Goal: Book appointment/travel/reservation

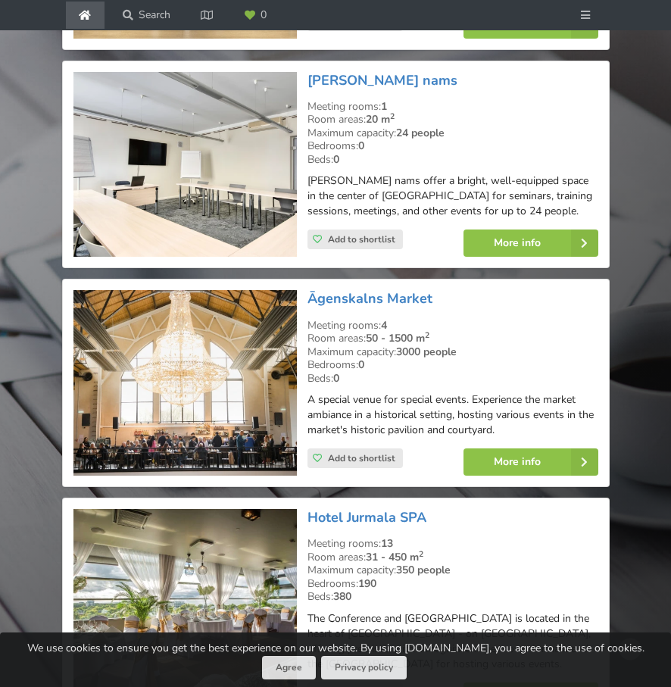
scroll to position [2732, 0]
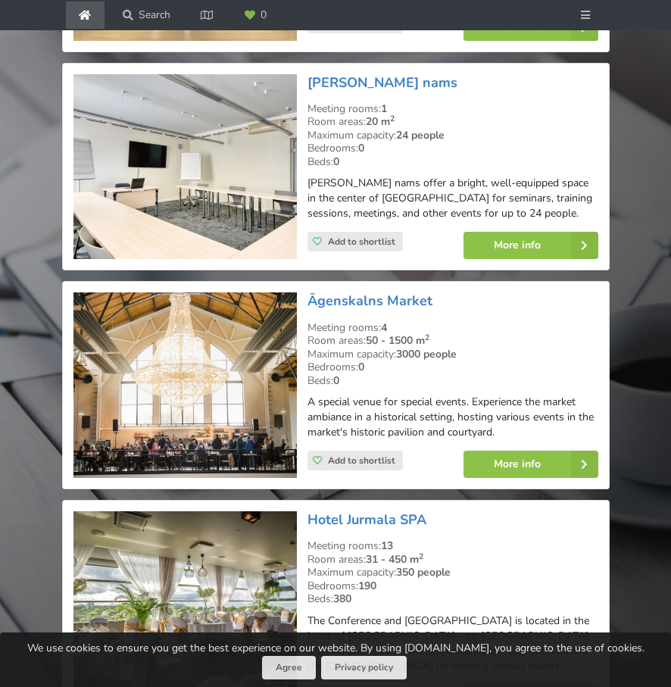
click at [221, 357] on img at bounding box center [184, 384] width 223 height 185
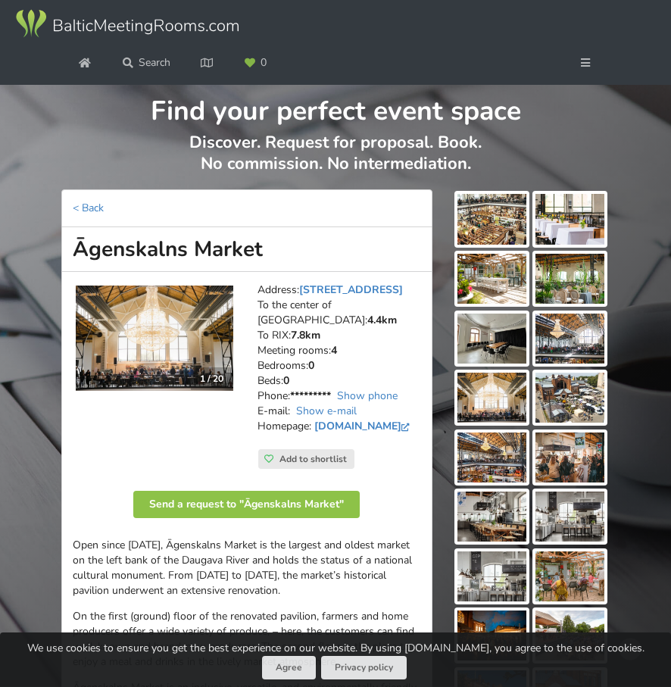
click at [467, 236] on img at bounding box center [491, 219] width 69 height 50
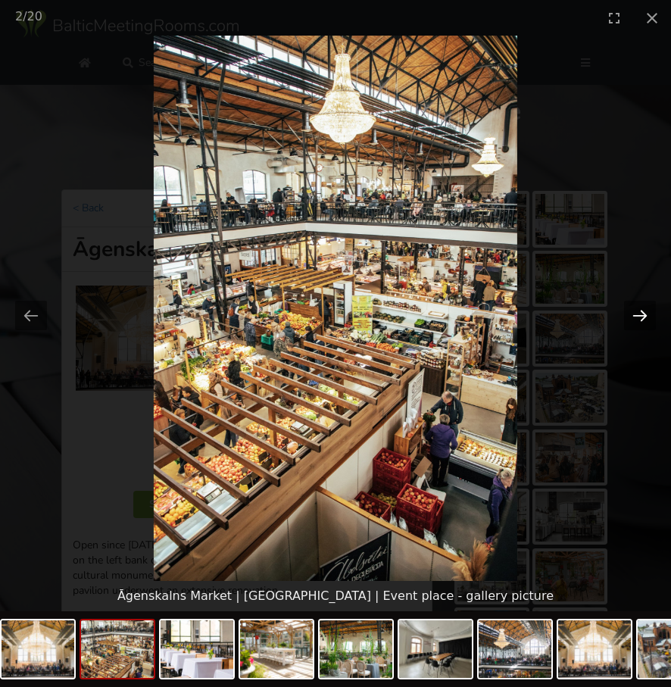
click at [636, 320] on button "Next slide" at bounding box center [640, 316] width 32 height 30
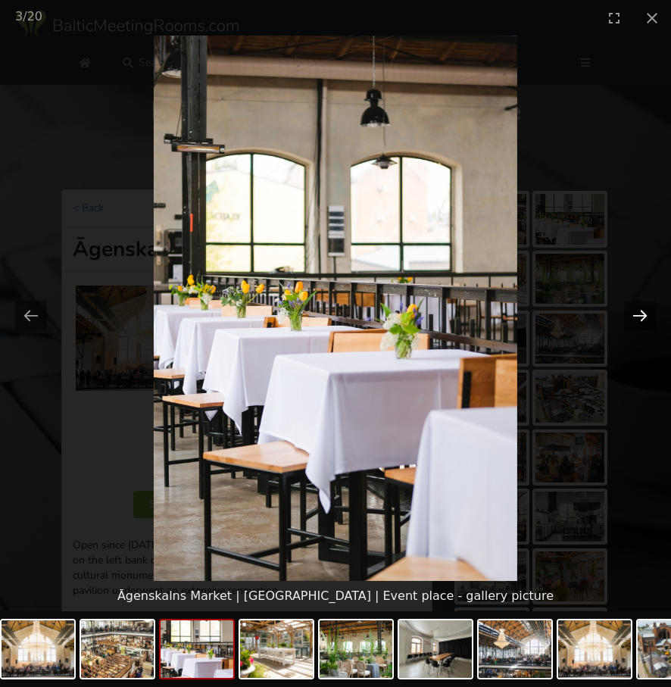
click at [636, 320] on button "Next slide" at bounding box center [640, 316] width 32 height 30
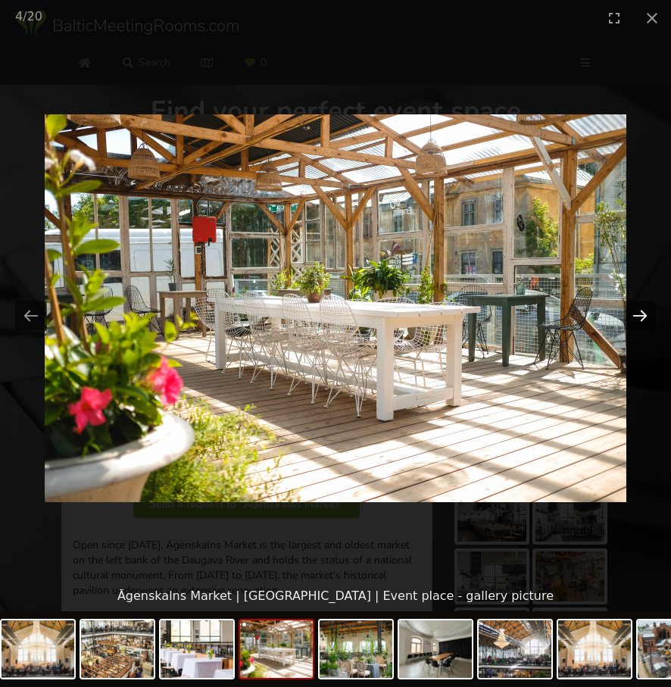
click at [636, 320] on button "Next slide" at bounding box center [640, 316] width 32 height 30
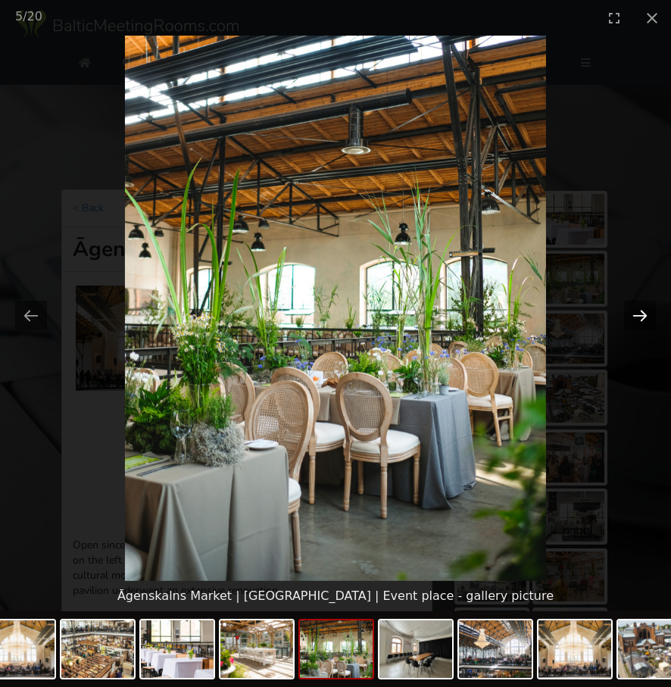
click at [636, 320] on button "Next slide" at bounding box center [640, 316] width 32 height 30
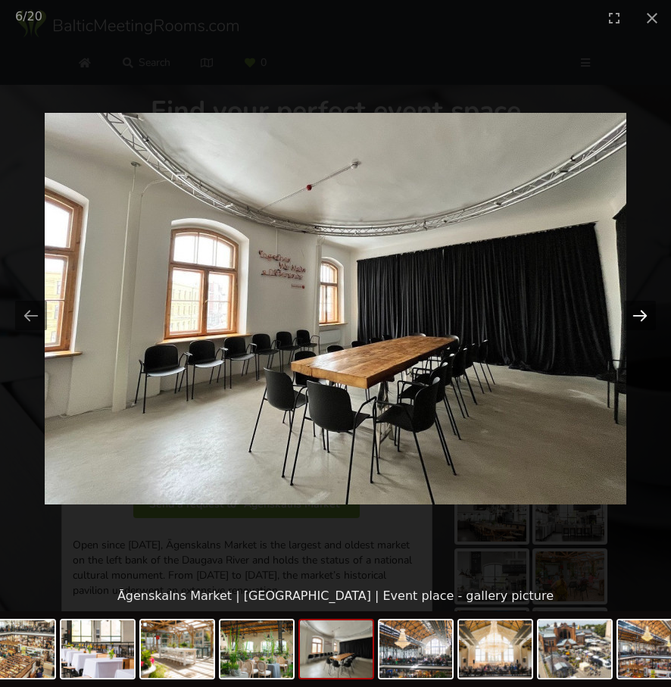
click at [636, 320] on button "Next slide" at bounding box center [640, 316] width 32 height 30
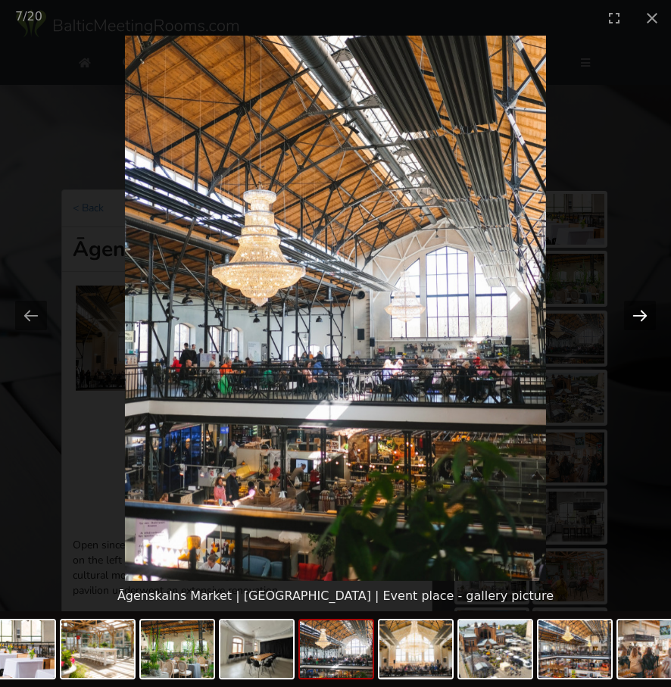
click at [636, 320] on button "Next slide" at bounding box center [640, 316] width 32 height 30
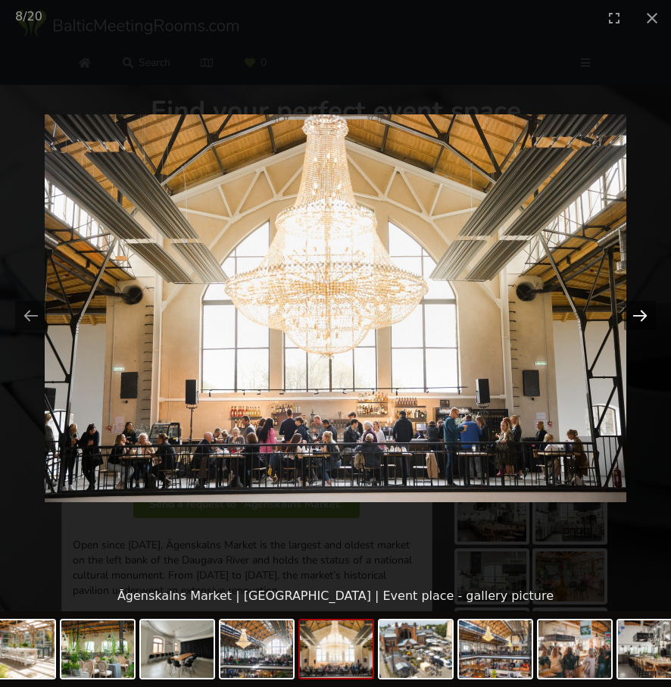
click at [636, 320] on button "Next slide" at bounding box center [640, 316] width 32 height 30
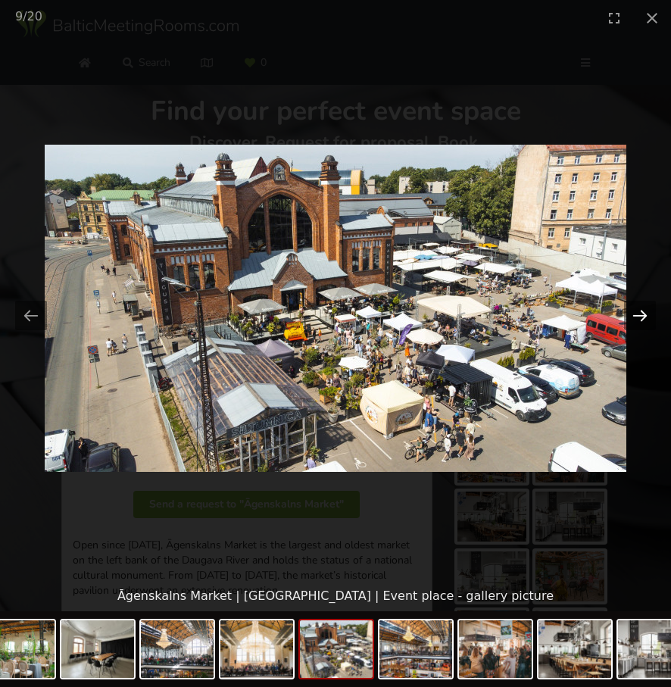
click at [636, 320] on button "Next slide" at bounding box center [640, 316] width 32 height 30
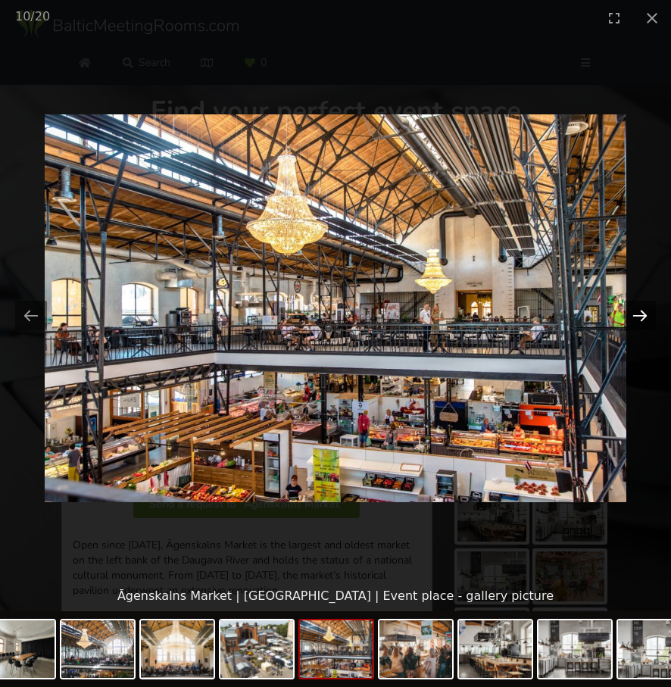
click at [636, 320] on button "Next slide" at bounding box center [640, 316] width 32 height 30
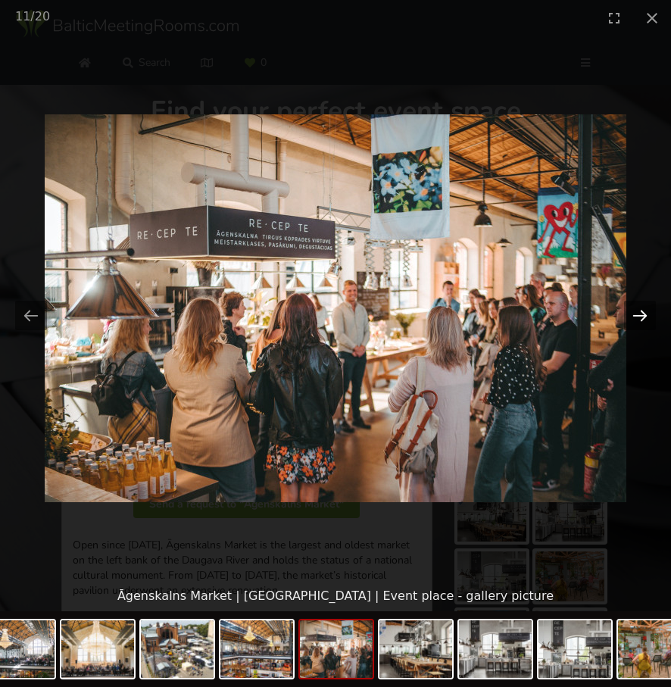
click at [636, 320] on button "Next slide" at bounding box center [640, 316] width 32 height 30
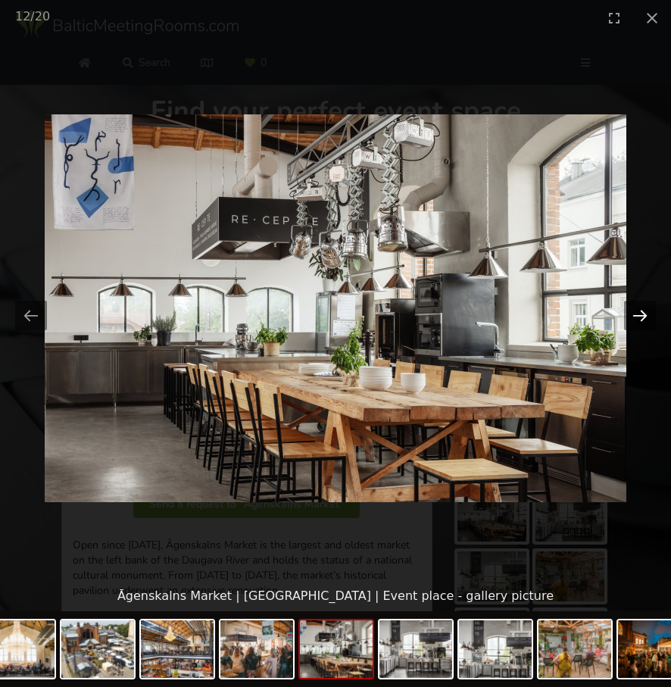
click at [636, 320] on button "Next slide" at bounding box center [640, 316] width 32 height 30
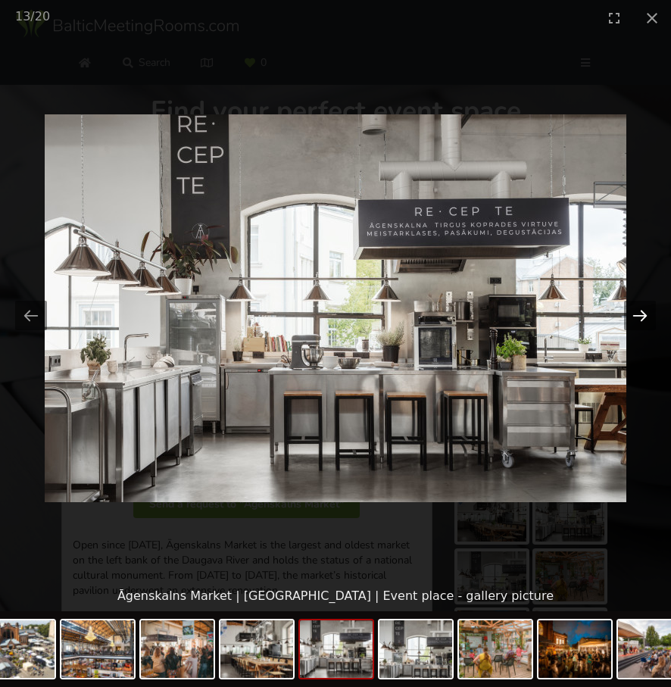
click at [636, 320] on button "Next slide" at bounding box center [640, 316] width 32 height 30
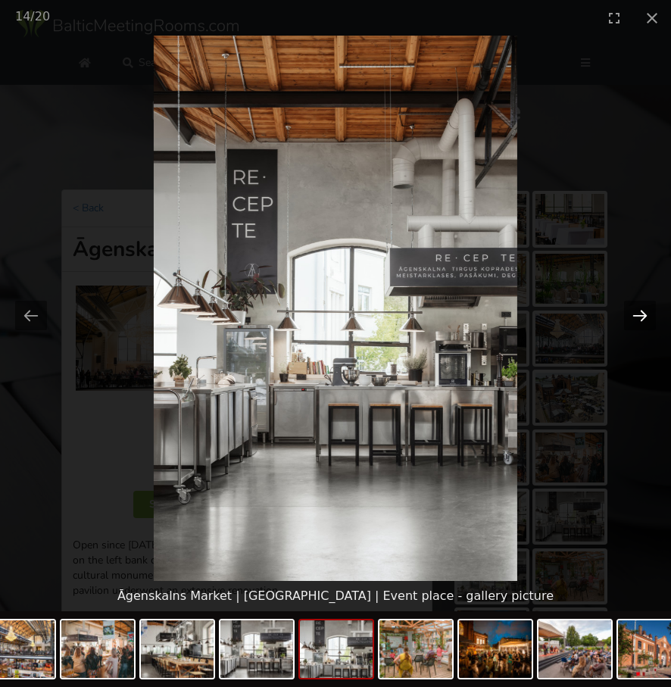
click at [636, 320] on button "Next slide" at bounding box center [640, 316] width 32 height 30
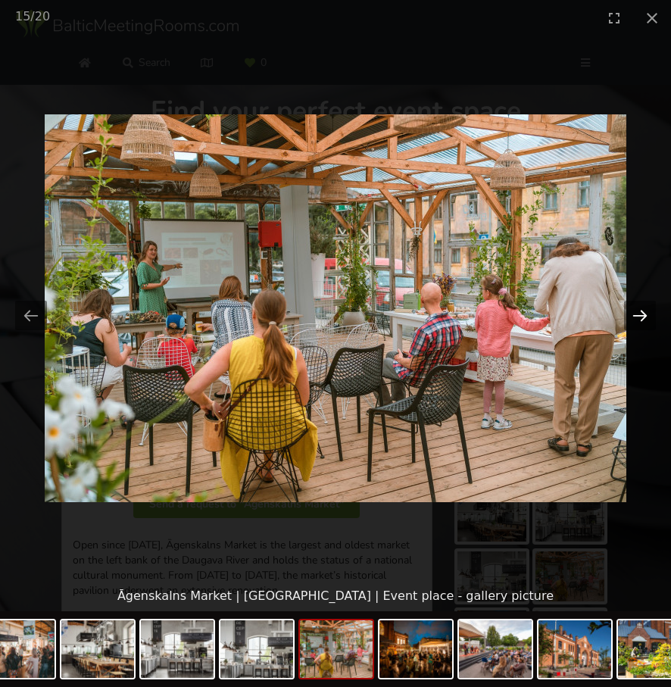
click at [636, 320] on button "Next slide" at bounding box center [640, 316] width 32 height 30
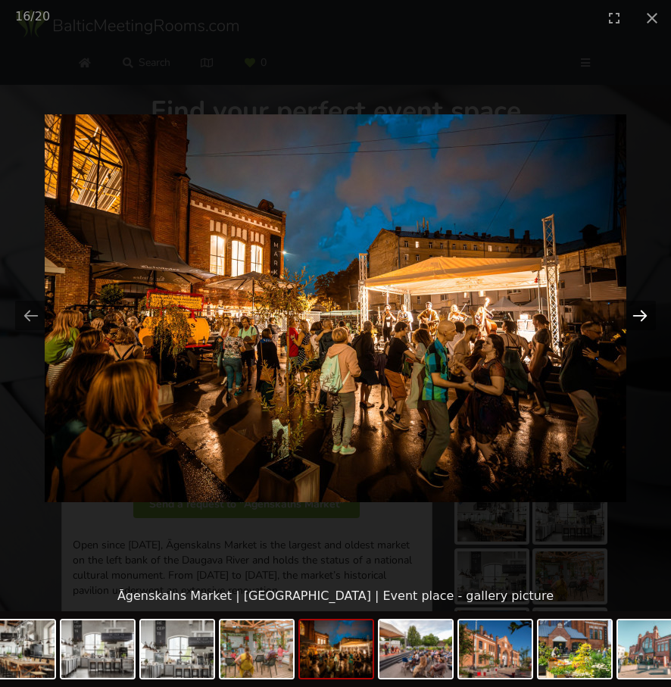
click at [636, 320] on button "Next slide" at bounding box center [640, 316] width 32 height 30
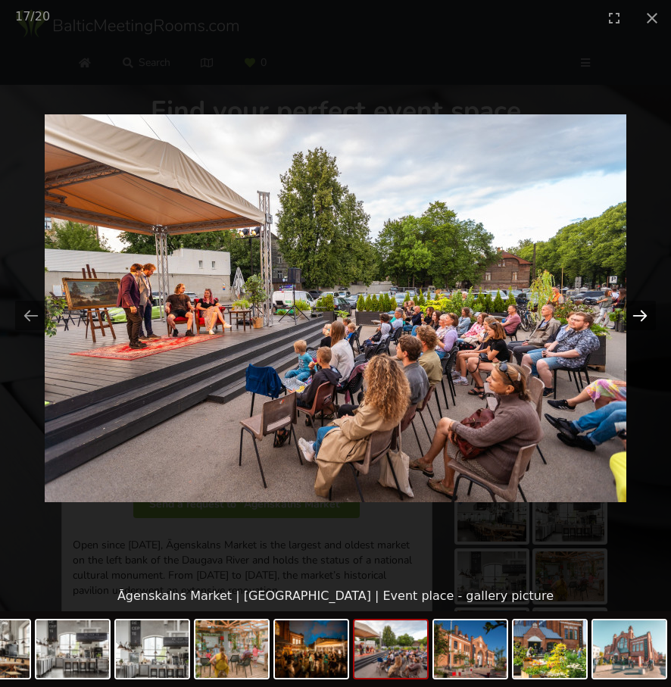
click at [636, 320] on button "Next slide" at bounding box center [640, 316] width 32 height 30
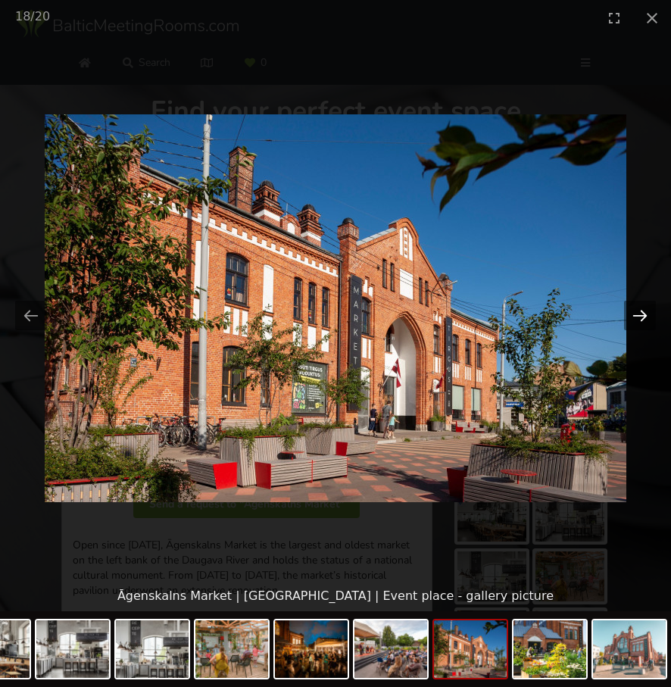
click at [636, 320] on button "Next slide" at bounding box center [640, 316] width 32 height 30
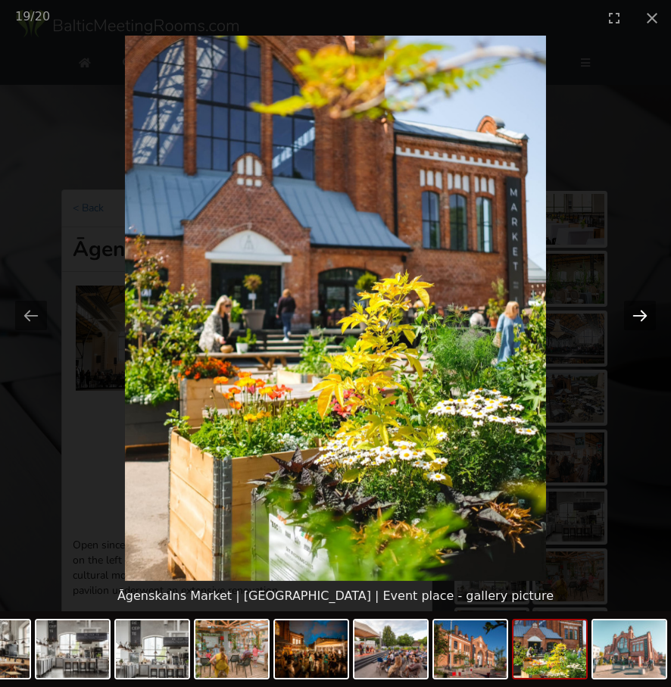
click at [636, 320] on button "Next slide" at bounding box center [640, 316] width 32 height 30
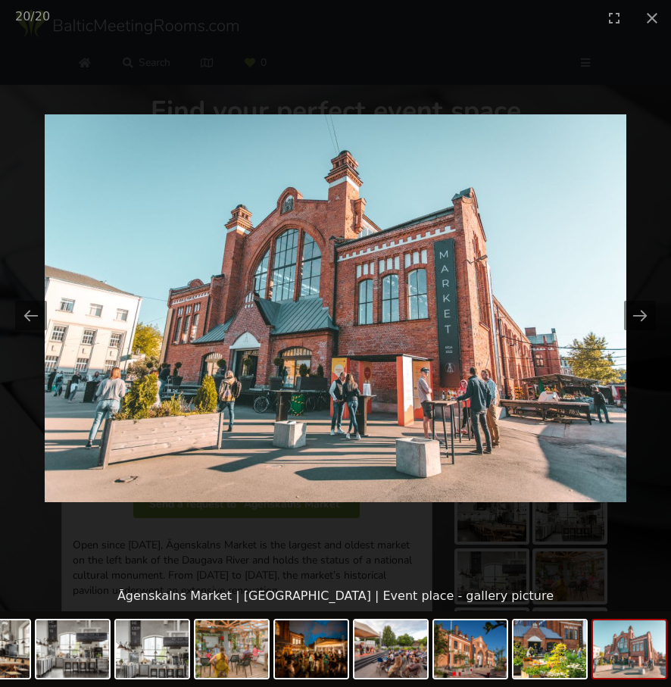
click at [609, 382] on picture at bounding box center [335, 308] width 671 height 545
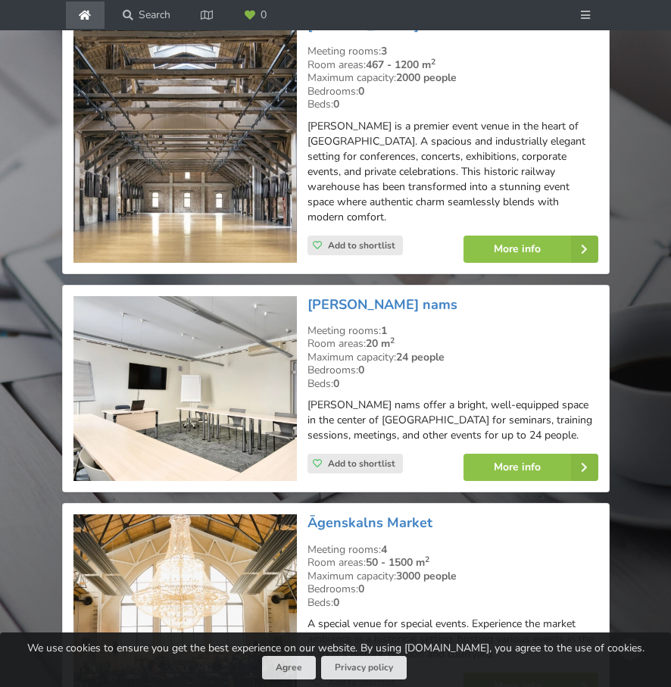
scroll to position [2492, 0]
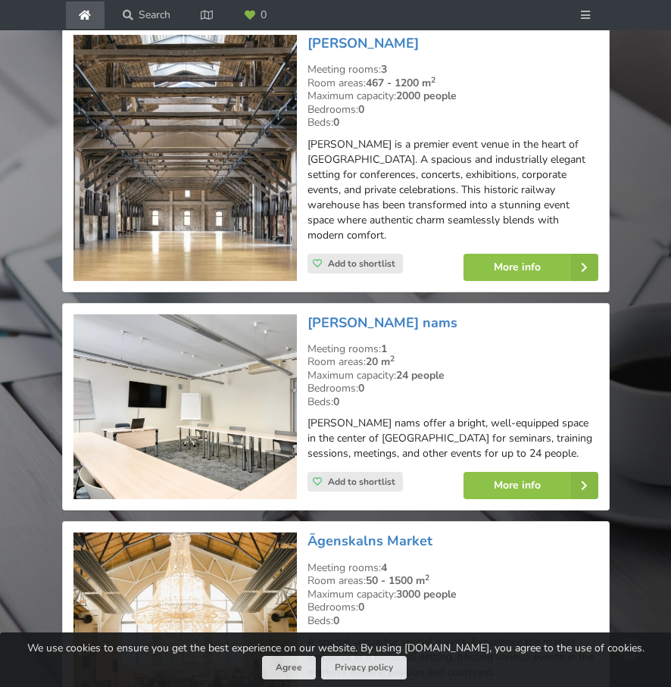
click at [183, 185] on img at bounding box center [184, 158] width 223 height 246
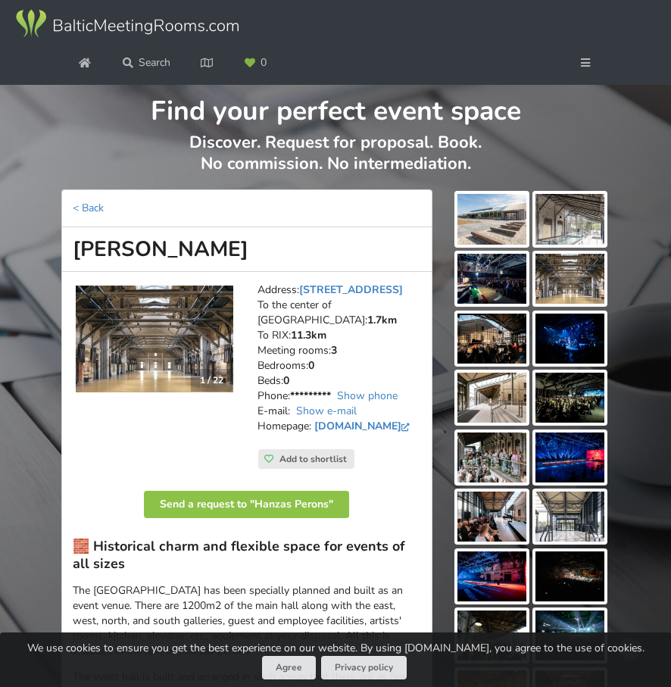
click at [492, 229] on img at bounding box center [491, 219] width 69 height 50
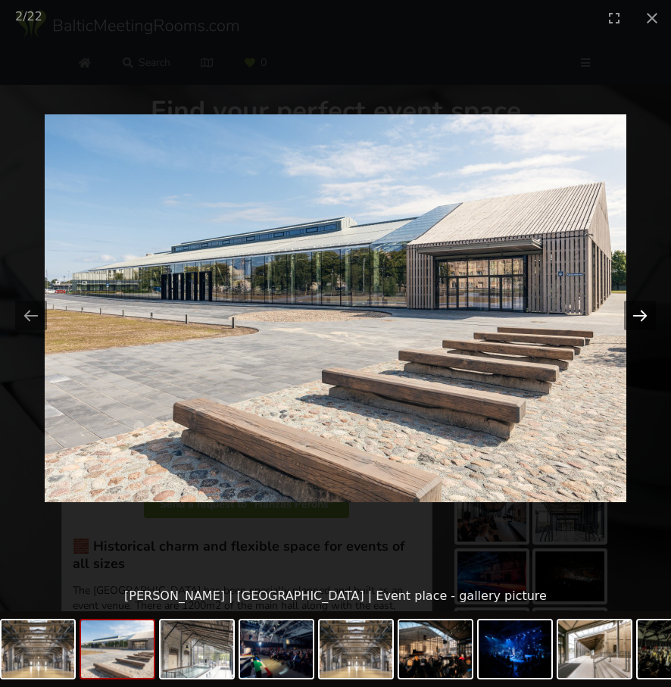
click at [638, 316] on button "Next slide" at bounding box center [640, 316] width 32 height 30
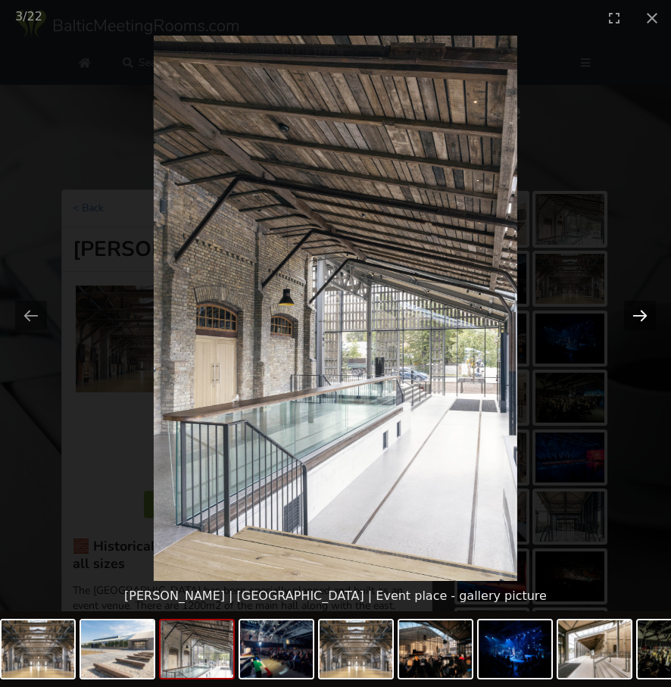
click at [638, 316] on button "Next slide" at bounding box center [640, 316] width 32 height 30
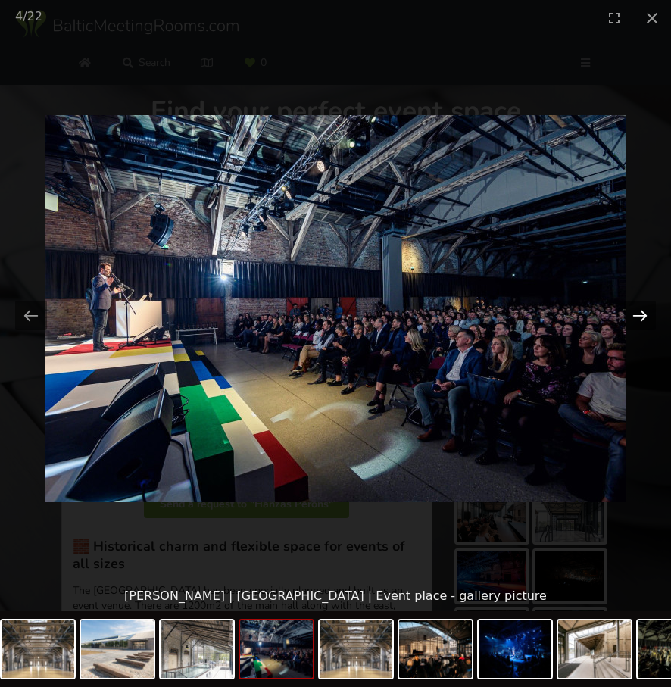
click at [638, 316] on button "Next slide" at bounding box center [640, 316] width 32 height 30
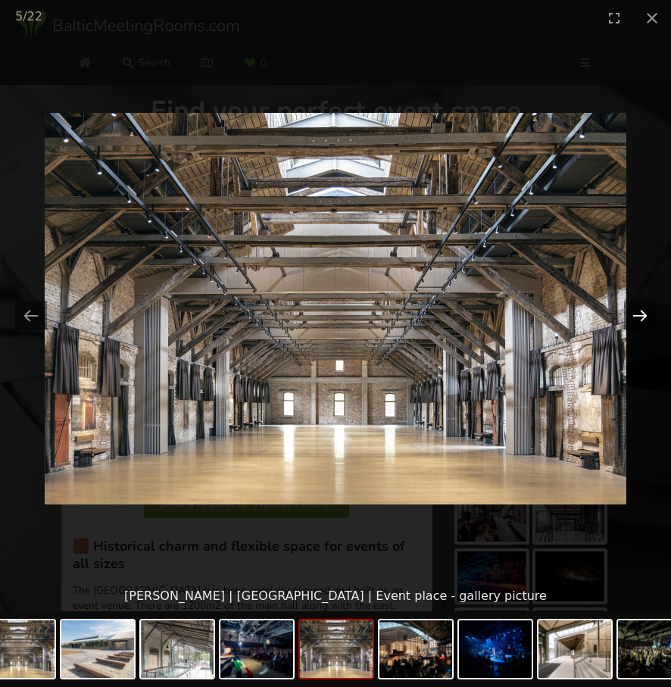
click at [638, 316] on button "Next slide" at bounding box center [640, 316] width 32 height 30
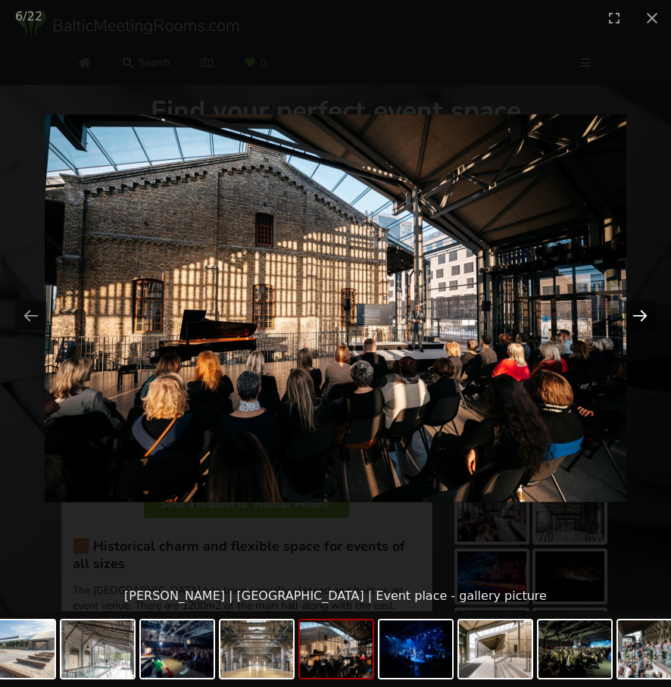
click at [638, 316] on button "Next slide" at bounding box center [640, 316] width 32 height 30
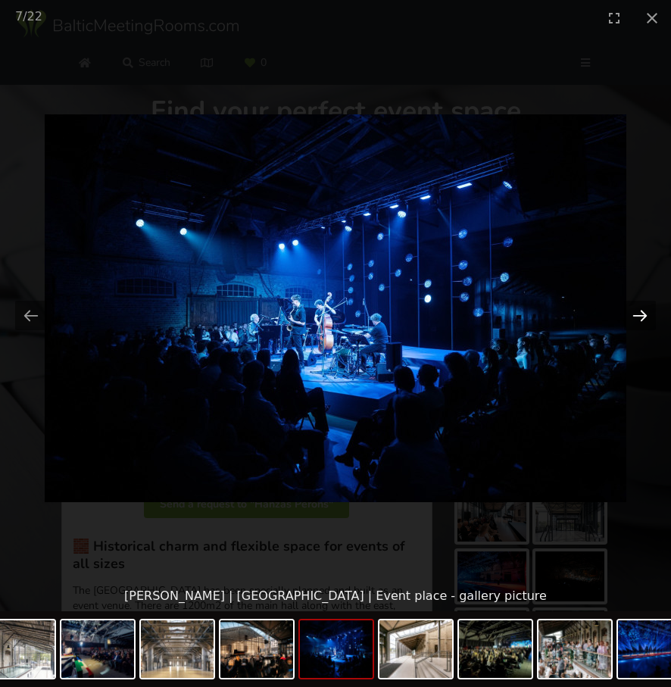
click at [638, 315] on button "Next slide" at bounding box center [640, 316] width 32 height 30
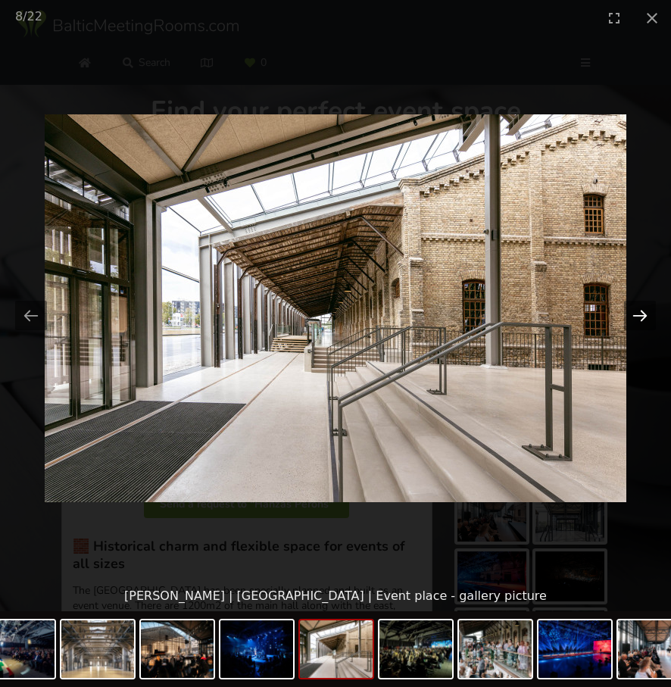
click at [638, 315] on button "Next slide" at bounding box center [640, 316] width 32 height 30
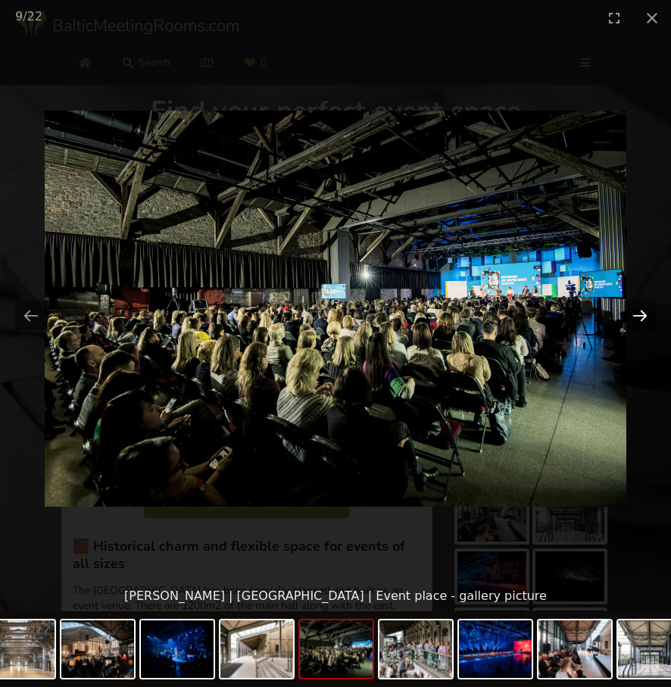
click at [638, 315] on button "Next slide" at bounding box center [640, 316] width 32 height 30
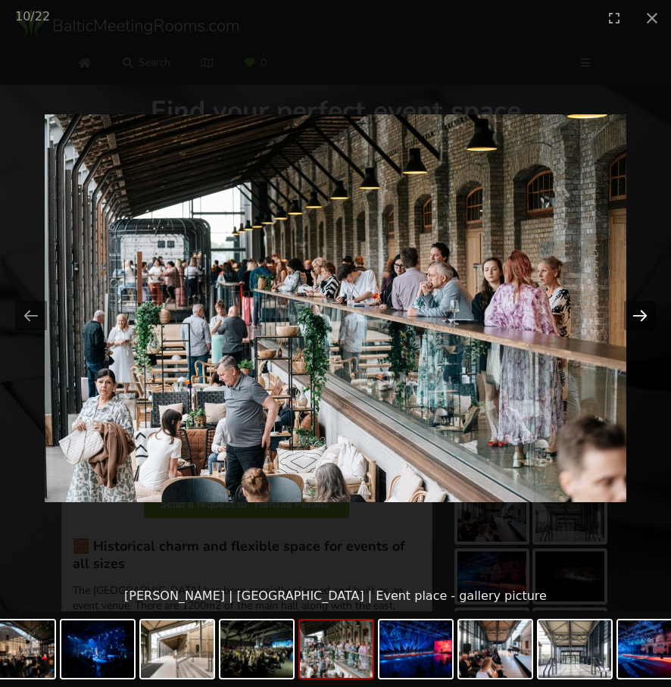
click at [638, 315] on button "Next slide" at bounding box center [640, 316] width 32 height 30
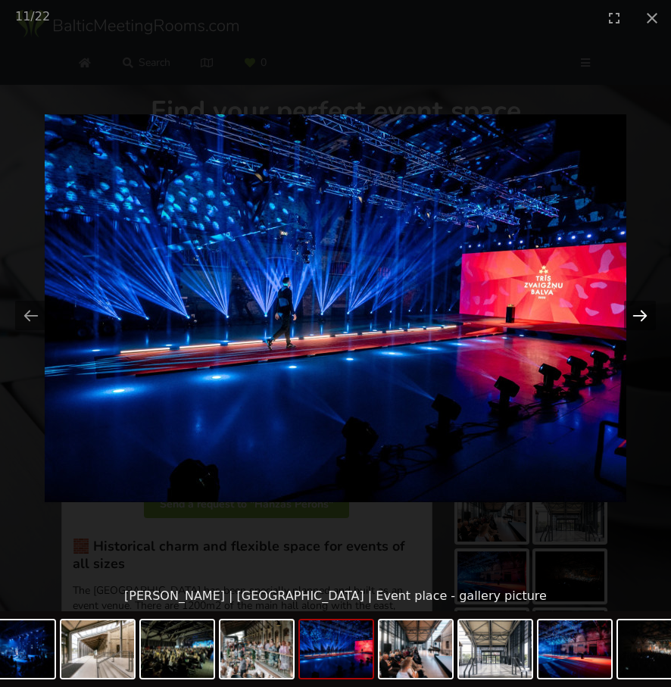
click at [638, 315] on button "Next slide" at bounding box center [640, 316] width 32 height 30
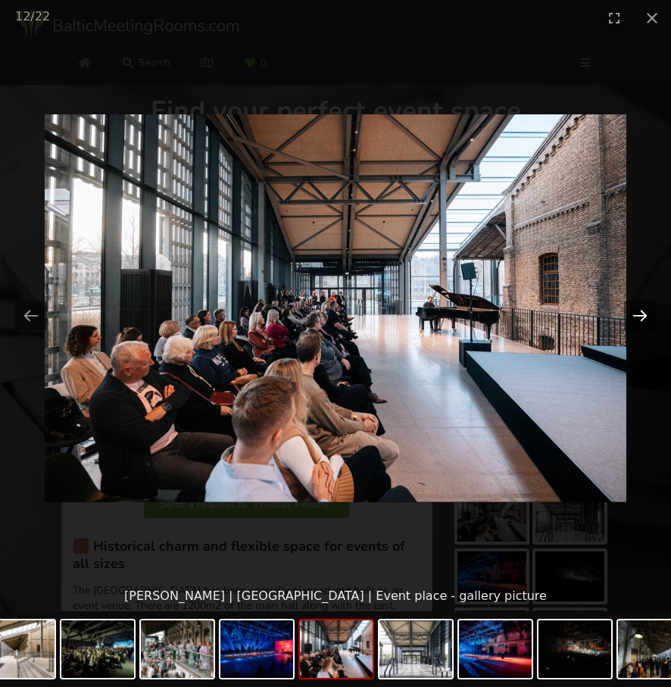
click at [638, 315] on button "Next slide" at bounding box center [640, 316] width 32 height 30
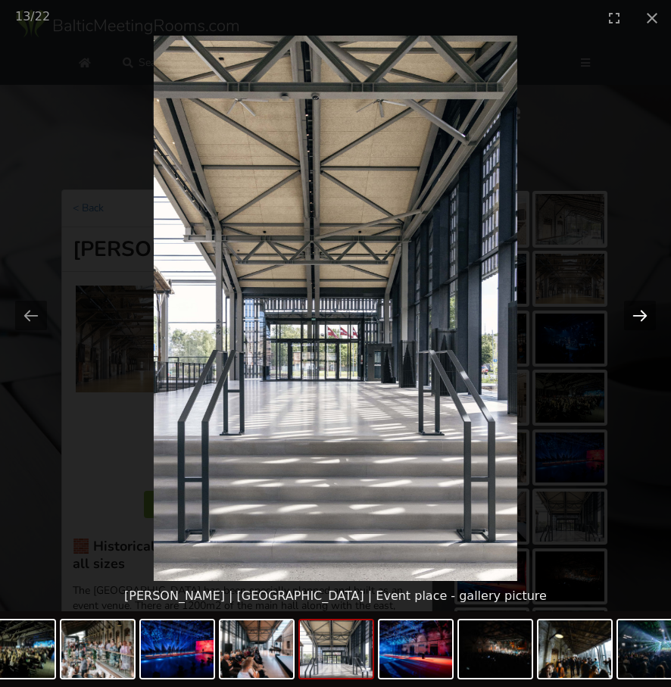
click at [638, 315] on button "Next slide" at bounding box center [640, 316] width 32 height 30
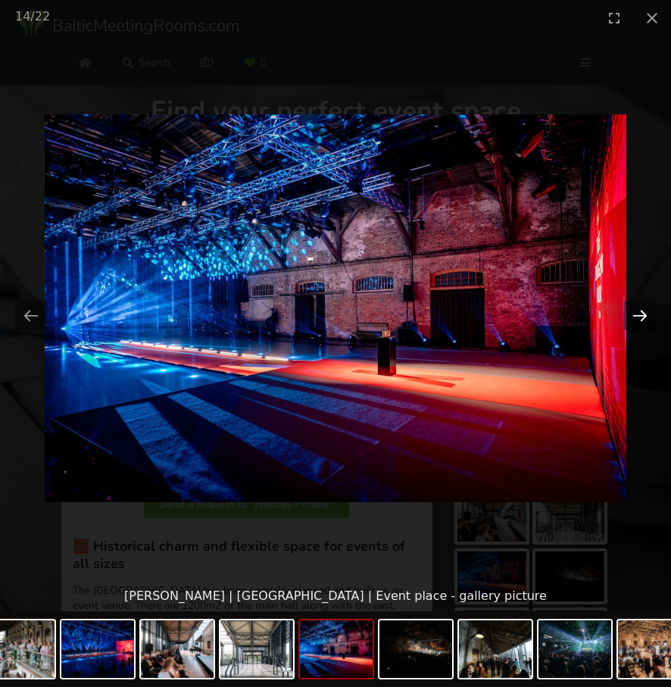
click at [637, 315] on button "Next slide" at bounding box center [640, 316] width 32 height 30
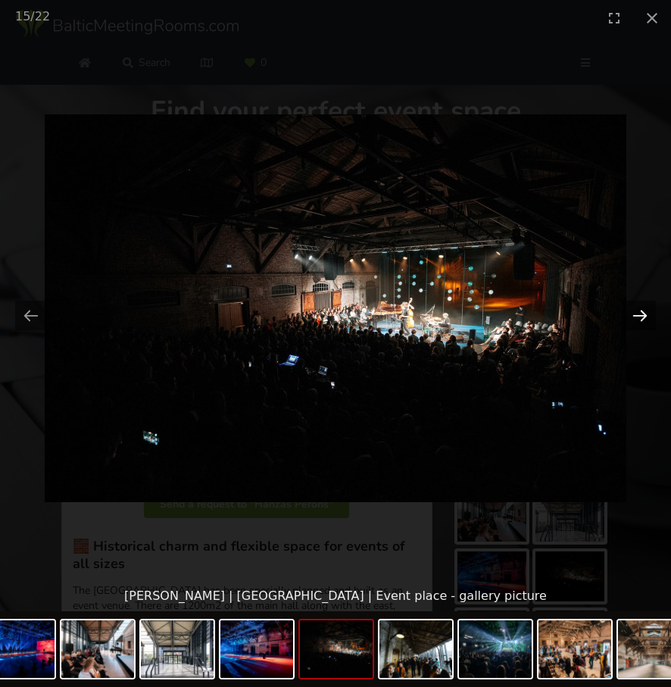
click at [637, 315] on button "Next slide" at bounding box center [640, 316] width 32 height 30
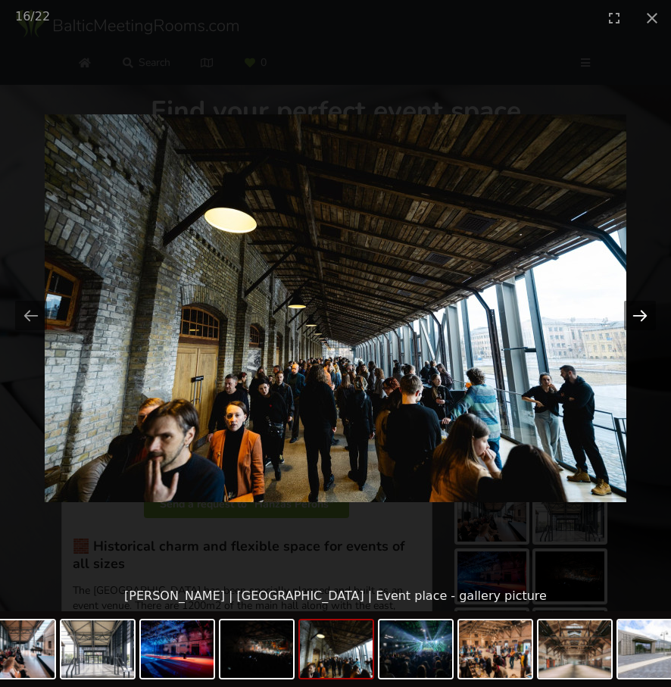
click at [637, 315] on button "Next slide" at bounding box center [640, 316] width 32 height 30
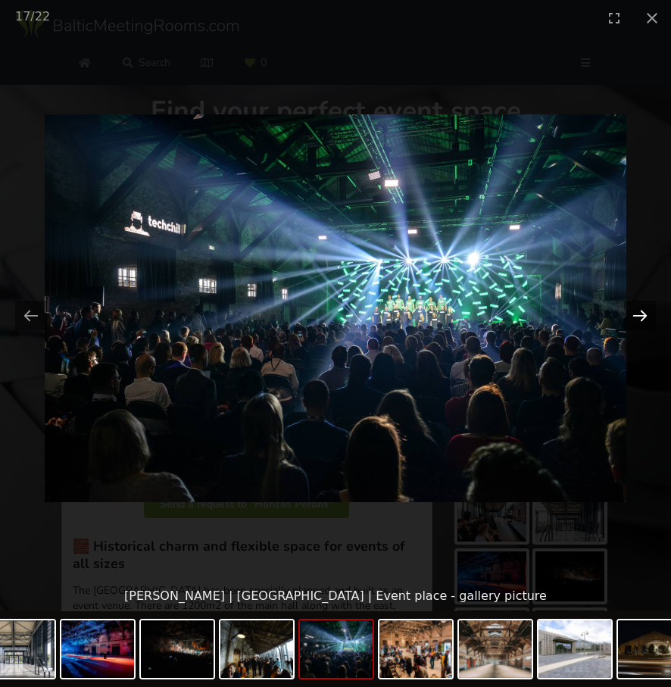
click at [637, 315] on button "Next slide" at bounding box center [640, 316] width 32 height 30
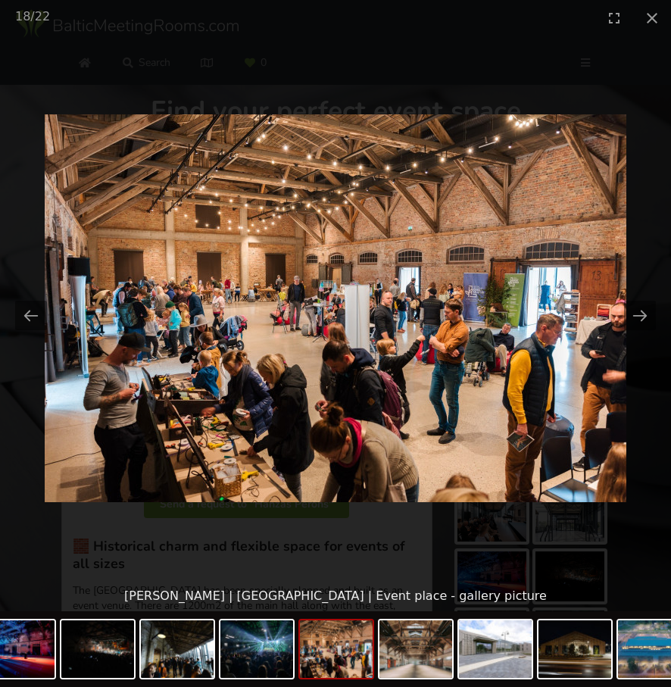
click at [635, 358] on picture at bounding box center [335, 308] width 671 height 545
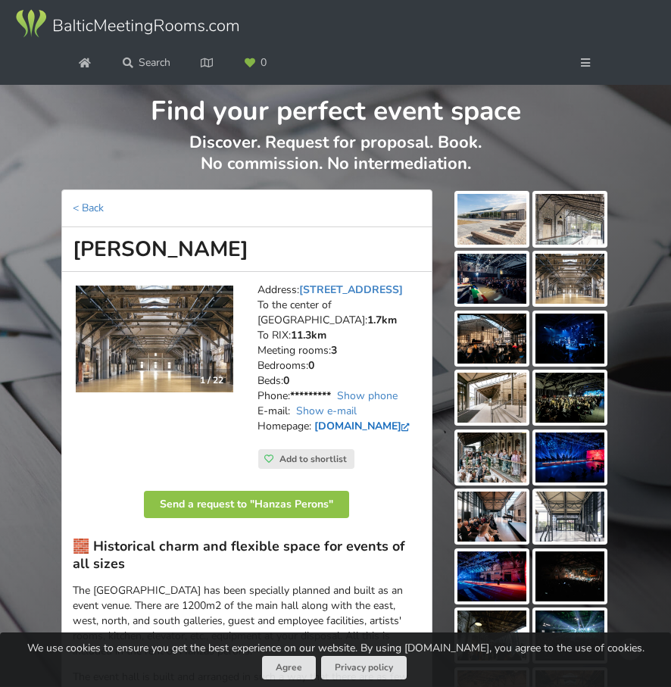
click at [342, 419] on link "hanzasperons.lv" at bounding box center [363, 426] width 99 height 14
click at [477, 236] on img at bounding box center [491, 219] width 69 height 50
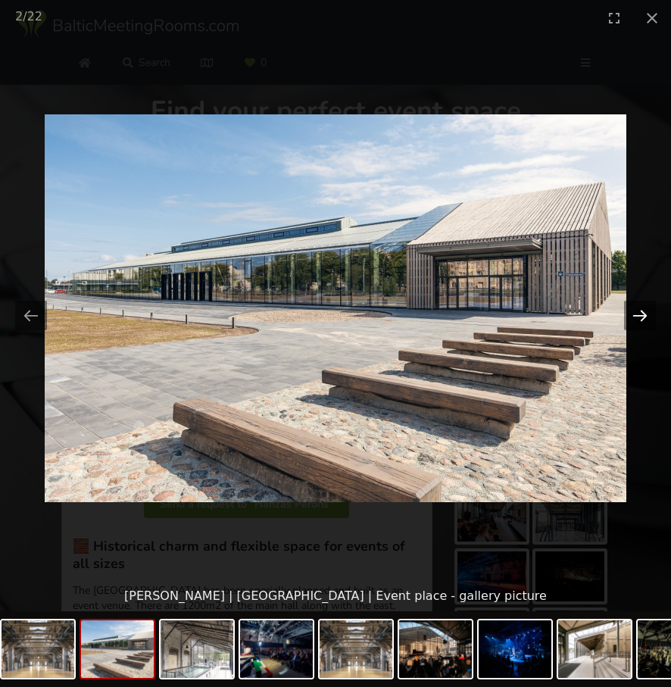
click at [637, 314] on button "Next slide" at bounding box center [640, 316] width 32 height 30
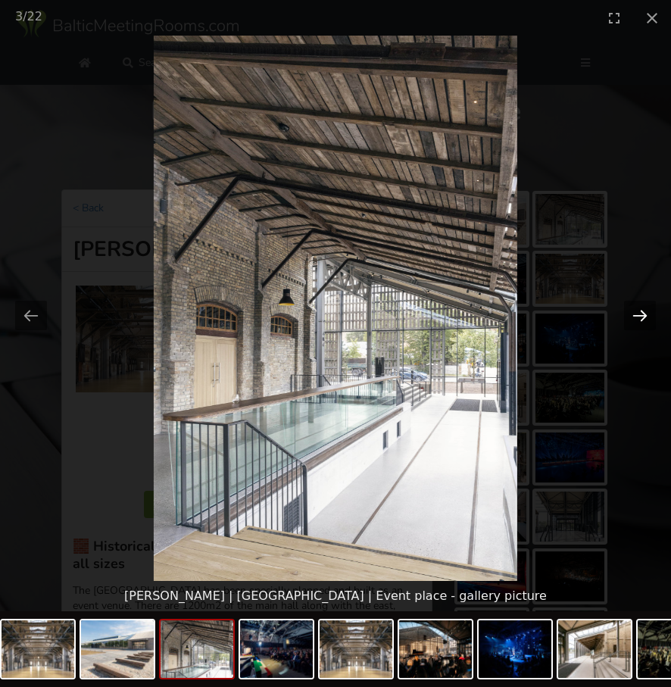
click at [636, 313] on button "Next slide" at bounding box center [640, 316] width 32 height 30
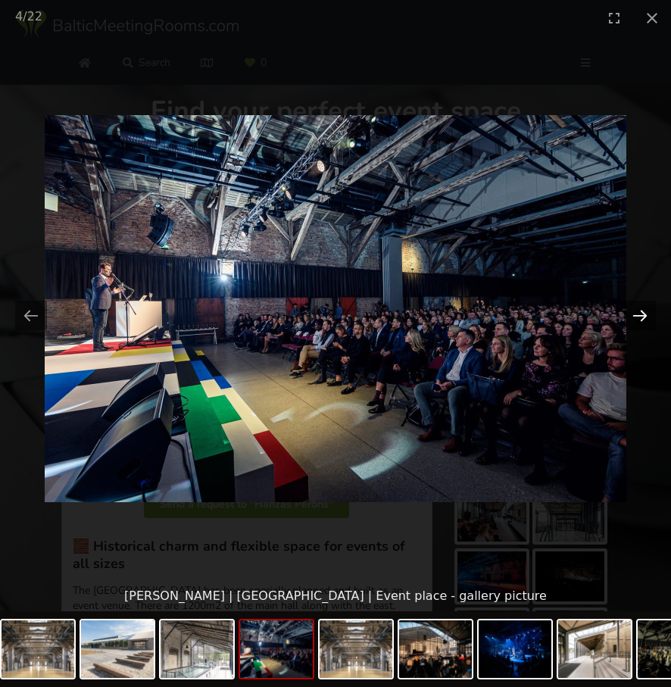
click at [636, 313] on button "Next slide" at bounding box center [640, 316] width 32 height 30
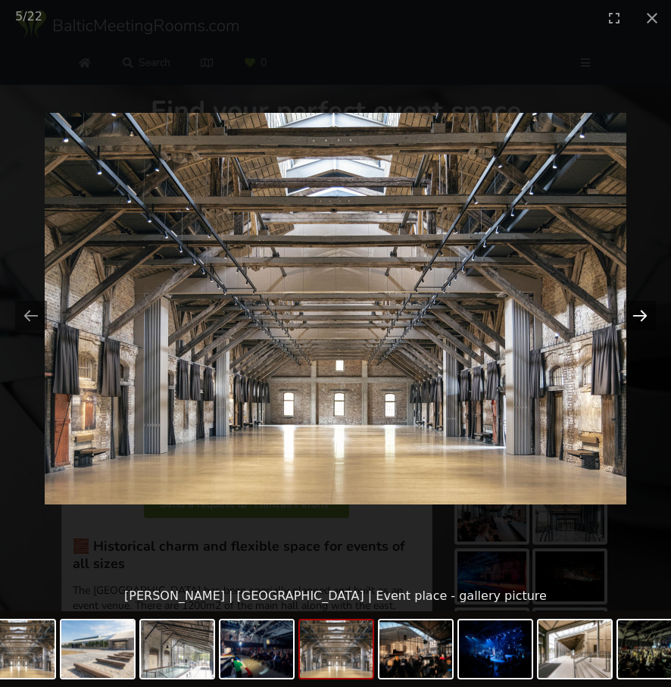
click at [636, 313] on button "Next slide" at bounding box center [640, 316] width 32 height 30
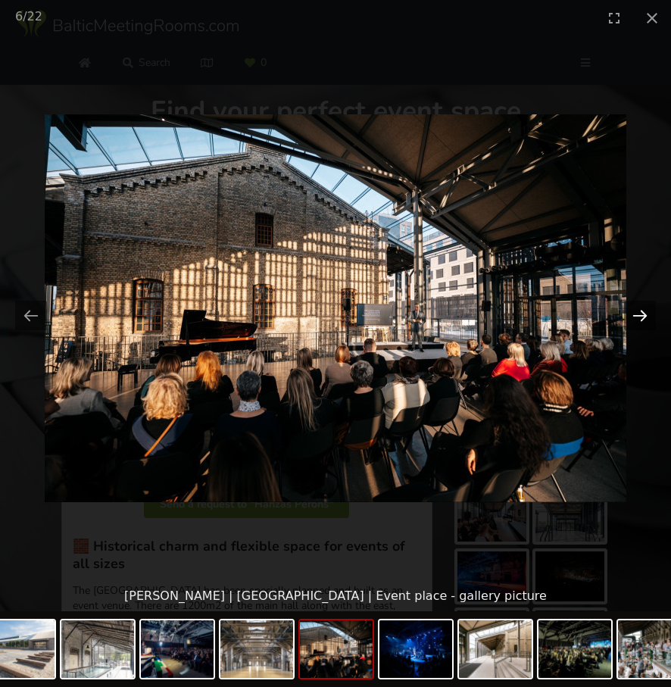
click at [636, 313] on button "Next slide" at bounding box center [640, 316] width 32 height 30
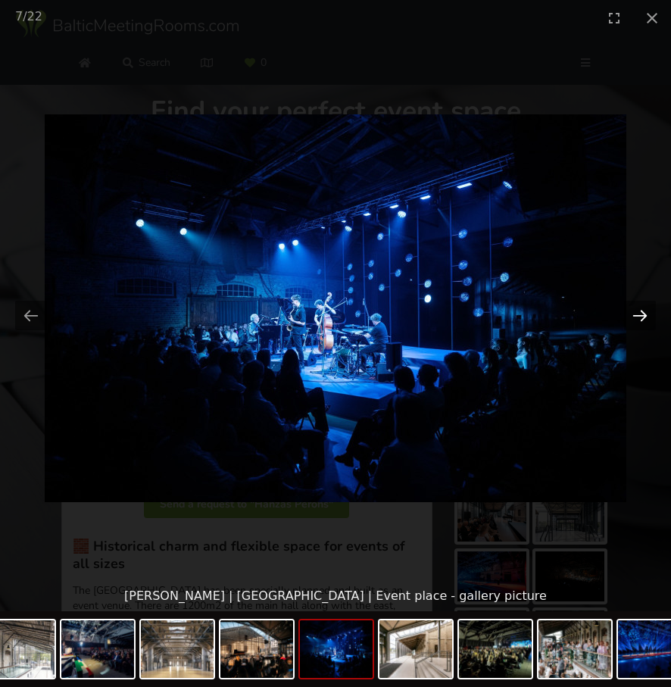
click at [636, 313] on button "Next slide" at bounding box center [640, 316] width 32 height 30
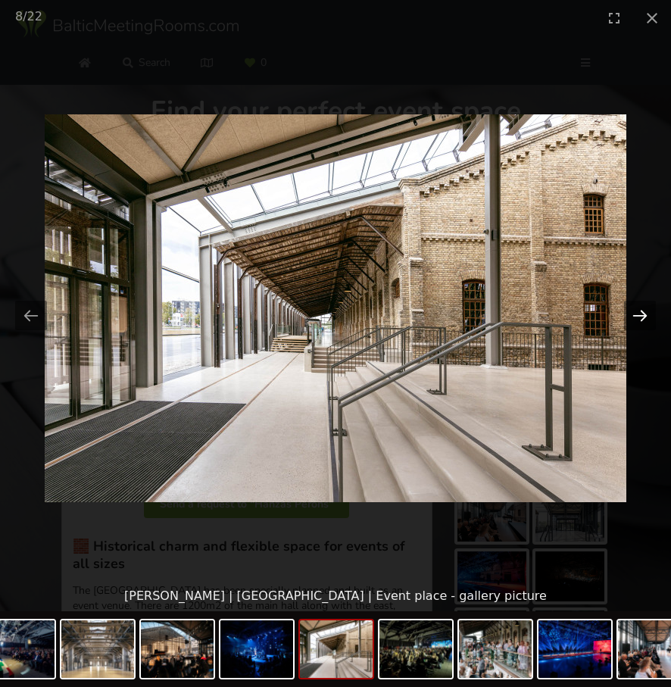
click at [636, 313] on button "Next slide" at bounding box center [640, 316] width 32 height 30
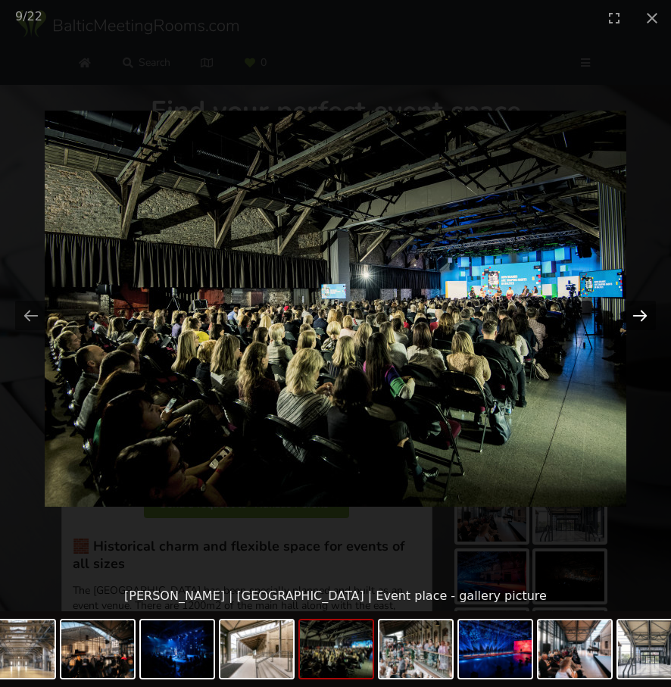
click at [637, 313] on button "Next slide" at bounding box center [640, 316] width 32 height 30
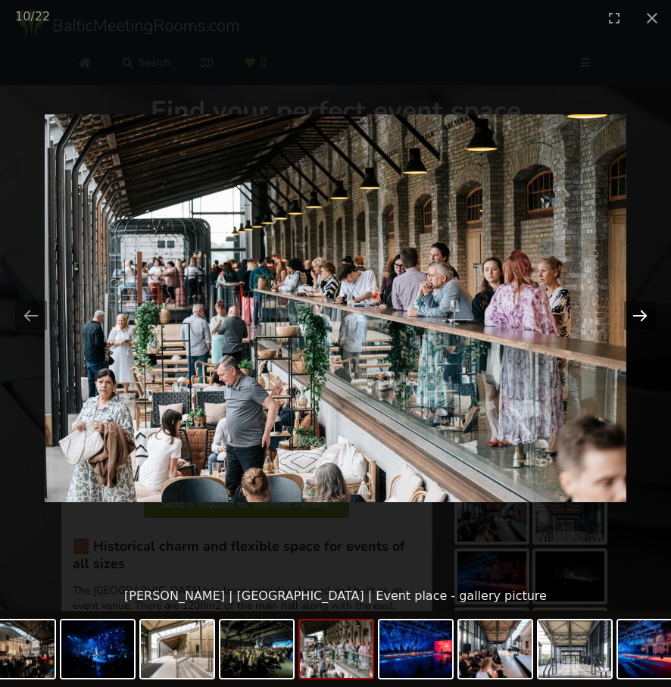
click at [637, 312] on button "Next slide" at bounding box center [640, 316] width 32 height 30
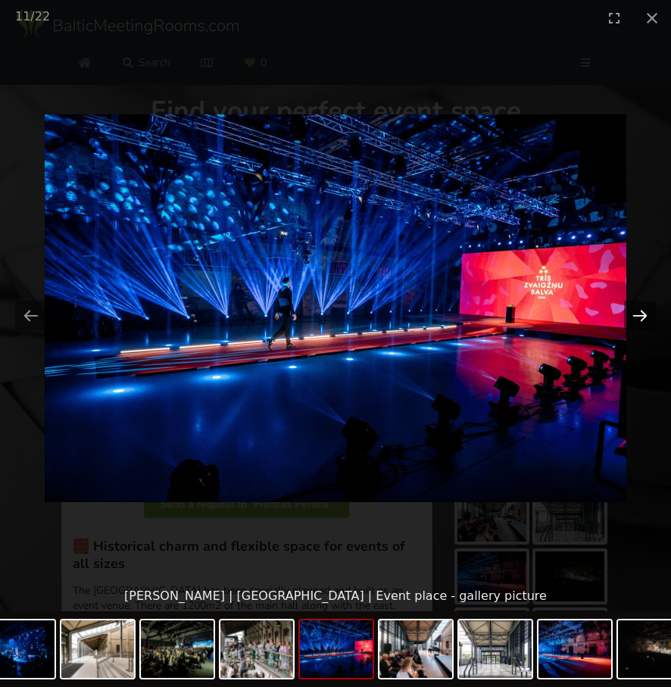
click at [637, 312] on button "Next slide" at bounding box center [640, 316] width 32 height 30
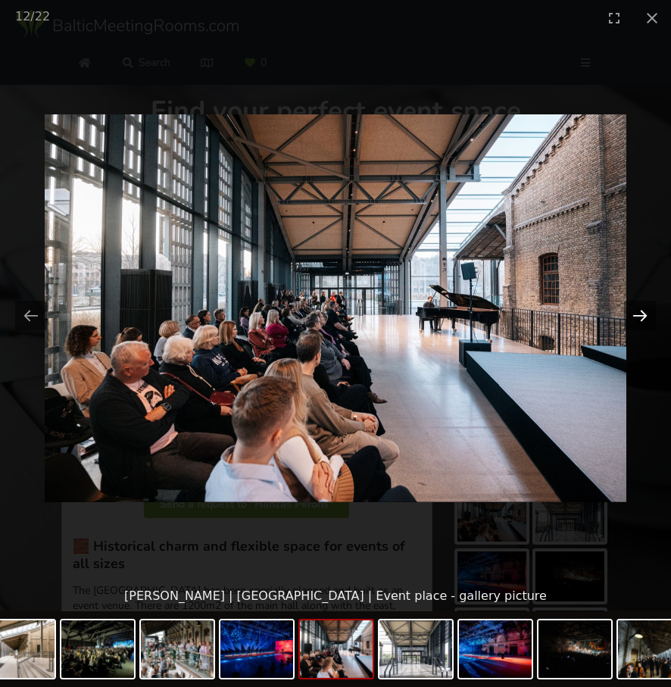
click at [637, 312] on button "Next slide" at bounding box center [640, 316] width 32 height 30
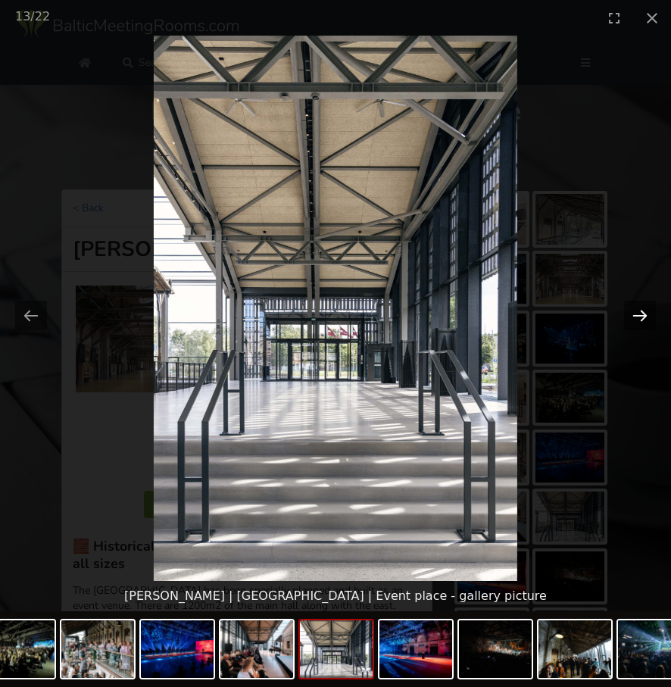
click at [637, 312] on button "Next slide" at bounding box center [640, 316] width 32 height 30
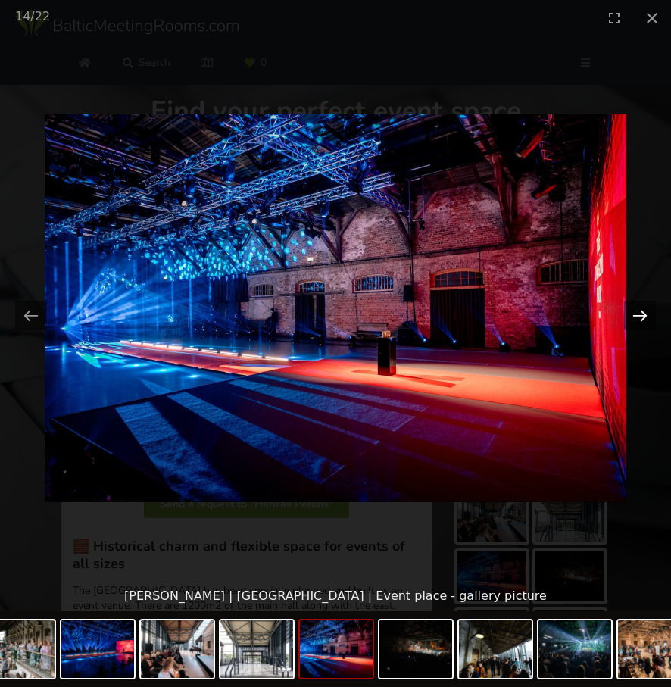
click at [637, 312] on button "Next slide" at bounding box center [640, 316] width 32 height 30
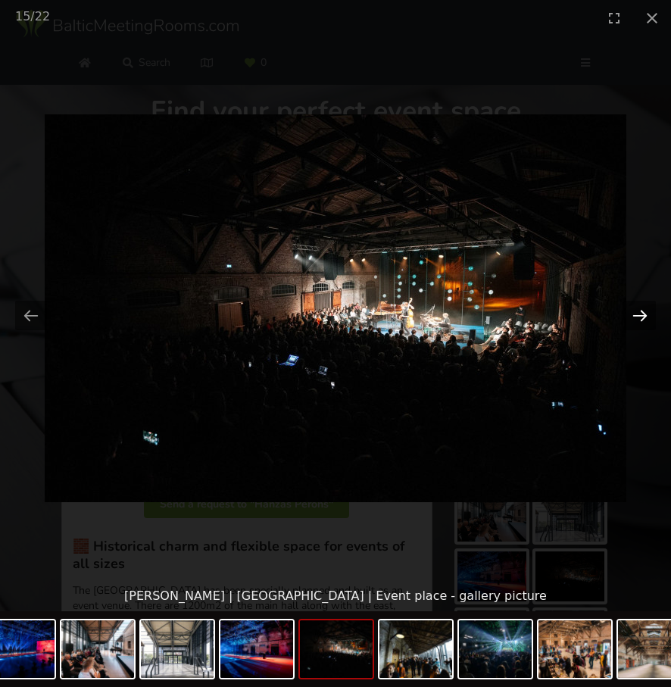
click at [637, 312] on button "Next slide" at bounding box center [640, 316] width 32 height 30
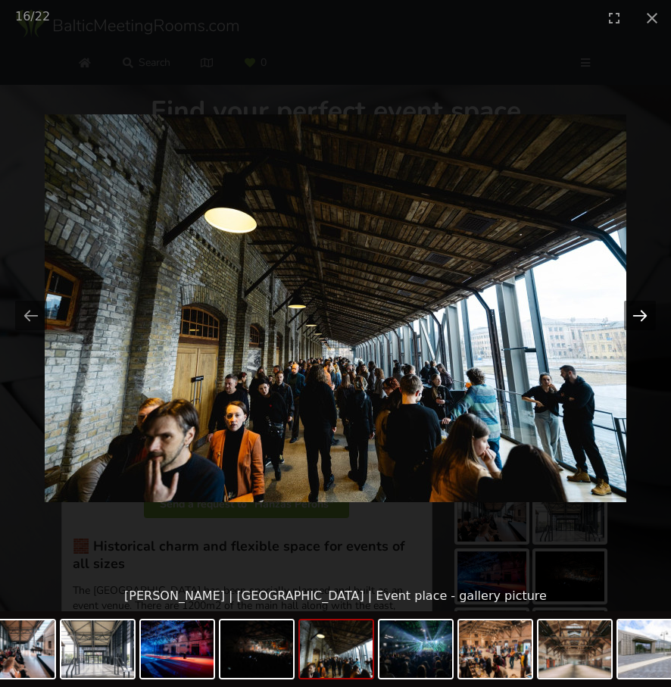
click at [637, 312] on button "Next slide" at bounding box center [640, 316] width 32 height 30
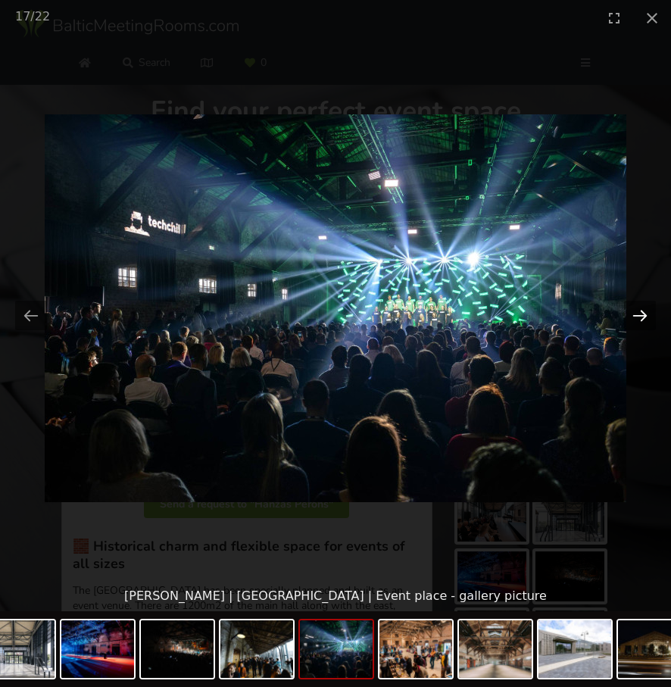
click at [637, 312] on button "Next slide" at bounding box center [640, 316] width 32 height 30
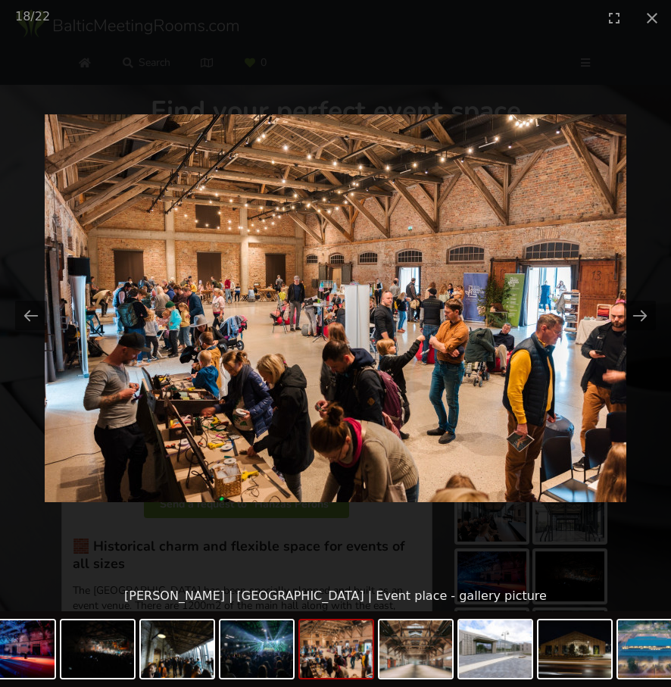
click at [340, 391] on img at bounding box center [335, 308] width 581 height 388
click at [655, 17] on button "Close gallery" at bounding box center [652, 18] width 38 height 36
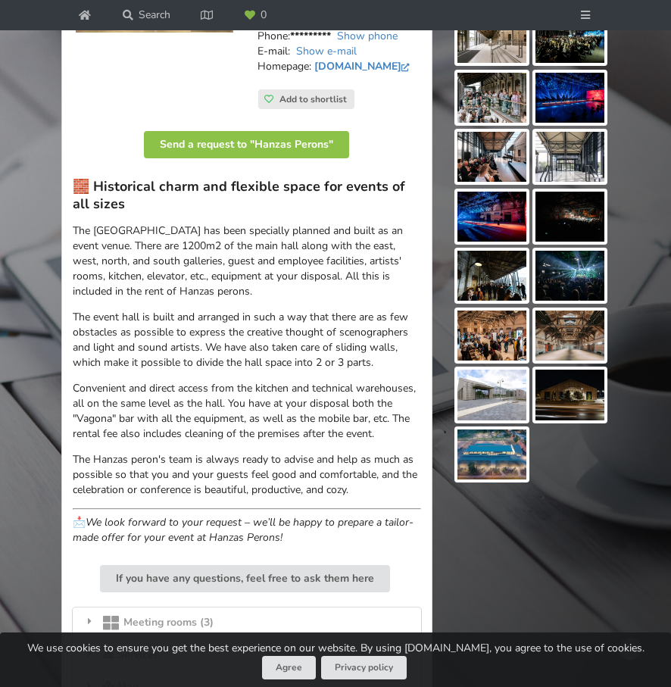
scroll to position [618, 0]
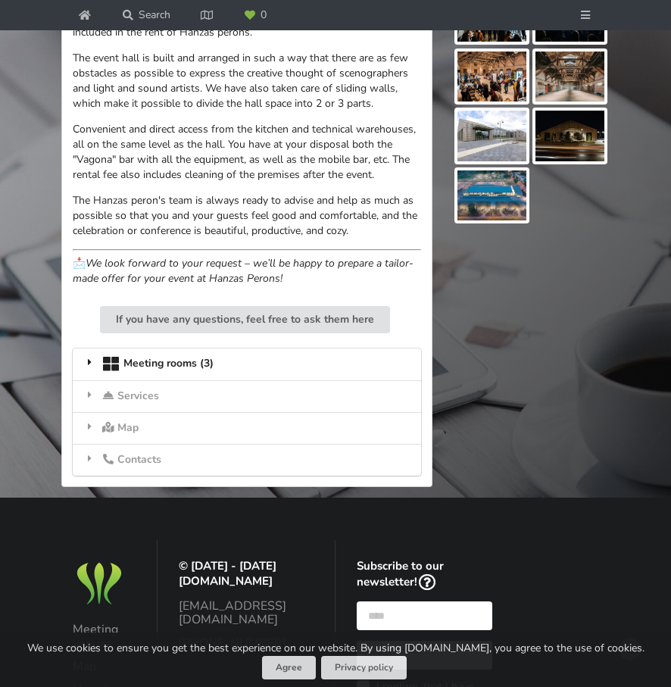
click at [278, 350] on div "Meeting rooms (3)" at bounding box center [247, 364] width 348 height 32
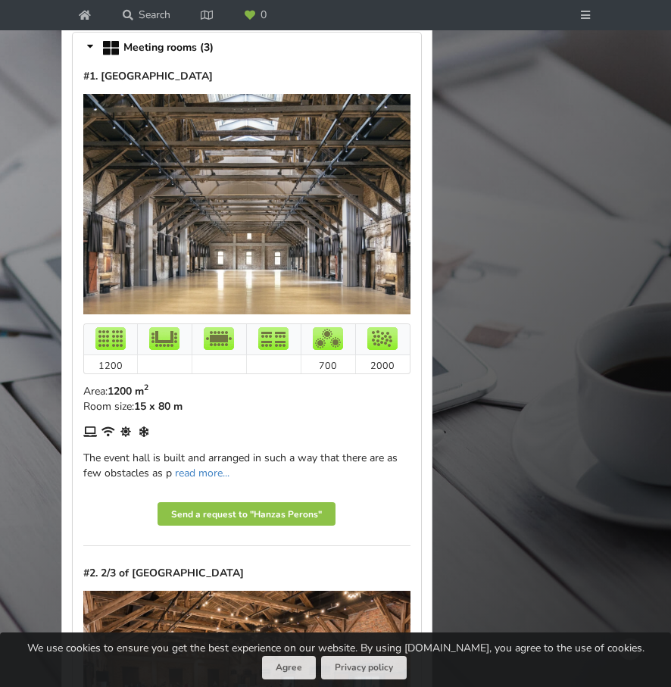
scroll to position [964, 0]
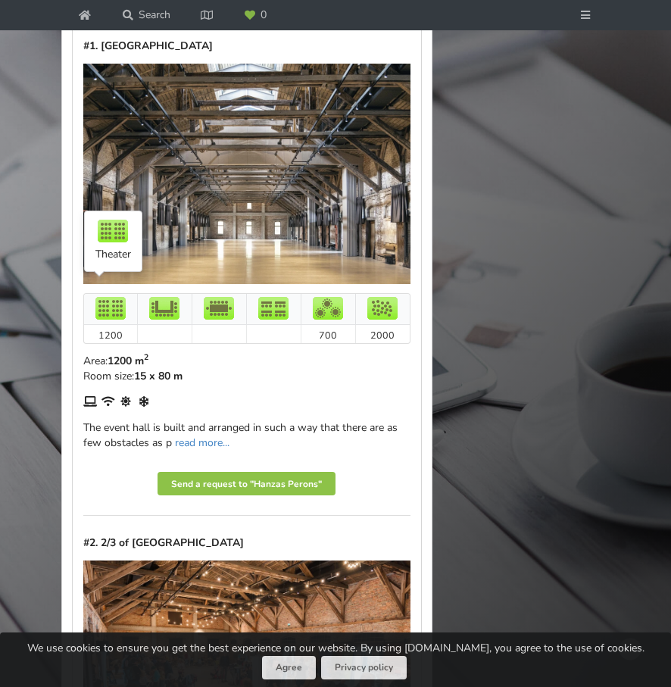
click at [114, 297] on img at bounding box center [110, 308] width 30 height 23
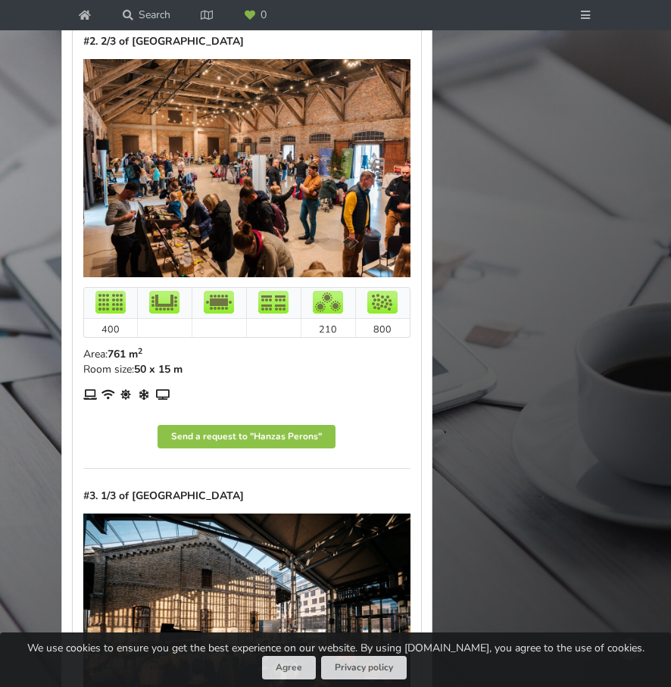
scroll to position [1385, 0]
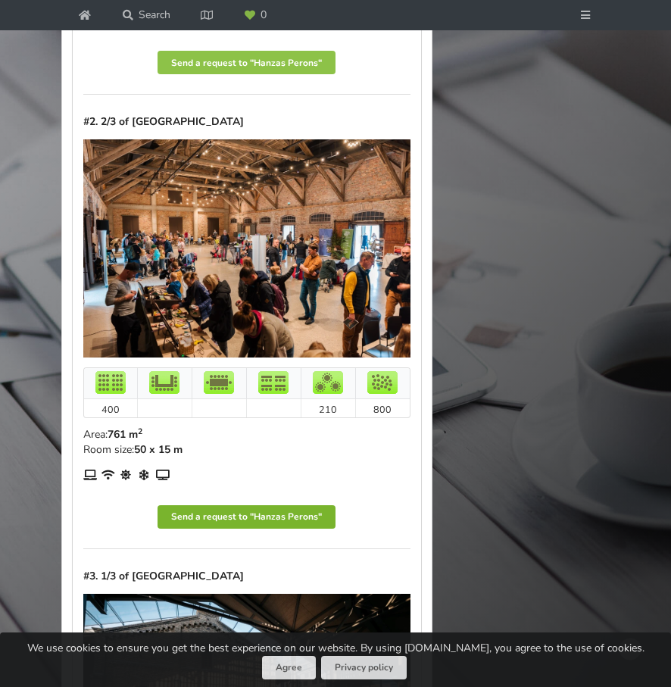
click at [276, 505] on button "Send a request to "Hanzas Perons"" at bounding box center [246, 516] width 178 height 23
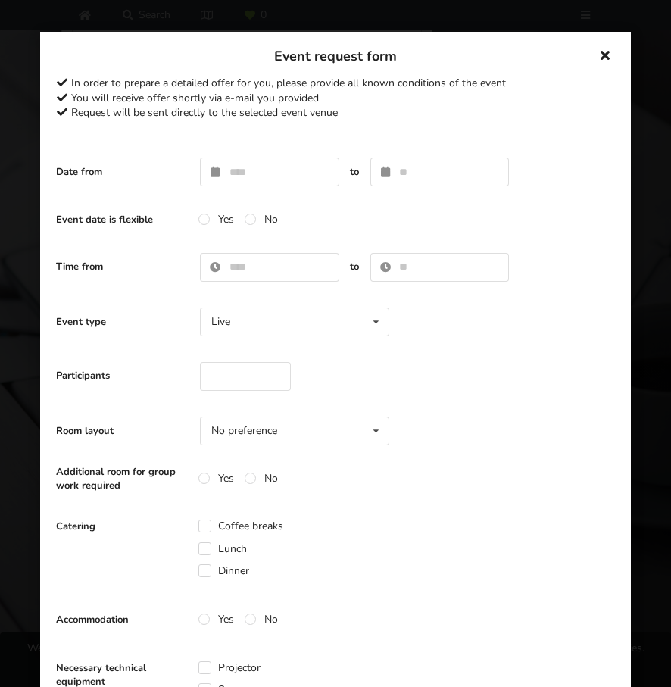
click at [598, 49] on icon at bounding box center [605, 55] width 24 height 24
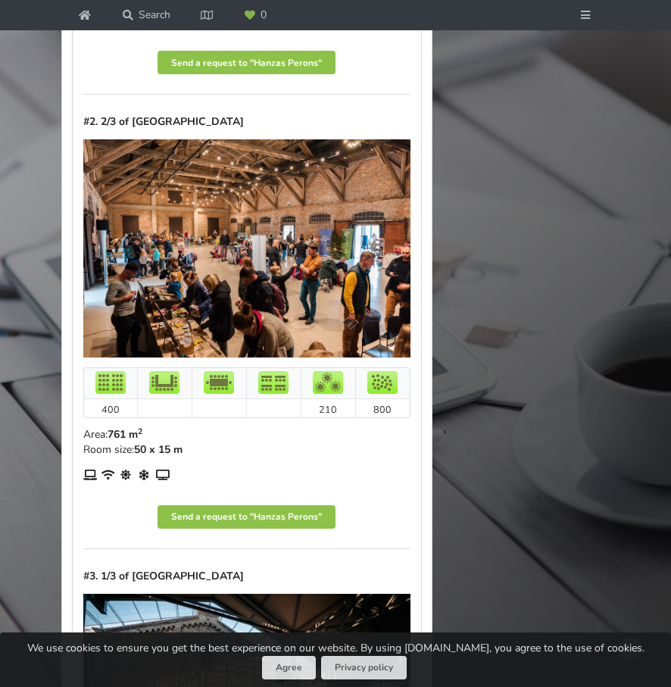
click at [354, 225] on img at bounding box center [246, 248] width 327 height 218
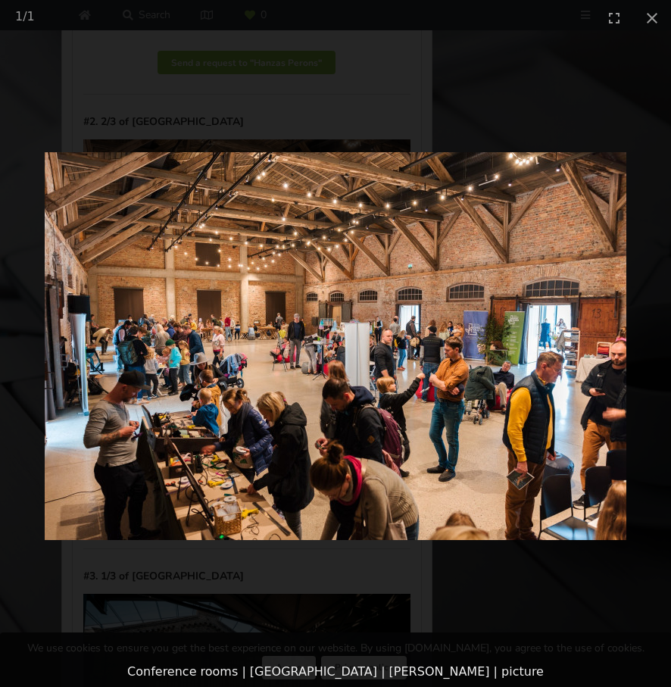
click at [635, 385] on picture at bounding box center [335, 346] width 671 height 621
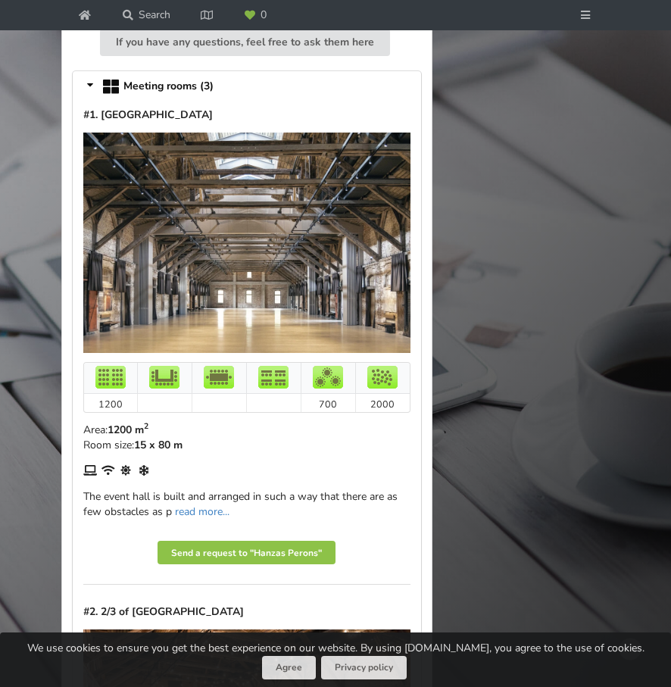
scroll to position [795, 0]
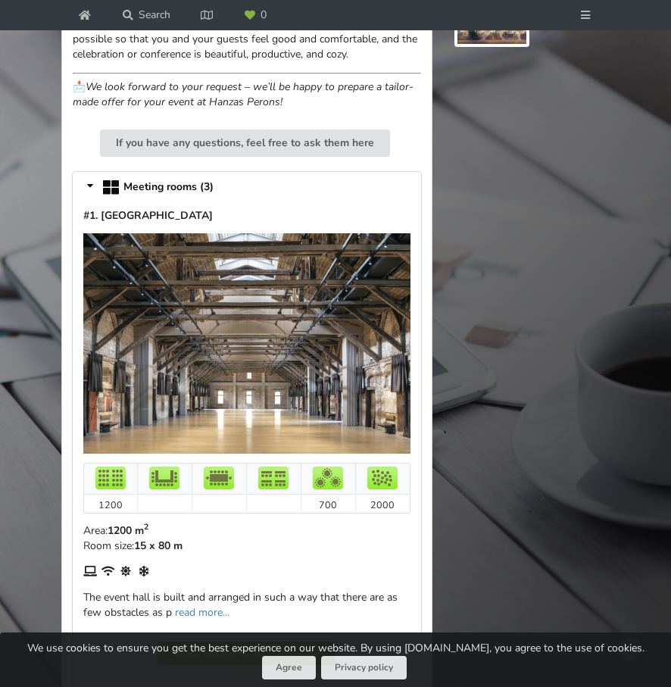
click at [313, 397] on img at bounding box center [246, 343] width 327 height 220
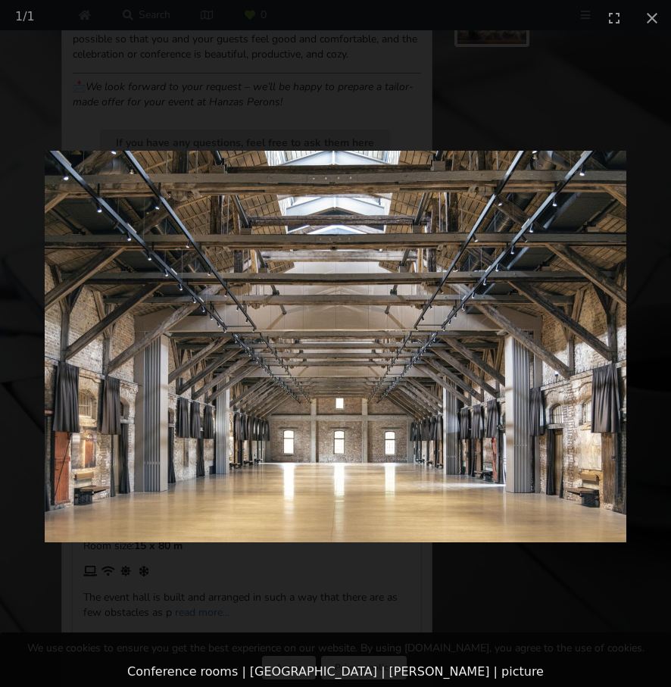
click at [489, 70] on picture at bounding box center [335, 346] width 671 height 621
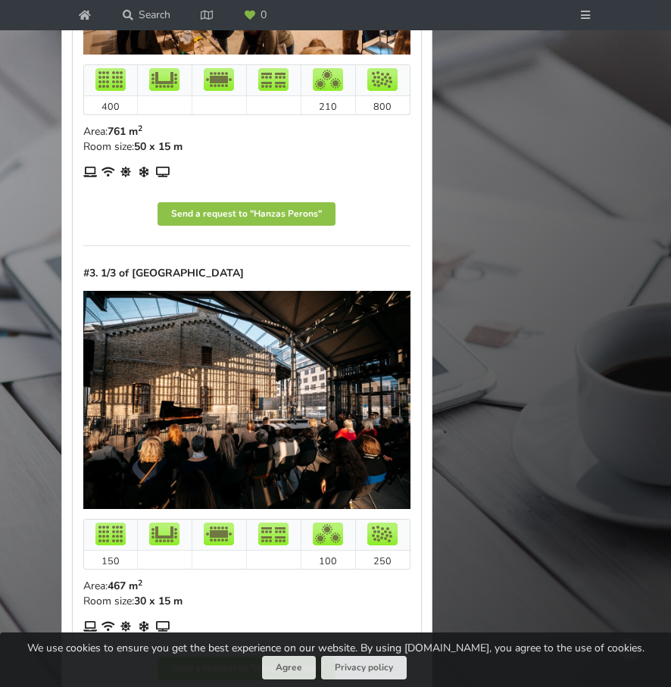
scroll to position [1752, 0]
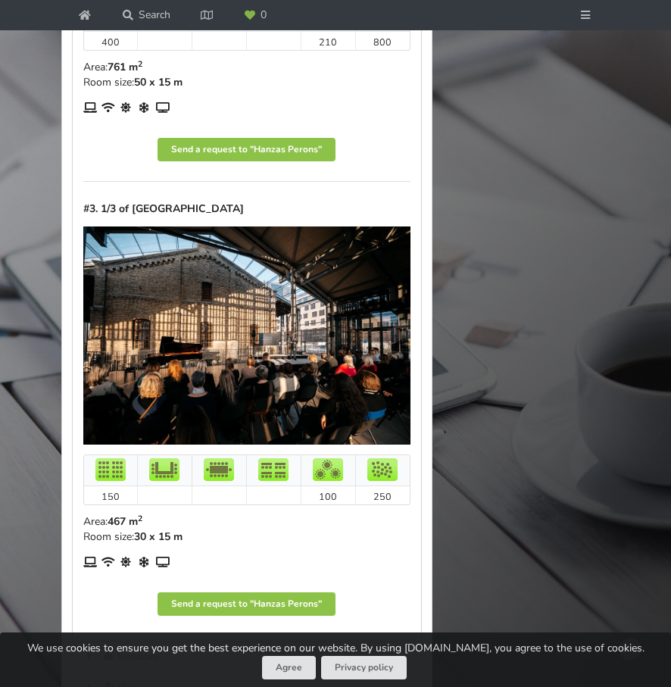
click at [305, 229] on img at bounding box center [246, 335] width 327 height 218
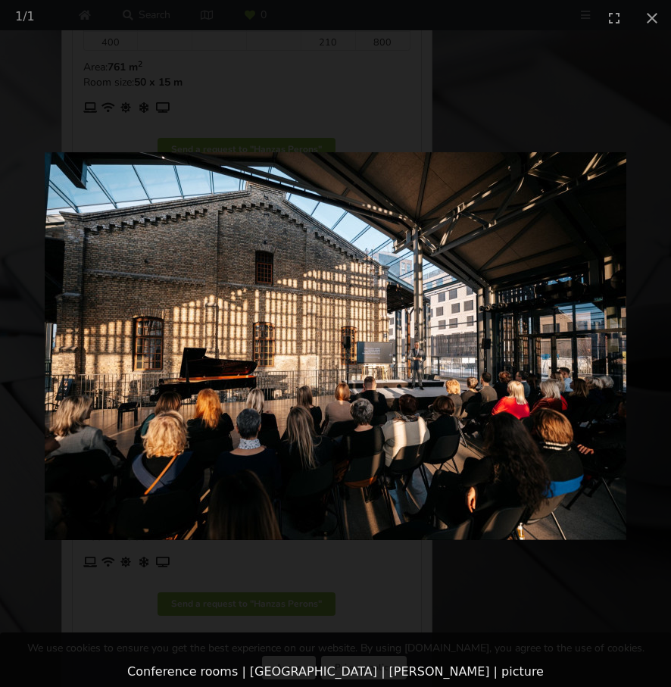
click at [640, 295] on picture at bounding box center [335, 346] width 671 height 621
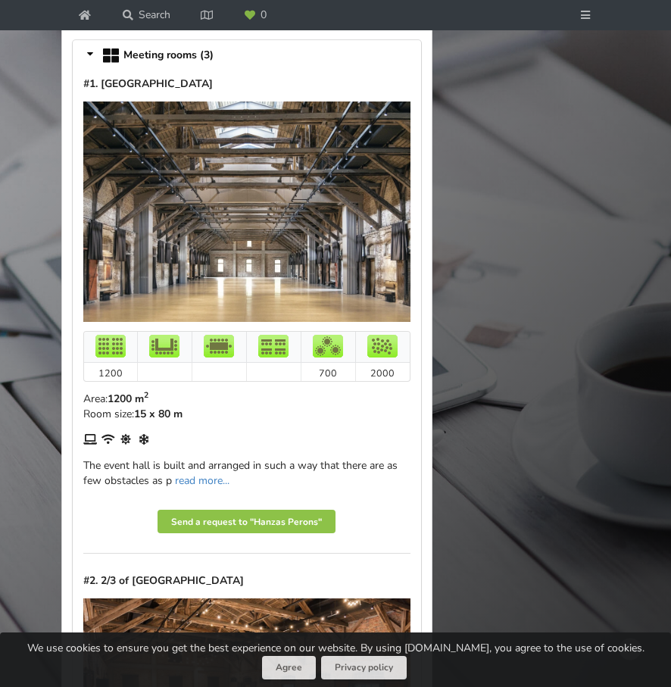
scroll to position [924, 0]
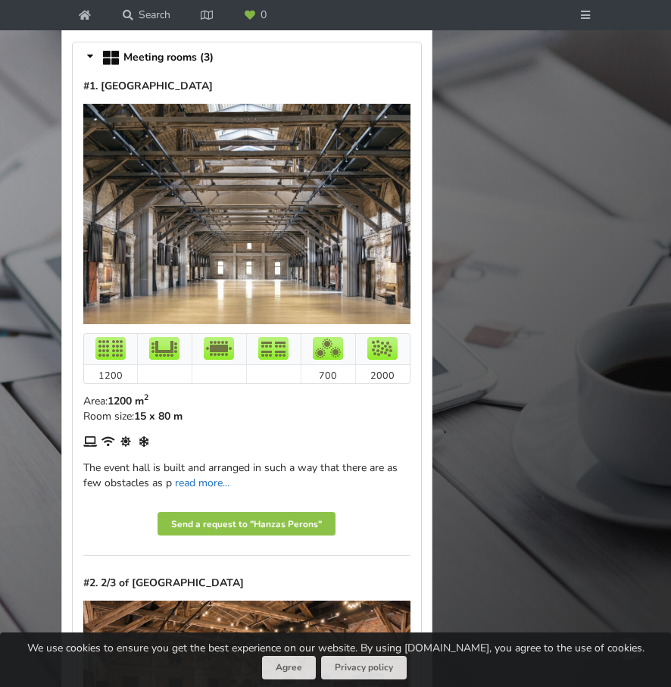
click at [206, 475] on link "read more..." at bounding box center [202, 482] width 55 height 14
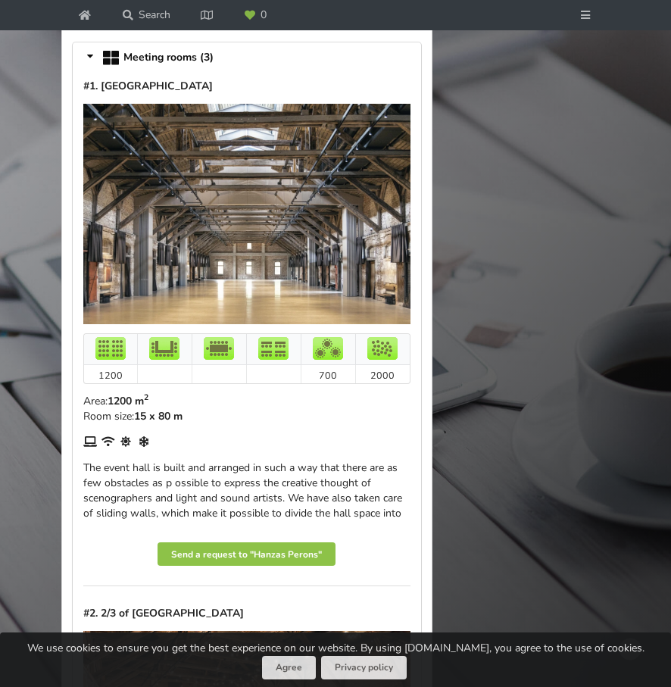
scroll to position [1079, 0]
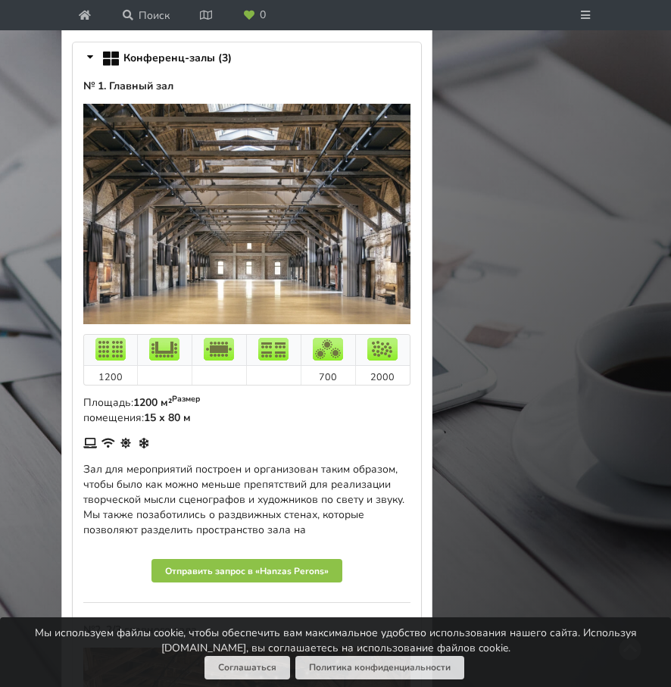
click at [213, 218] on img at bounding box center [246, 214] width 327 height 220
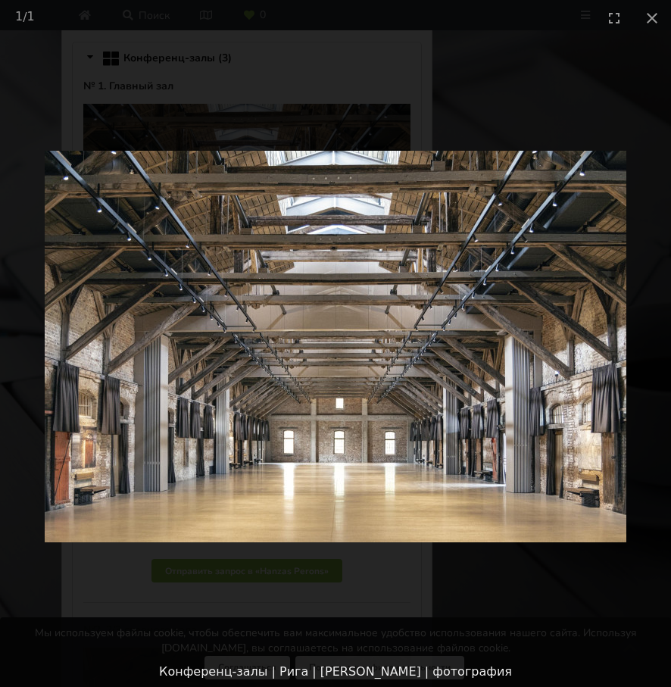
click at [213, 216] on img at bounding box center [335, 346] width 581 height 391
click at [453, 462] on img at bounding box center [335, 346] width 581 height 391
click at [422, 469] on img at bounding box center [335, 346] width 581 height 391
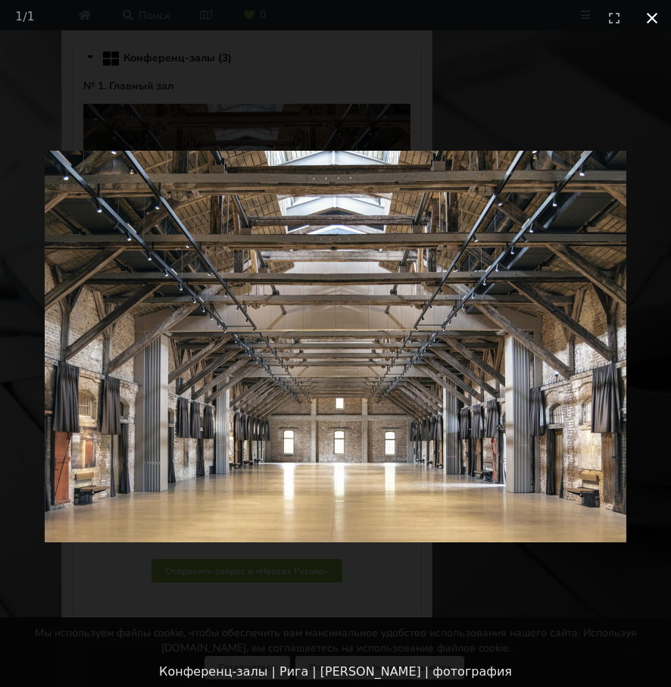
click at [649, 14] on button "Закрыть галерею" at bounding box center [652, 18] width 38 height 36
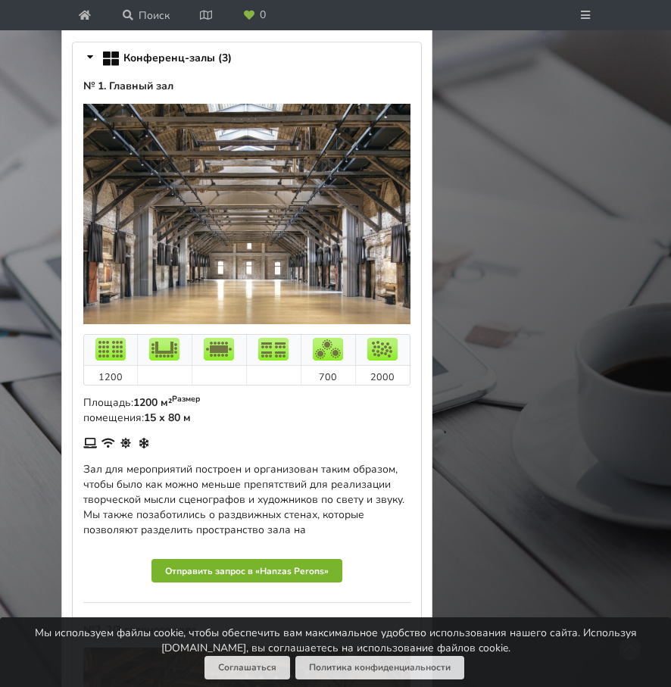
click at [293, 565] on font "Отправить запрос в «Hanzas Perons»" at bounding box center [247, 571] width 164 height 12
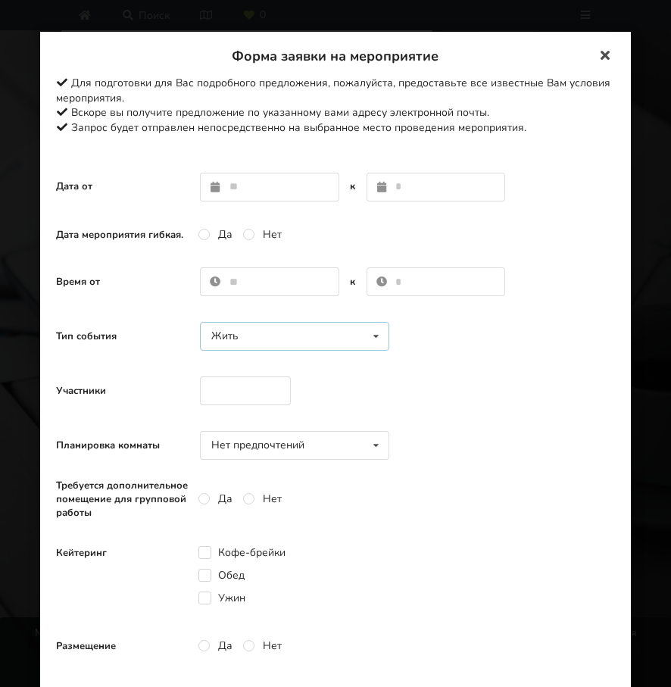
click at [369, 342] on icon at bounding box center [376, 336] width 22 height 28
click at [488, 378] on div "Участники" at bounding box center [335, 391] width 559 height 44
click at [377, 442] on icon at bounding box center [376, 445] width 22 height 28
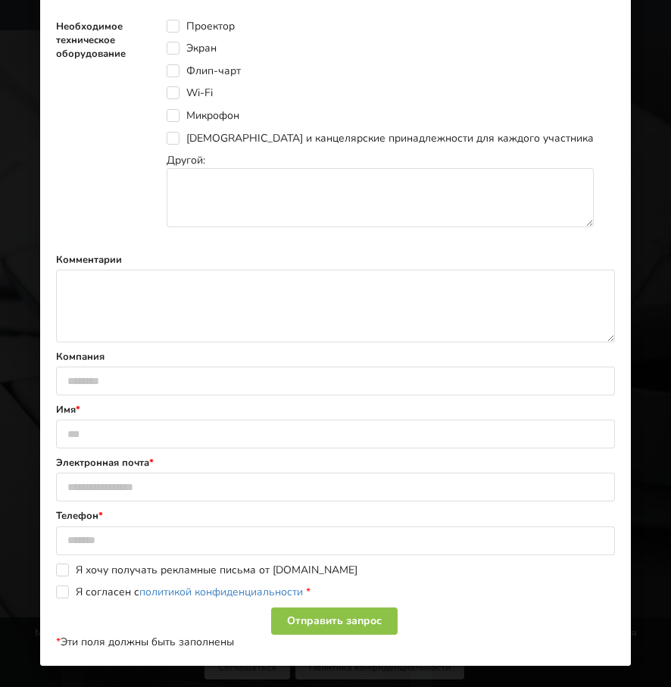
scroll to position [0, 0]
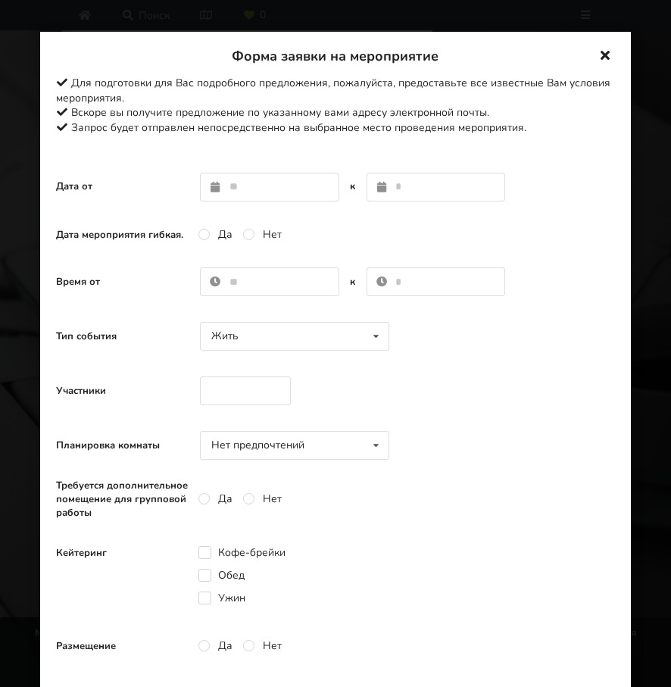
click at [606, 56] on icon at bounding box center [605, 55] width 24 height 24
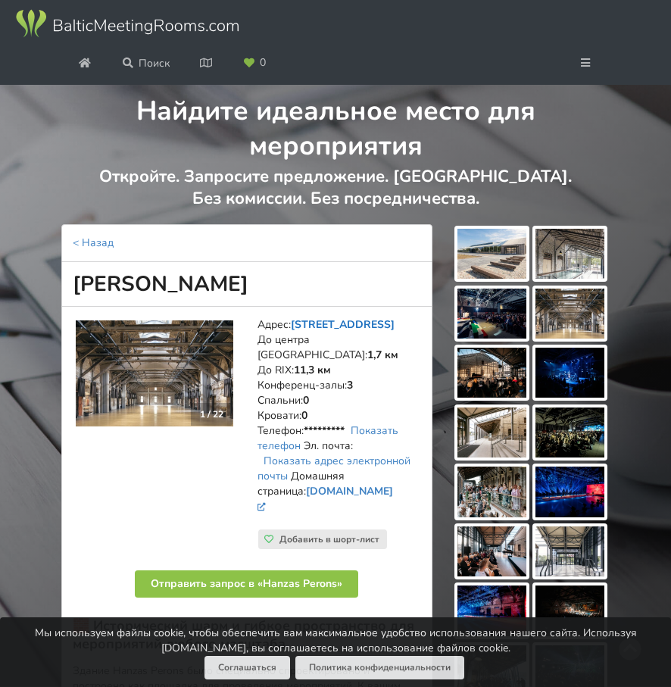
click at [360, 324] on font "ул. Ханзас, 16А, Рига" at bounding box center [343, 324] width 104 height 14
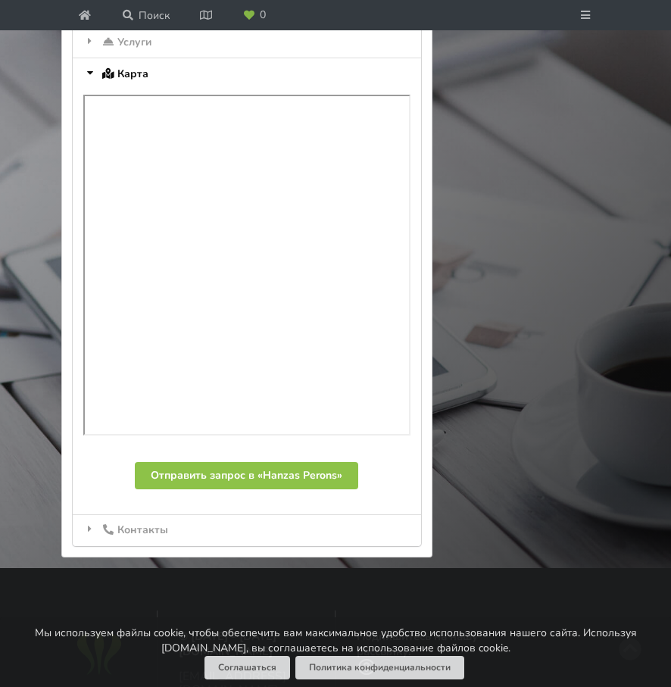
scroll to position [1129, 0]
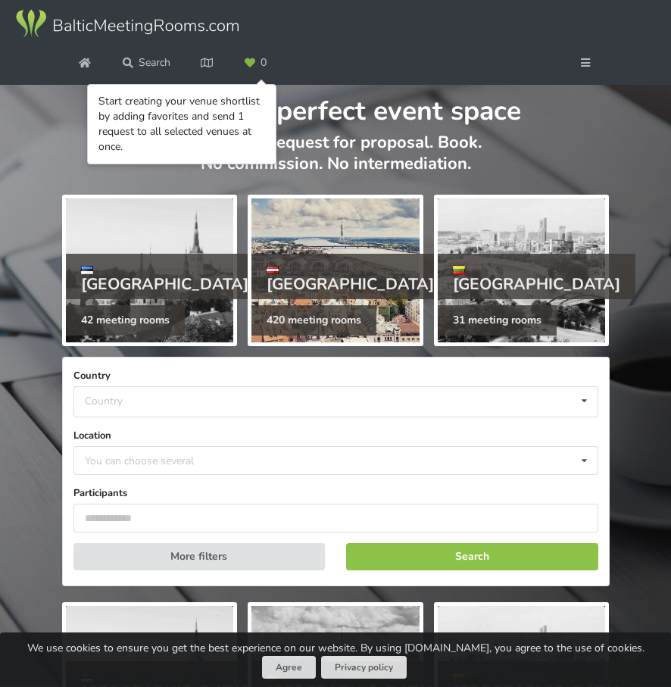
click at [336, 287] on div "Latvia" at bounding box center [350, 276] width 198 height 45
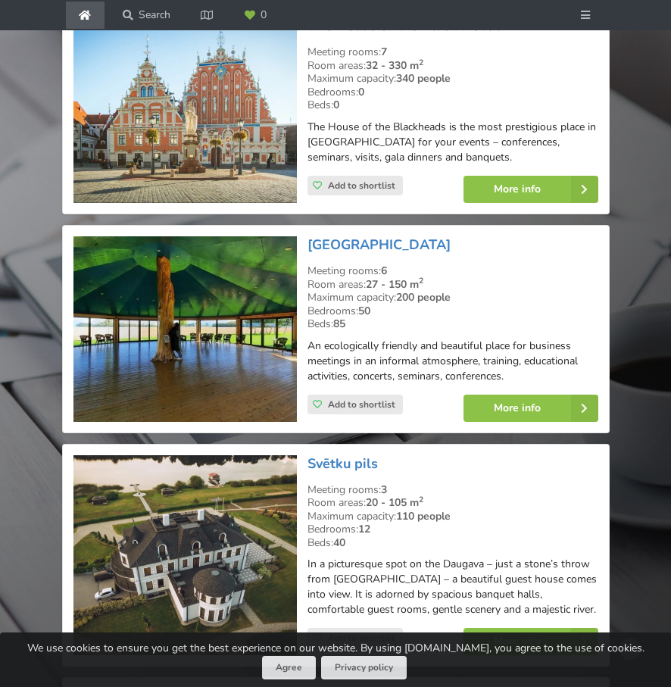
scroll to position [1154, 0]
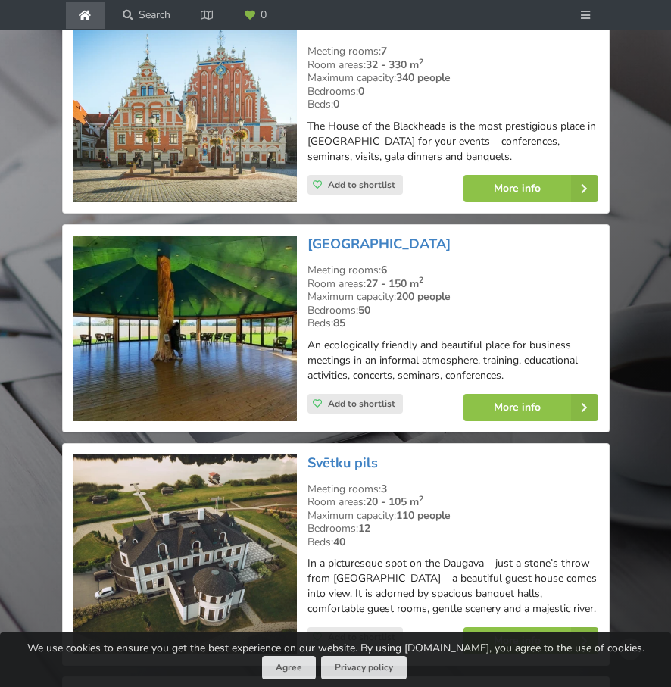
click at [248, 338] on img at bounding box center [184, 327] width 223 height 185
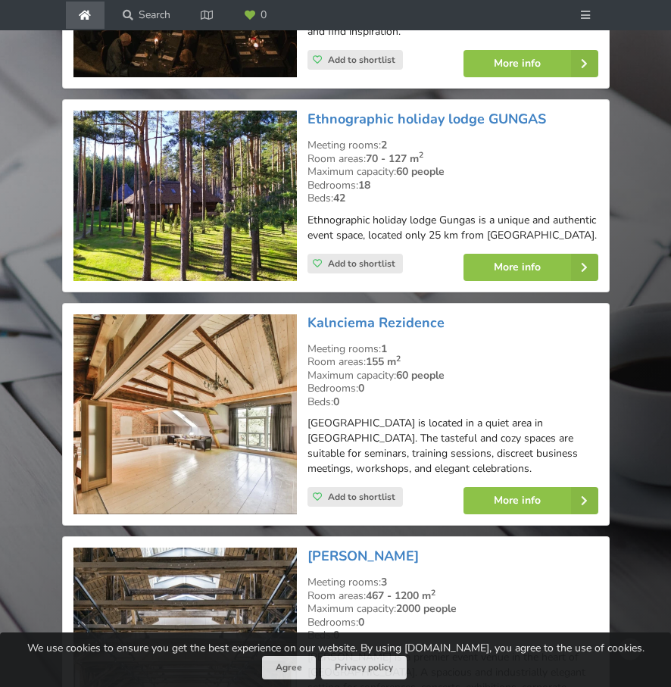
scroll to position [1982, 0]
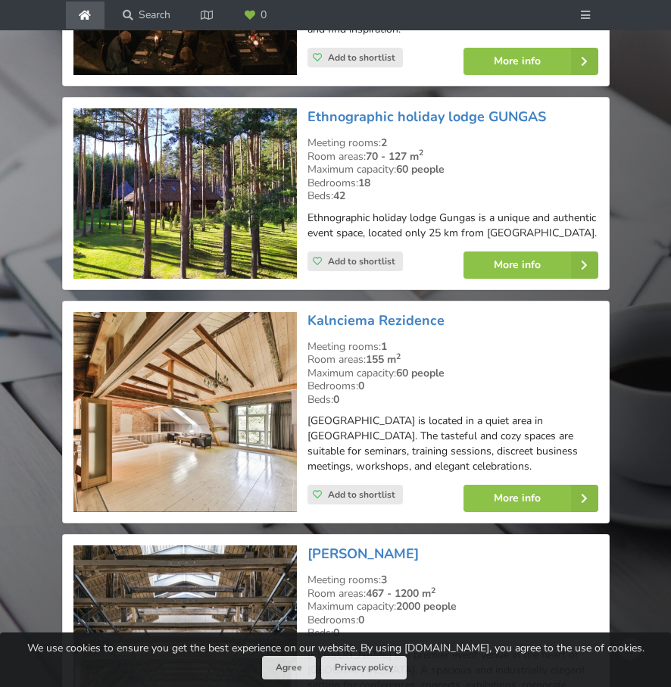
click at [199, 408] on img at bounding box center [184, 412] width 223 height 201
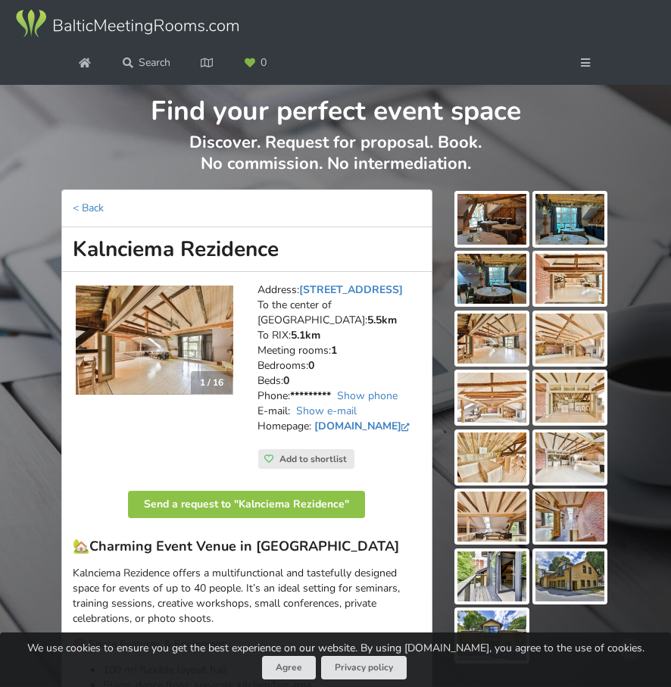
click at [142, 347] on img at bounding box center [154, 339] width 157 height 109
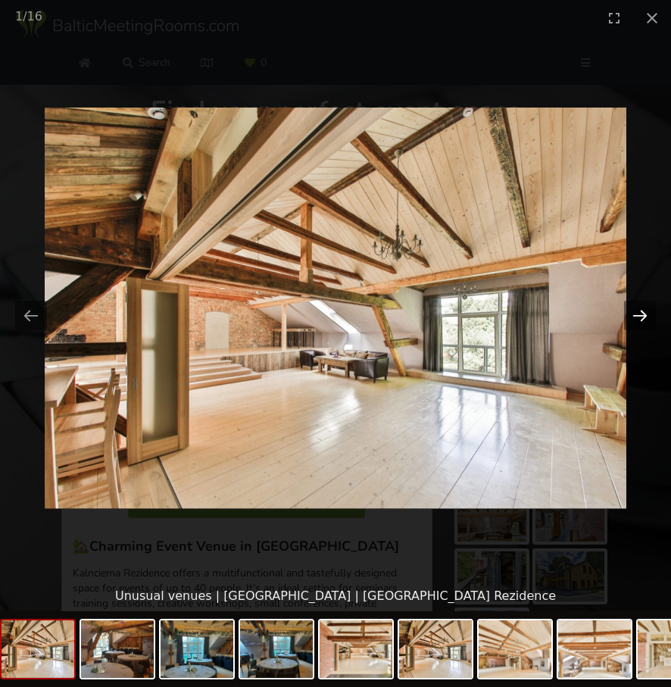
click at [632, 315] on button "Next slide" at bounding box center [640, 316] width 32 height 30
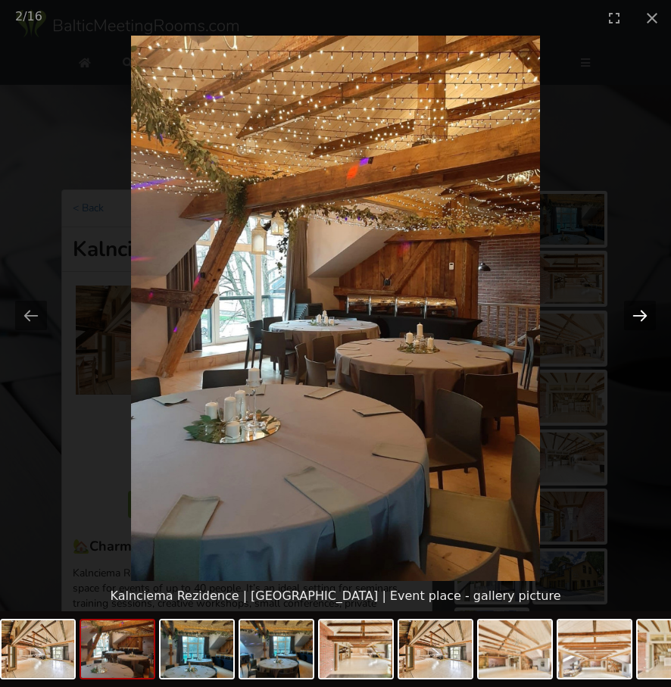
click at [634, 313] on button "Next slide" at bounding box center [640, 316] width 32 height 30
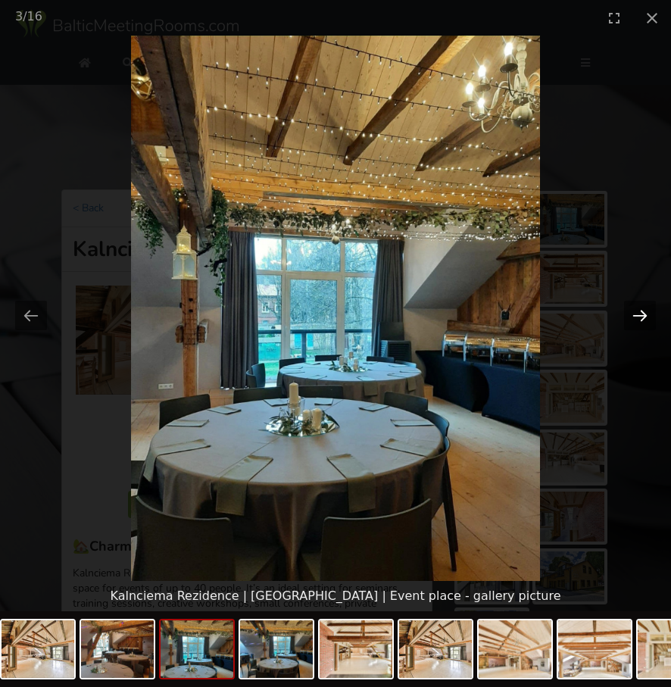
click at [634, 313] on button "Next slide" at bounding box center [640, 316] width 32 height 30
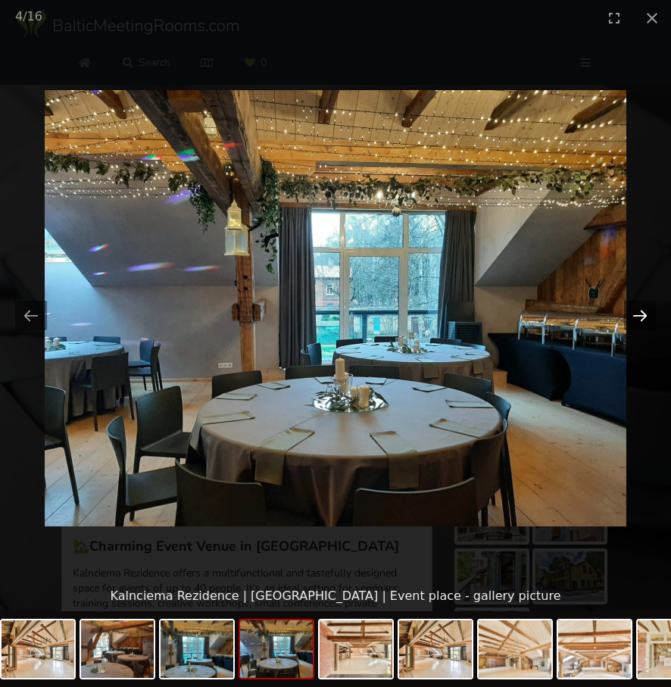
click at [634, 313] on button "Next slide" at bounding box center [640, 316] width 32 height 30
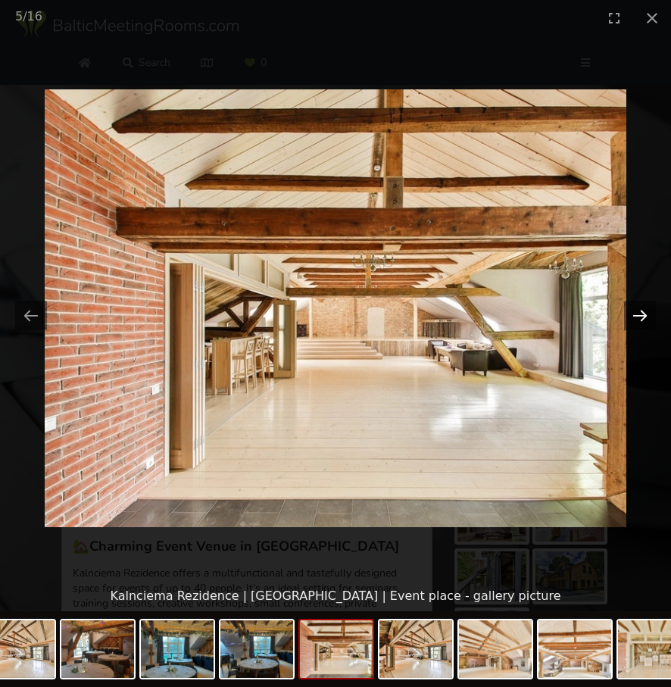
click at [634, 313] on button "Next slide" at bounding box center [640, 316] width 32 height 30
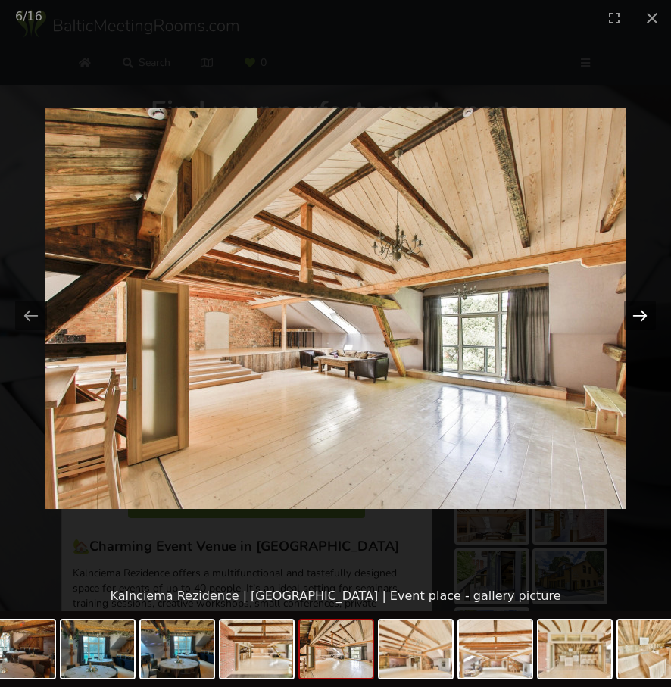
click at [634, 313] on button "Next slide" at bounding box center [640, 316] width 32 height 30
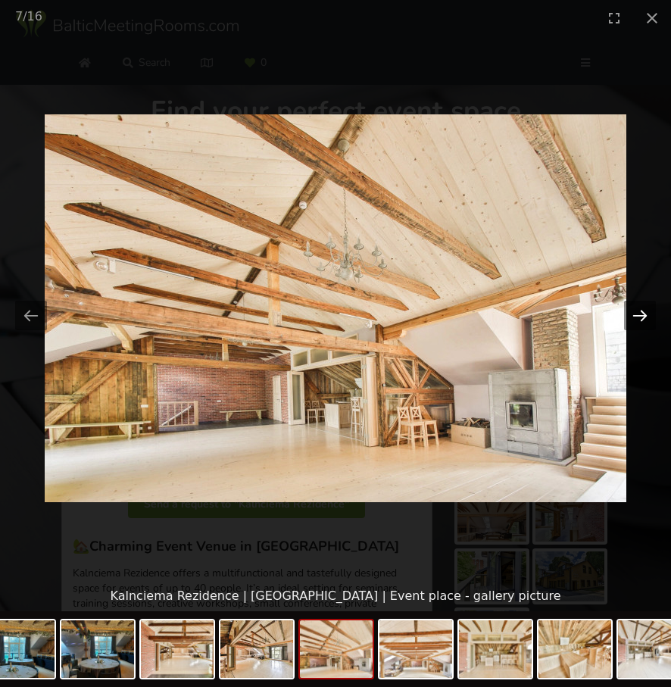
click at [634, 313] on button "Next slide" at bounding box center [640, 316] width 32 height 30
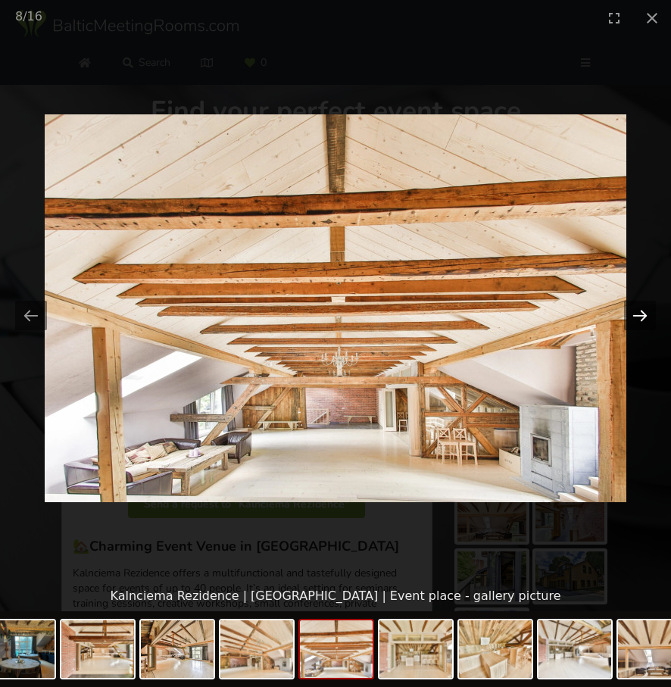
click at [634, 313] on button "Next slide" at bounding box center [640, 316] width 32 height 30
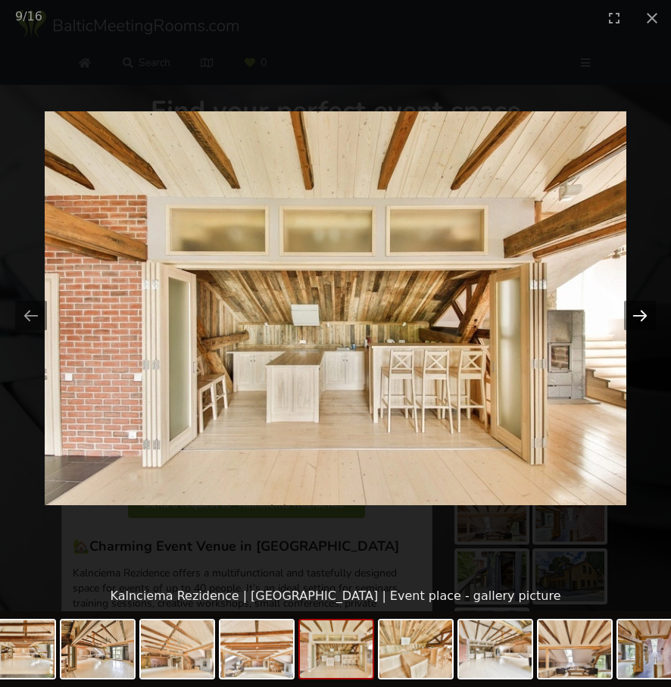
click at [634, 313] on button "Next slide" at bounding box center [640, 316] width 32 height 30
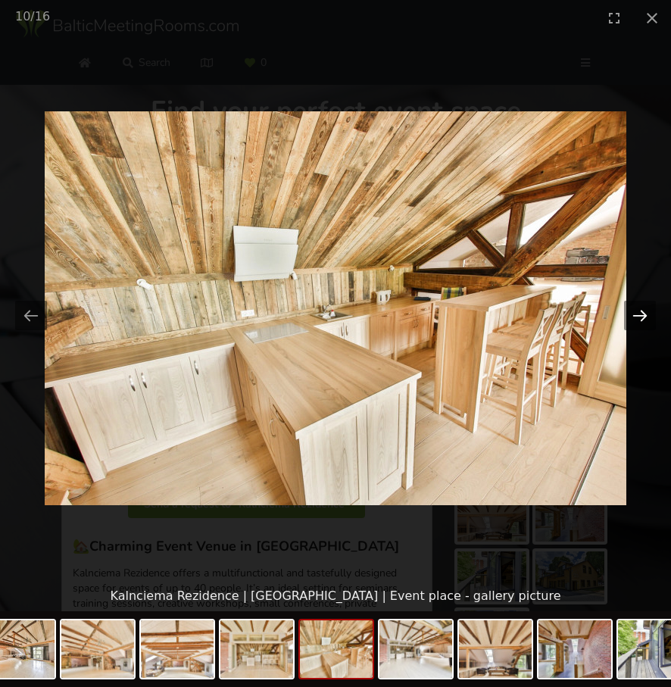
click at [634, 313] on button "Next slide" at bounding box center [640, 316] width 32 height 30
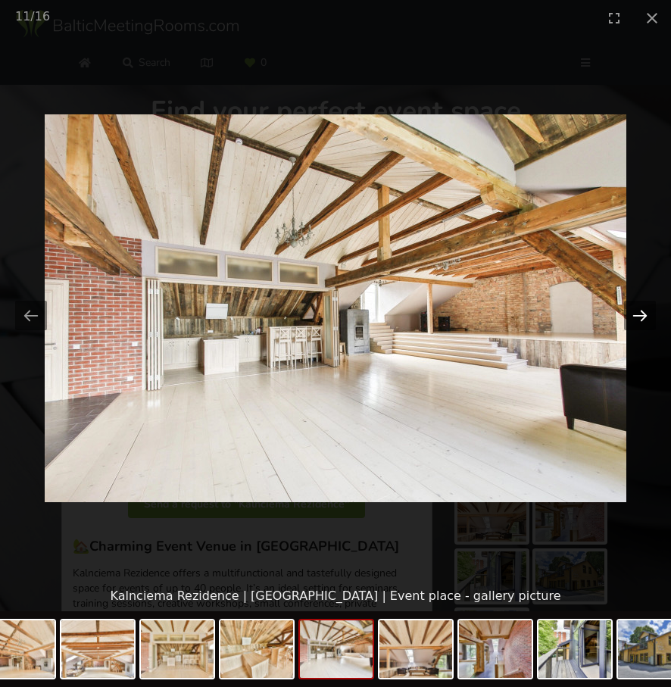
click at [634, 313] on button "Next slide" at bounding box center [640, 316] width 32 height 30
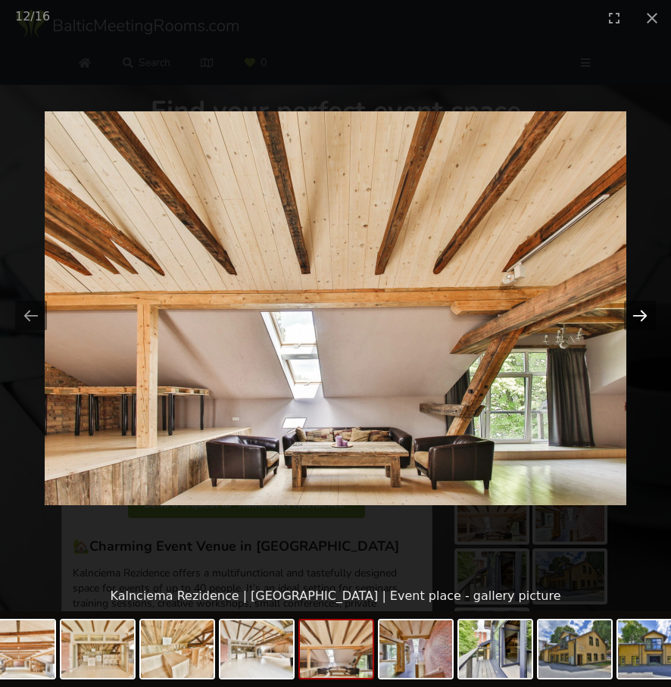
click at [634, 313] on button "Next slide" at bounding box center [640, 316] width 32 height 30
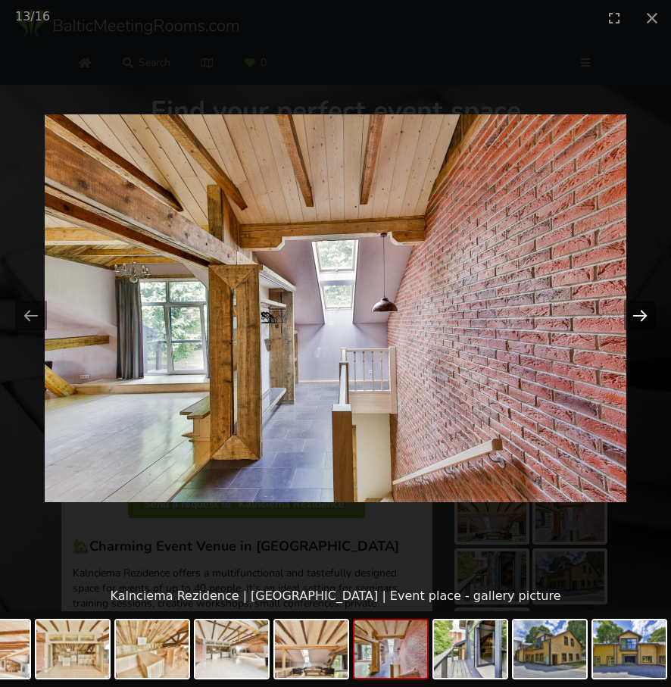
click at [634, 313] on button "Next slide" at bounding box center [640, 316] width 32 height 30
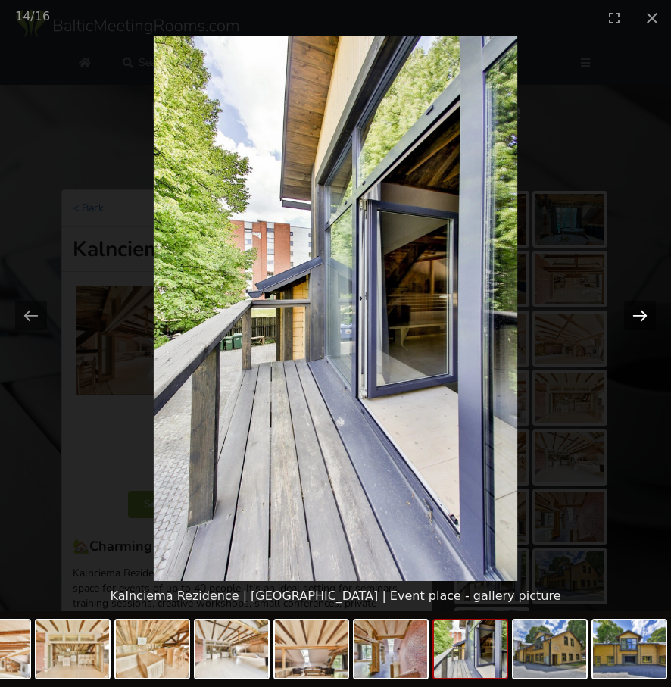
click at [634, 313] on button "Next slide" at bounding box center [640, 316] width 32 height 30
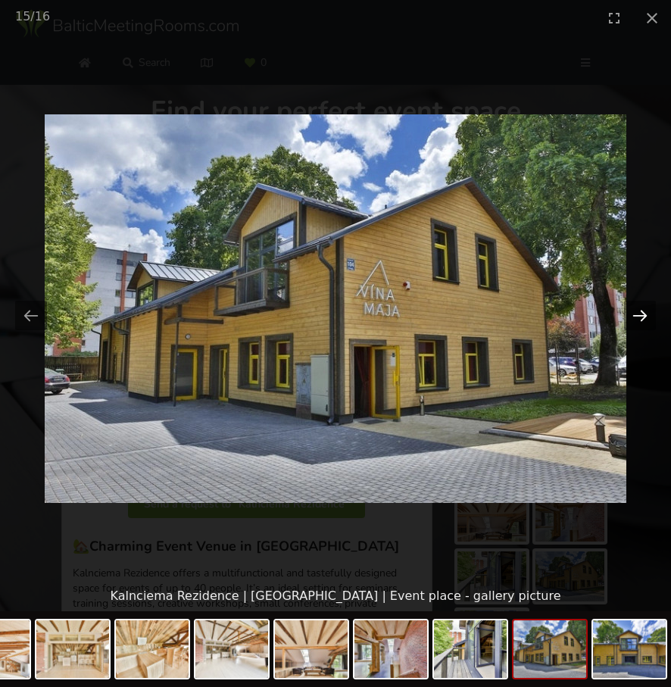
click at [634, 313] on button "Next slide" at bounding box center [640, 316] width 32 height 30
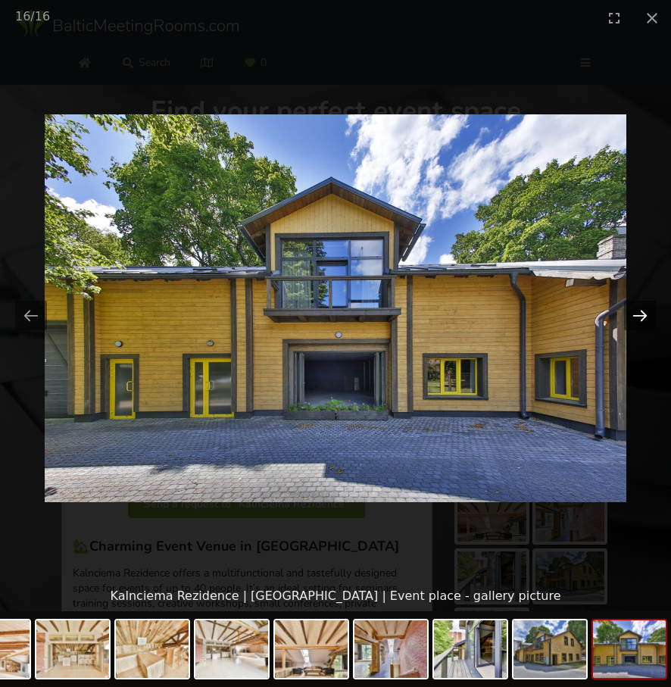
click at [634, 313] on button "Next slide" at bounding box center [640, 316] width 32 height 30
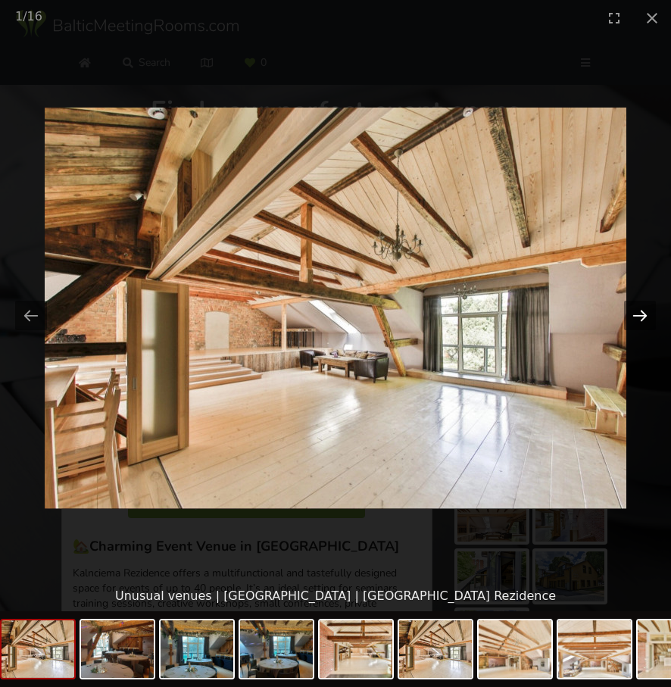
click at [634, 313] on button "Next slide" at bounding box center [640, 316] width 32 height 30
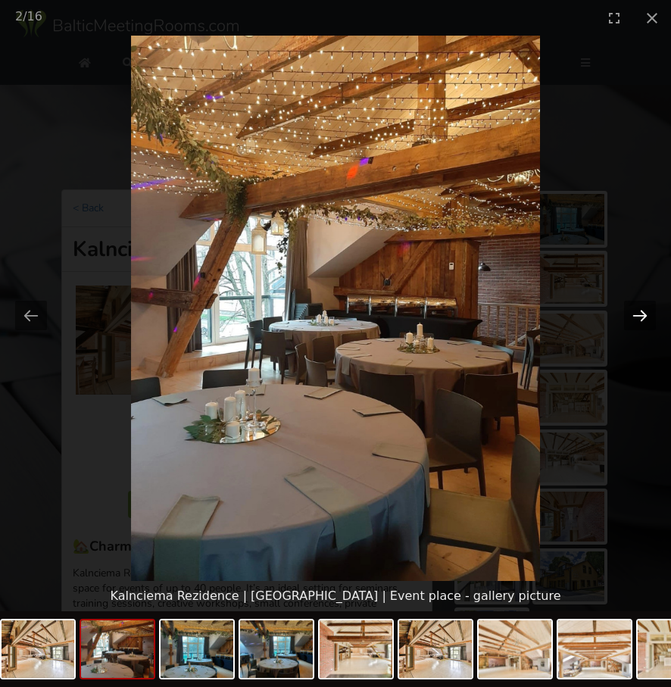
click at [634, 313] on button "Next slide" at bounding box center [640, 316] width 32 height 30
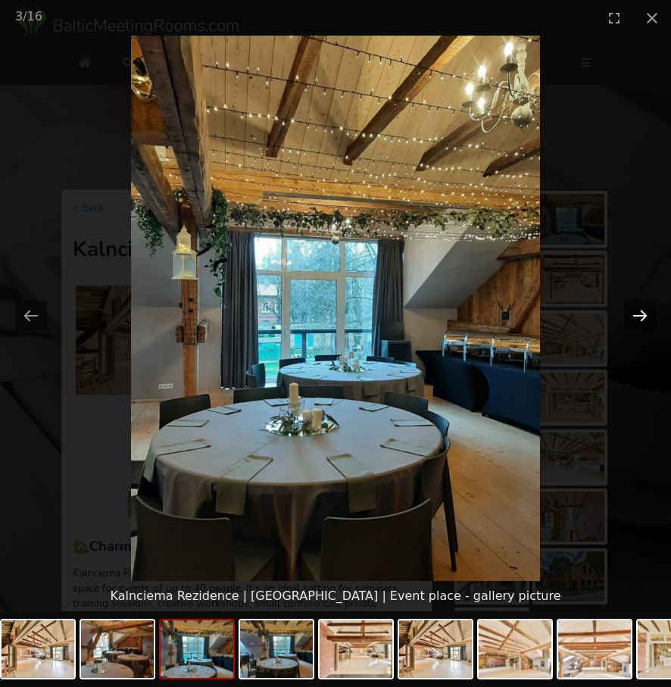
click at [634, 313] on button "Next slide" at bounding box center [640, 316] width 32 height 30
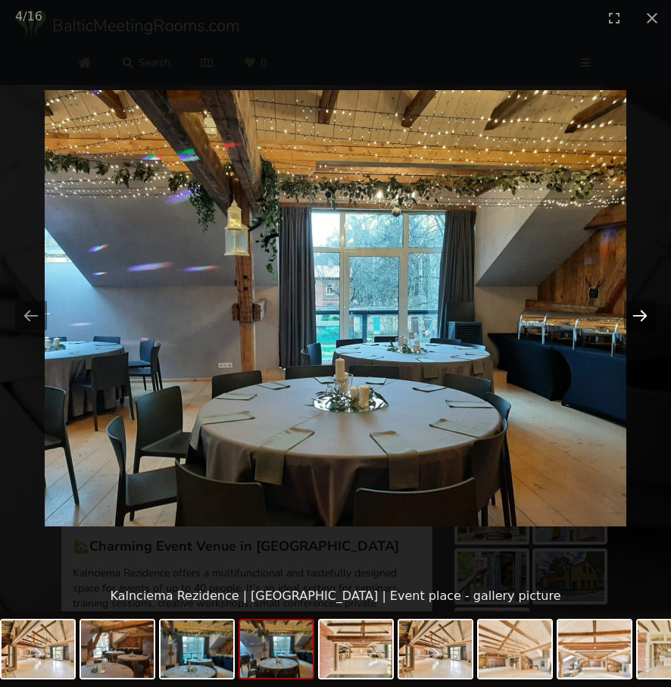
click at [634, 313] on button "Next slide" at bounding box center [640, 316] width 32 height 30
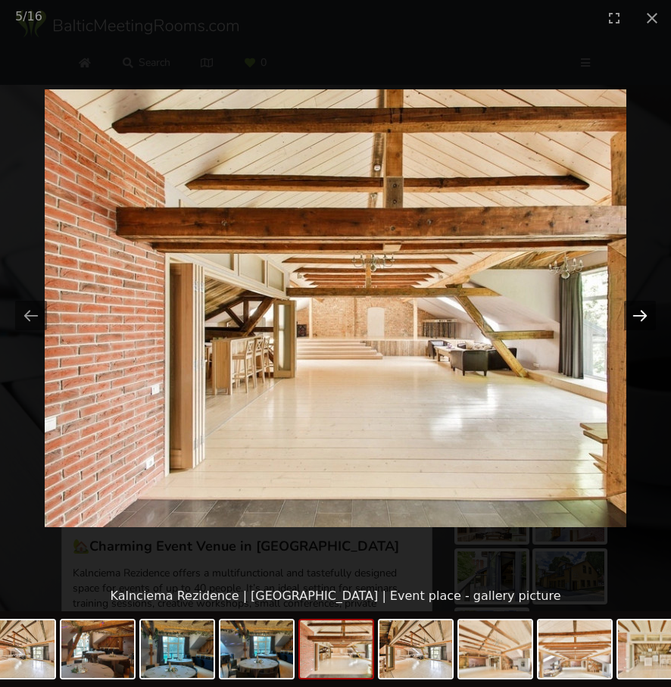
click at [634, 313] on button "Next slide" at bounding box center [640, 316] width 32 height 30
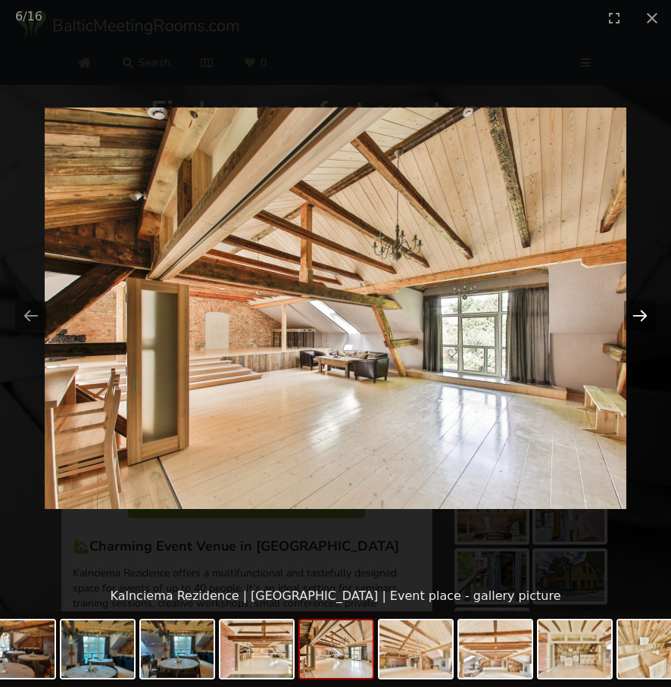
click at [634, 313] on button "Next slide" at bounding box center [640, 316] width 32 height 30
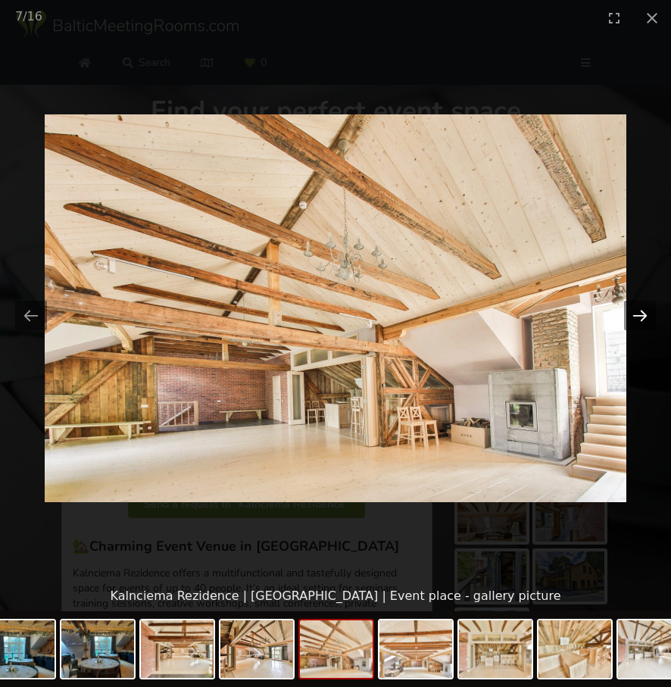
click at [634, 313] on button "Next slide" at bounding box center [640, 316] width 32 height 30
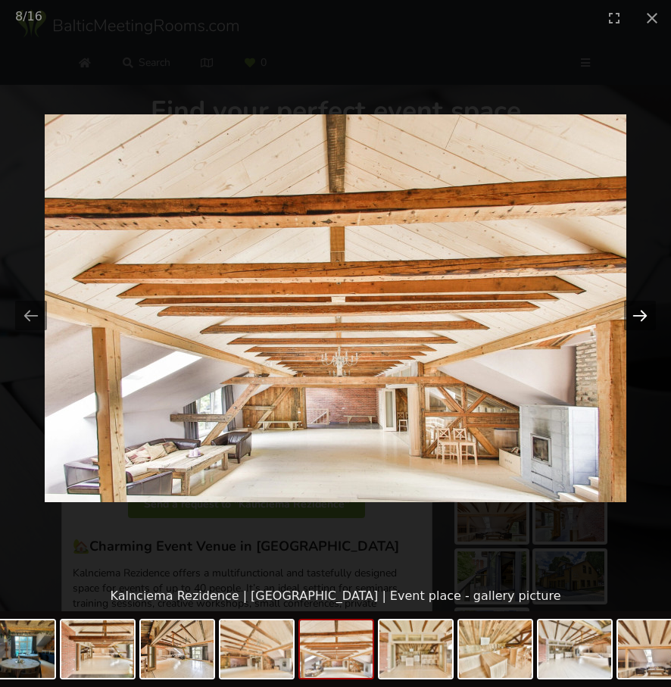
click at [634, 313] on button "Next slide" at bounding box center [640, 316] width 32 height 30
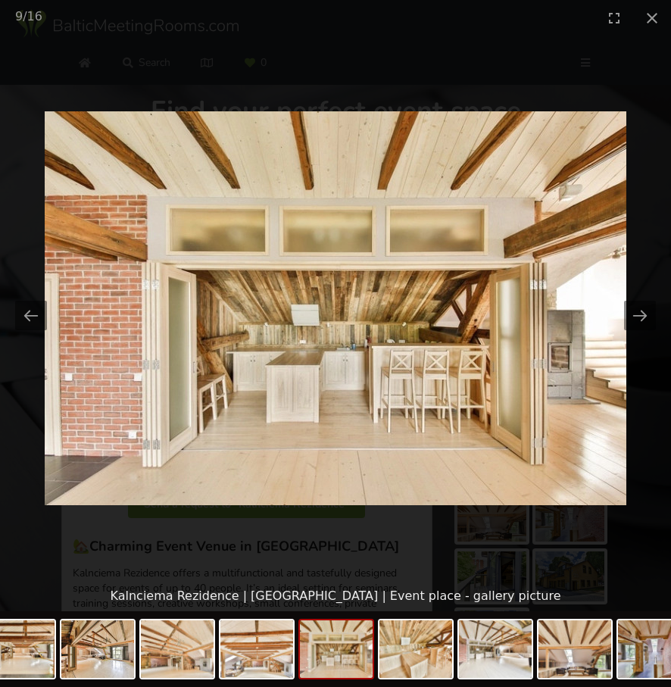
click at [622, 264] on picture at bounding box center [335, 308] width 671 height 545
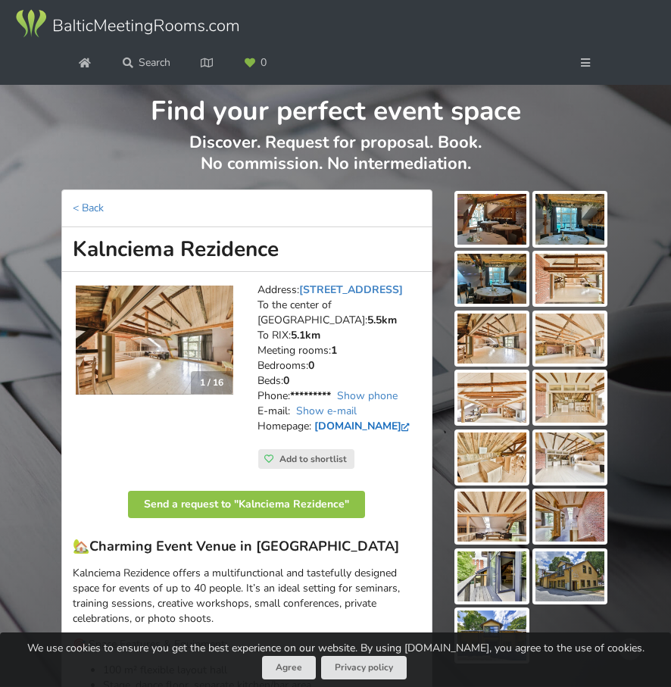
click at [356, 433] on link "www.kalnciemarezidence.lv" at bounding box center [363, 426] width 99 height 14
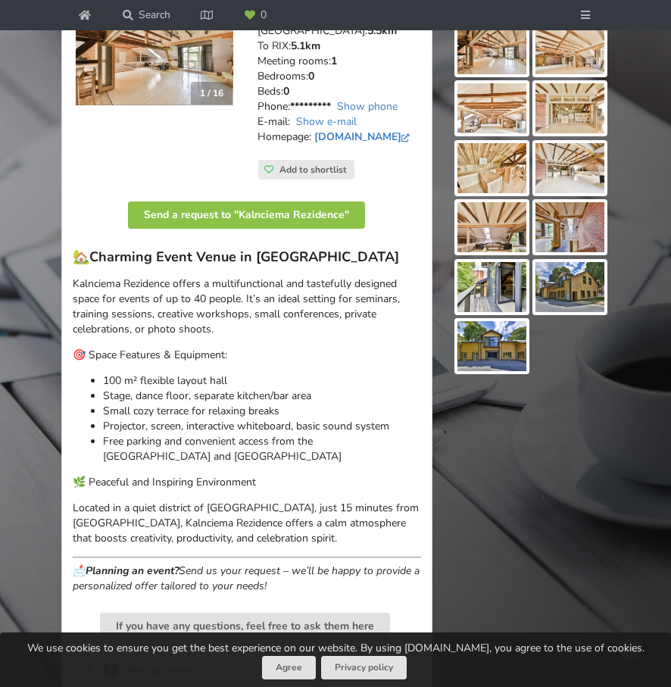
scroll to position [185, 0]
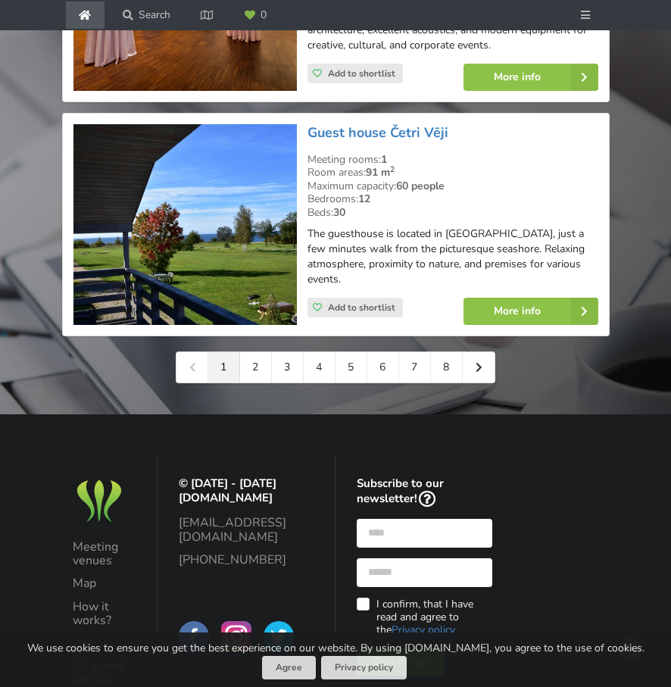
scroll to position [3666, 0]
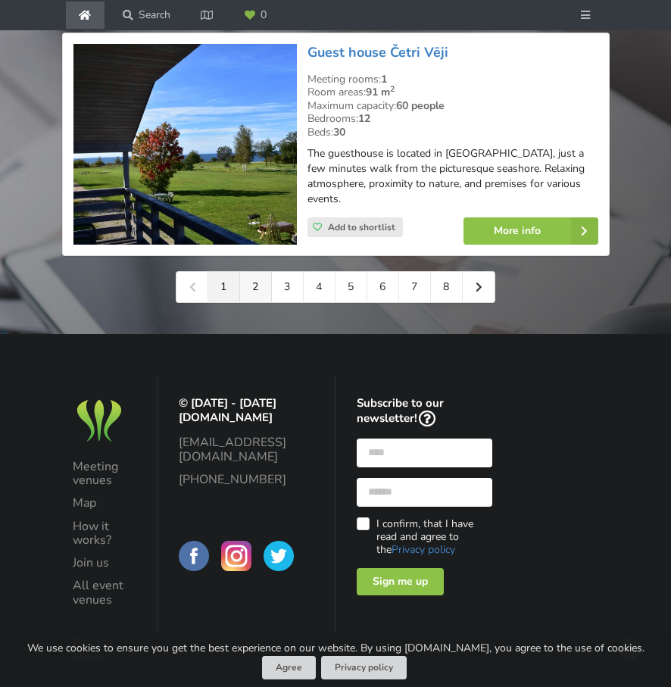
click at [257, 272] on link "2" at bounding box center [256, 287] width 32 height 30
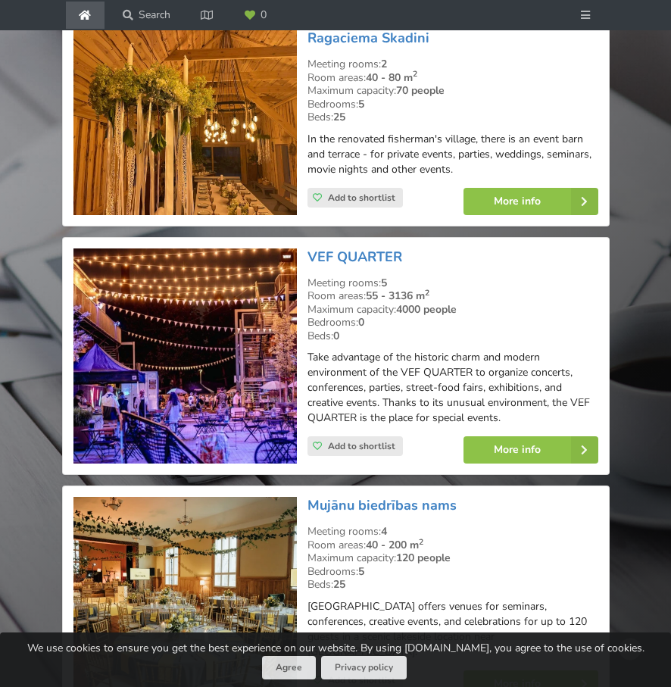
scroll to position [661, 0]
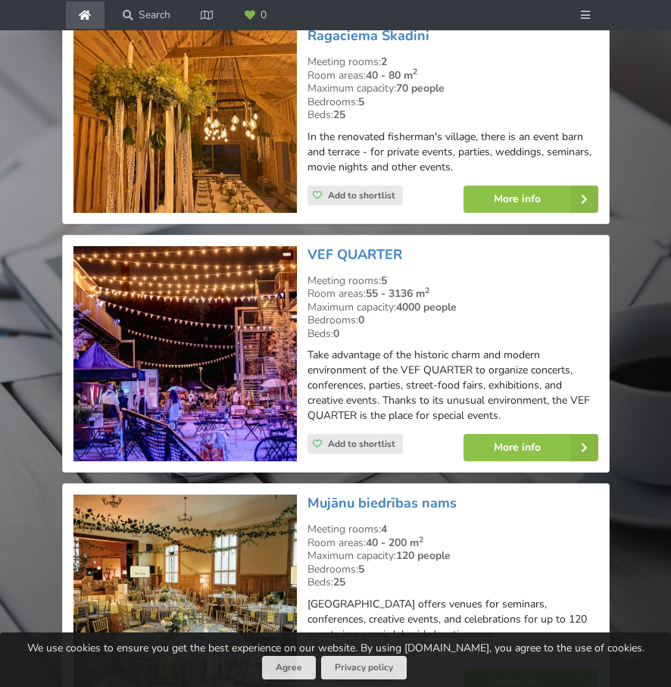
click at [238, 372] on img at bounding box center [184, 354] width 223 height 216
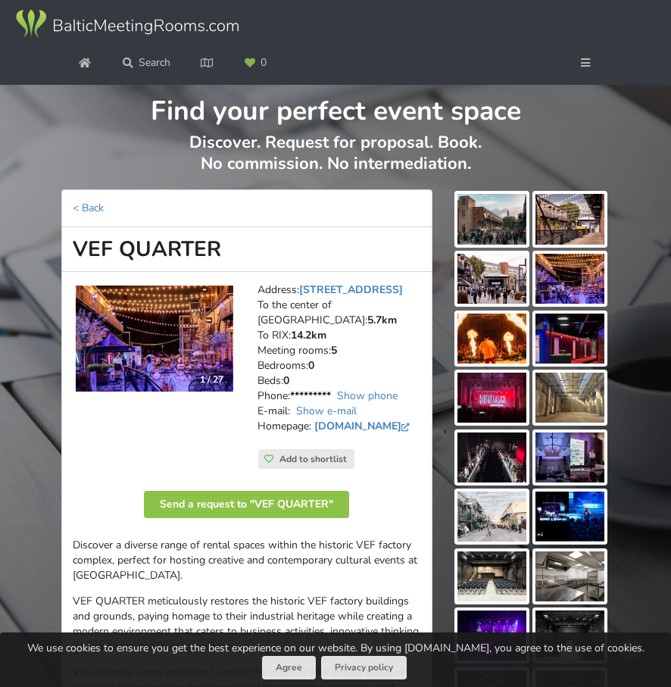
click at [492, 226] on img at bounding box center [491, 219] width 69 height 50
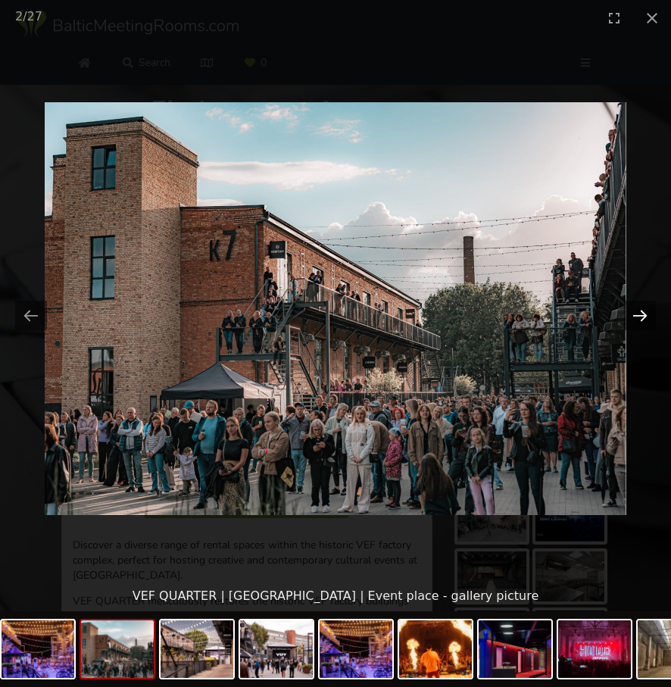
click at [640, 319] on button "Next slide" at bounding box center [640, 316] width 32 height 30
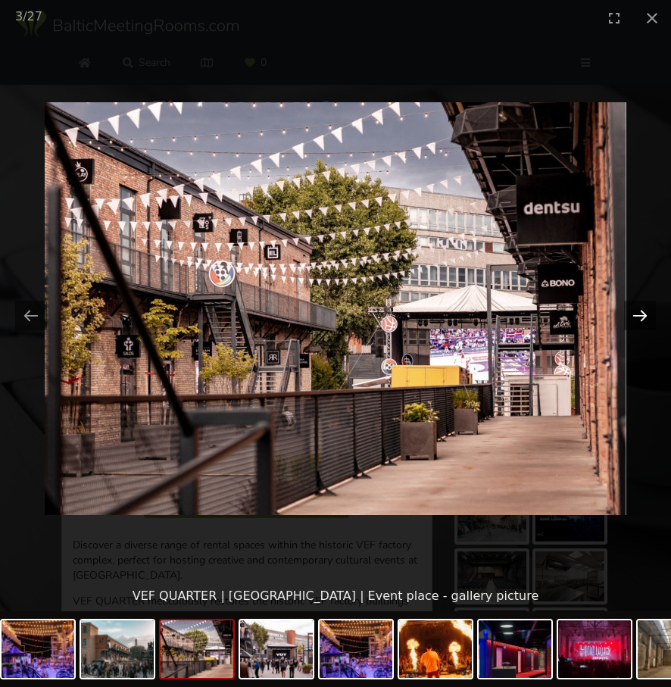
click at [640, 319] on button "Next slide" at bounding box center [640, 316] width 32 height 30
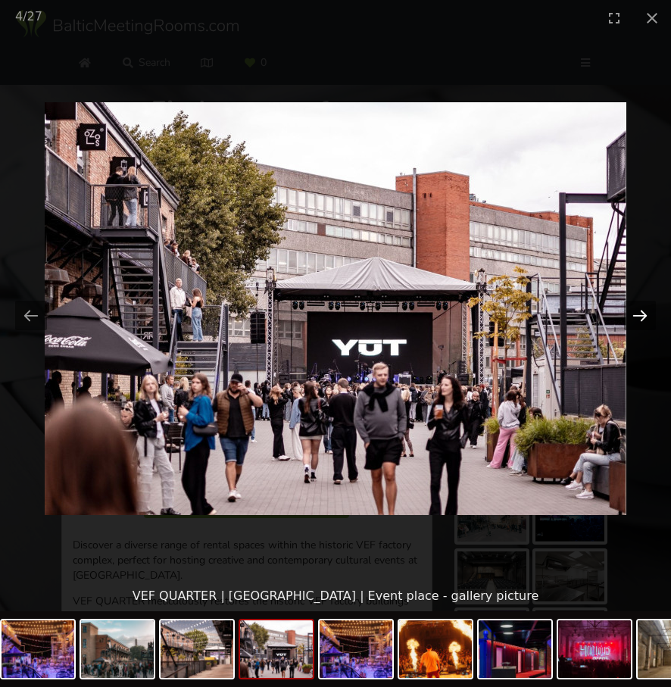
click at [640, 319] on button "Next slide" at bounding box center [640, 316] width 32 height 30
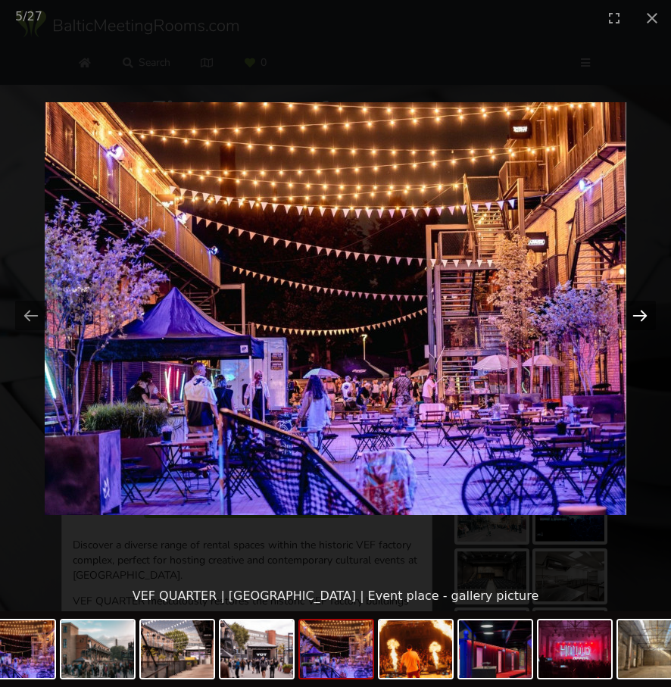
click at [640, 319] on button "Next slide" at bounding box center [640, 316] width 32 height 30
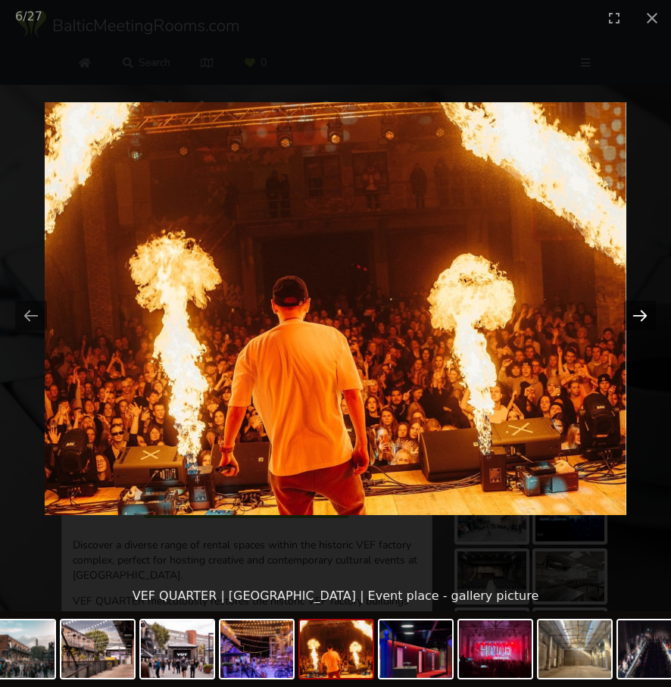
click at [640, 319] on button "Next slide" at bounding box center [640, 316] width 32 height 30
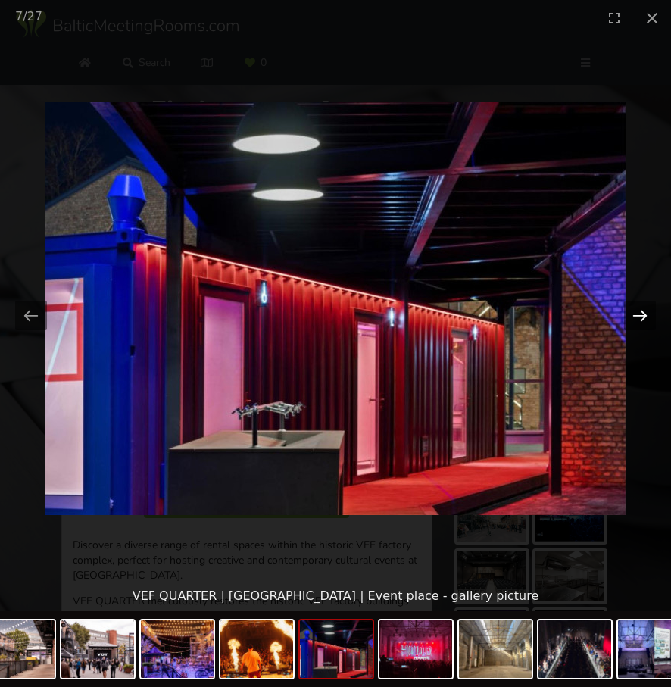
click at [640, 319] on button "Next slide" at bounding box center [640, 316] width 32 height 30
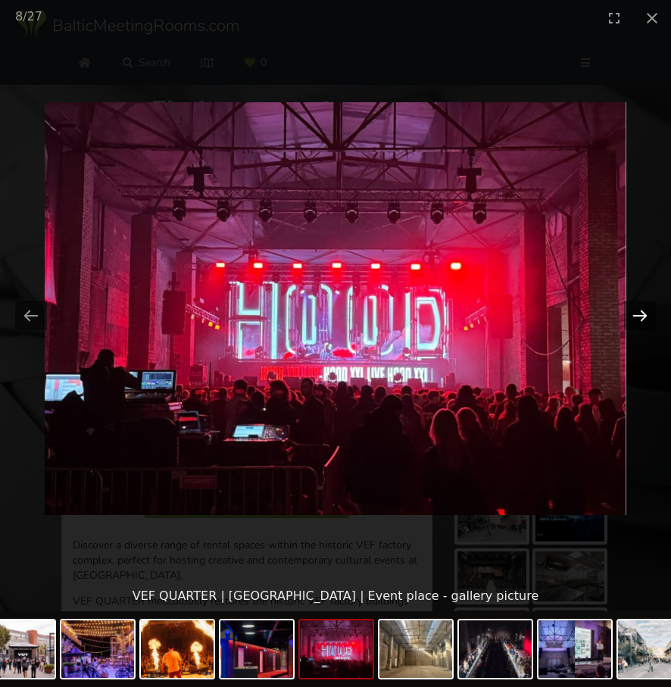
click at [640, 319] on button "Next slide" at bounding box center [640, 316] width 32 height 30
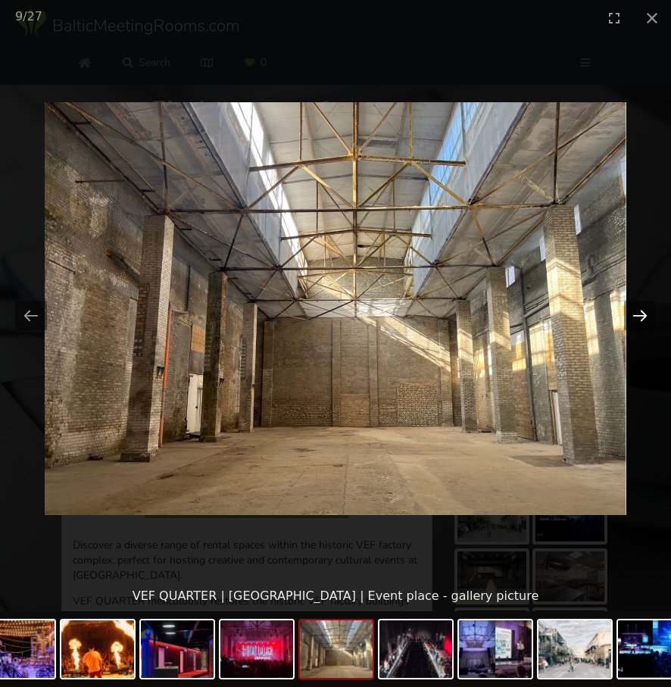
click at [640, 319] on button "Next slide" at bounding box center [640, 316] width 32 height 30
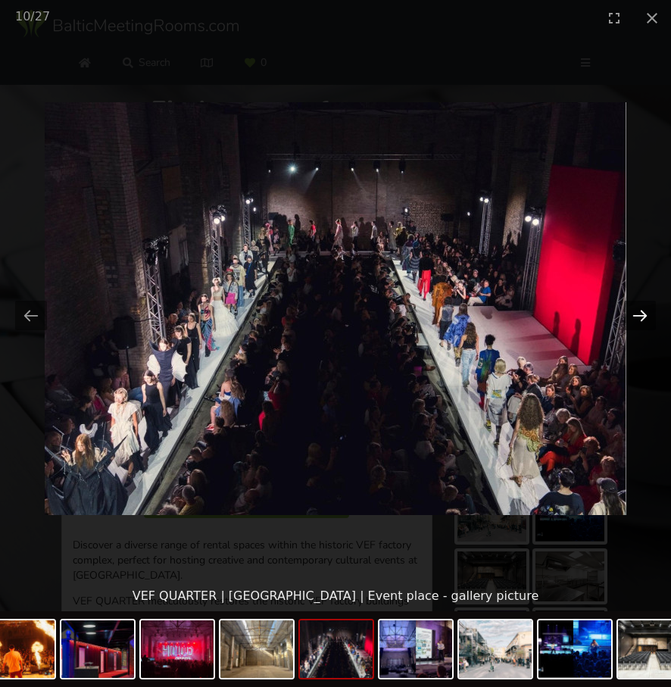
click at [640, 319] on button "Next slide" at bounding box center [640, 316] width 32 height 30
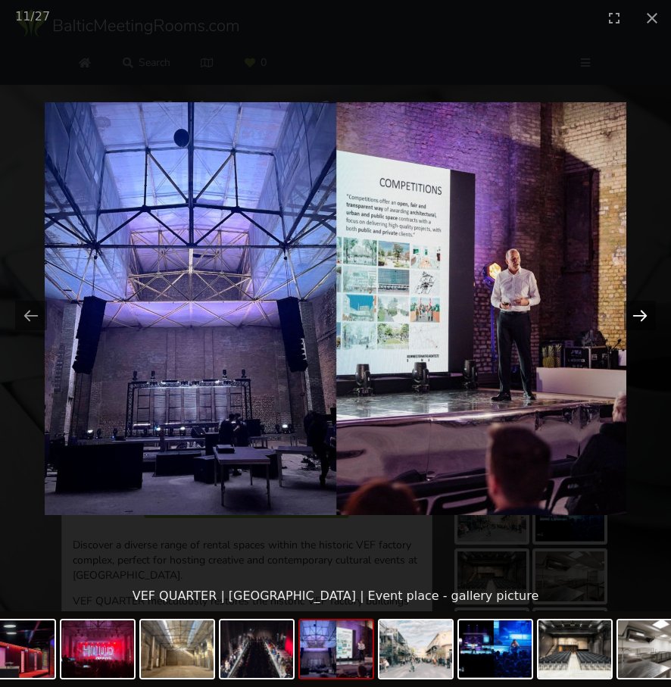
click at [640, 319] on button "Next slide" at bounding box center [640, 316] width 32 height 30
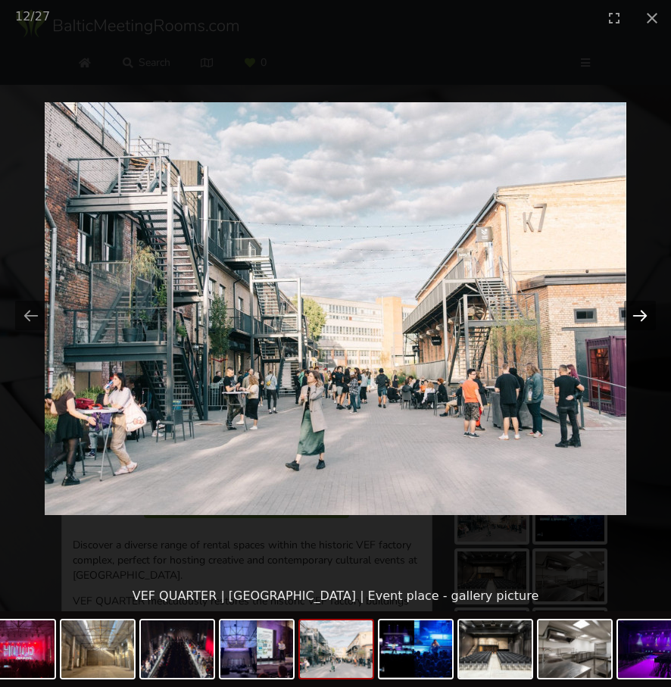
click at [640, 319] on button "Next slide" at bounding box center [640, 316] width 32 height 30
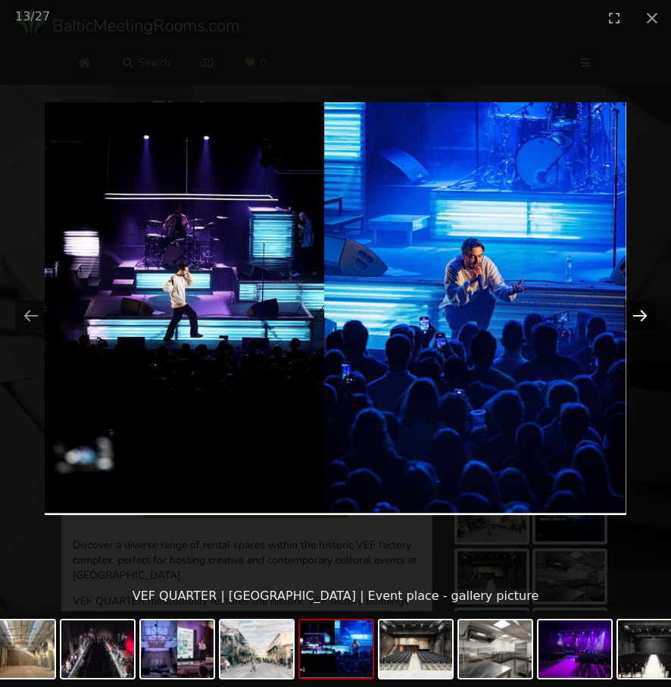
click at [640, 319] on button "Next slide" at bounding box center [640, 316] width 32 height 30
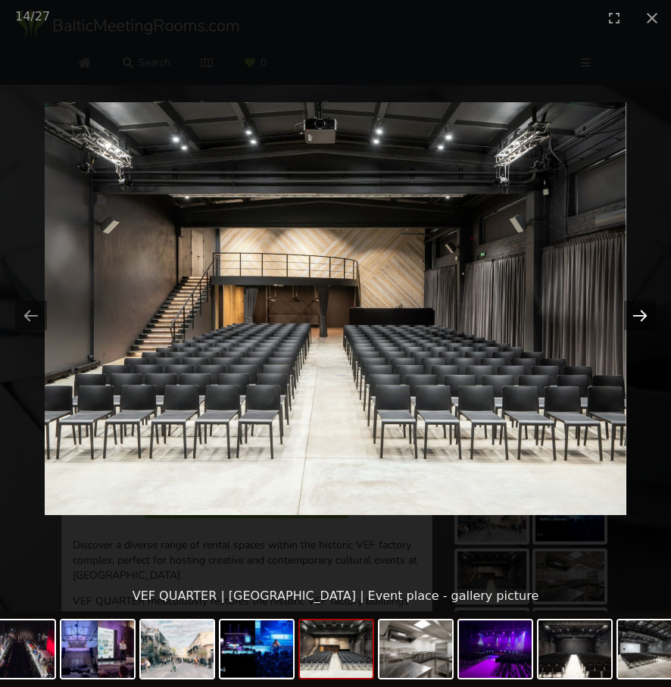
click at [640, 319] on button "Next slide" at bounding box center [640, 316] width 32 height 30
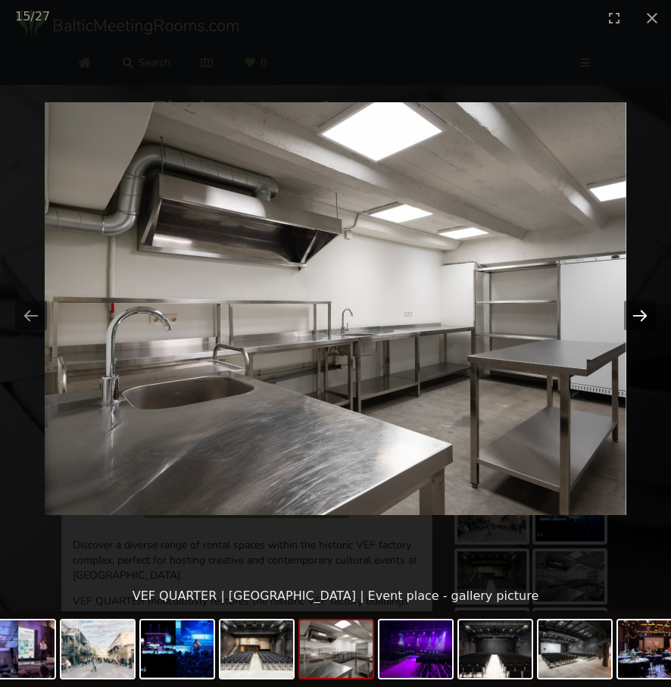
click at [640, 319] on button "Next slide" at bounding box center [640, 316] width 32 height 30
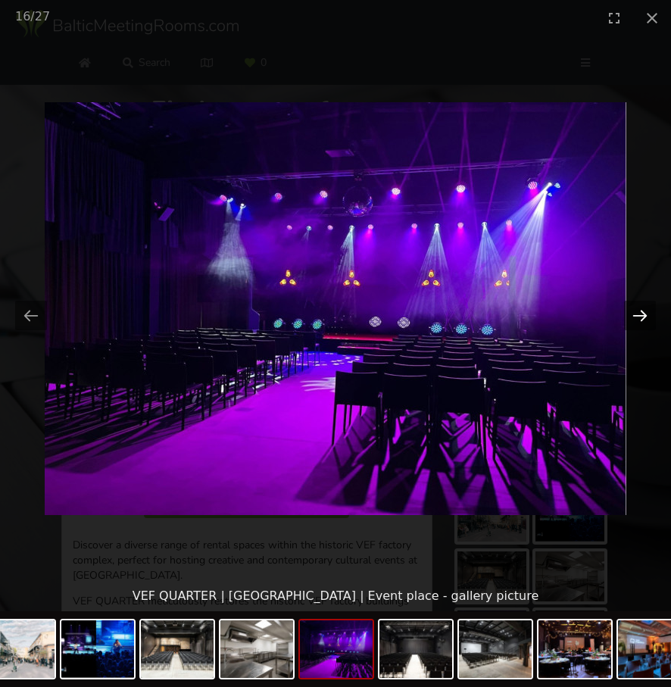
click at [640, 319] on button "Next slide" at bounding box center [640, 316] width 32 height 30
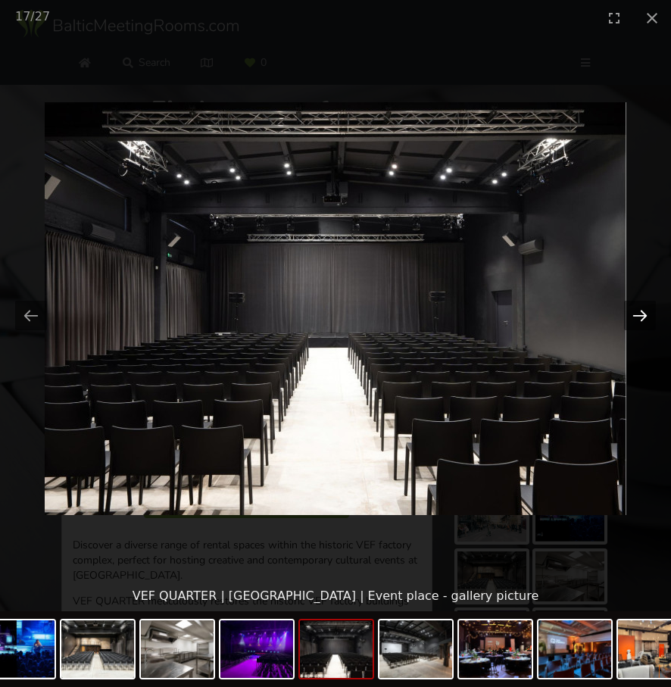
click at [640, 319] on button "Next slide" at bounding box center [640, 316] width 32 height 30
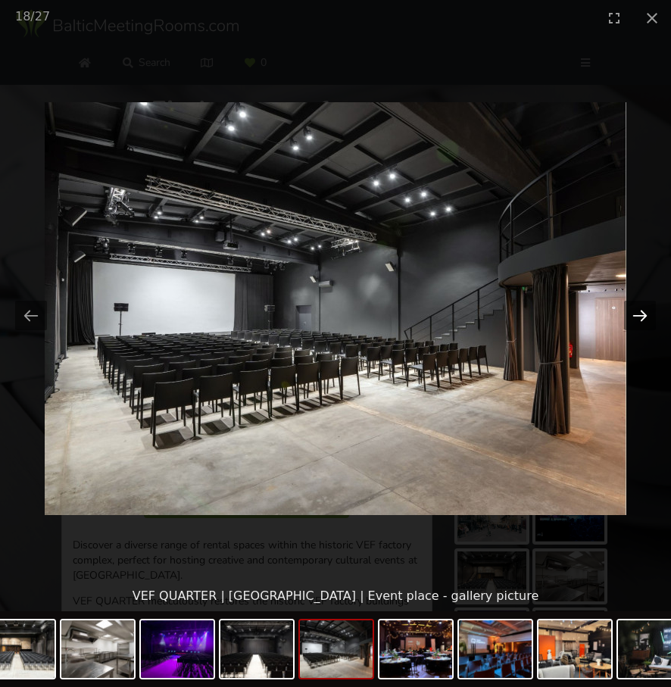
click at [640, 319] on button "Next slide" at bounding box center [640, 316] width 32 height 30
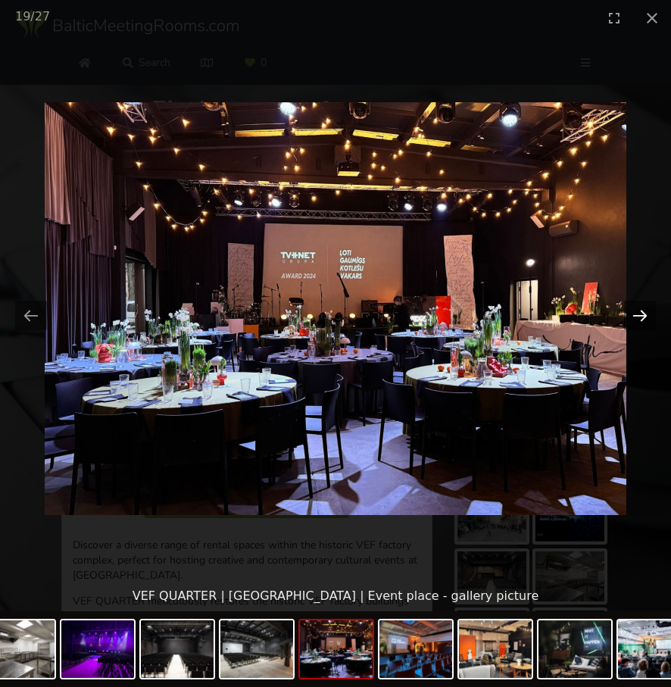
click at [640, 319] on button "Next slide" at bounding box center [640, 316] width 32 height 30
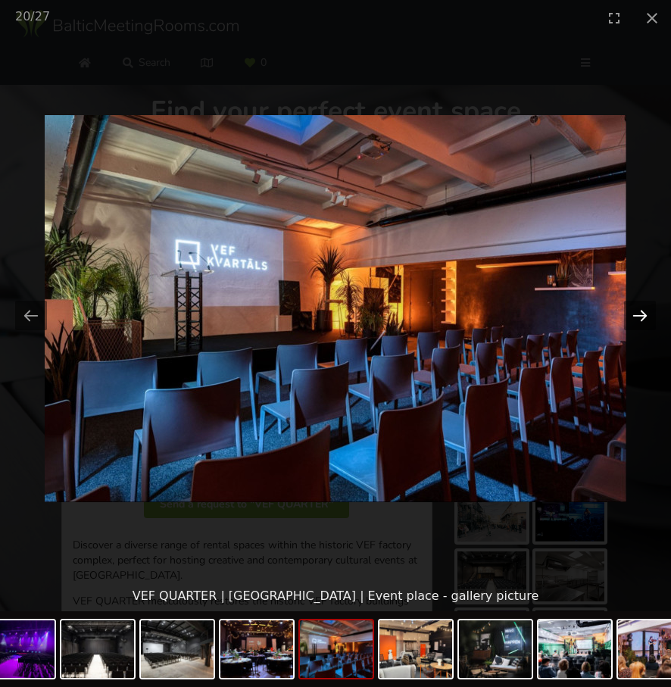
click at [640, 319] on button "Next slide" at bounding box center [640, 316] width 32 height 30
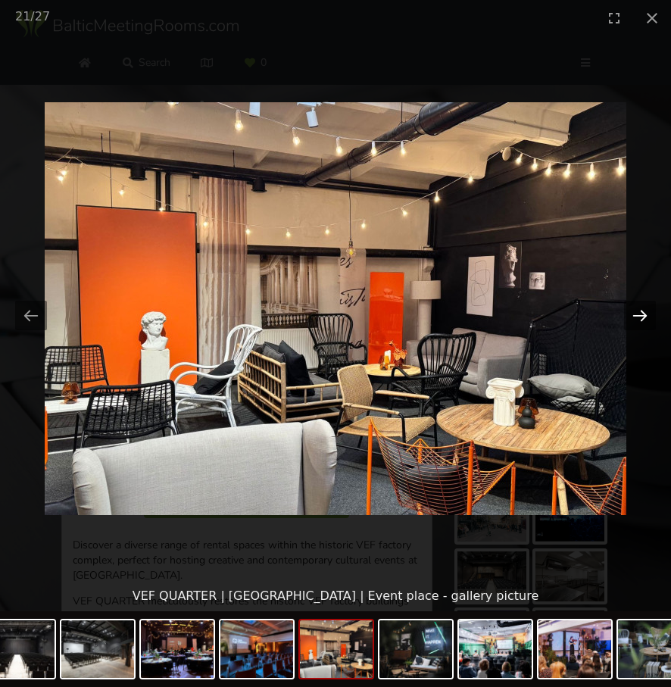
click at [640, 319] on button "Next slide" at bounding box center [640, 316] width 32 height 30
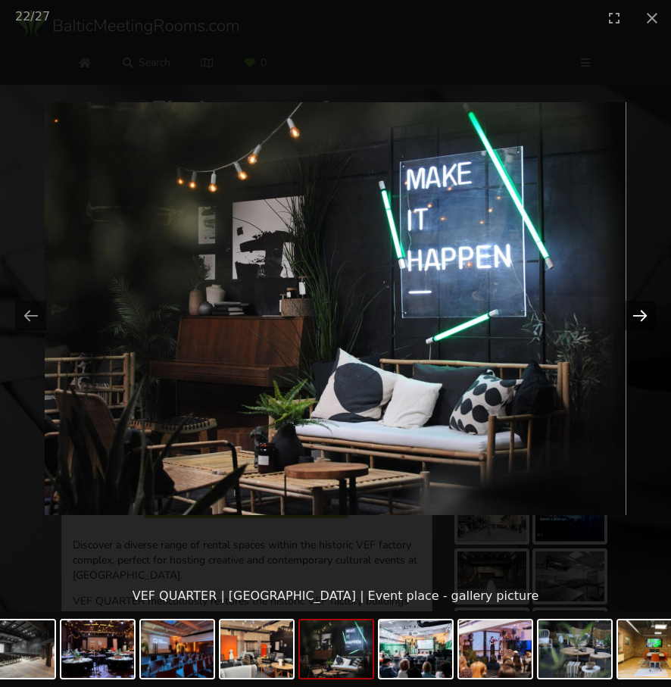
click at [640, 319] on button "Next slide" at bounding box center [640, 316] width 32 height 30
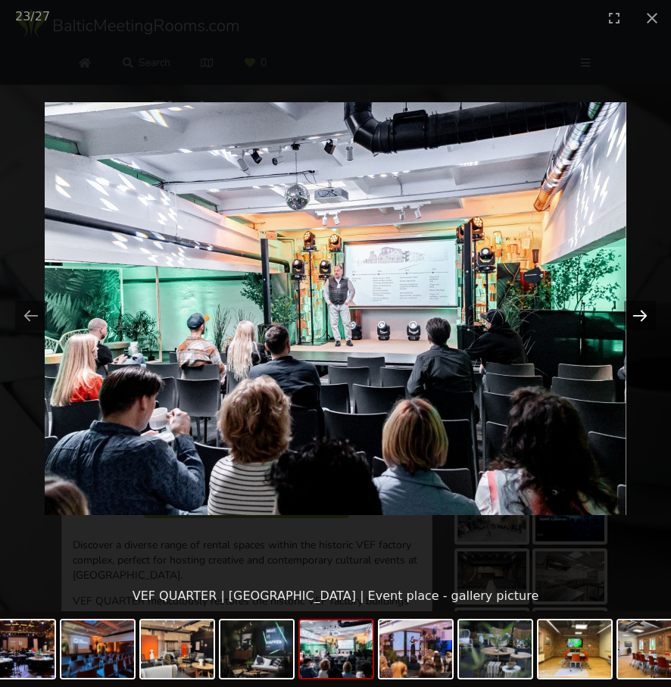
click at [640, 319] on button "Next slide" at bounding box center [640, 316] width 32 height 30
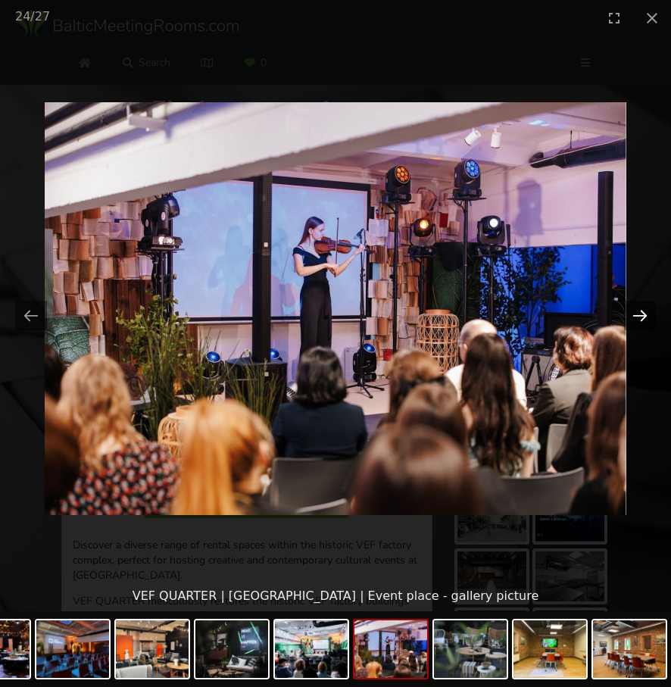
click at [640, 319] on button "Next slide" at bounding box center [640, 316] width 32 height 30
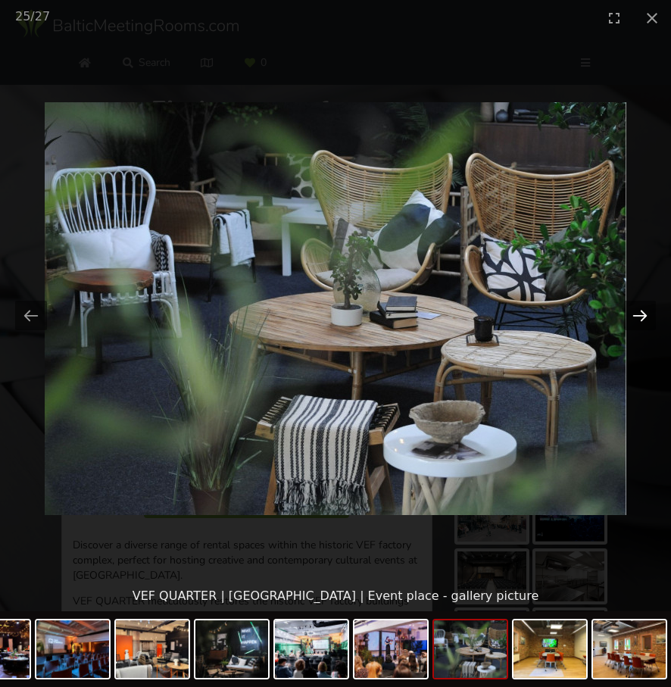
click at [640, 319] on button "Next slide" at bounding box center [640, 316] width 32 height 30
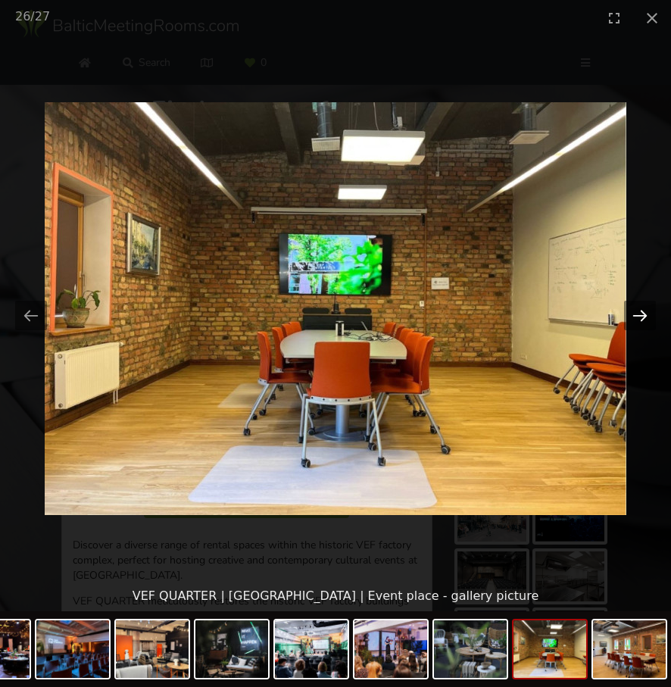
click at [640, 319] on button "Next slide" at bounding box center [640, 316] width 32 height 30
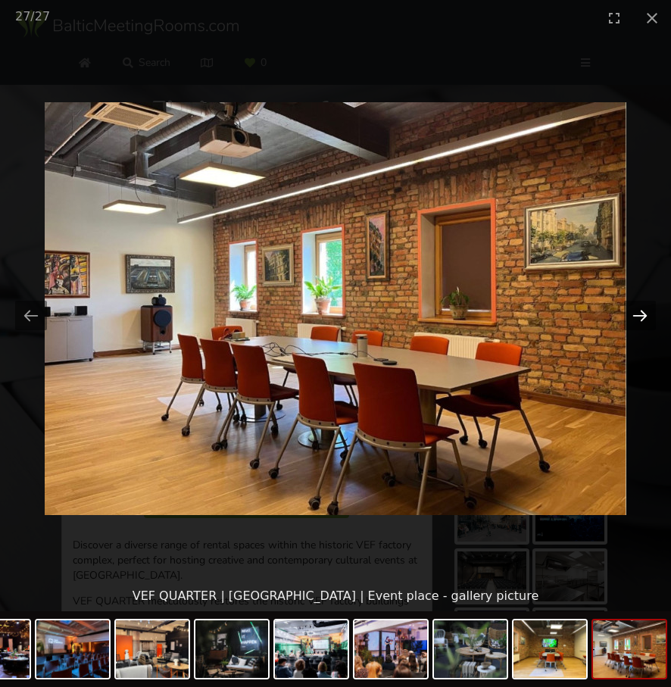
click at [640, 319] on button "Next slide" at bounding box center [640, 316] width 32 height 30
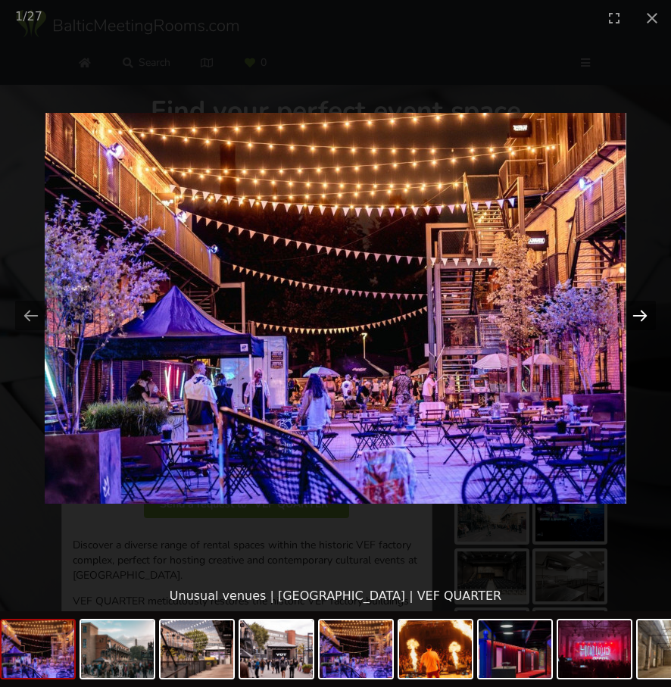
click at [640, 319] on button "Next slide" at bounding box center [640, 316] width 32 height 30
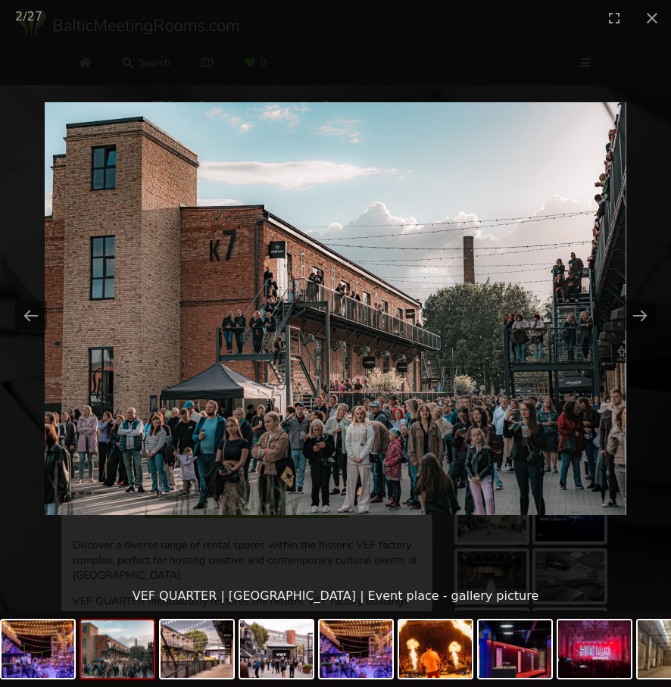
click at [642, 344] on picture at bounding box center [335, 308] width 671 height 545
click at [650, 18] on button "Close gallery" at bounding box center [652, 18] width 38 height 36
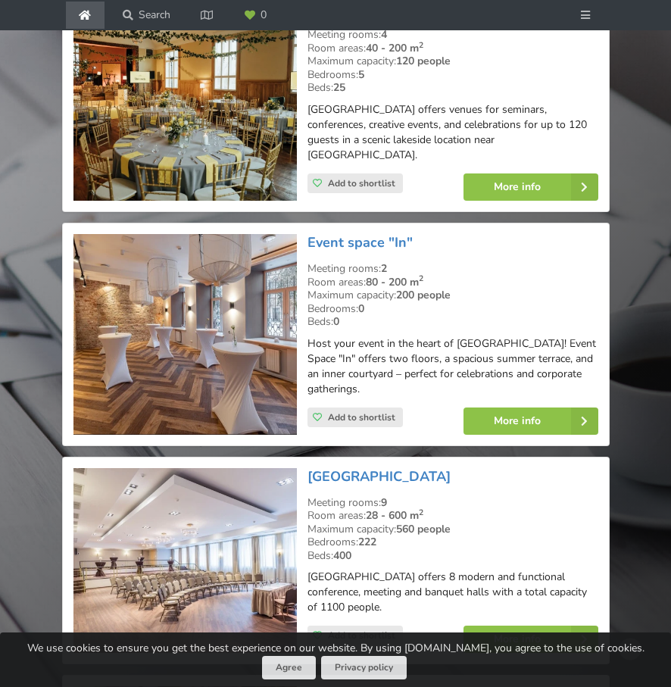
scroll to position [1232, 0]
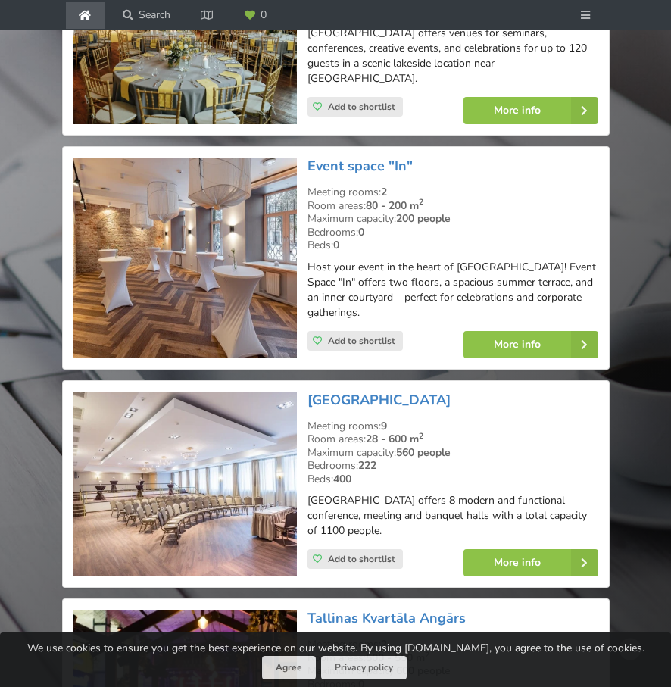
click at [185, 456] on img at bounding box center [184, 483] width 223 height 185
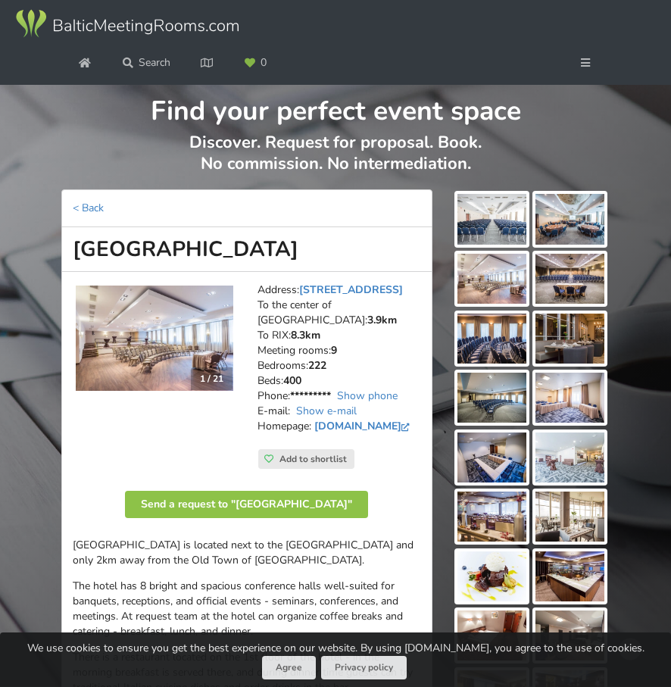
click at [170, 370] on img at bounding box center [154, 337] width 157 height 104
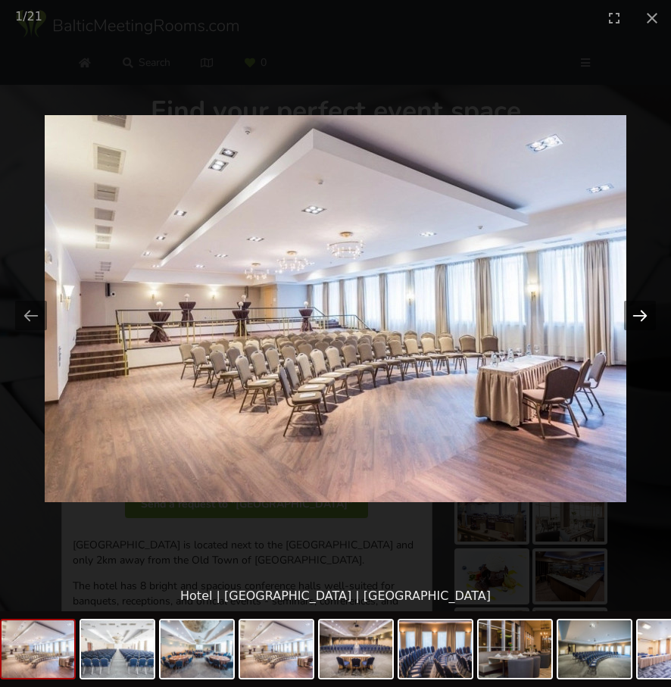
click at [639, 317] on button "Next slide" at bounding box center [640, 316] width 32 height 30
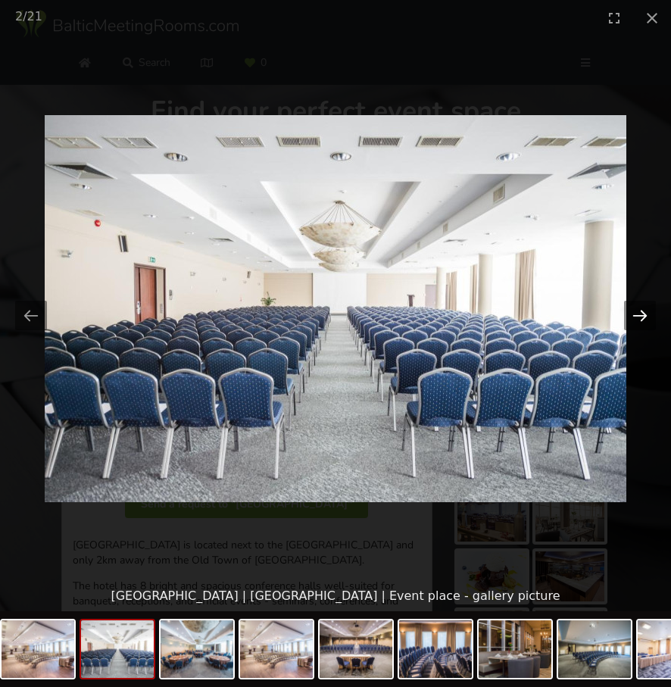
click at [639, 317] on button "Next slide" at bounding box center [640, 316] width 32 height 30
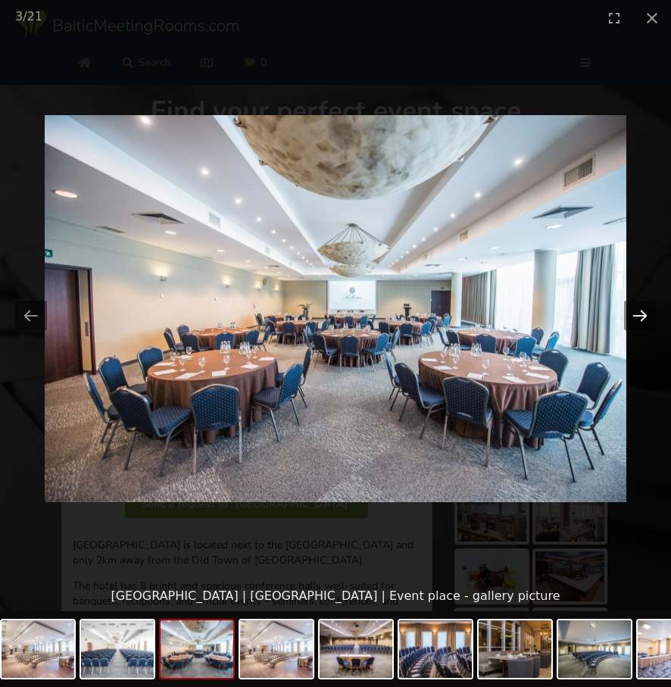
click at [639, 317] on button "Next slide" at bounding box center [640, 316] width 32 height 30
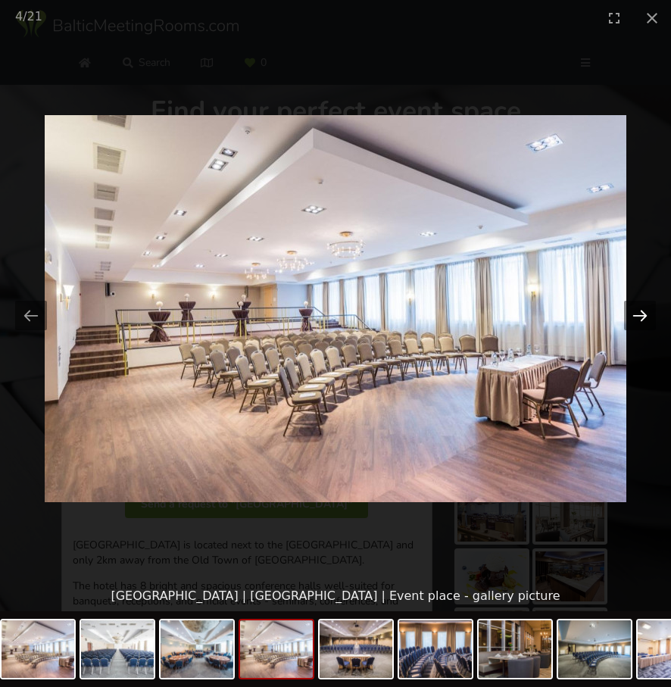
click at [639, 317] on button "Next slide" at bounding box center [640, 316] width 32 height 30
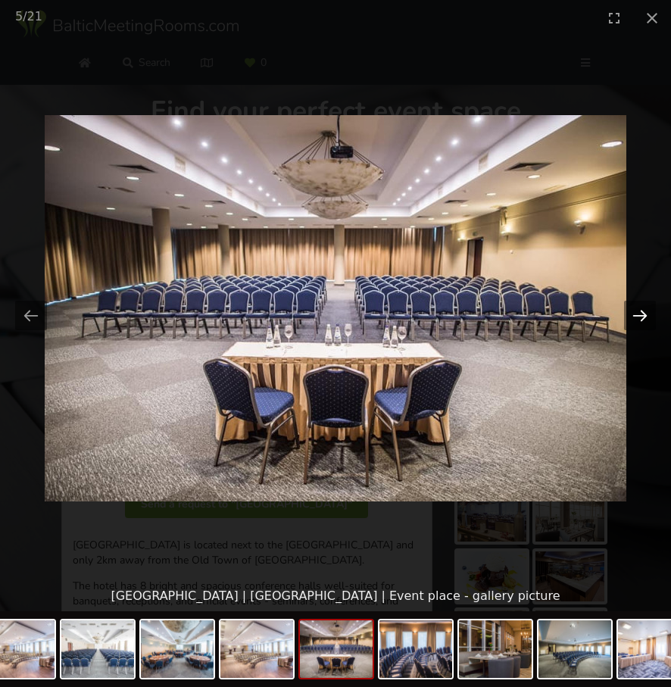
click at [639, 317] on button "Next slide" at bounding box center [640, 316] width 32 height 30
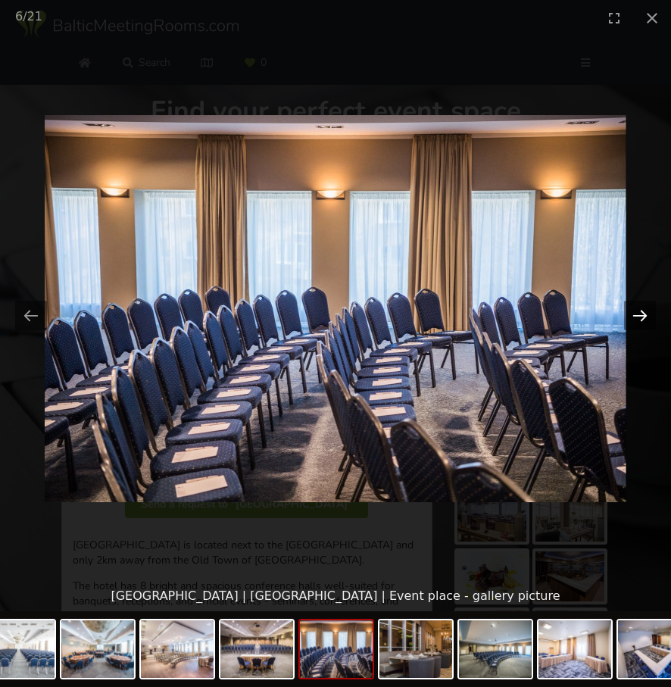
click at [639, 317] on button "Next slide" at bounding box center [640, 316] width 32 height 30
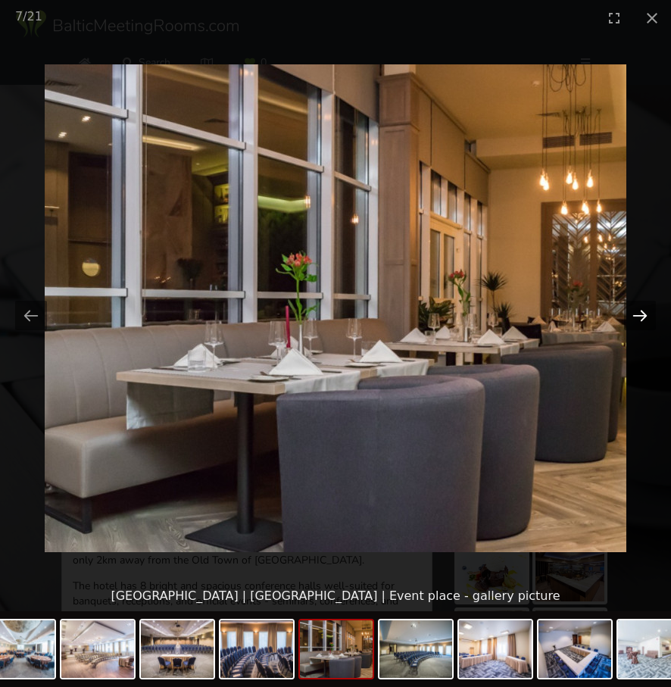
click at [639, 317] on button "Next slide" at bounding box center [640, 316] width 32 height 30
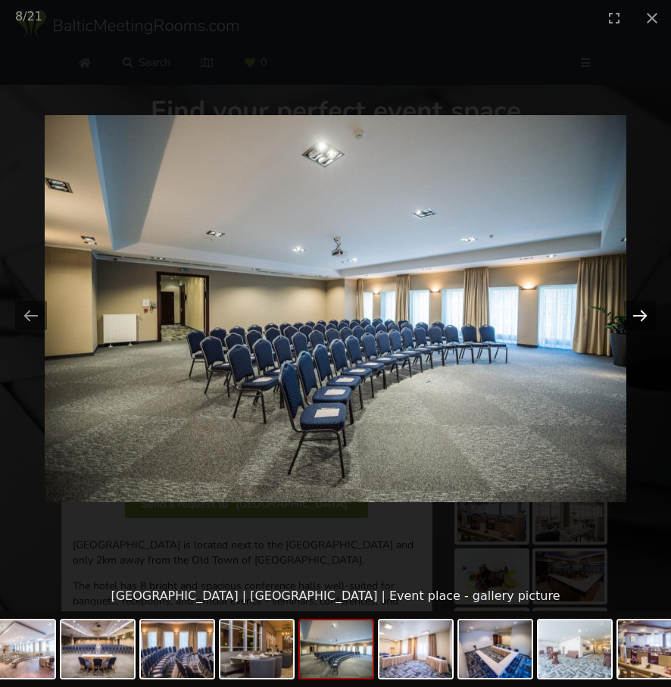
click at [639, 316] on button "Next slide" at bounding box center [640, 316] width 32 height 30
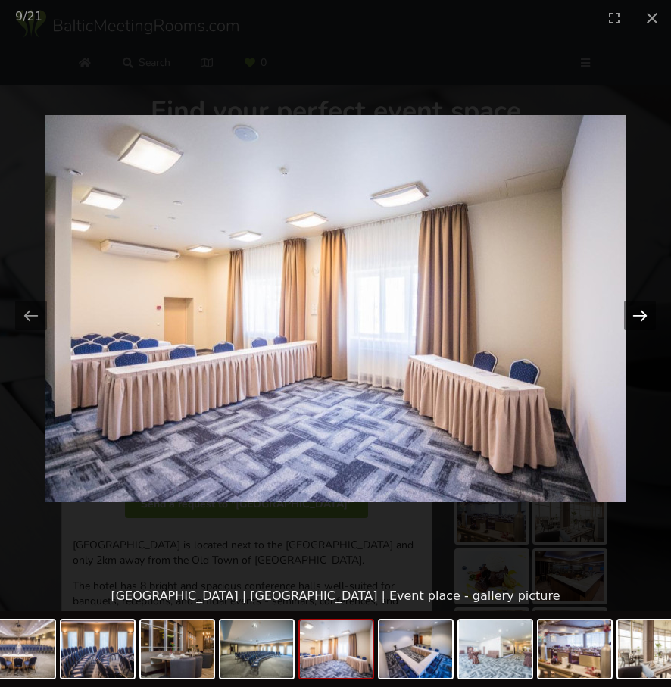
click at [639, 316] on button "Next slide" at bounding box center [640, 316] width 32 height 30
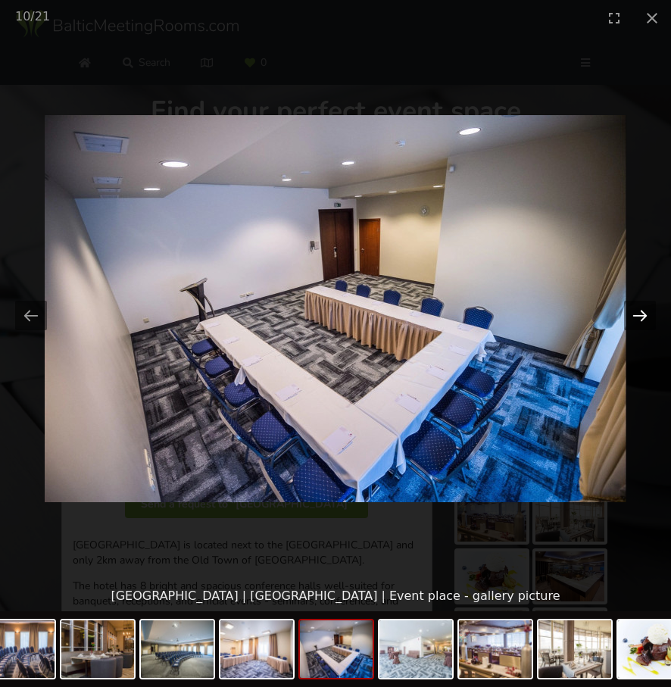
click at [639, 316] on button "Next slide" at bounding box center [640, 316] width 32 height 30
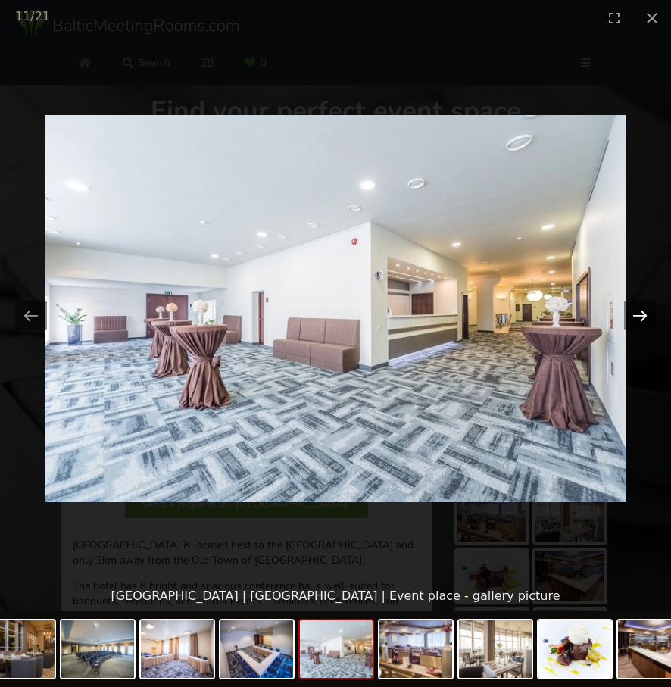
click at [639, 316] on button "Next slide" at bounding box center [640, 316] width 32 height 30
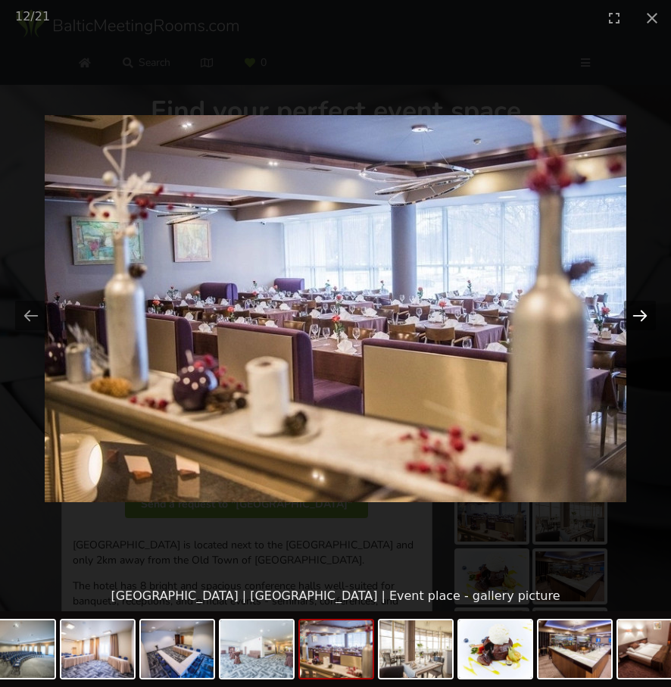
click at [639, 316] on button "Next slide" at bounding box center [640, 316] width 32 height 30
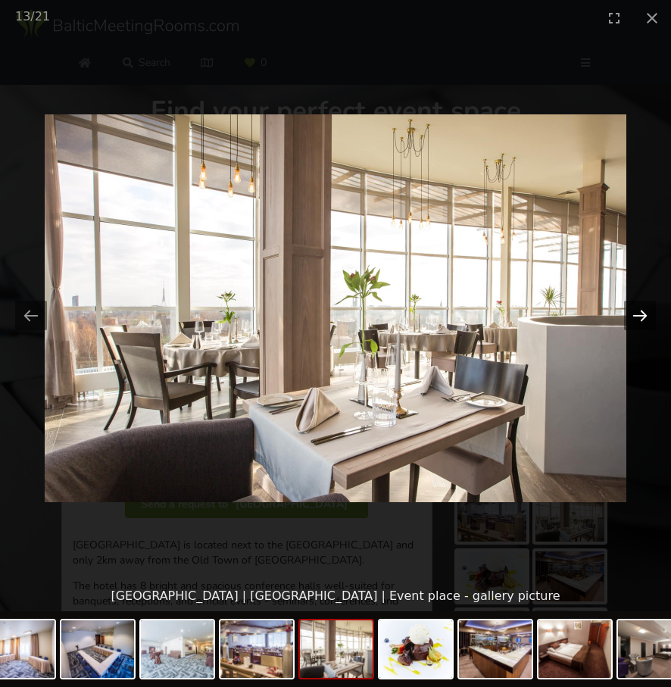
click at [639, 316] on button "Next slide" at bounding box center [640, 316] width 32 height 30
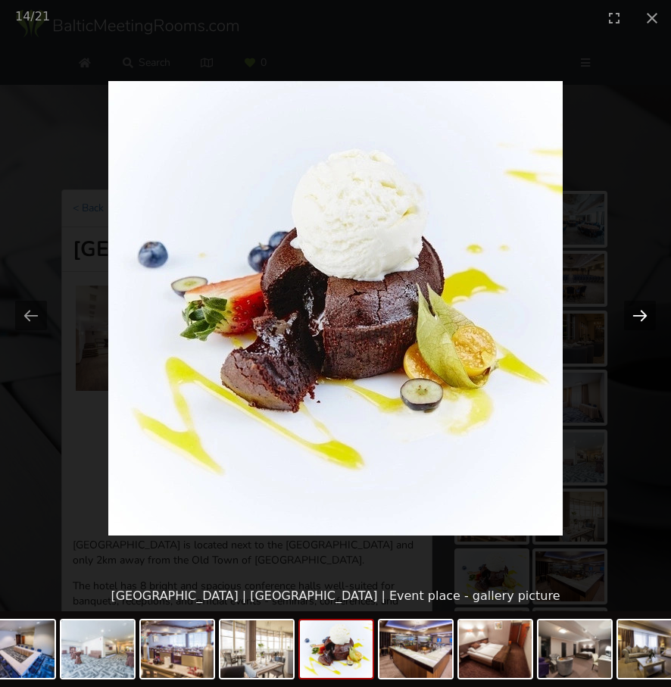
click at [639, 316] on button "Next slide" at bounding box center [640, 316] width 32 height 30
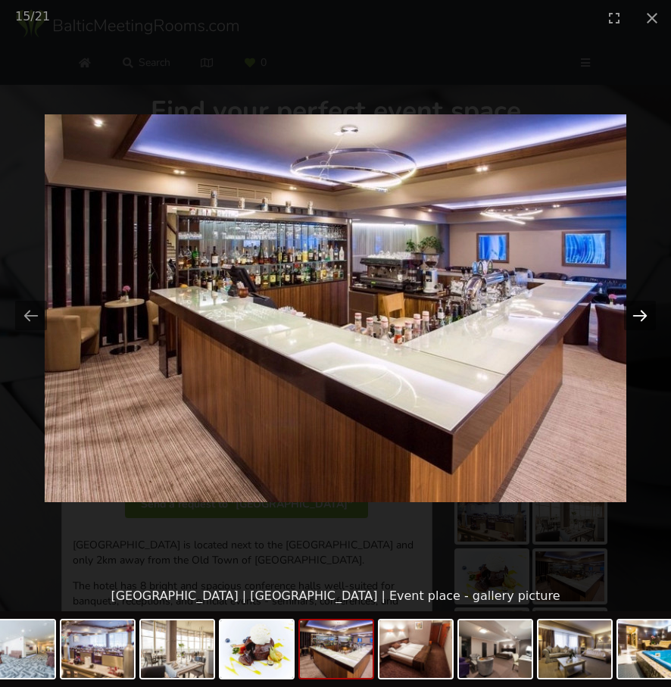
click at [639, 316] on button "Next slide" at bounding box center [640, 316] width 32 height 30
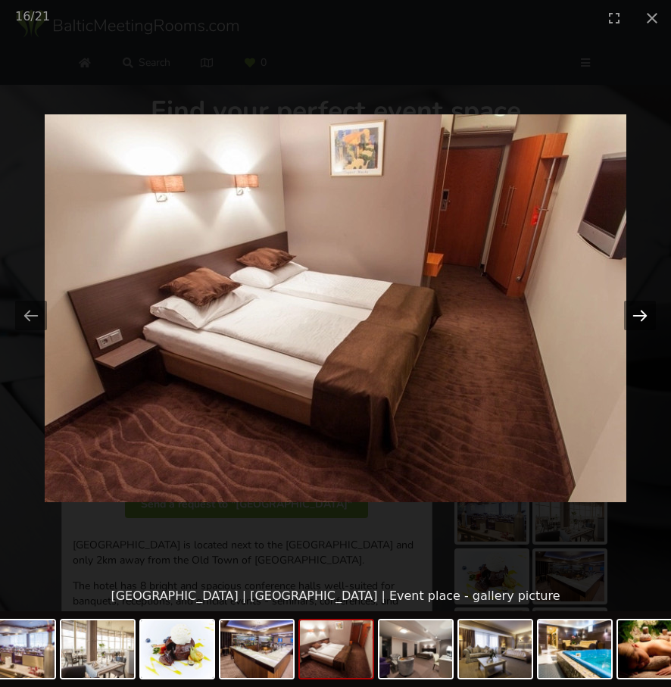
click at [639, 316] on button "Next slide" at bounding box center [640, 316] width 32 height 30
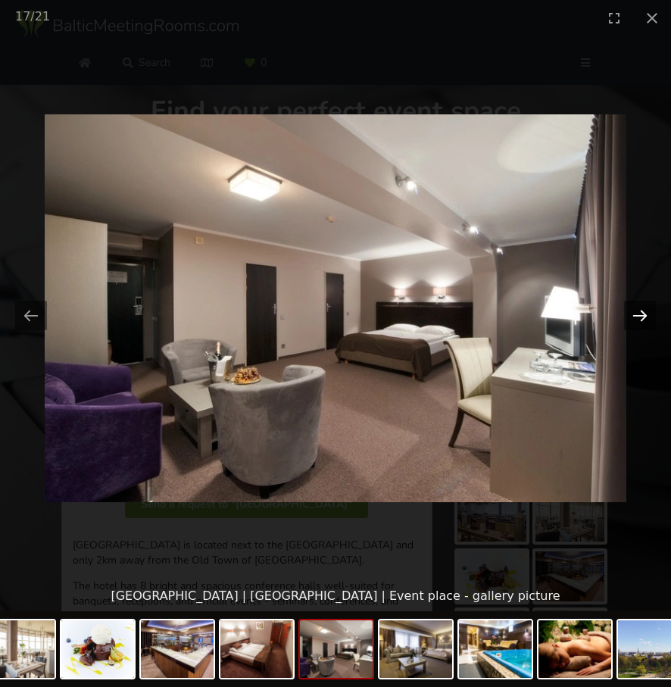
click at [639, 316] on button "Next slide" at bounding box center [640, 316] width 32 height 30
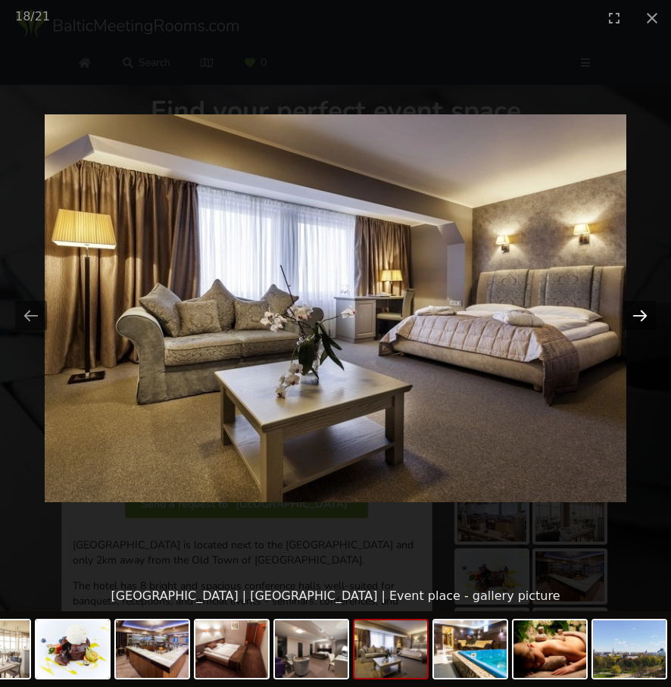
click at [639, 316] on button "Next slide" at bounding box center [640, 316] width 32 height 30
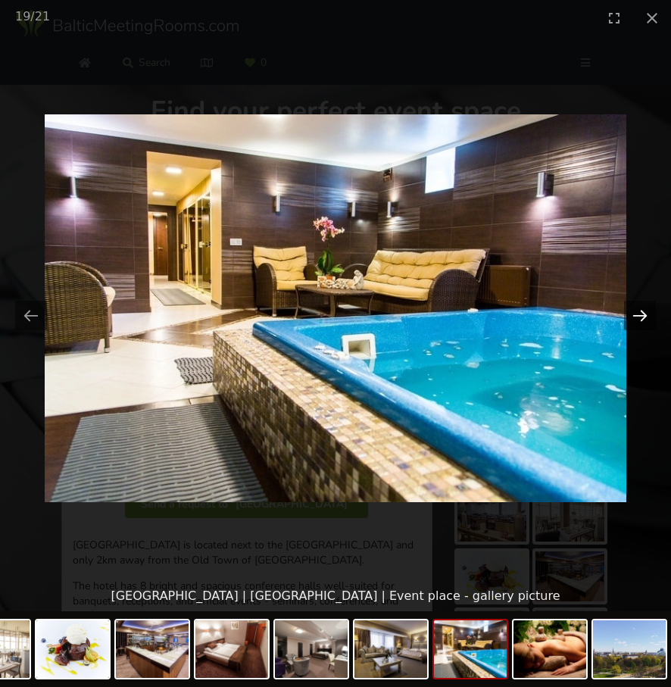
click at [639, 316] on button "Next slide" at bounding box center [640, 316] width 32 height 30
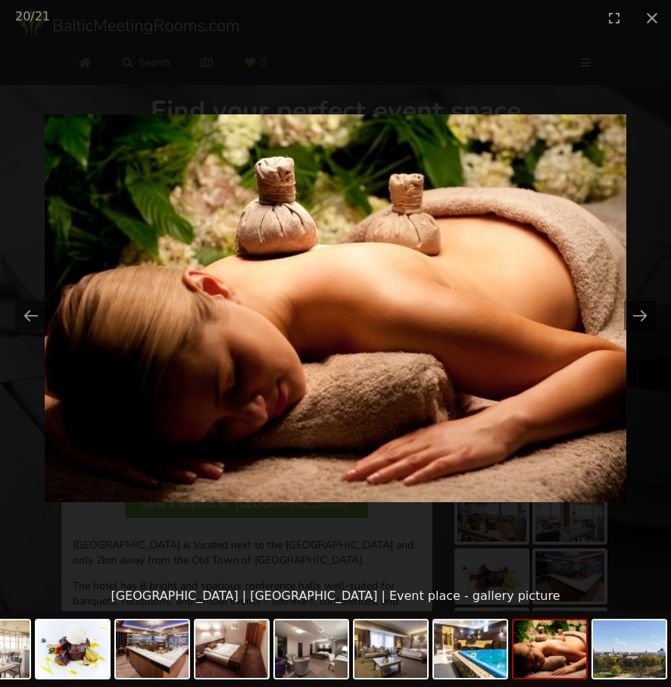
click at [646, 249] on picture at bounding box center [335, 308] width 671 height 545
click at [640, 255] on picture at bounding box center [335, 308] width 671 height 545
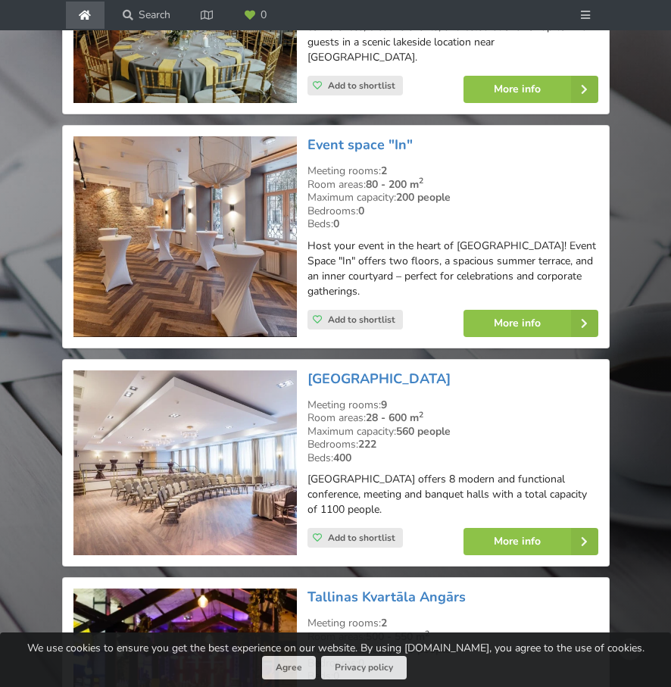
scroll to position [1453, 0]
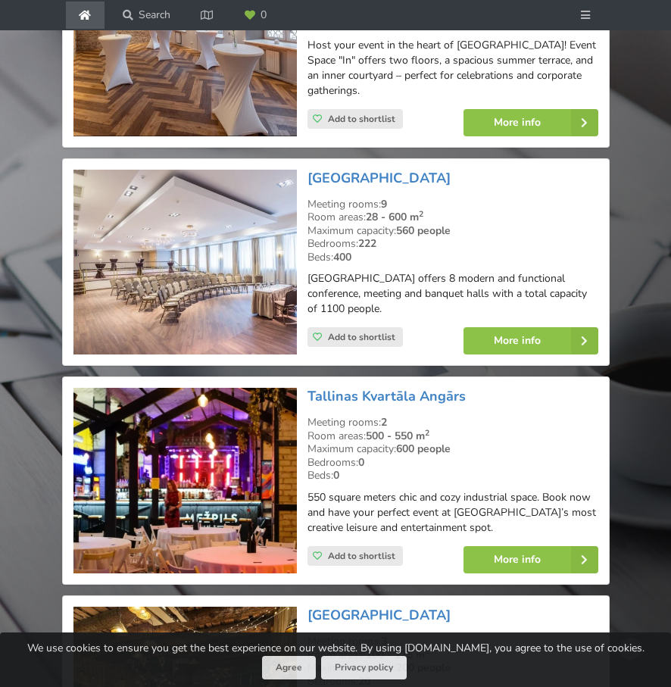
click at [205, 494] on img at bounding box center [184, 480] width 223 height 185
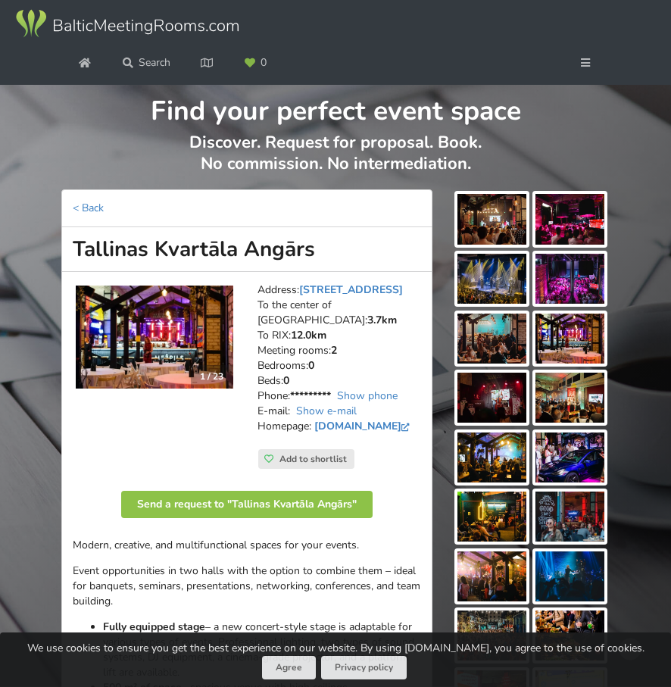
click at [492, 211] on img at bounding box center [491, 219] width 69 height 50
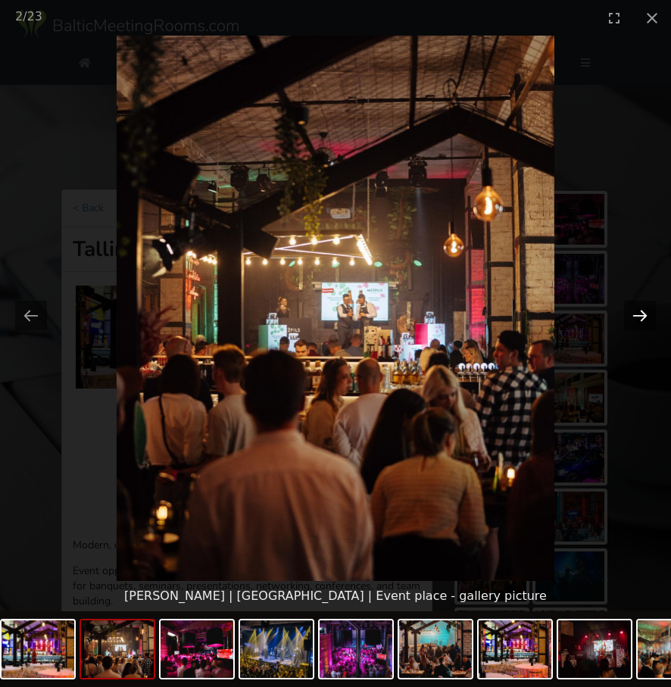
click at [635, 316] on button "Next slide" at bounding box center [640, 316] width 32 height 30
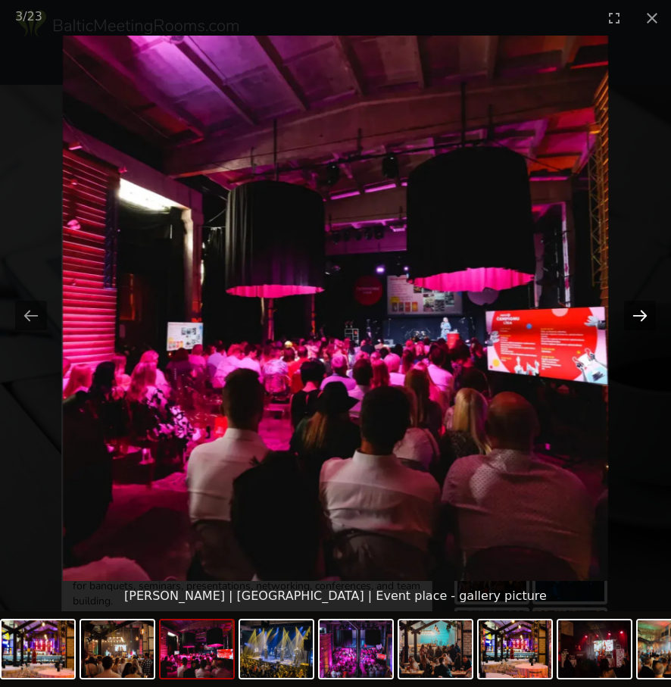
click at [635, 316] on button "Next slide" at bounding box center [640, 316] width 32 height 30
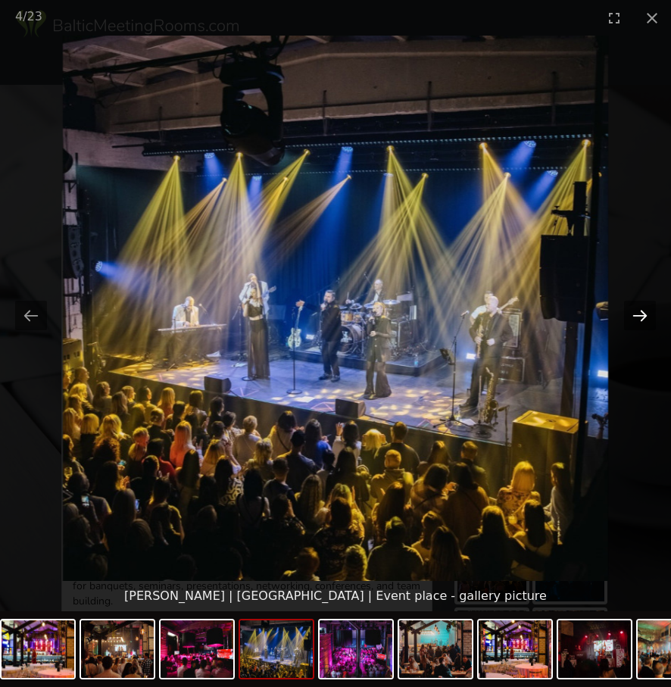
click at [635, 316] on button "Next slide" at bounding box center [640, 316] width 32 height 30
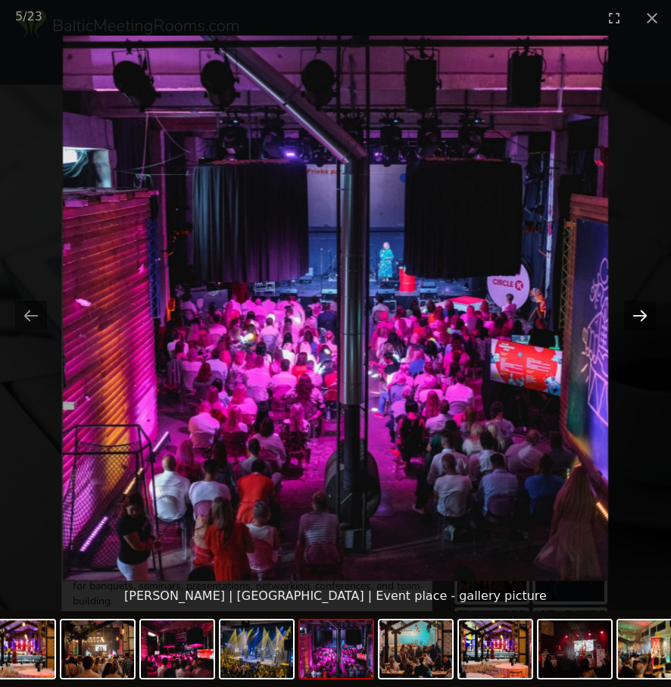
click at [635, 316] on button "Next slide" at bounding box center [640, 316] width 32 height 30
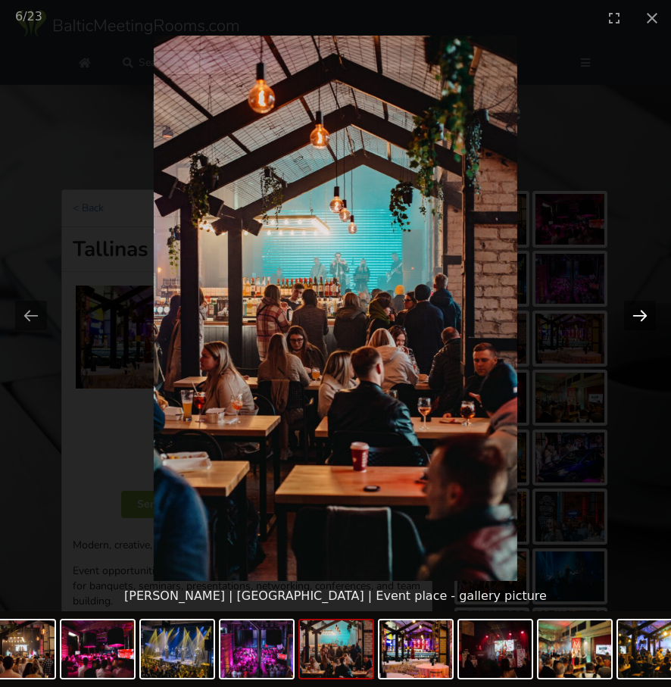
click at [635, 316] on button "Next slide" at bounding box center [640, 316] width 32 height 30
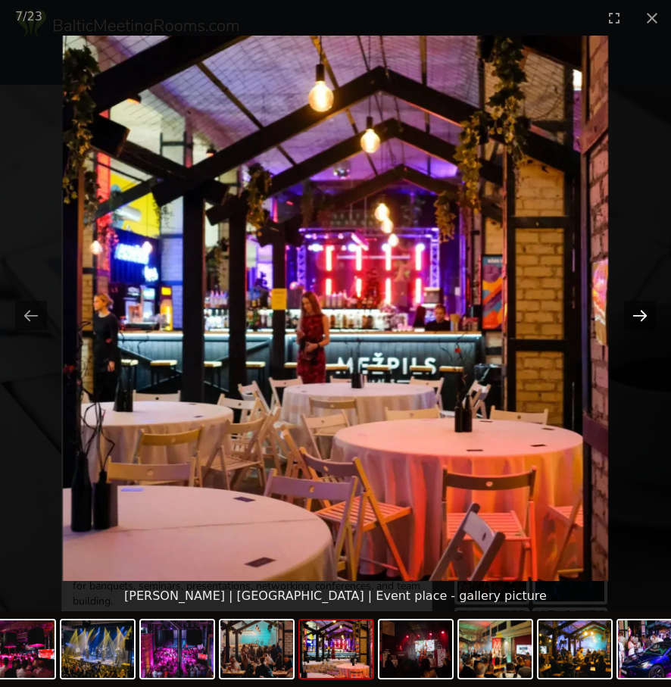
click at [635, 316] on button "Next slide" at bounding box center [640, 316] width 32 height 30
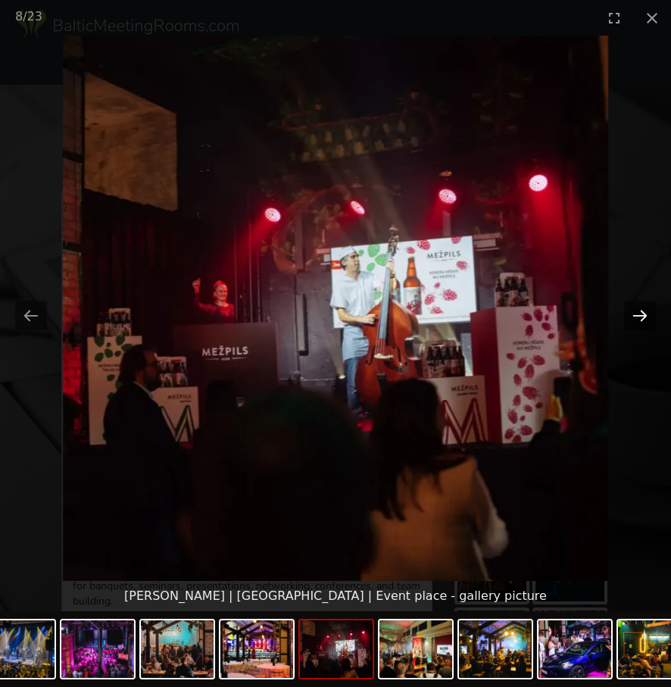
click at [635, 316] on button "Next slide" at bounding box center [640, 316] width 32 height 30
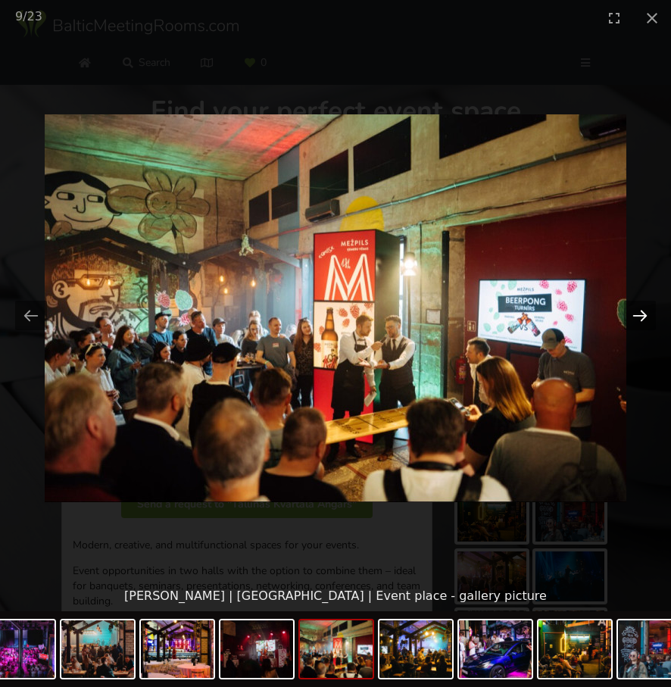
click at [635, 316] on button "Next slide" at bounding box center [640, 316] width 32 height 30
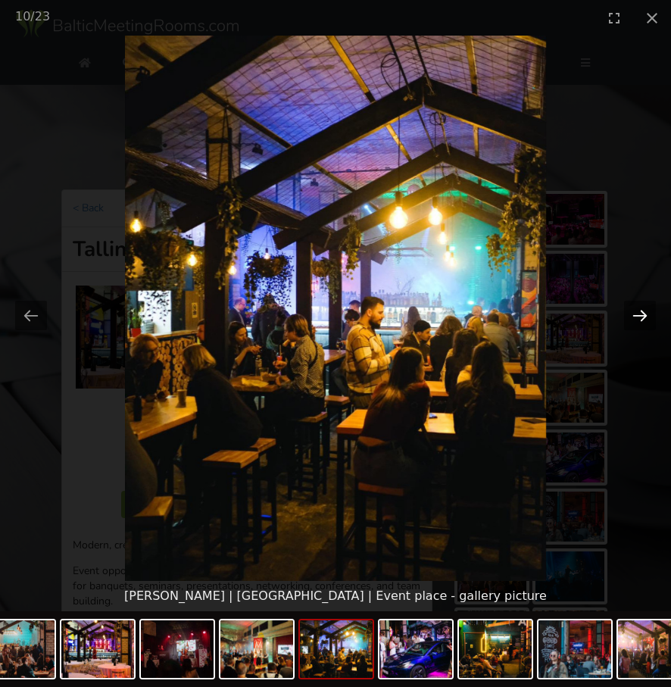
click at [635, 316] on button "Next slide" at bounding box center [640, 316] width 32 height 30
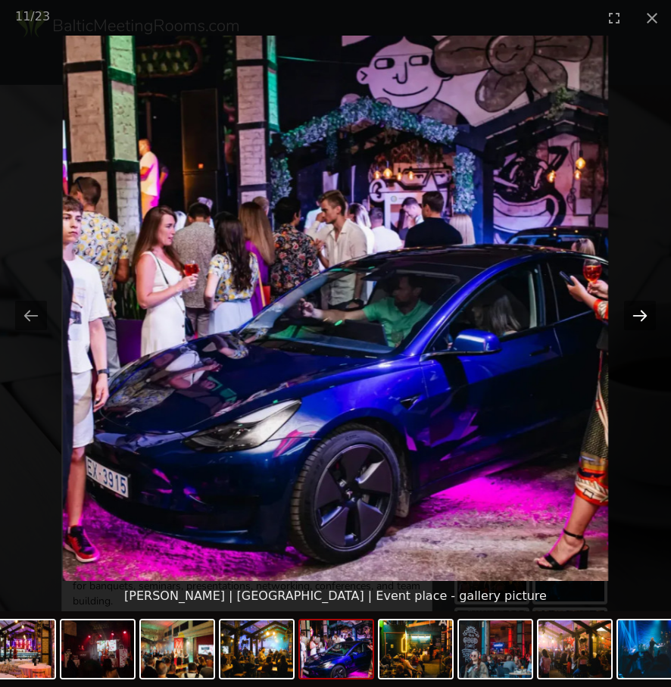
click at [635, 316] on button "Next slide" at bounding box center [640, 316] width 32 height 30
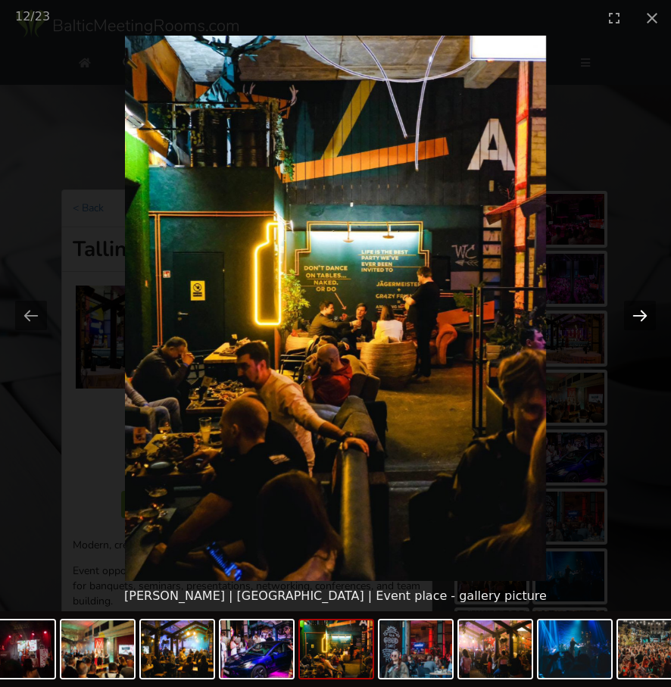
click at [635, 316] on button "Next slide" at bounding box center [640, 316] width 32 height 30
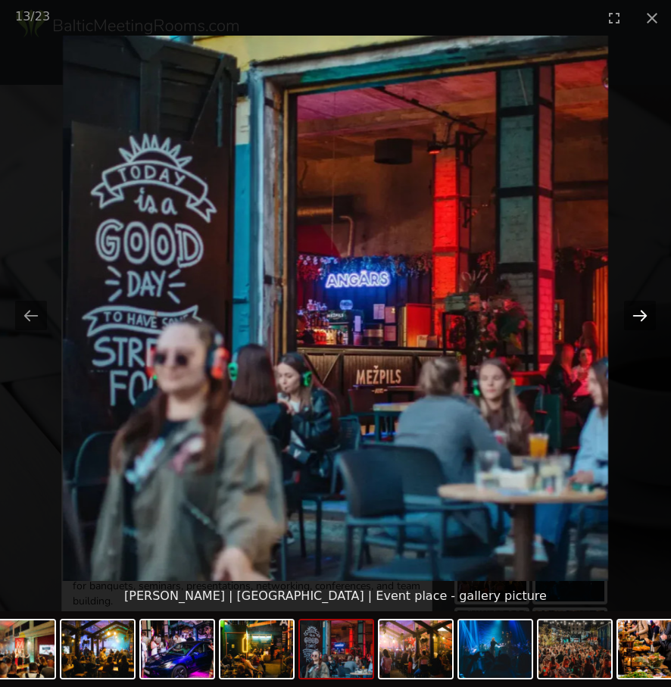
click at [635, 316] on button "Next slide" at bounding box center [640, 316] width 32 height 30
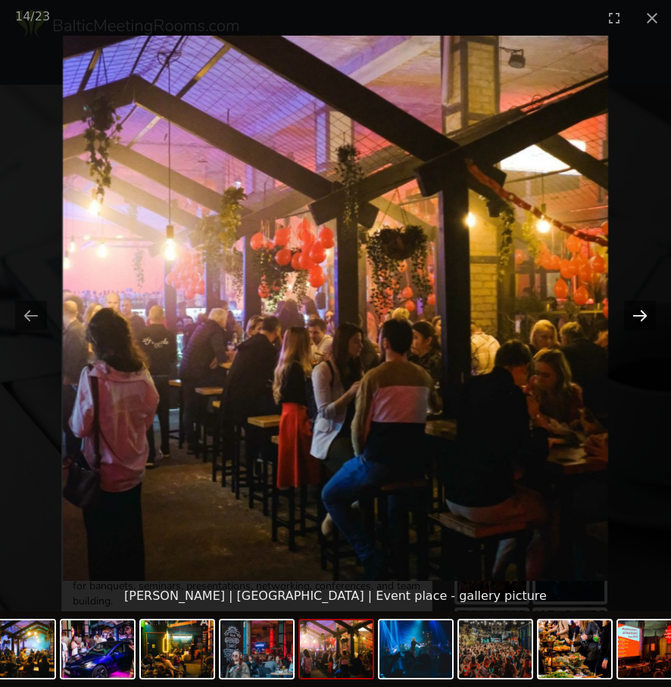
click at [635, 316] on button "Next slide" at bounding box center [640, 316] width 32 height 30
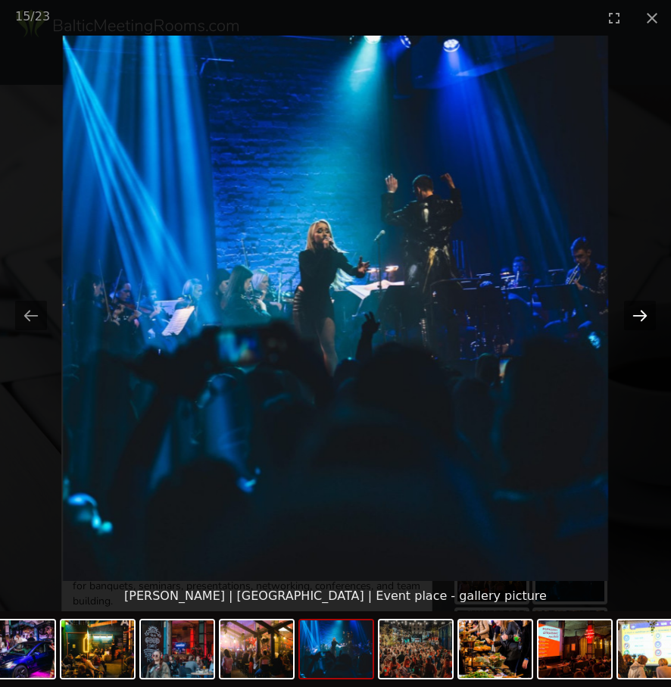
click at [635, 316] on button "Next slide" at bounding box center [640, 316] width 32 height 30
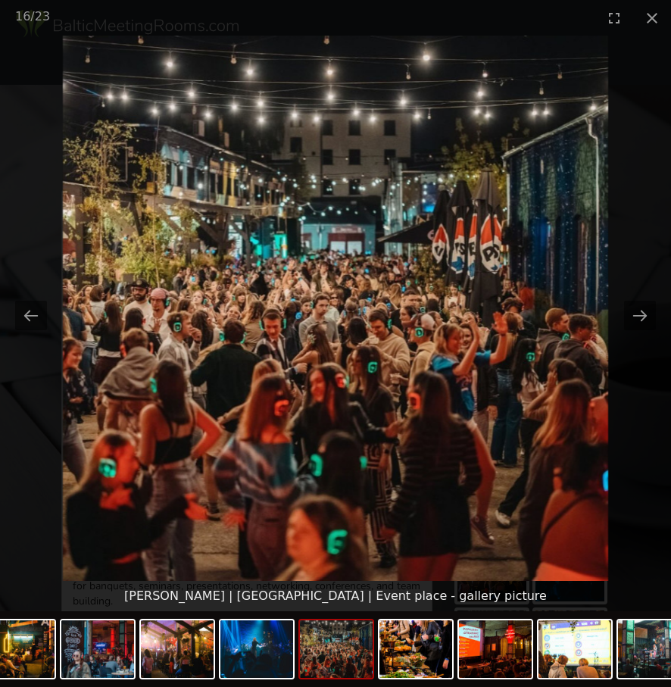
click at [615, 263] on picture at bounding box center [335, 308] width 671 height 545
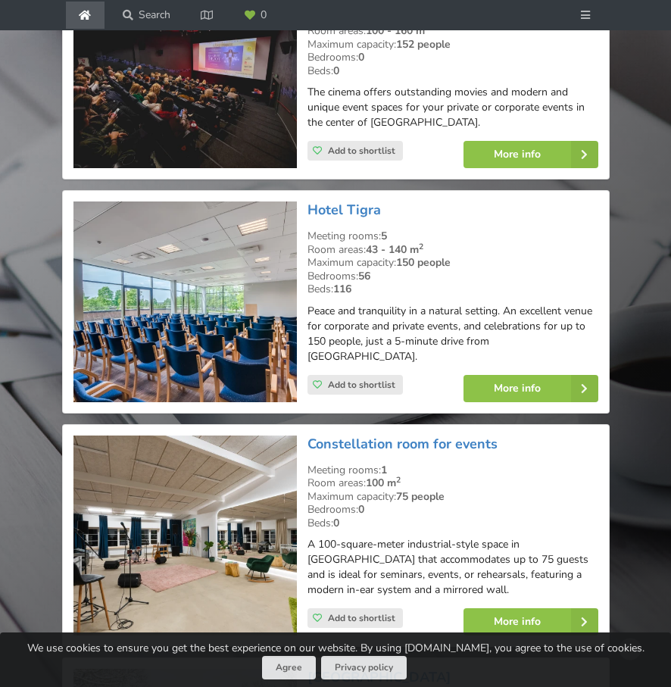
scroll to position [3057, 0]
click at [129, 512] on img at bounding box center [184, 535] width 223 height 201
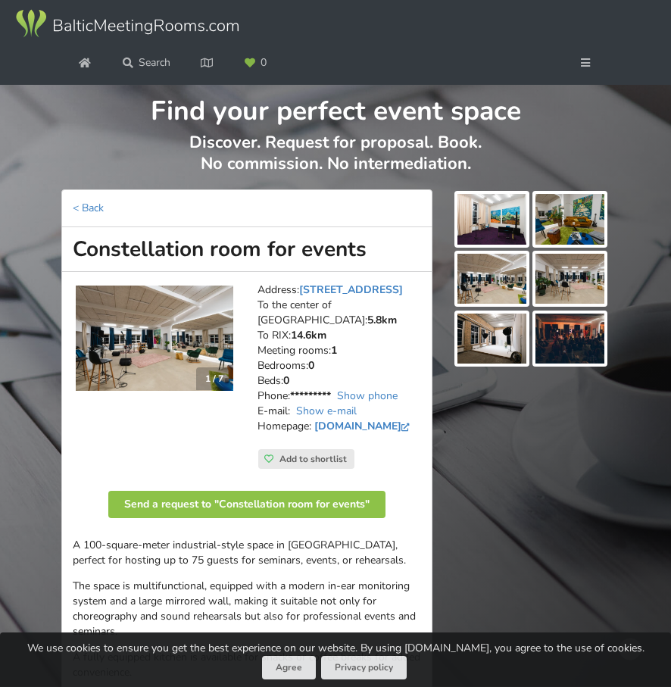
click at [482, 229] on img at bounding box center [491, 219] width 69 height 50
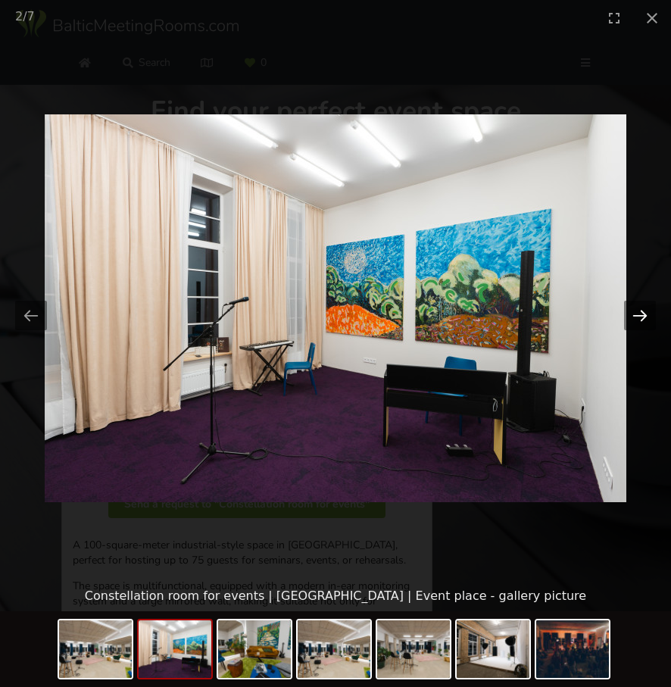
click at [639, 317] on button "Next slide" at bounding box center [640, 316] width 32 height 30
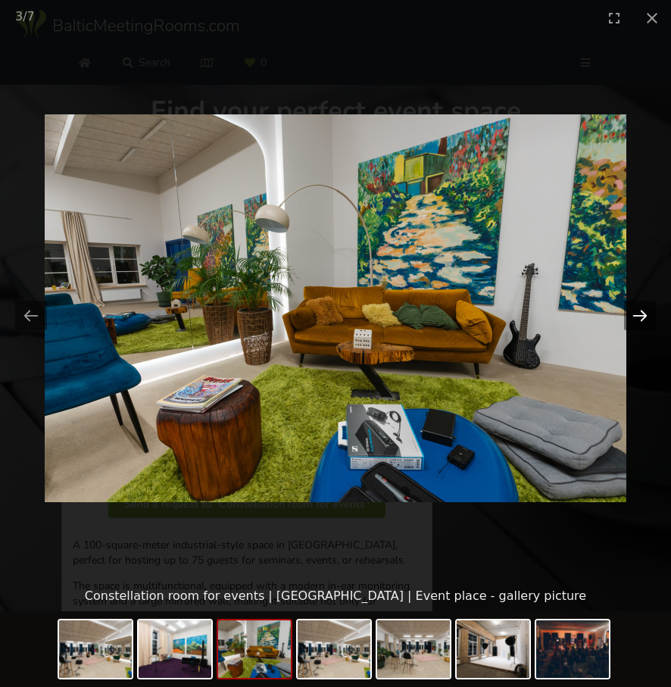
click at [639, 317] on button "Next slide" at bounding box center [640, 316] width 32 height 30
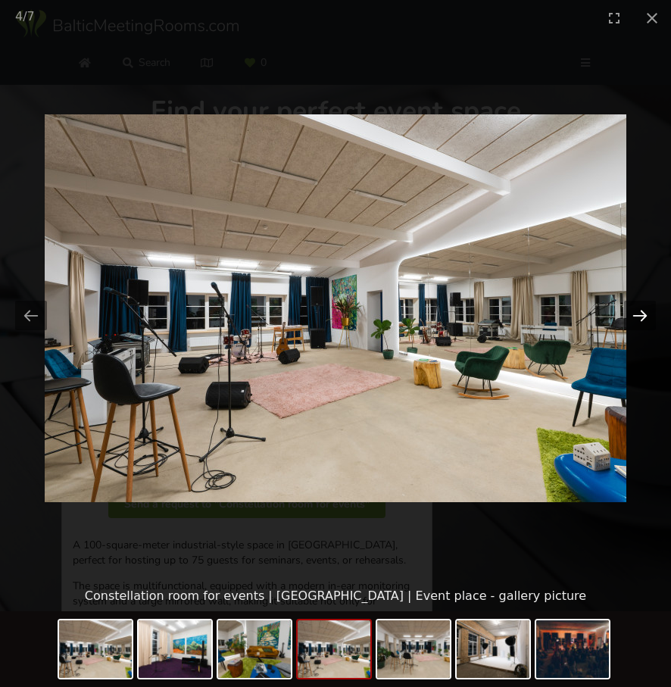
click at [639, 317] on button "Next slide" at bounding box center [640, 316] width 32 height 30
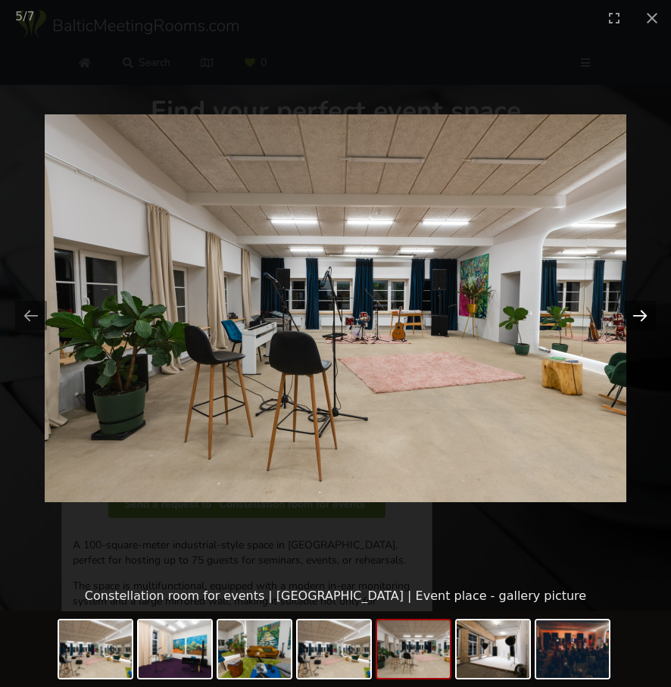
click at [639, 317] on button "Next slide" at bounding box center [640, 316] width 32 height 30
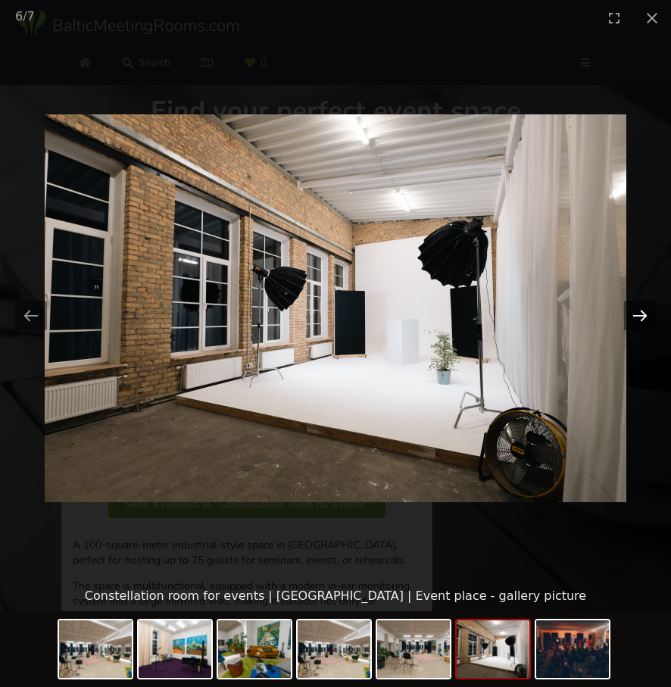
click at [639, 317] on button "Next slide" at bounding box center [640, 316] width 32 height 30
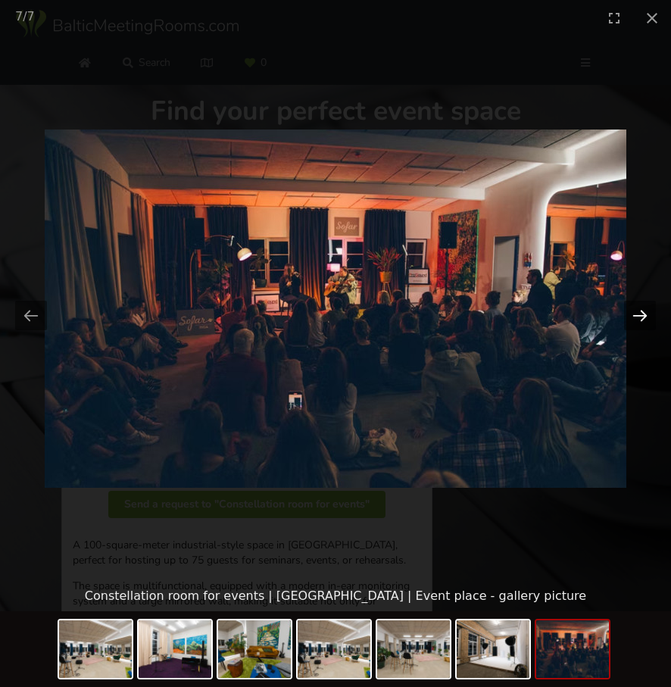
click at [639, 317] on button "Next slide" at bounding box center [640, 316] width 32 height 30
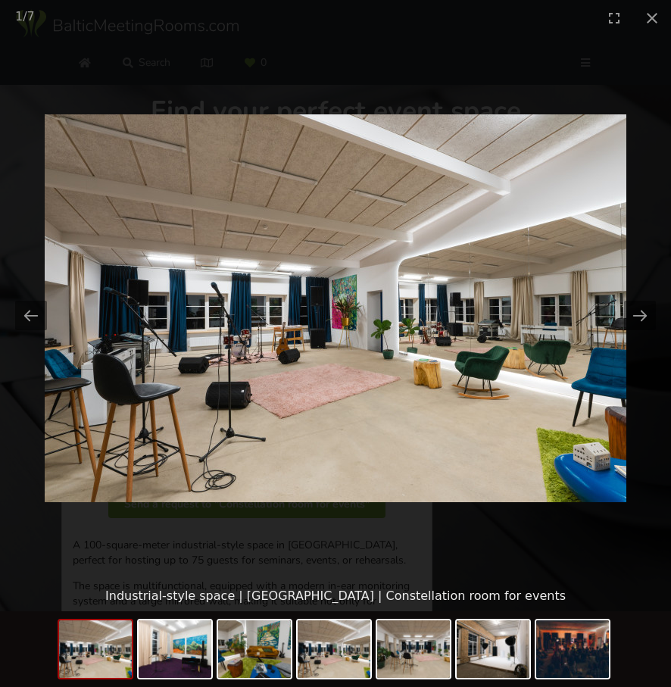
click at [643, 351] on picture at bounding box center [335, 308] width 671 height 545
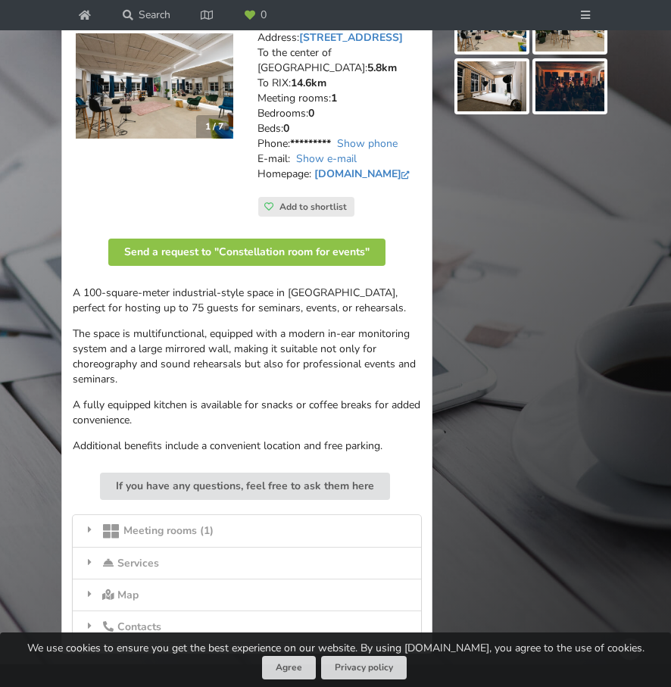
scroll to position [276, 0]
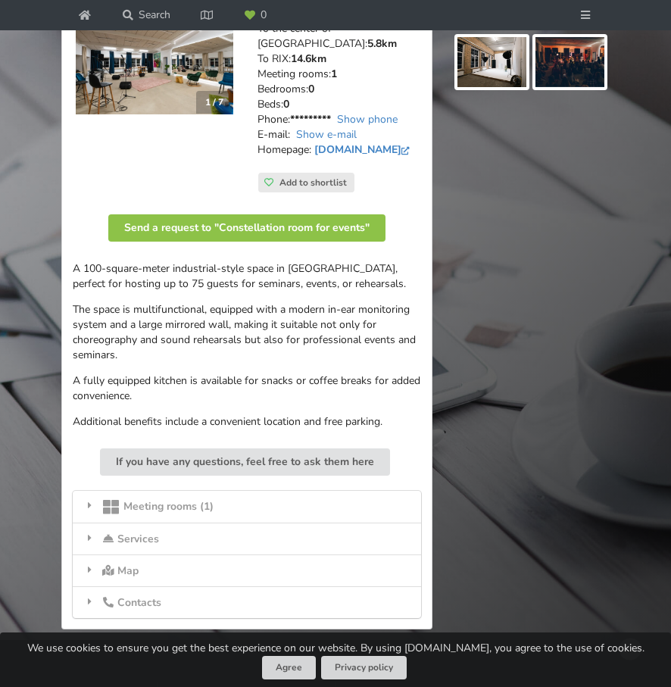
click at [544, 391] on div at bounding box center [531, 276] width 178 height 727
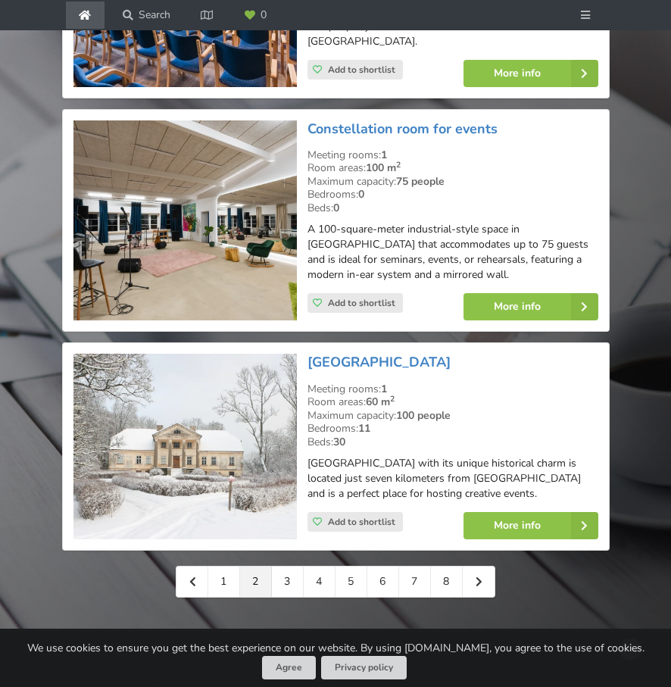
scroll to position [3450, 0]
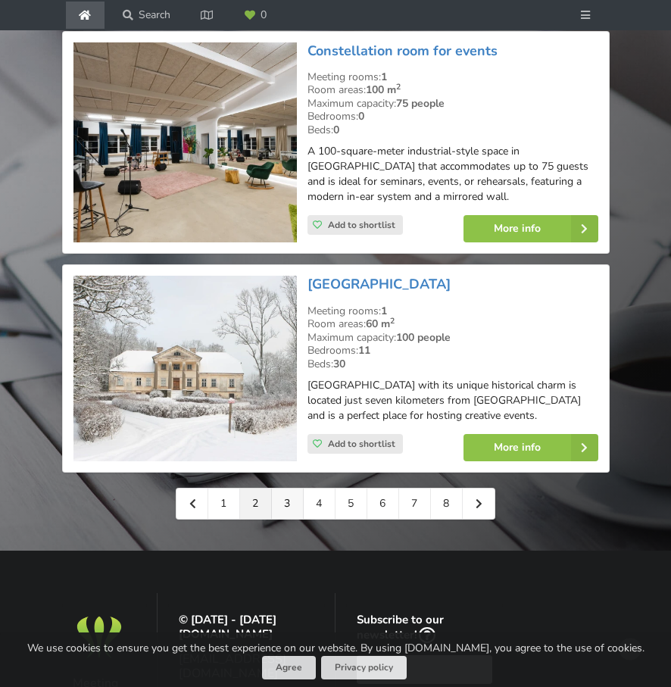
click at [286, 488] on link "3" at bounding box center [288, 503] width 32 height 30
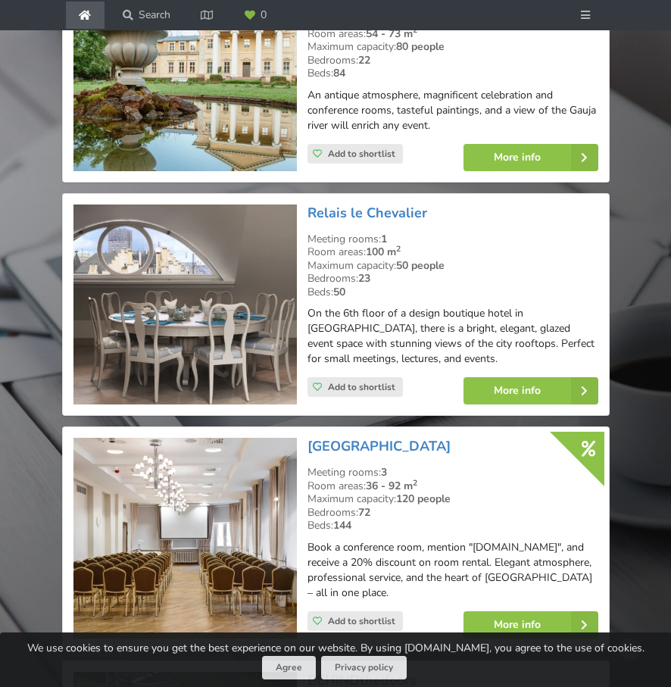
scroll to position [2310, 0]
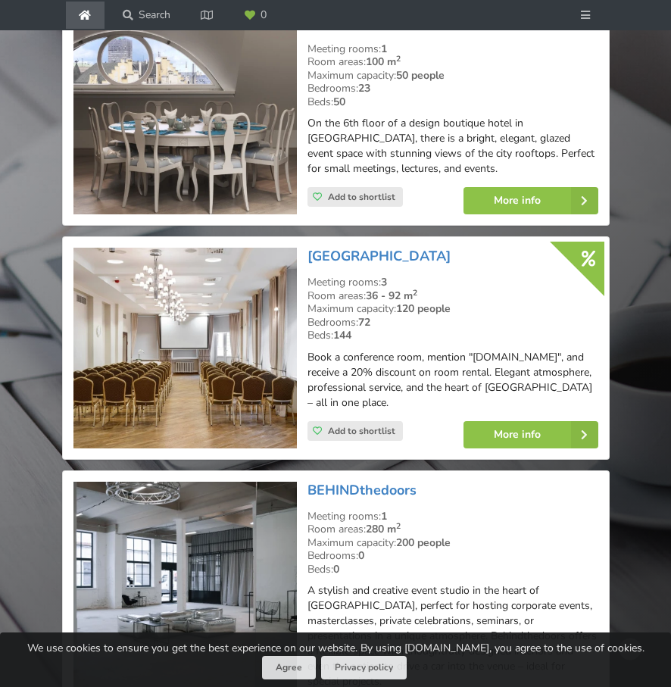
click at [185, 346] on img at bounding box center [184, 348] width 223 height 201
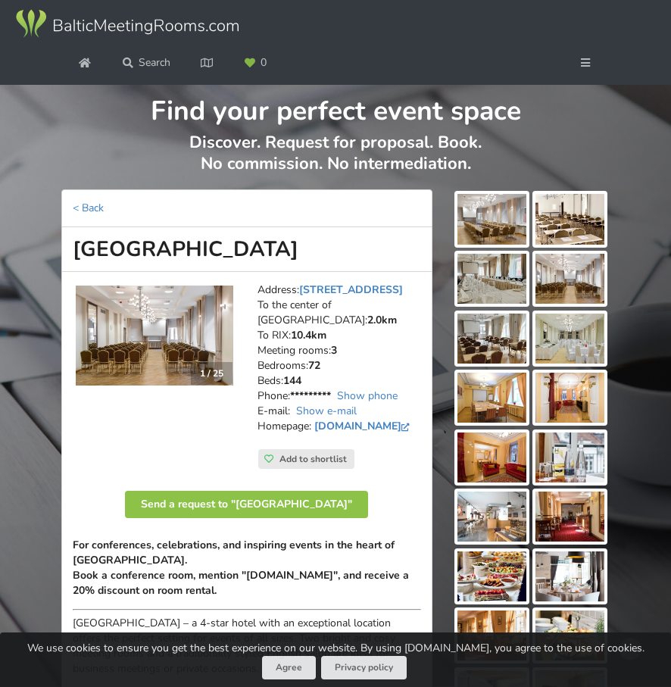
click at [486, 220] on img at bounding box center [491, 219] width 69 height 50
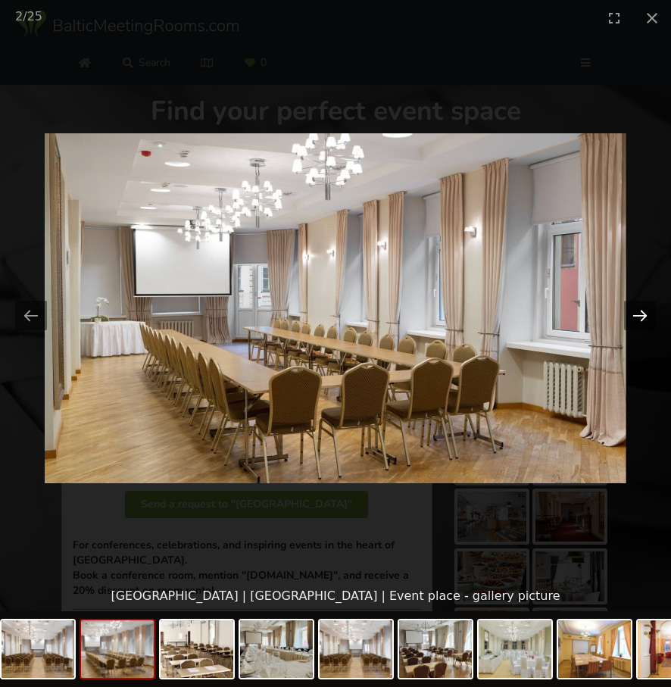
click at [645, 312] on button "Next slide" at bounding box center [640, 316] width 32 height 30
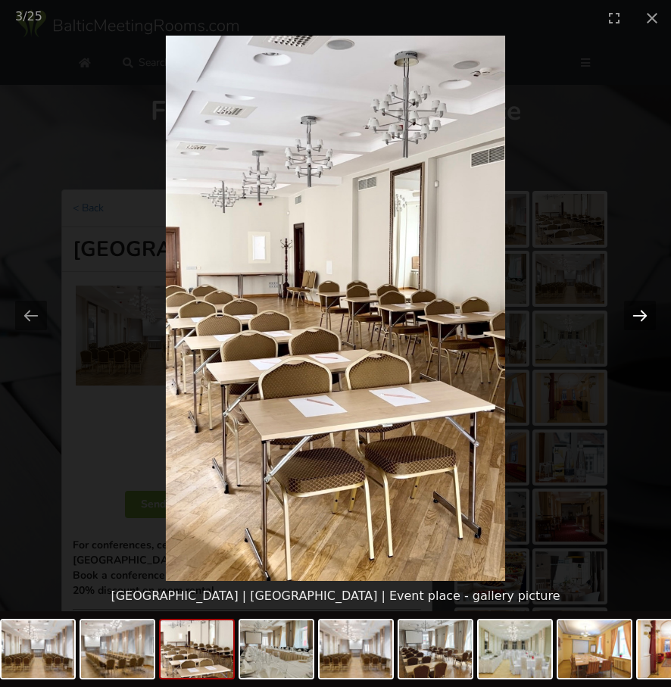
click at [645, 312] on button "Next slide" at bounding box center [640, 316] width 32 height 30
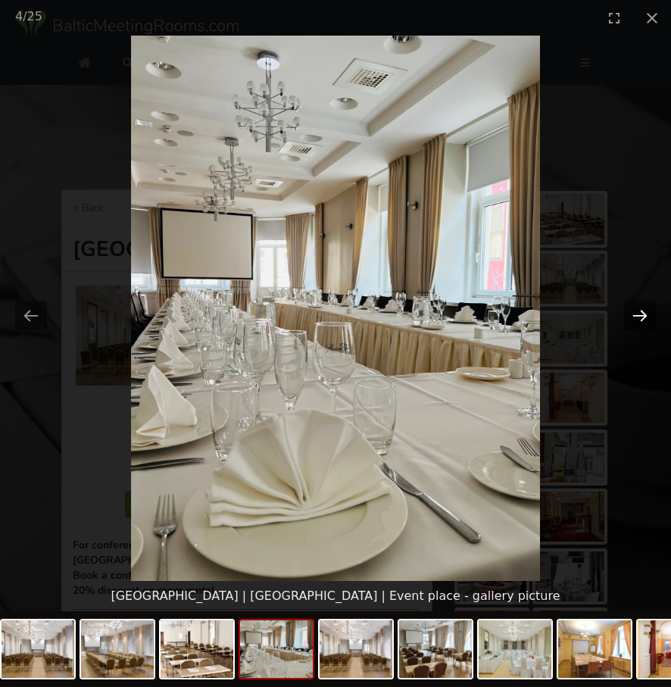
click at [645, 312] on button "Next slide" at bounding box center [640, 316] width 32 height 30
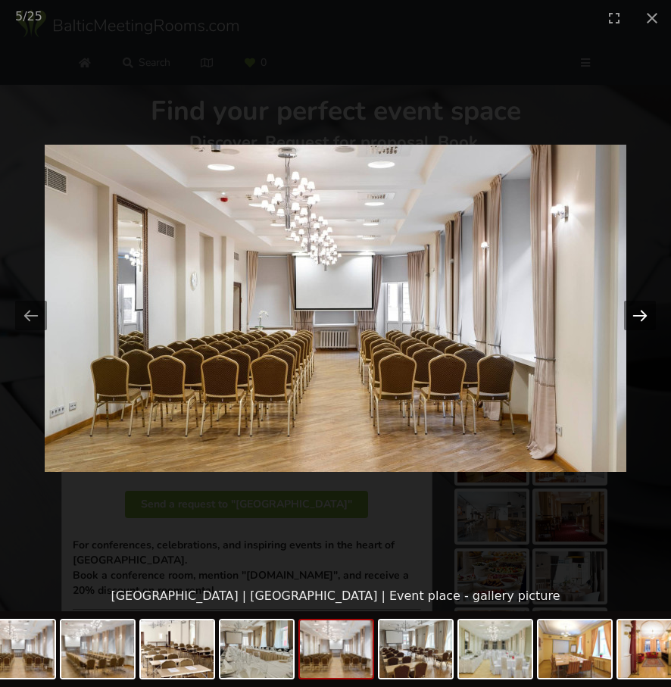
click at [645, 312] on button "Next slide" at bounding box center [640, 316] width 32 height 30
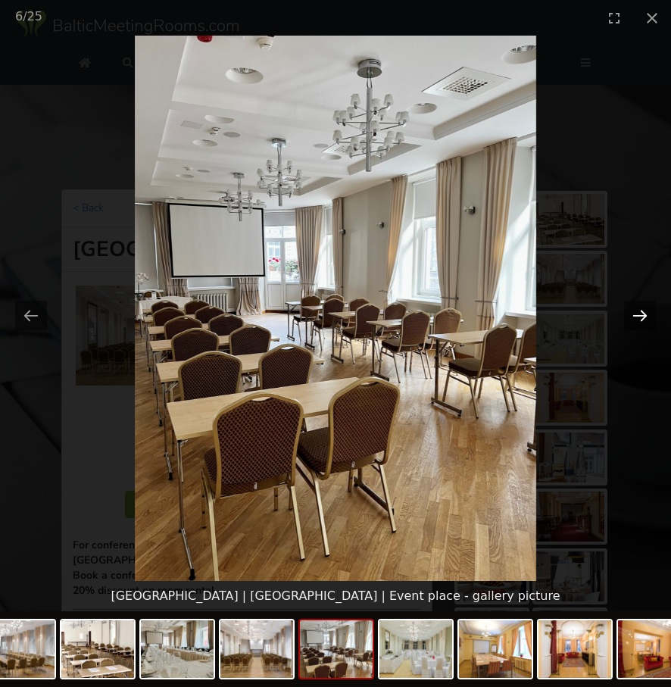
click at [645, 312] on button "Next slide" at bounding box center [640, 316] width 32 height 30
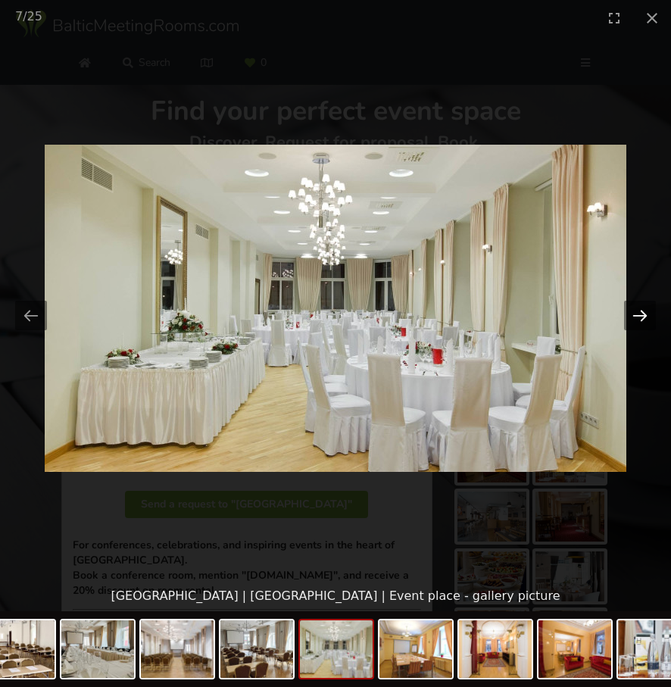
click at [645, 312] on button "Next slide" at bounding box center [640, 316] width 32 height 30
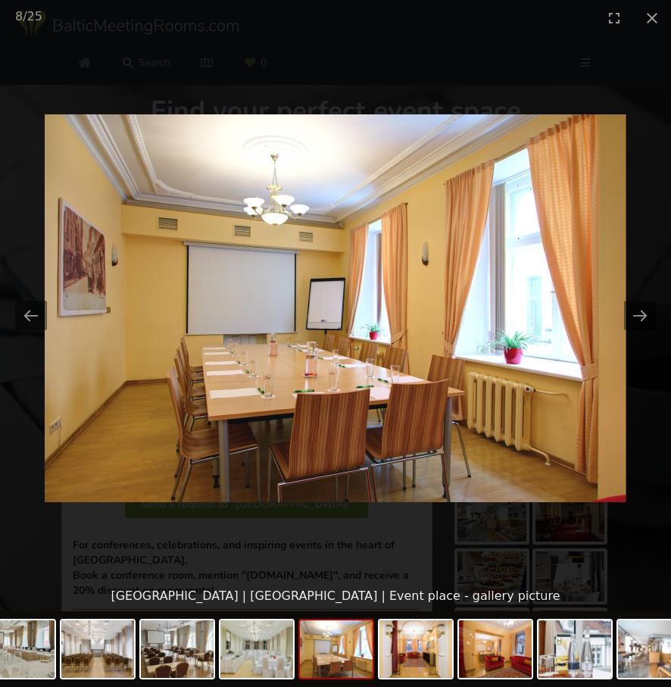
click at [615, 245] on img at bounding box center [335, 308] width 581 height 388
click at [656, 16] on button "Close gallery" at bounding box center [652, 18] width 38 height 36
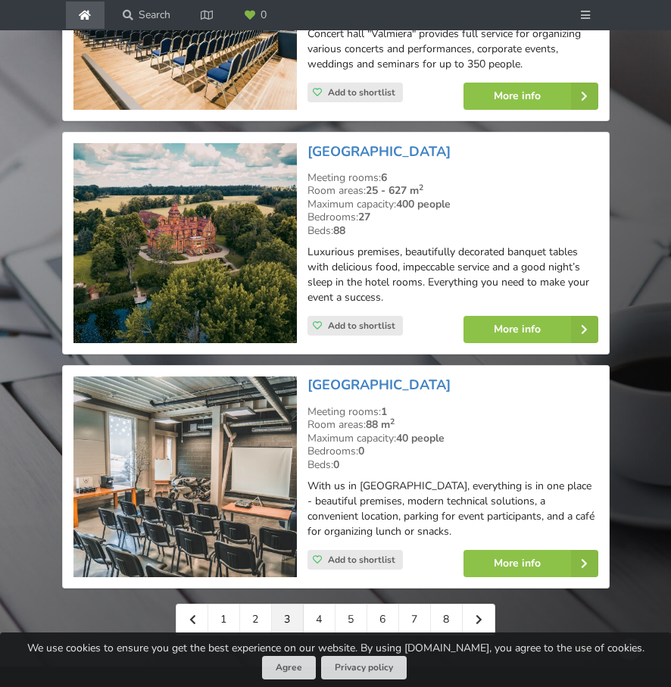
scroll to position [3672, 0]
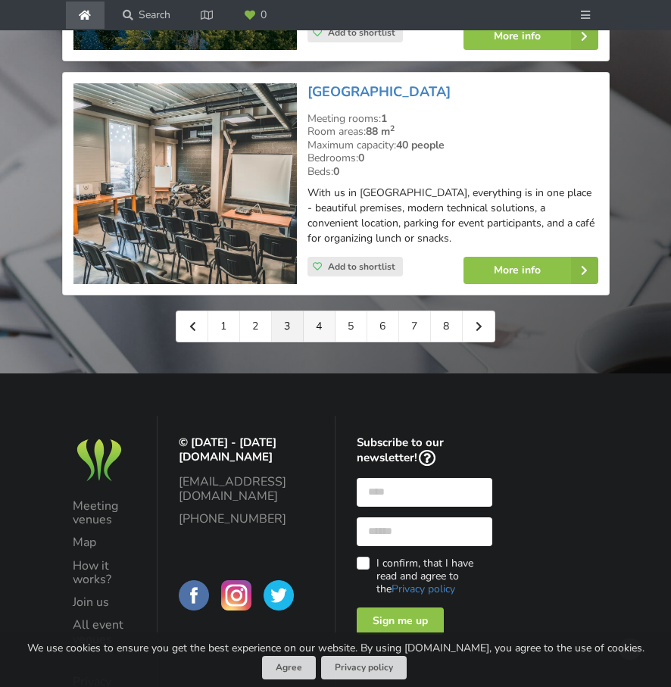
click at [326, 311] on link "4" at bounding box center [320, 326] width 32 height 30
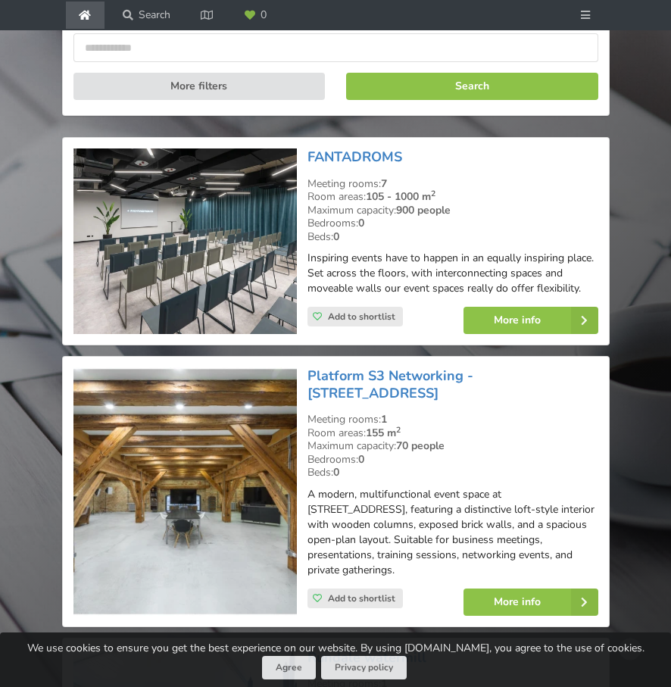
scroll to position [395, 0]
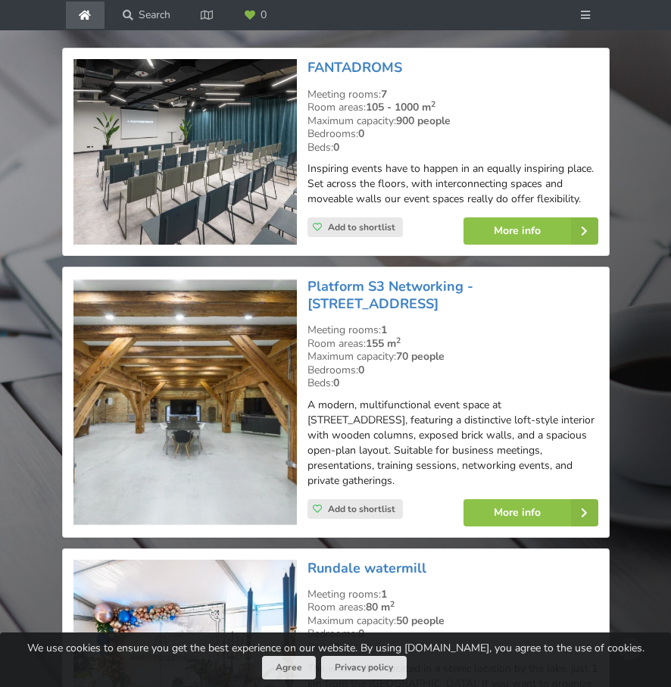
click at [213, 403] on img at bounding box center [184, 402] width 223 height 248
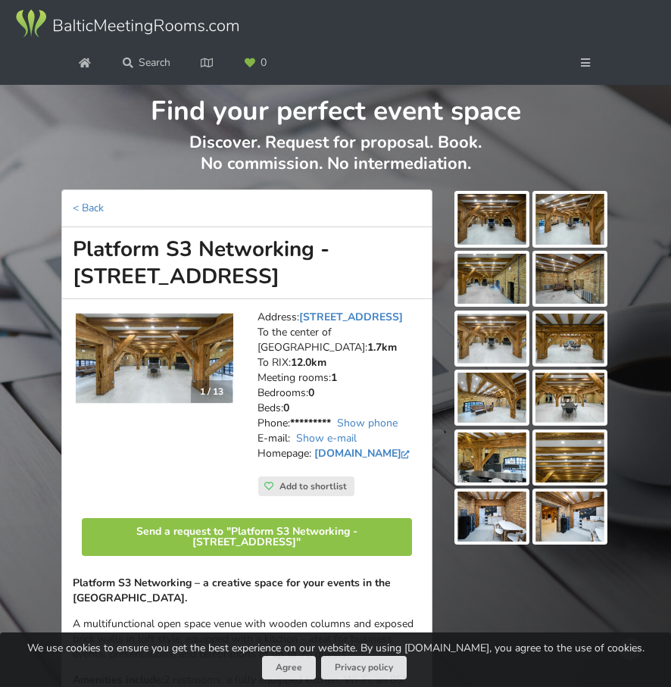
click at [493, 216] on img at bounding box center [491, 219] width 69 height 50
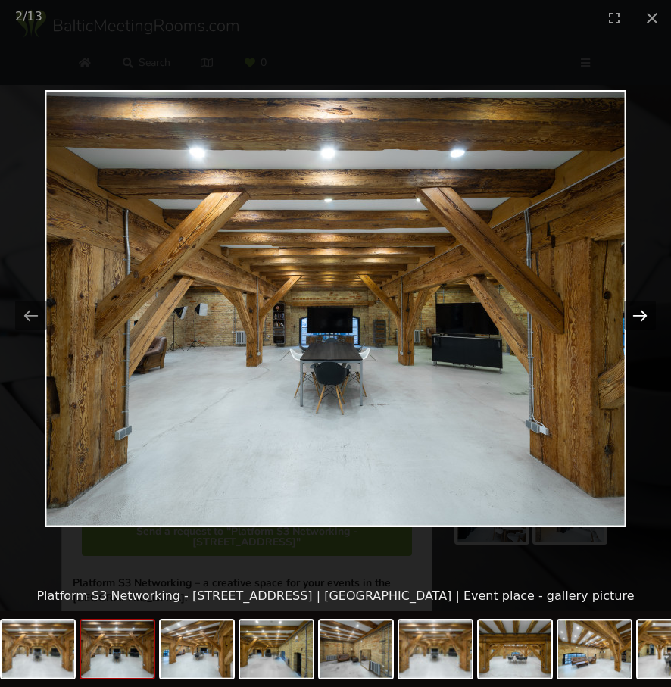
click at [640, 315] on button "Next slide" at bounding box center [640, 316] width 32 height 30
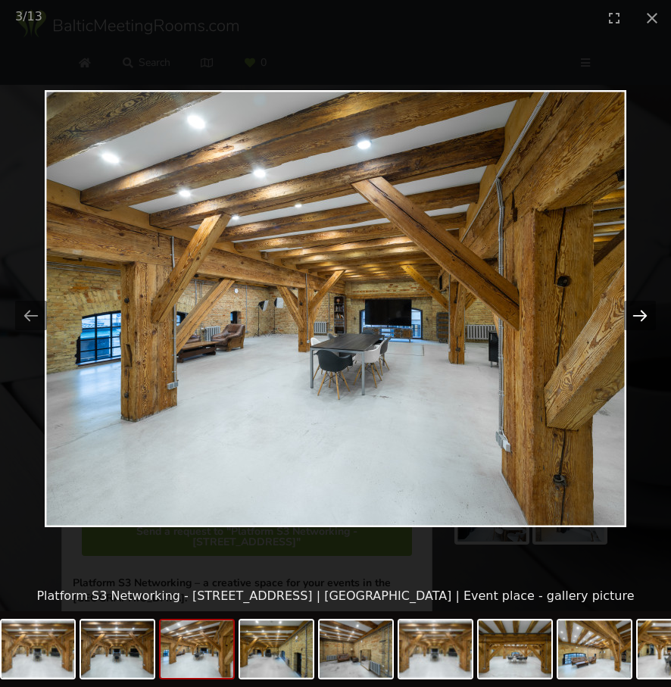
click at [640, 315] on button "Next slide" at bounding box center [640, 316] width 32 height 30
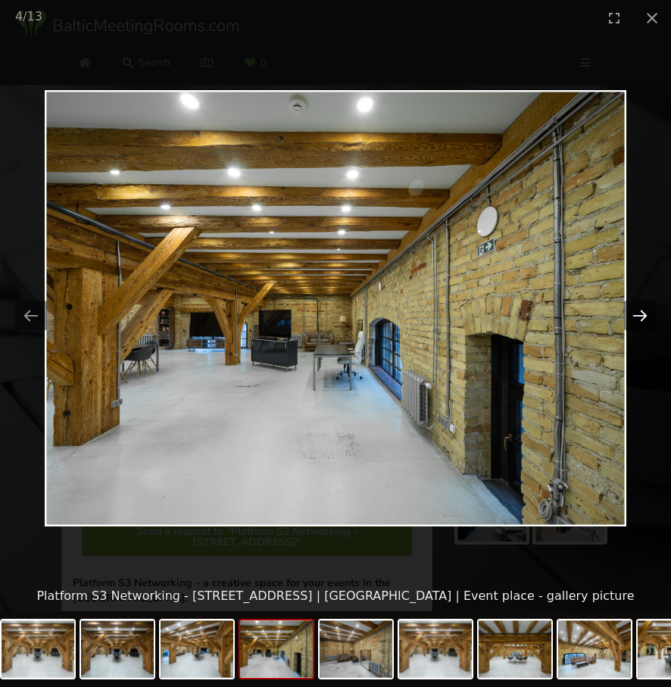
click at [640, 315] on button "Next slide" at bounding box center [640, 316] width 32 height 30
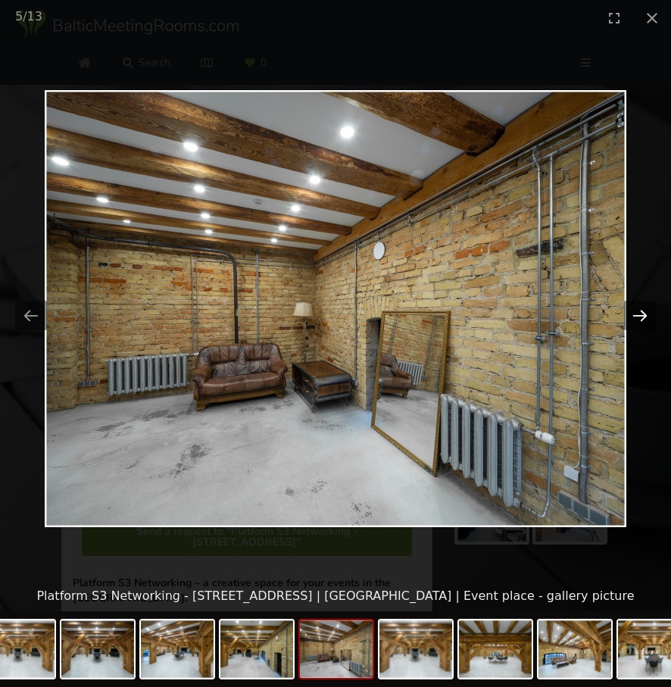
click at [640, 315] on button "Next slide" at bounding box center [640, 316] width 32 height 30
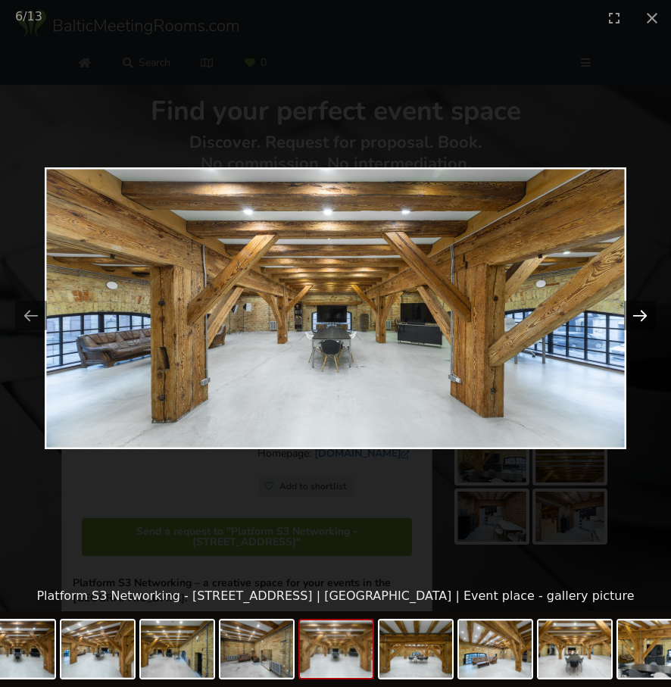
click at [640, 315] on button "Next slide" at bounding box center [640, 316] width 32 height 30
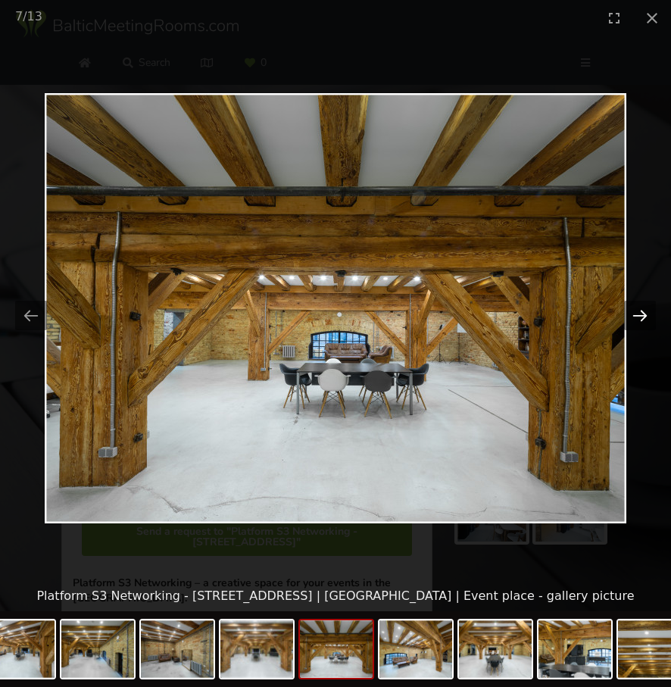
click at [640, 315] on button "Next slide" at bounding box center [640, 316] width 32 height 30
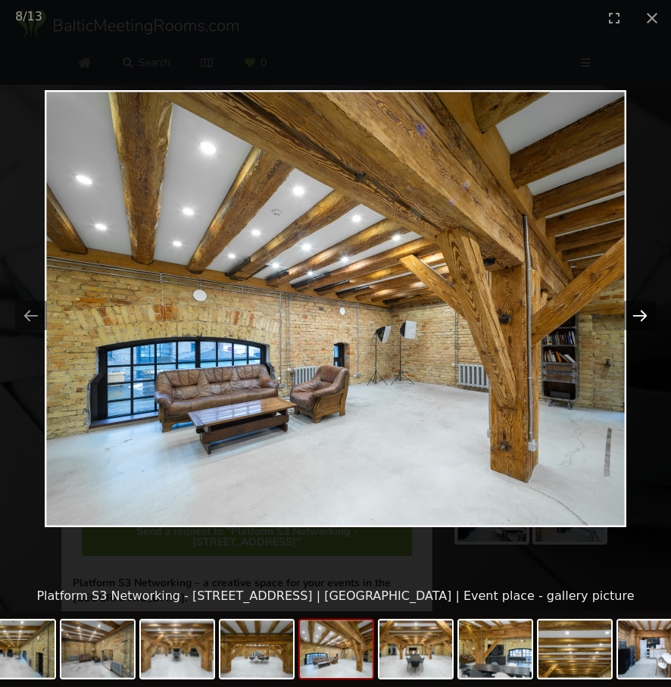
click at [640, 315] on button "Next slide" at bounding box center [640, 316] width 32 height 30
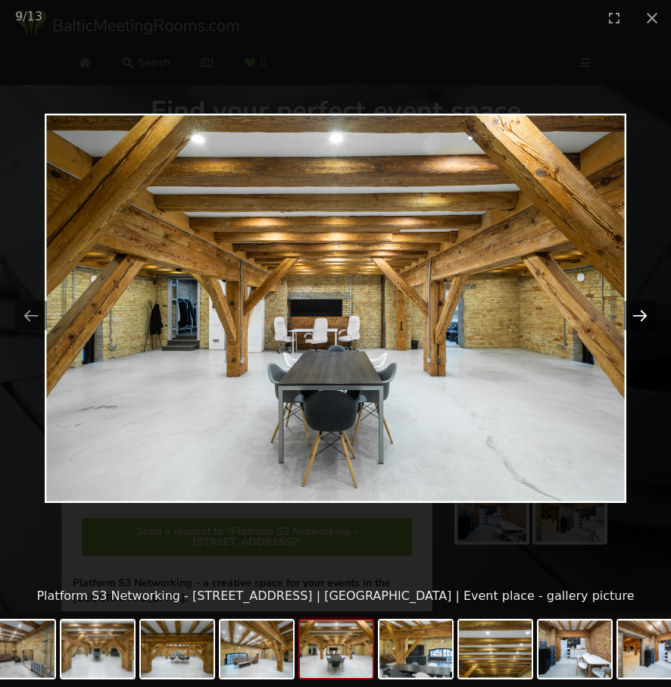
click at [640, 315] on button "Next slide" at bounding box center [640, 316] width 32 height 30
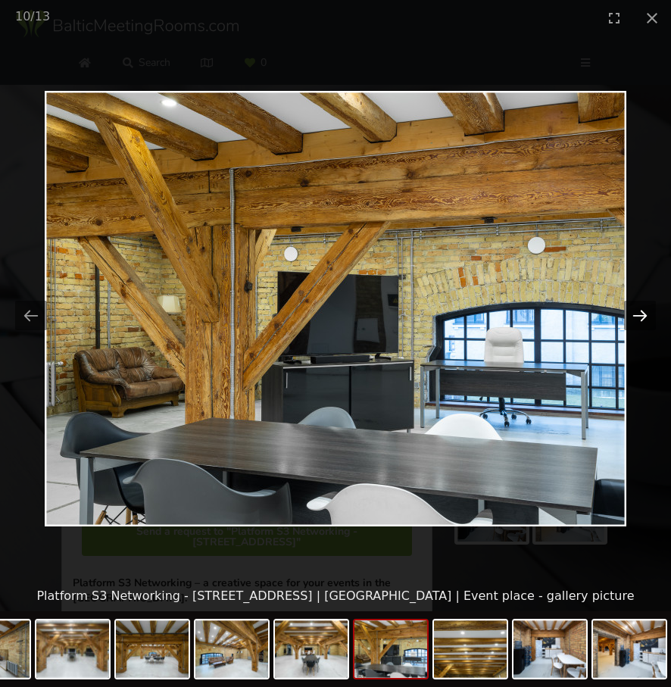
click at [640, 315] on button "Next slide" at bounding box center [640, 316] width 32 height 30
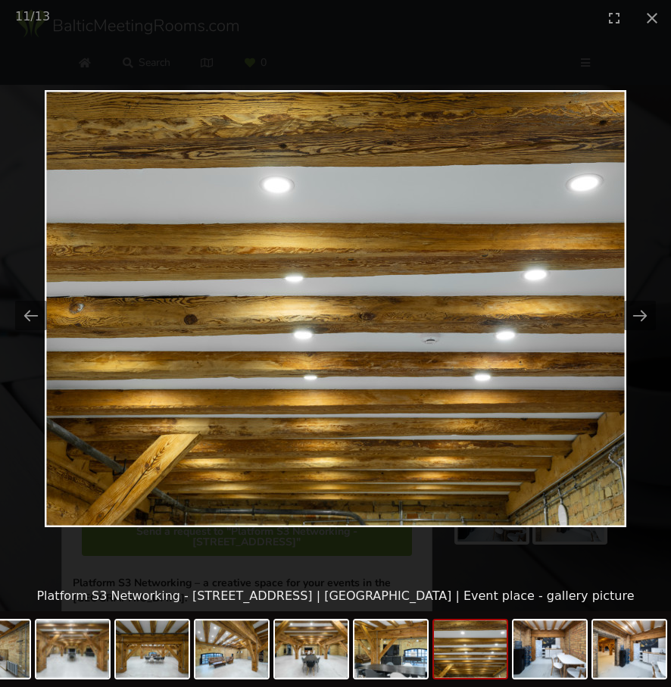
click at [628, 283] on picture at bounding box center [335, 308] width 671 height 545
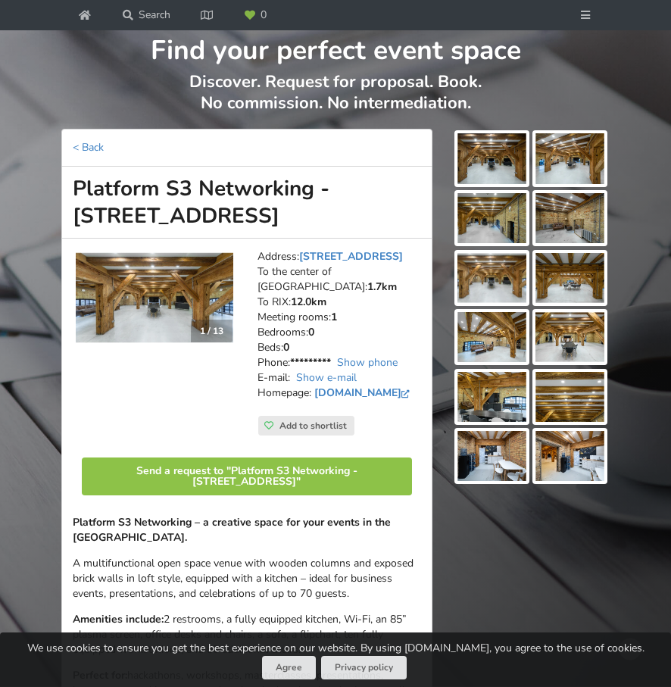
scroll to position [55, 0]
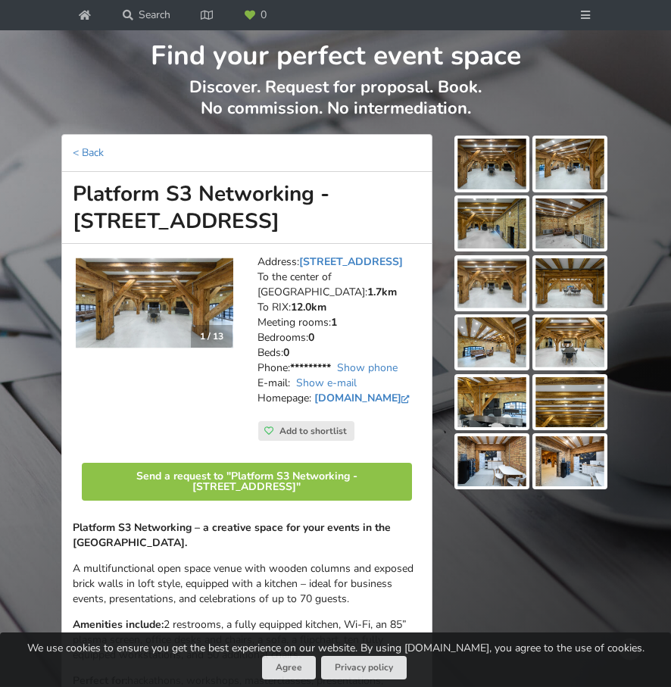
click at [482, 450] on img at bounding box center [491, 461] width 69 height 50
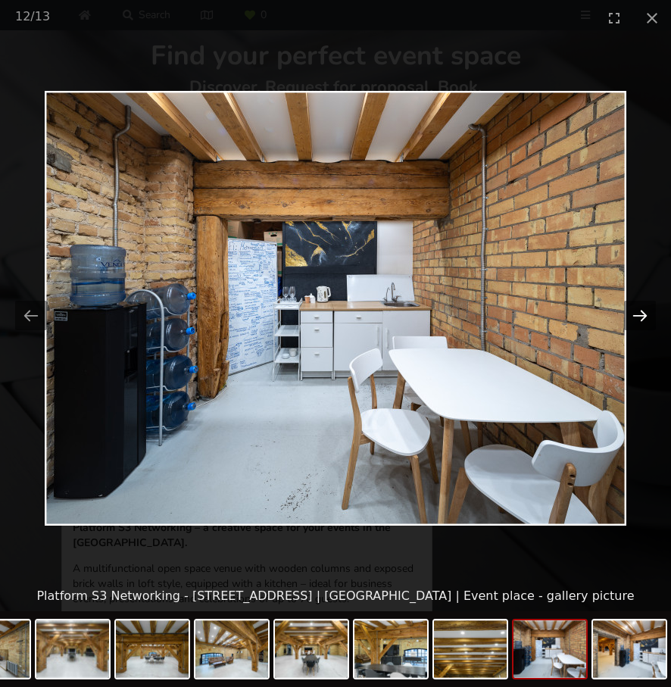
click at [634, 321] on button "Next slide" at bounding box center [640, 316] width 32 height 30
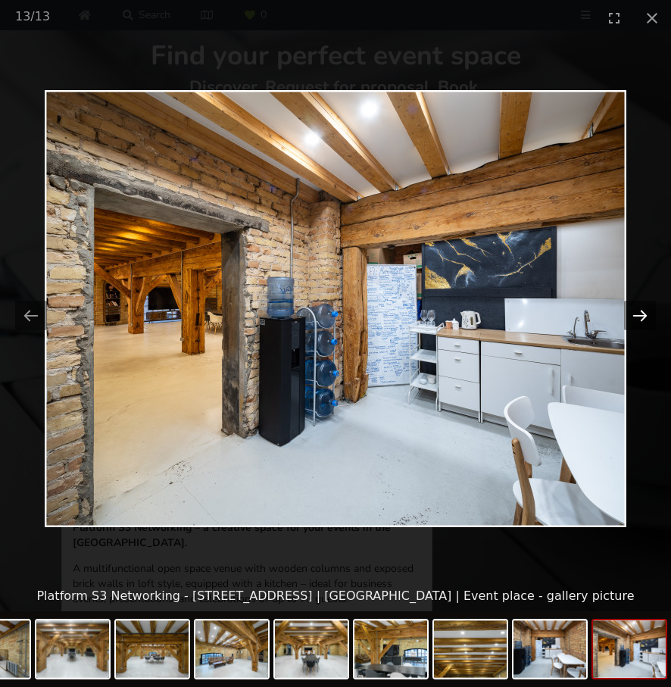
click at [634, 321] on button "Next slide" at bounding box center [640, 316] width 32 height 30
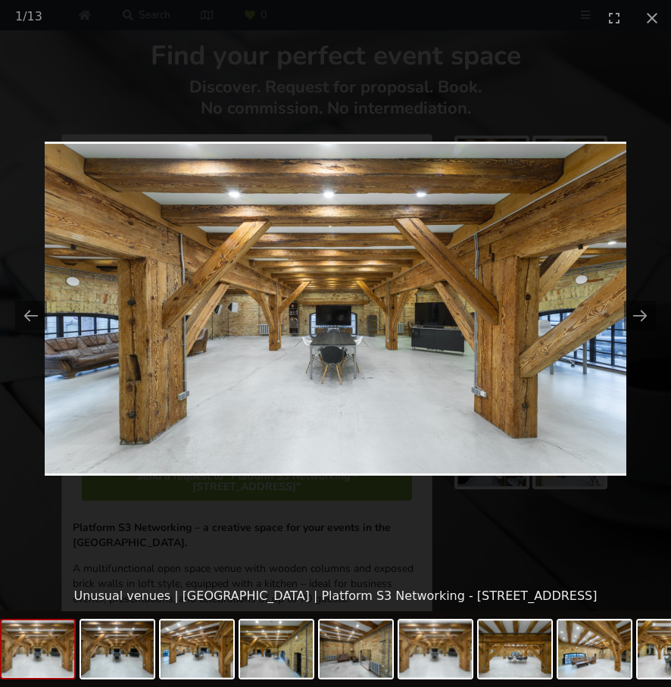
click at [630, 238] on picture at bounding box center [335, 308] width 671 height 545
click at [606, 258] on img at bounding box center [335, 309] width 581 height 334
click at [543, 303] on img at bounding box center [335, 309] width 581 height 334
click at [443, 340] on img at bounding box center [335, 309] width 581 height 334
click at [387, 407] on img at bounding box center [335, 309] width 581 height 334
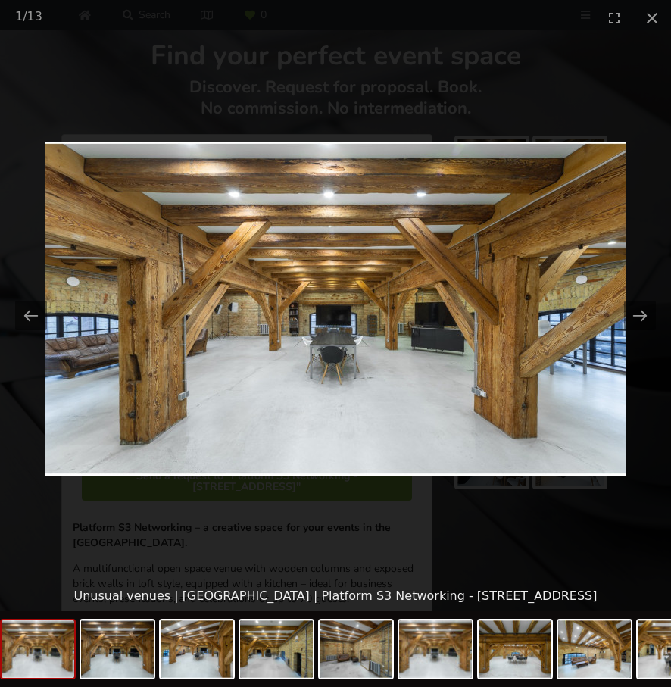
scroll to position [0, 0]
click at [362, 501] on picture at bounding box center [335, 308] width 671 height 545
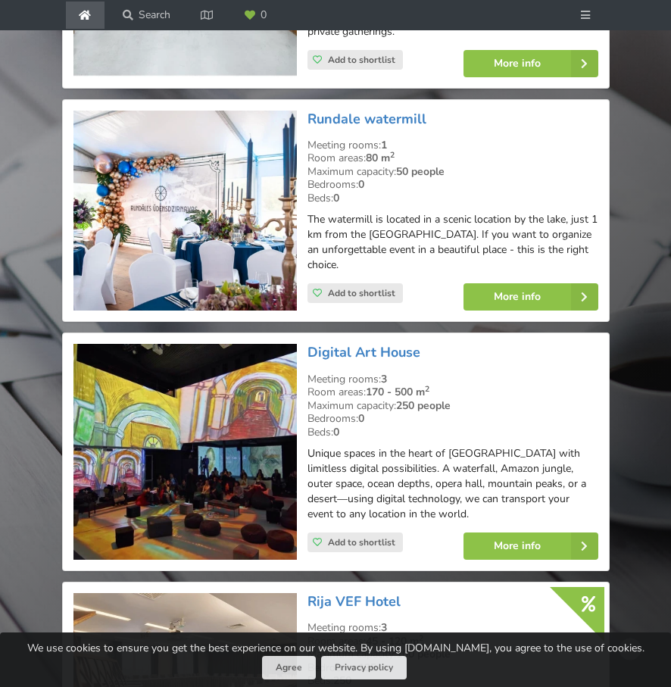
scroll to position [962, 0]
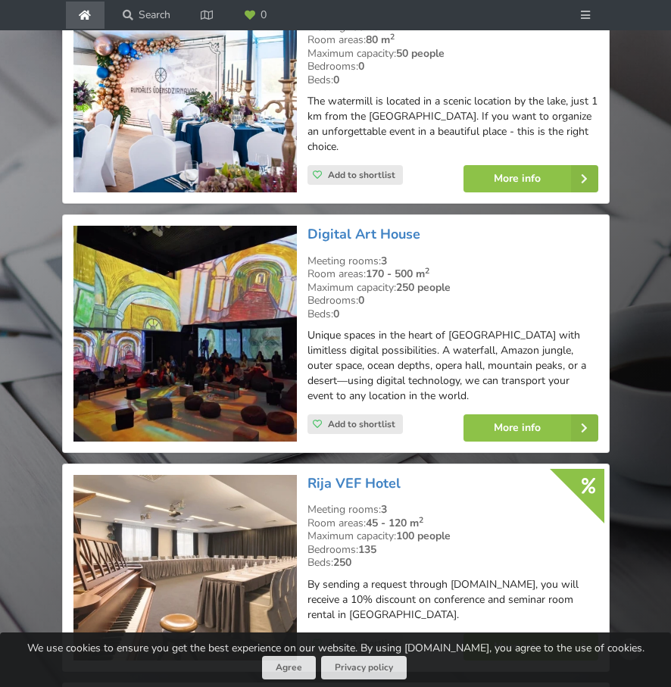
click at [229, 351] on img at bounding box center [184, 334] width 223 height 216
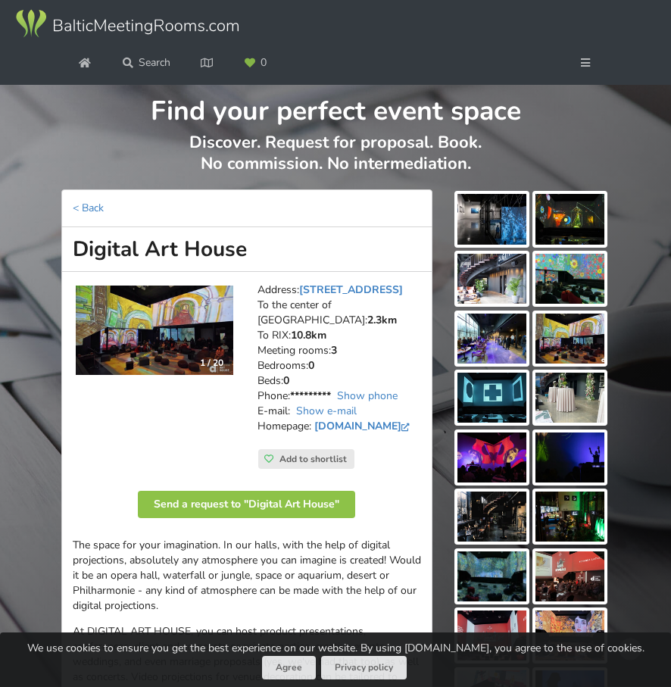
click at [484, 228] on img at bounding box center [491, 219] width 69 height 50
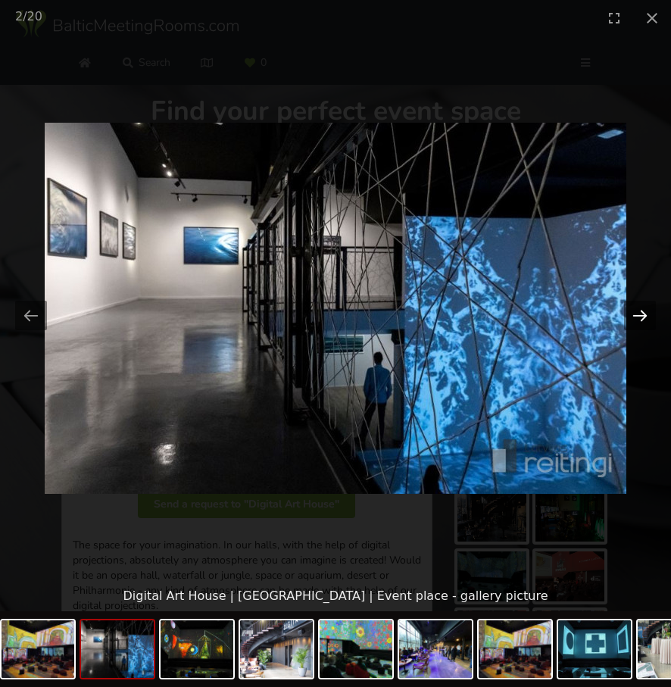
click at [638, 310] on button "Next slide" at bounding box center [640, 316] width 32 height 30
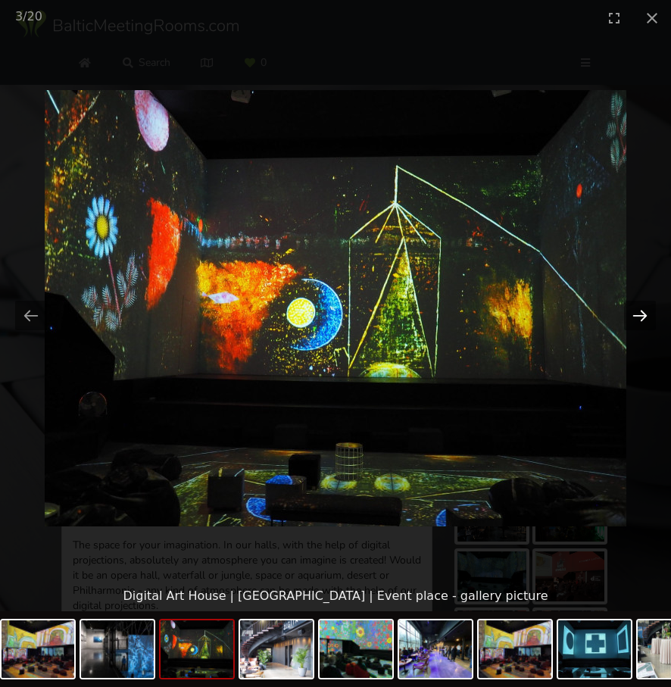
click at [638, 310] on button "Next slide" at bounding box center [640, 316] width 32 height 30
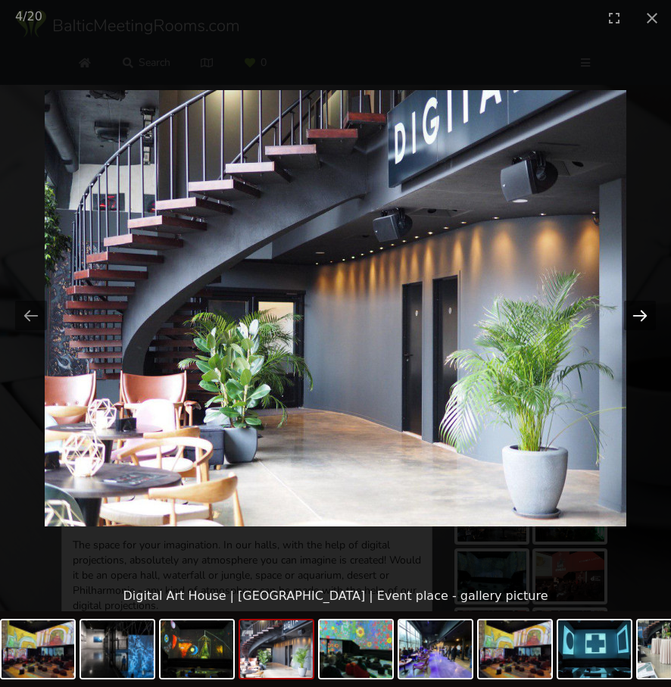
click at [638, 310] on button "Next slide" at bounding box center [640, 316] width 32 height 30
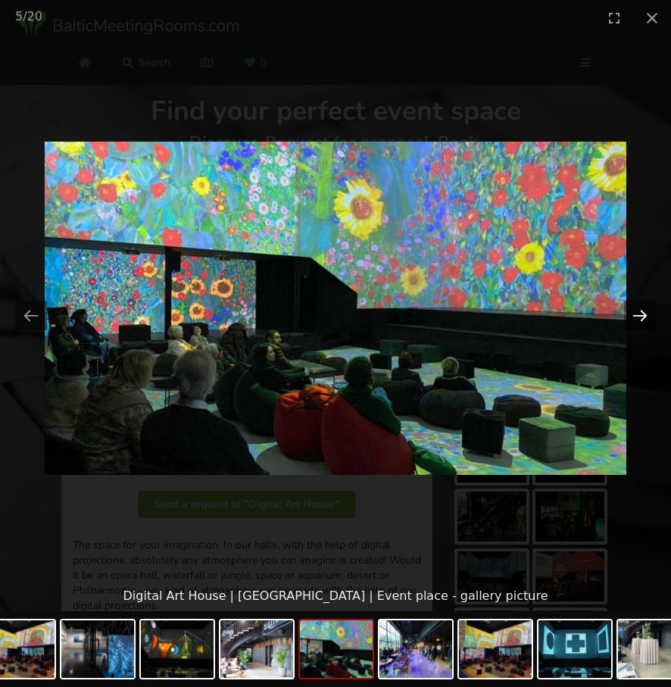
click at [638, 310] on button "Next slide" at bounding box center [640, 316] width 32 height 30
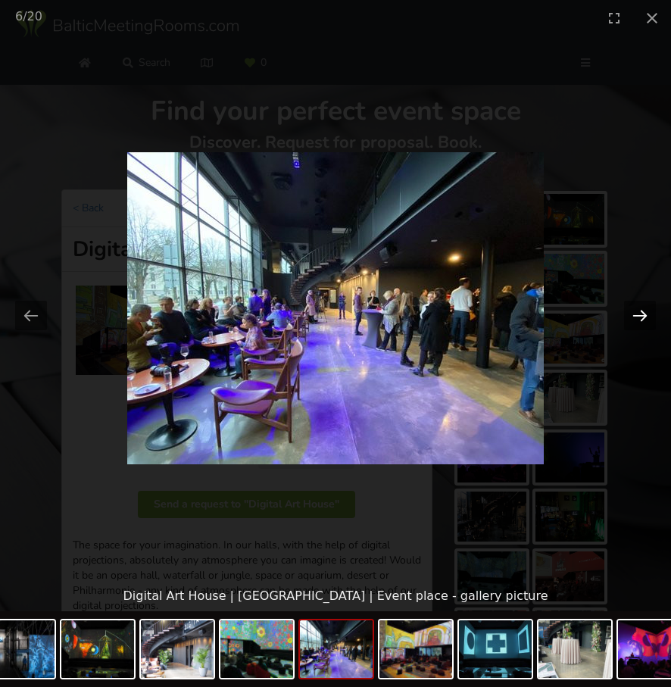
click at [638, 310] on button "Next slide" at bounding box center [640, 316] width 32 height 30
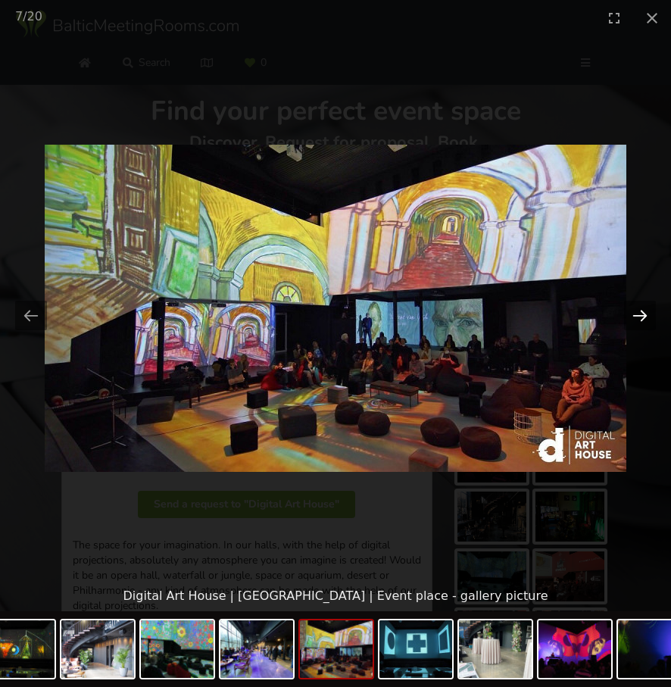
click at [638, 310] on button "Next slide" at bounding box center [640, 316] width 32 height 30
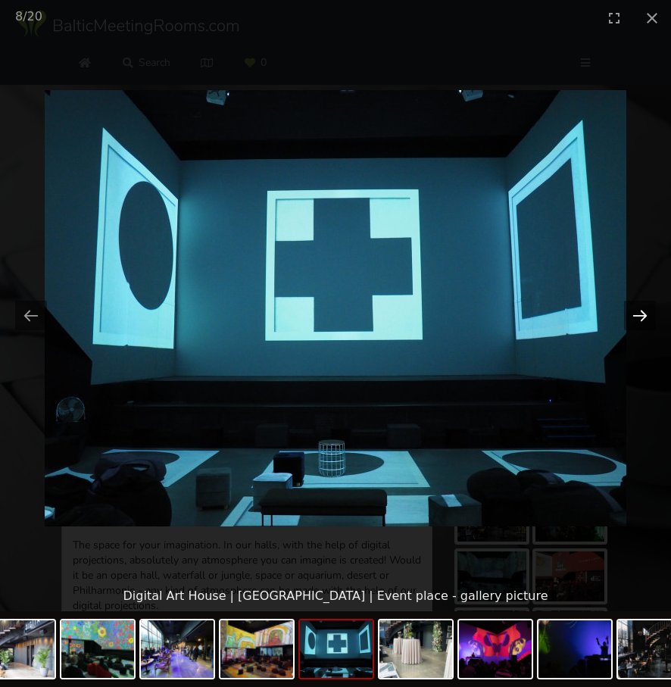
click at [638, 310] on button "Next slide" at bounding box center [640, 316] width 32 height 30
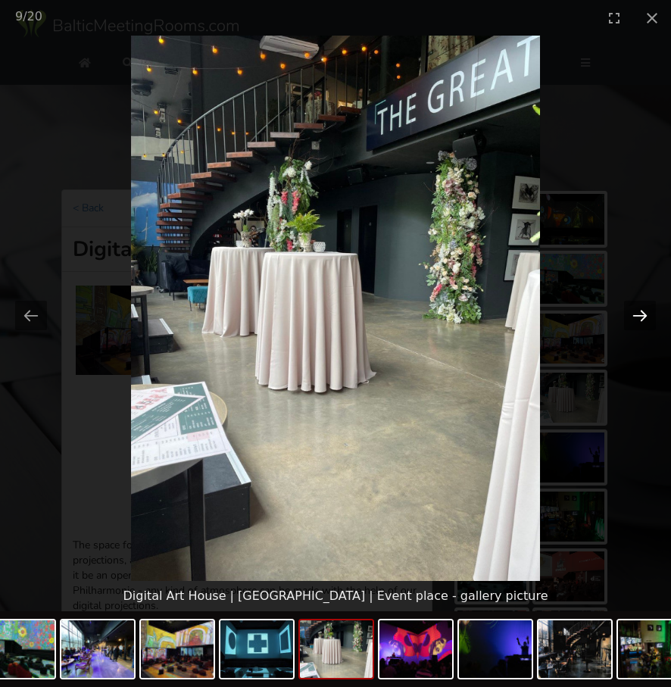
click at [638, 310] on button "Next slide" at bounding box center [640, 316] width 32 height 30
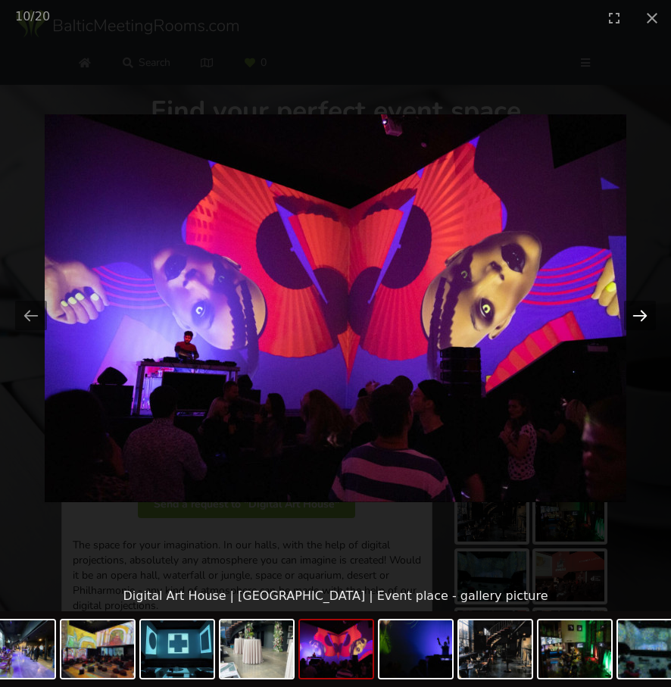
click at [638, 310] on button "Next slide" at bounding box center [640, 316] width 32 height 30
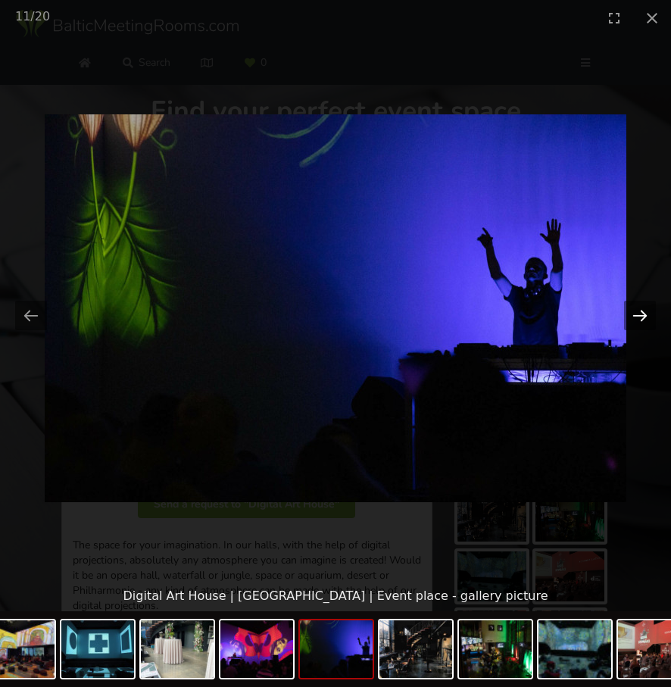
click at [638, 310] on button "Next slide" at bounding box center [640, 316] width 32 height 30
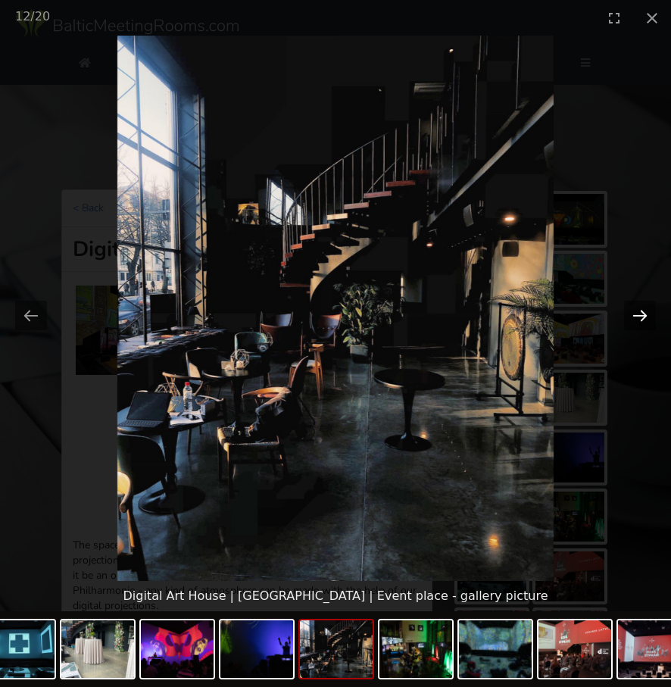
click at [638, 310] on button "Next slide" at bounding box center [640, 316] width 32 height 30
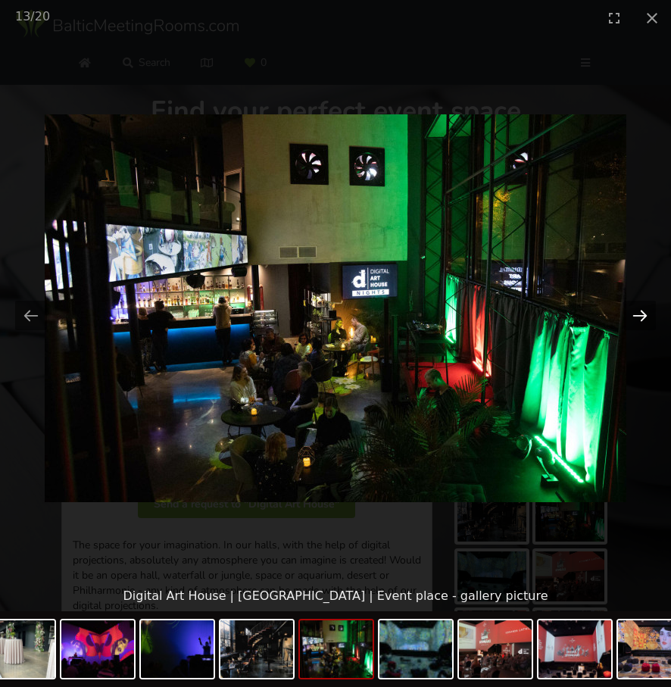
click at [638, 310] on button "Next slide" at bounding box center [640, 316] width 32 height 30
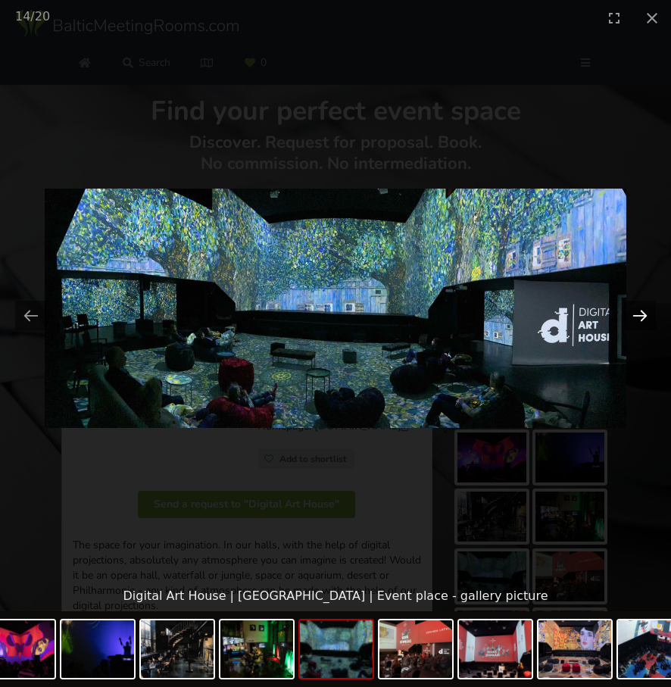
click at [638, 310] on button "Next slide" at bounding box center [640, 316] width 32 height 30
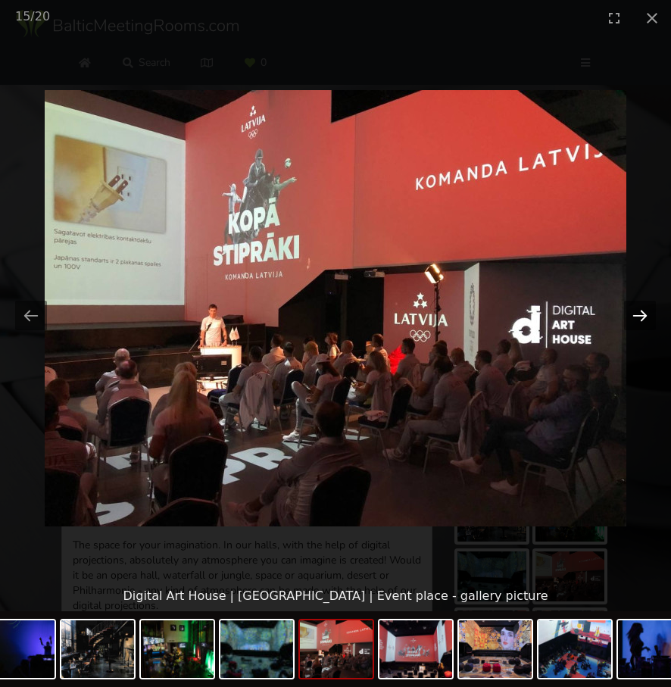
click at [639, 310] on button "Next slide" at bounding box center [640, 316] width 32 height 30
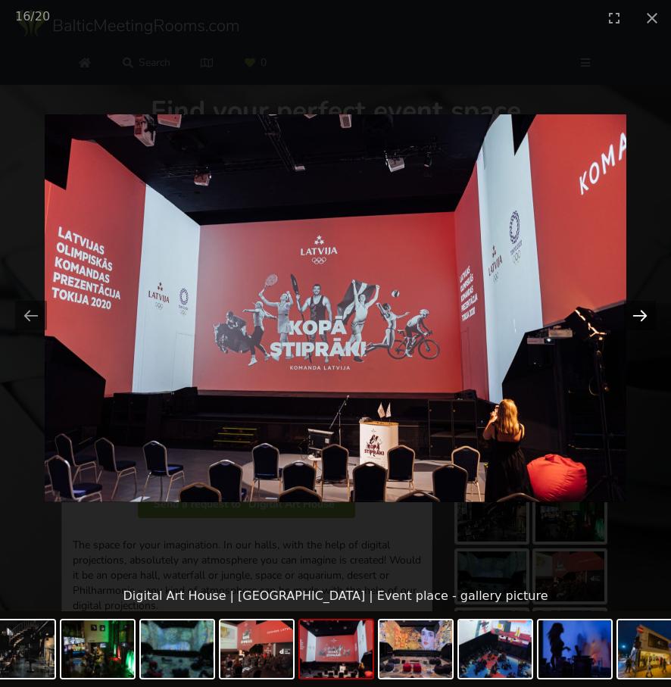
click at [639, 310] on button "Next slide" at bounding box center [640, 316] width 32 height 30
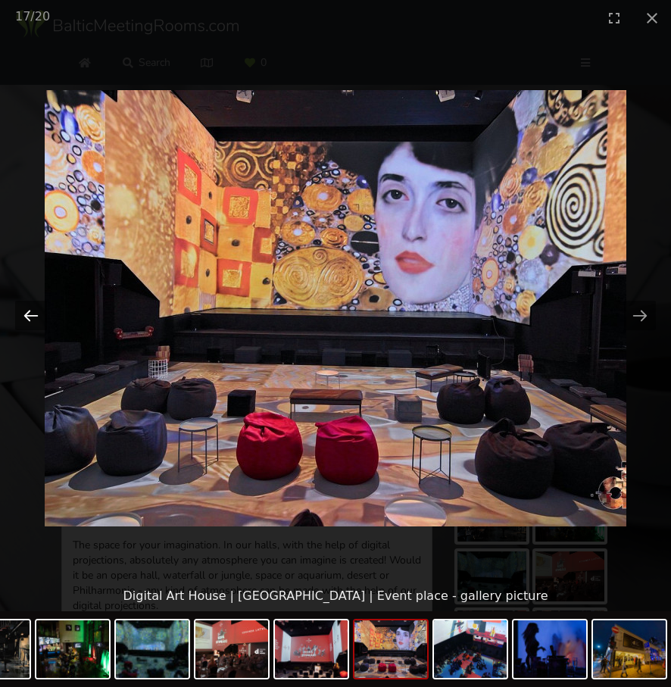
click at [30, 312] on button "Previous slide" at bounding box center [31, 316] width 32 height 30
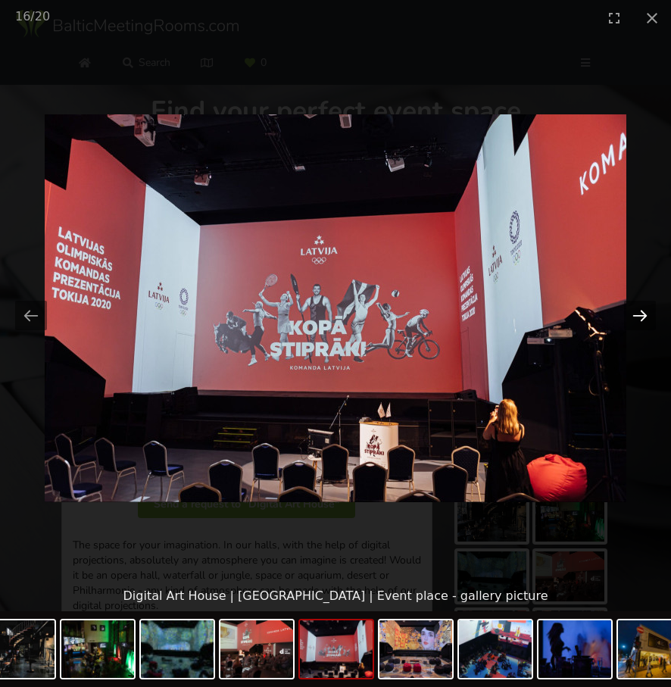
click at [649, 317] on button "Next slide" at bounding box center [640, 316] width 32 height 30
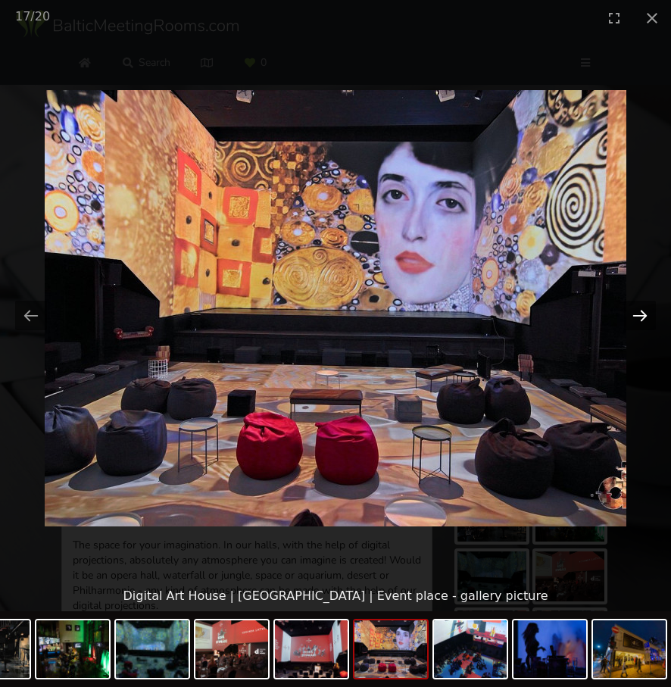
click at [649, 317] on button "Next slide" at bounding box center [640, 316] width 32 height 30
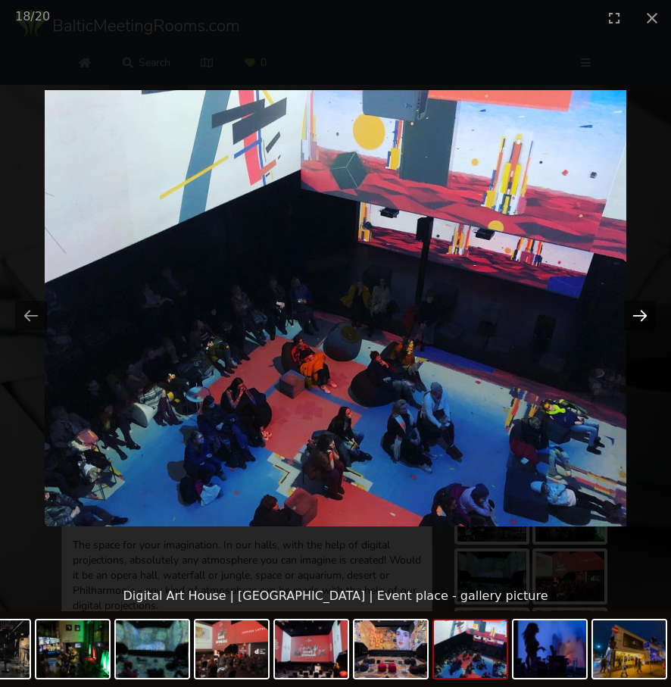
click at [649, 317] on button "Next slide" at bounding box center [640, 316] width 32 height 30
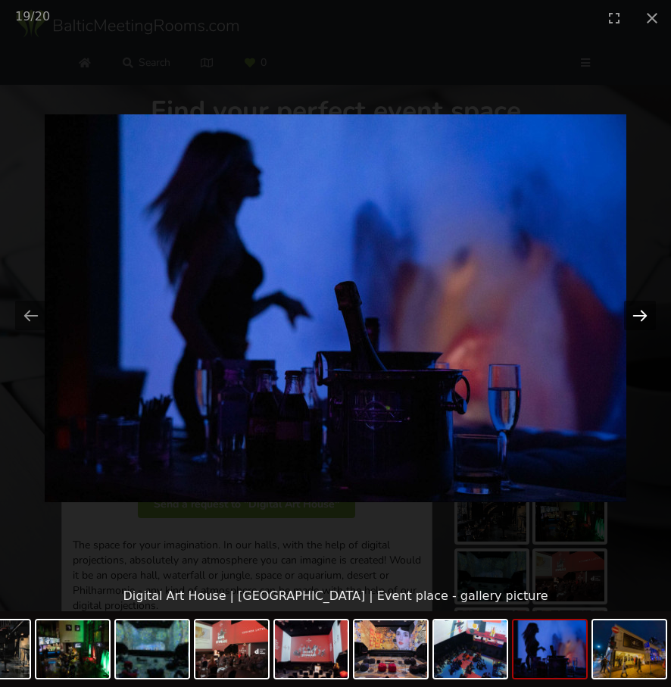
click at [649, 317] on button "Next slide" at bounding box center [640, 316] width 32 height 30
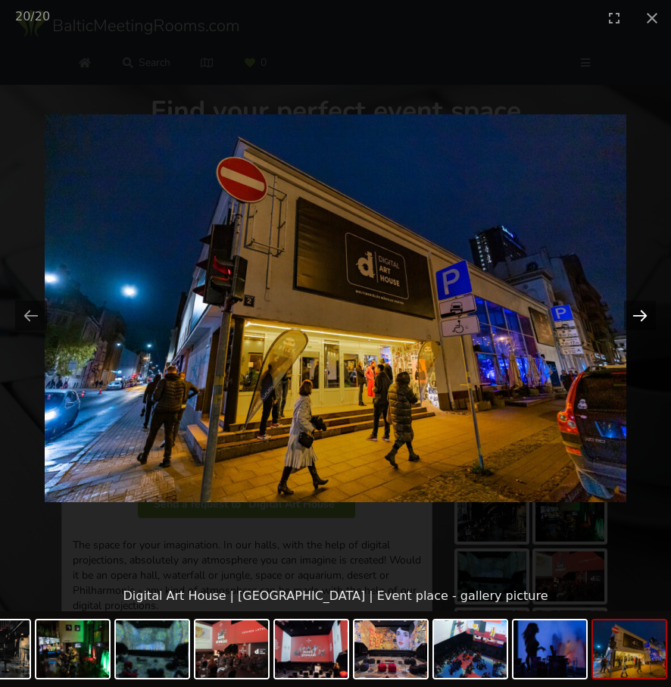
click at [649, 317] on button "Next slide" at bounding box center [640, 316] width 32 height 30
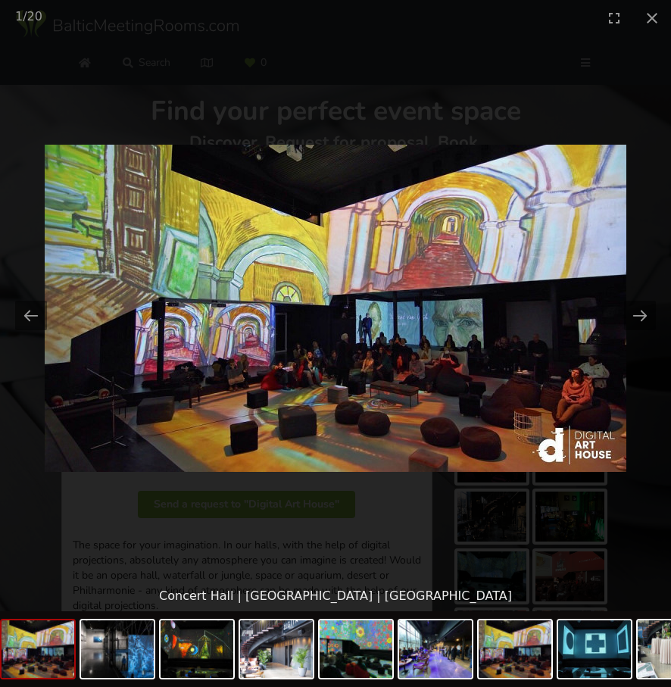
click at [641, 269] on picture at bounding box center [335, 308] width 671 height 545
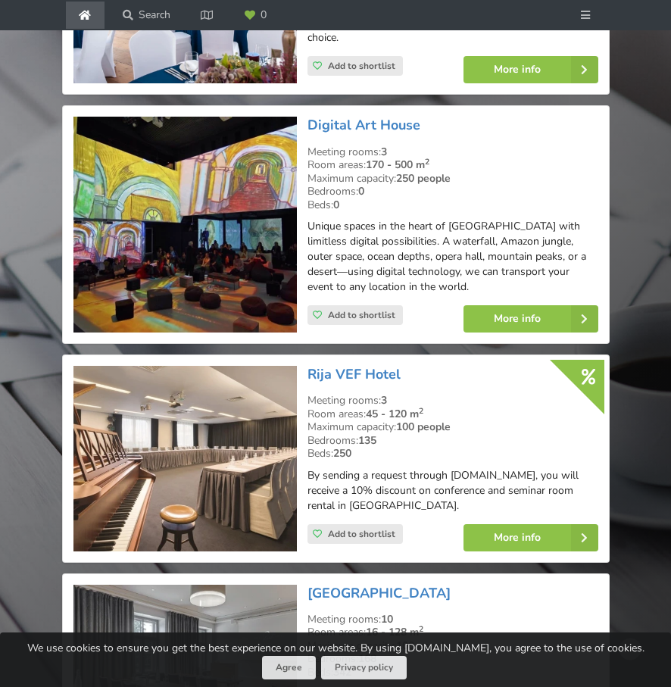
scroll to position [1071, 0]
click at [179, 439] on img at bounding box center [184, 458] width 223 height 185
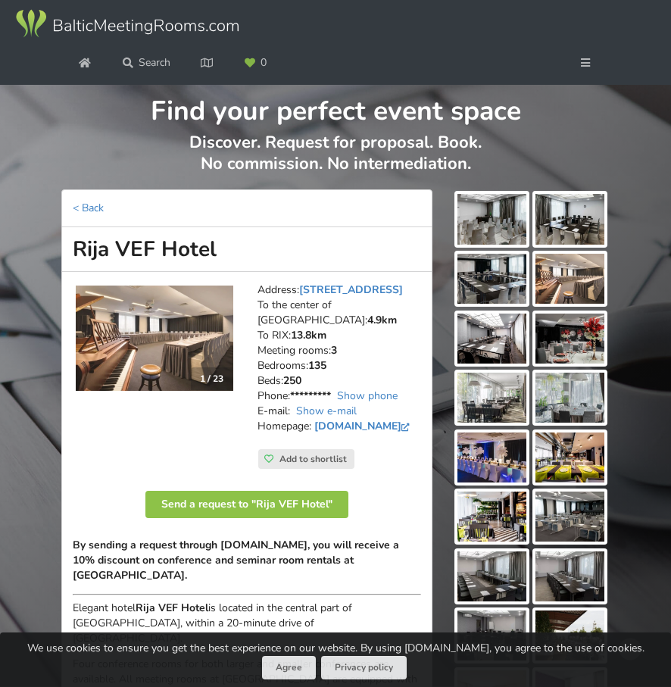
click at [493, 218] on img at bounding box center [491, 219] width 69 height 50
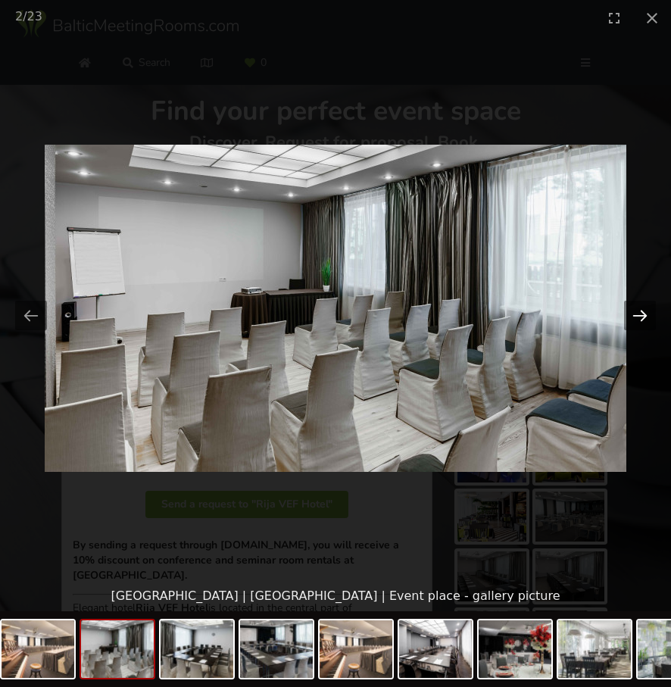
click at [647, 313] on button "Next slide" at bounding box center [640, 316] width 32 height 30
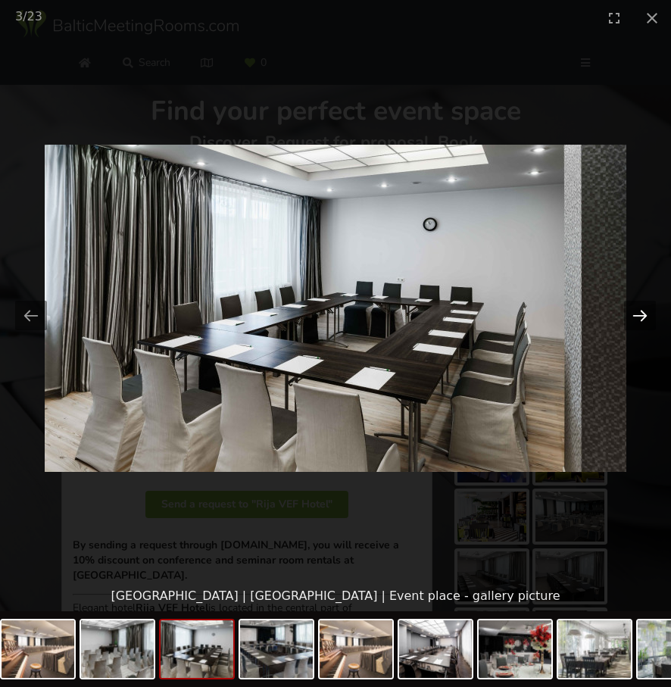
click at [647, 313] on button "Next slide" at bounding box center [640, 316] width 32 height 30
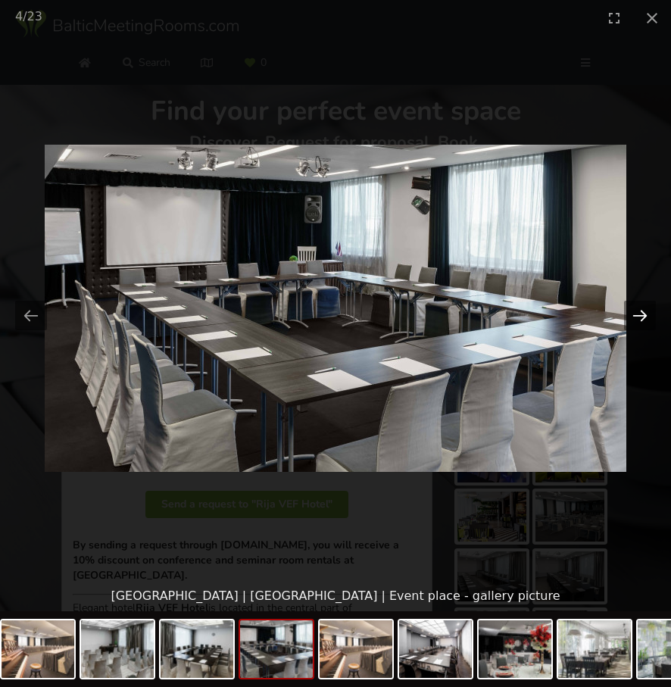
click at [647, 313] on button "Next slide" at bounding box center [640, 316] width 32 height 30
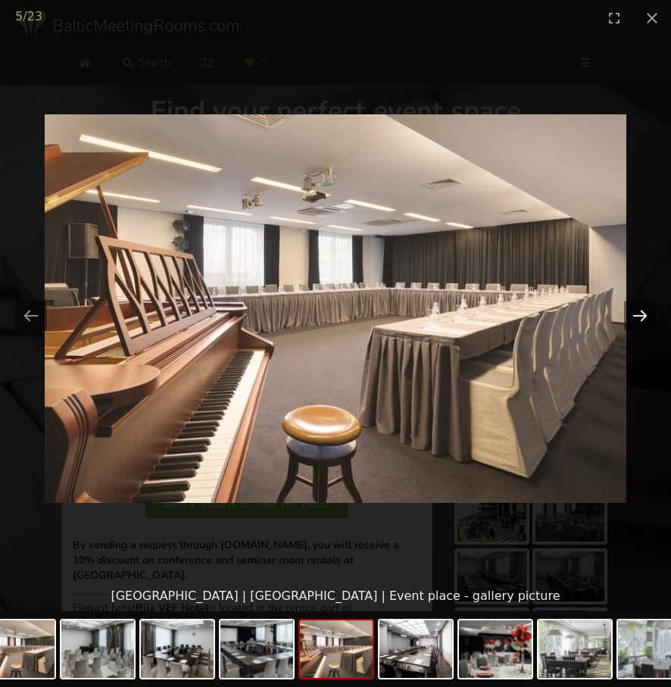
click at [647, 313] on button "Next slide" at bounding box center [640, 316] width 32 height 30
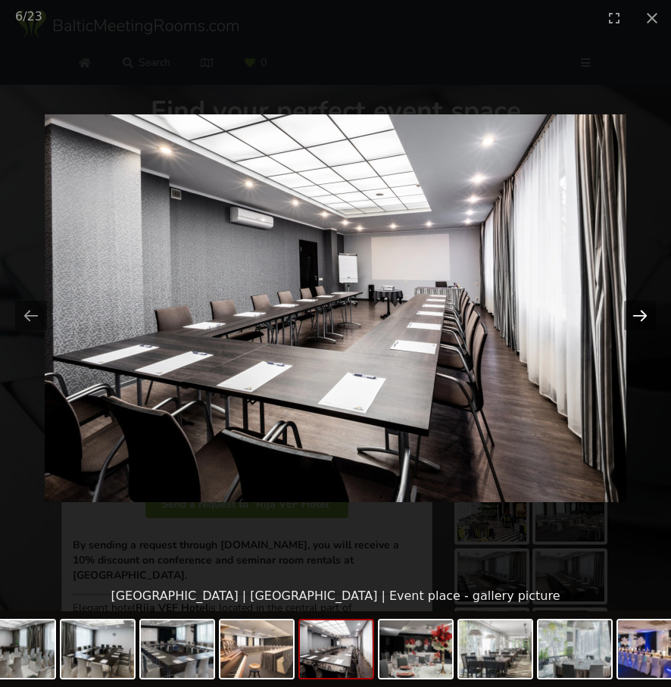
click at [647, 313] on button "Next slide" at bounding box center [640, 316] width 32 height 30
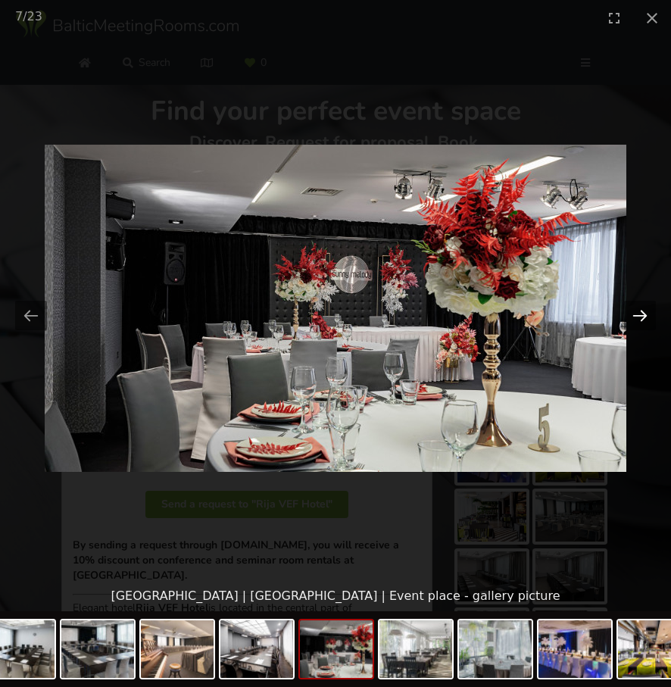
click at [647, 313] on button "Next slide" at bounding box center [640, 316] width 32 height 30
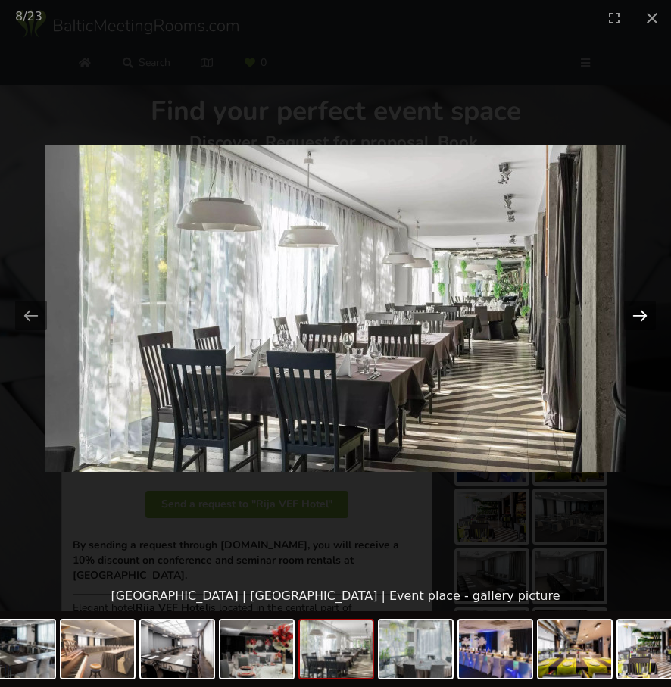
click at [647, 313] on button "Next slide" at bounding box center [640, 316] width 32 height 30
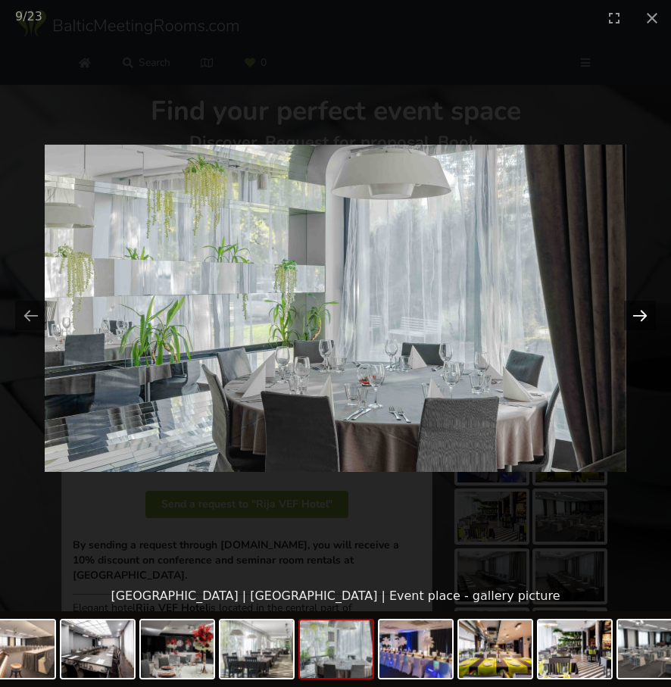
click at [647, 313] on button "Next slide" at bounding box center [640, 316] width 32 height 30
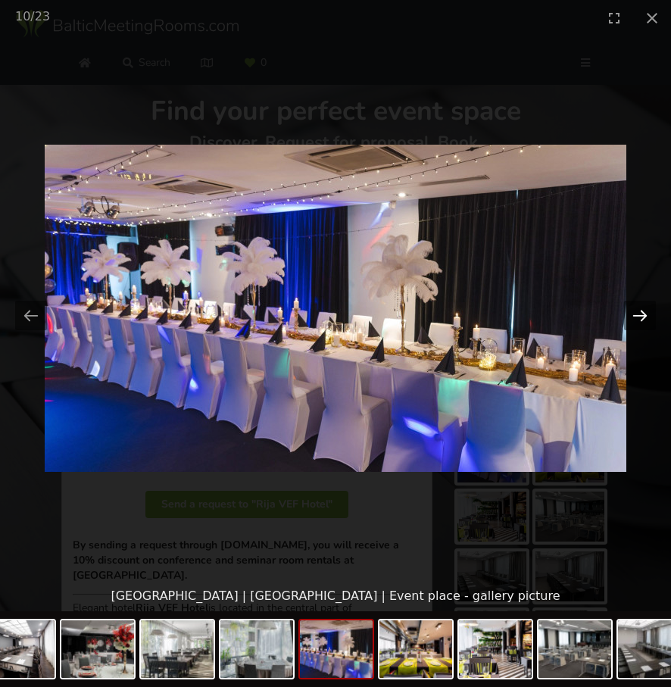
click at [647, 313] on button "Next slide" at bounding box center [640, 316] width 32 height 30
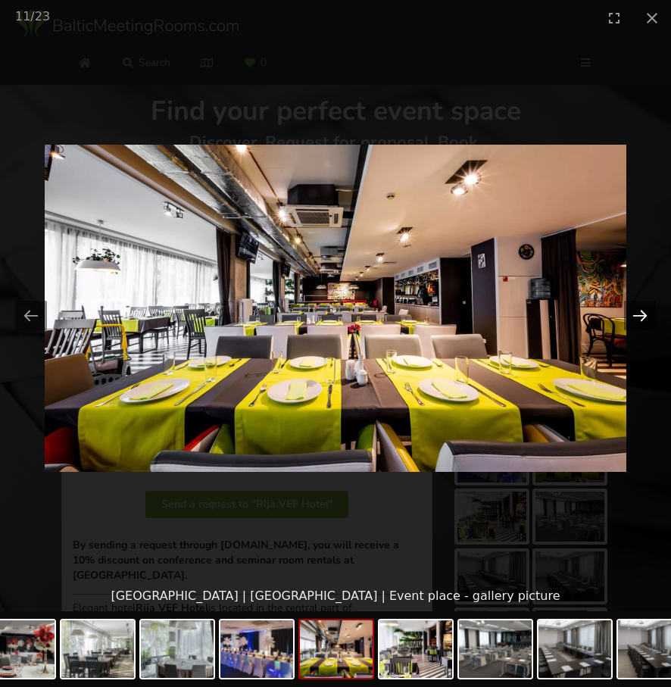
click at [647, 313] on button "Next slide" at bounding box center [640, 316] width 32 height 30
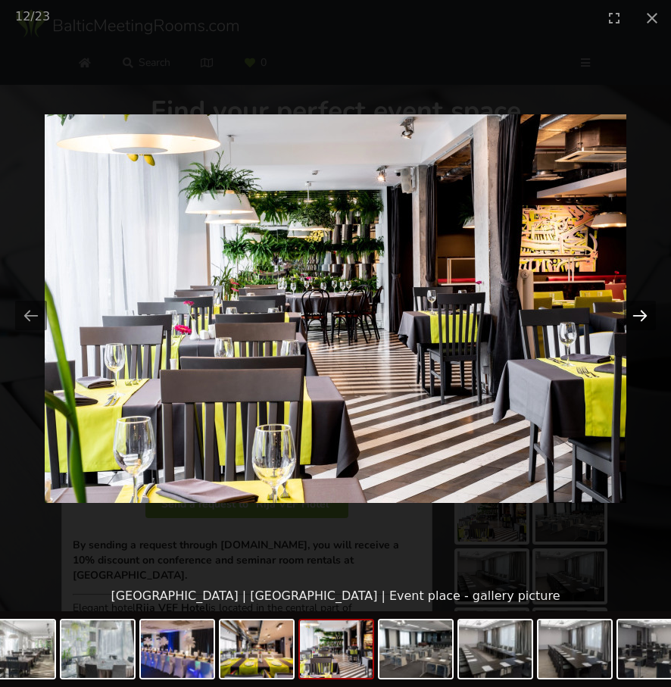
click at [647, 313] on button "Next slide" at bounding box center [640, 316] width 32 height 30
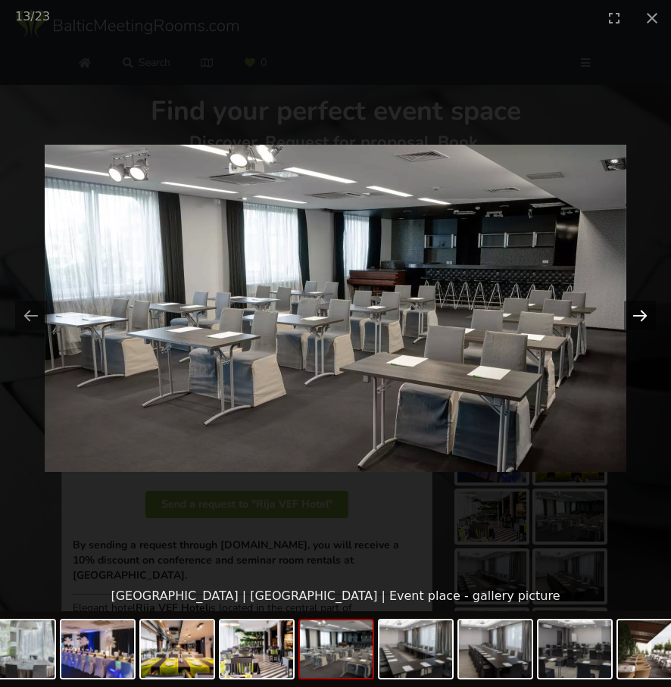
click at [647, 313] on button "Next slide" at bounding box center [640, 316] width 32 height 30
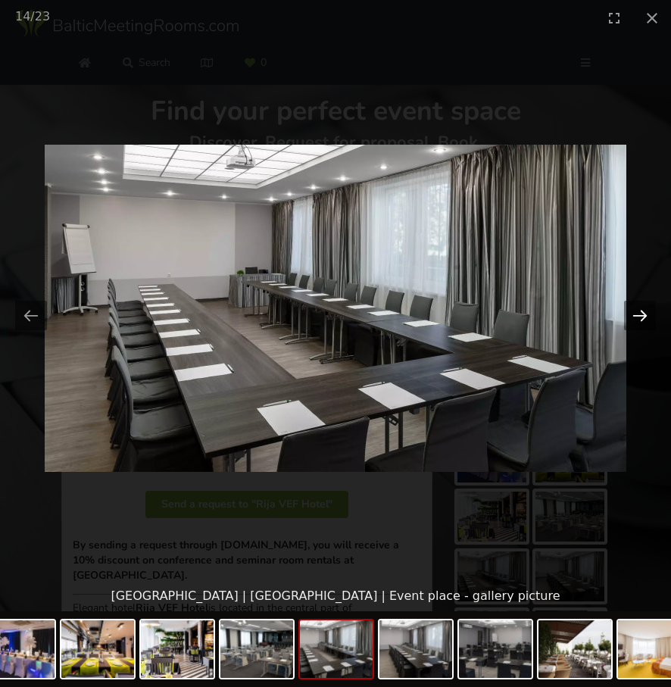
click at [647, 313] on button "Next slide" at bounding box center [640, 316] width 32 height 30
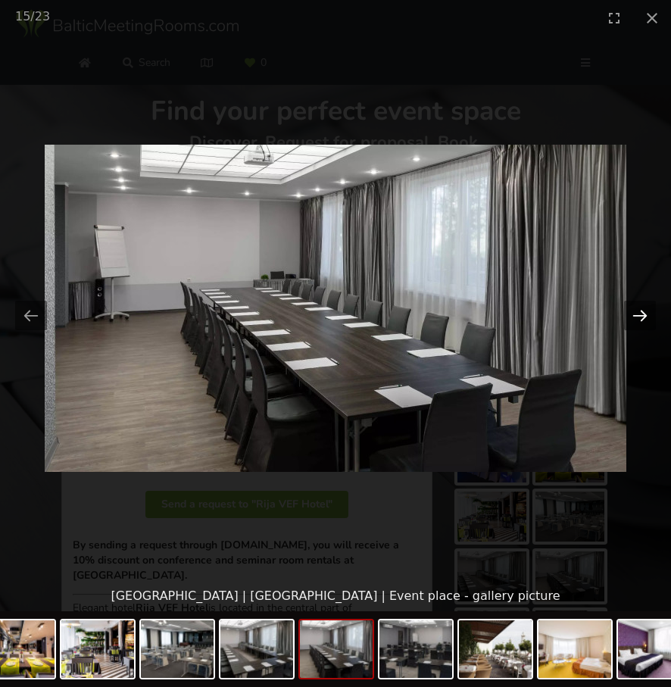
click at [647, 313] on button "Next slide" at bounding box center [640, 316] width 32 height 30
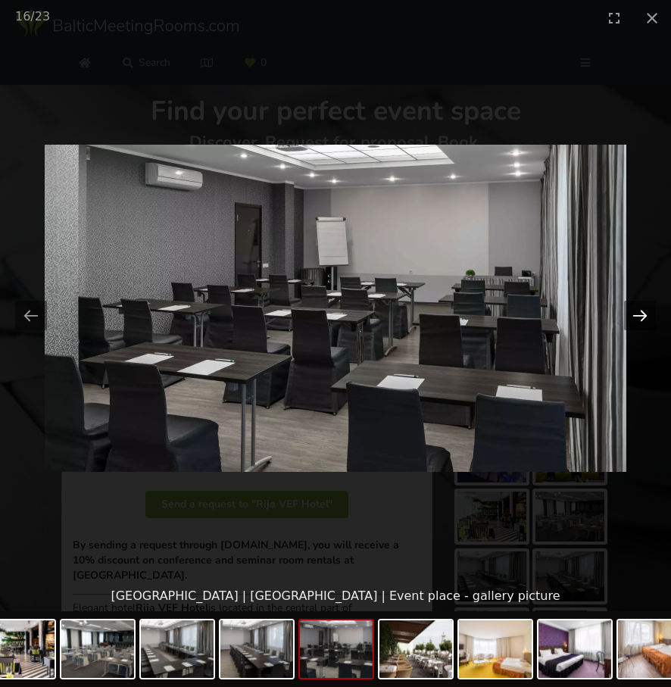
click at [647, 313] on button "Next slide" at bounding box center [640, 316] width 32 height 30
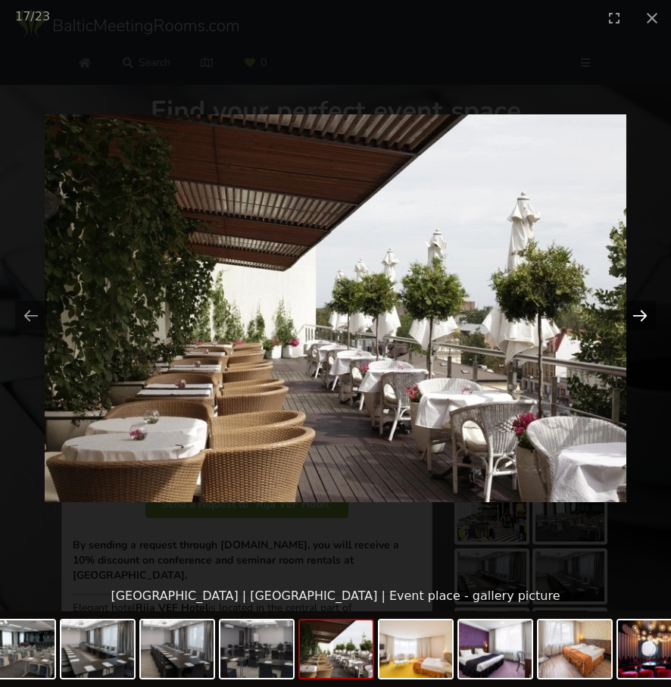
click at [647, 313] on button "Next slide" at bounding box center [640, 316] width 32 height 30
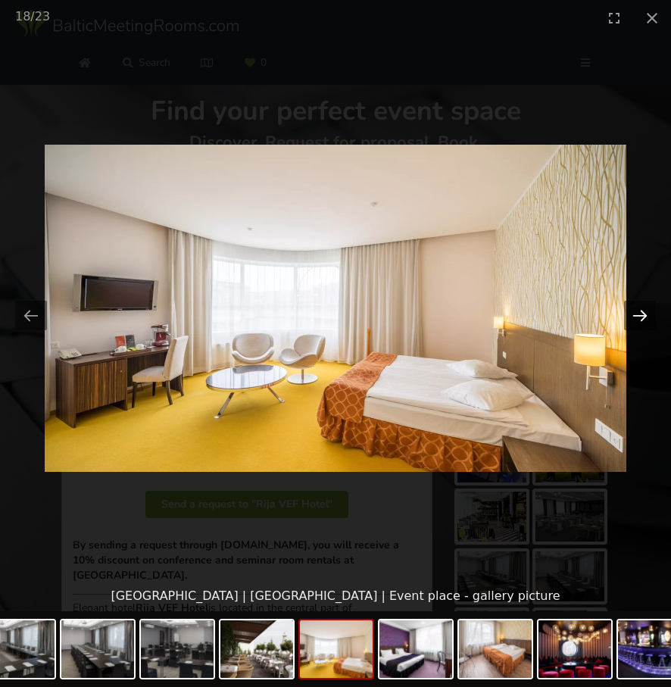
click at [647, 313] on button "Next slide" at bounding box center [640, 316] width 32 height 30
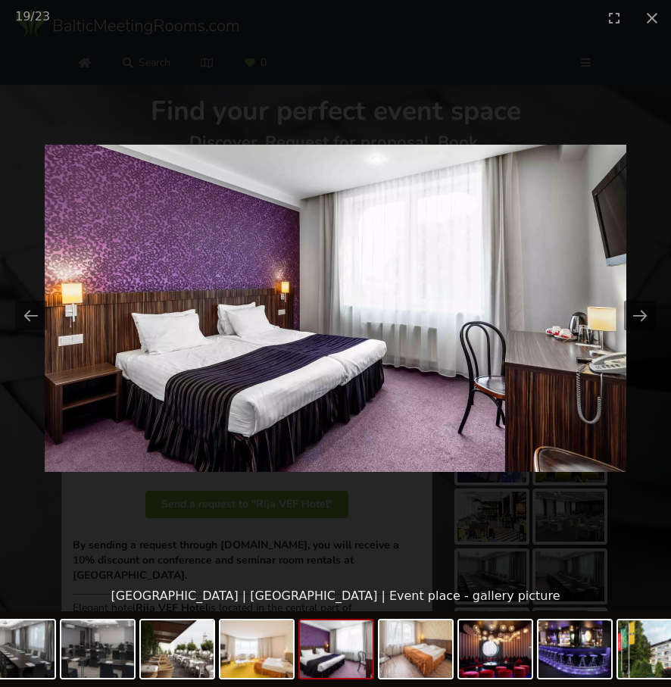
click at [644, 263] on picture at bounding box center [335, 308] width 671 height 545
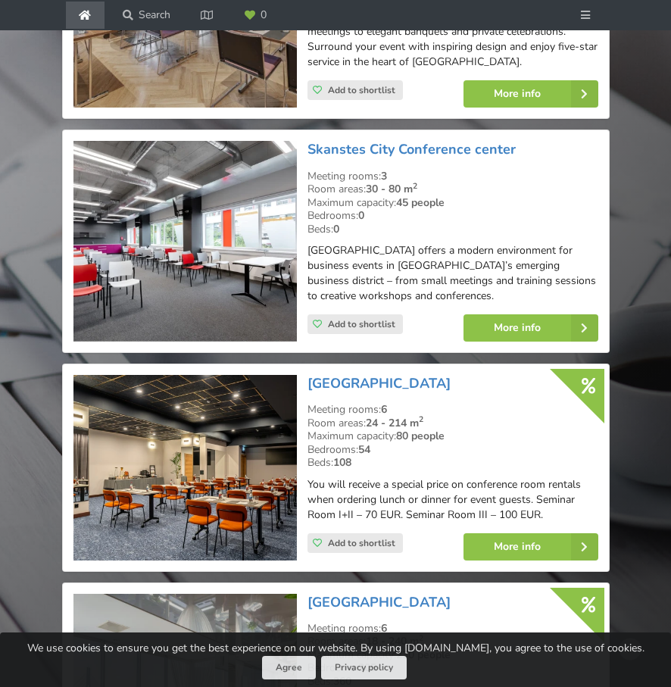
scroll to position [1755, 0]
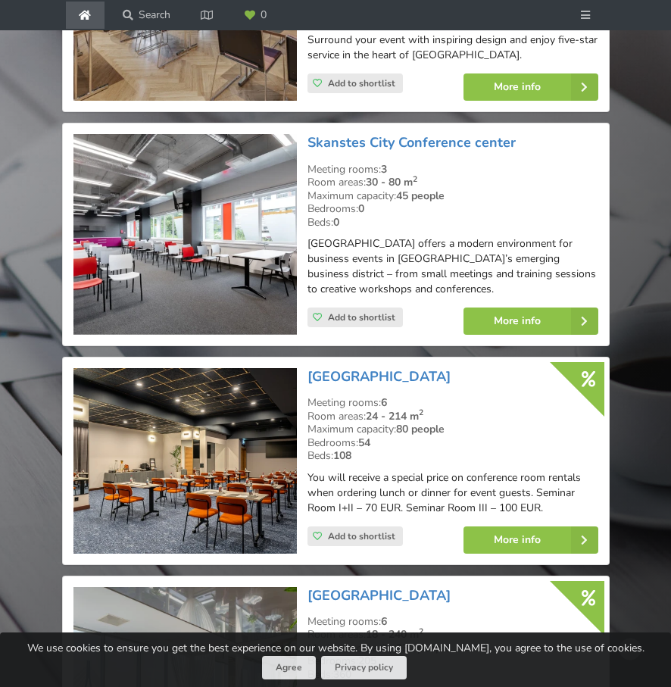
click at [170, 459] on img at bounding box center [184, 460] width 223 height 185
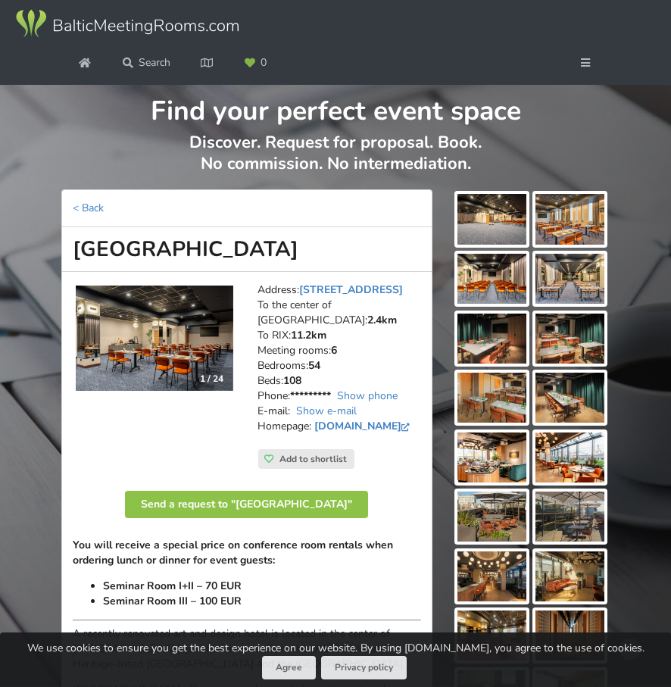
click at [479, 222] on img at bounding box center [491, 219] width 69 height 50
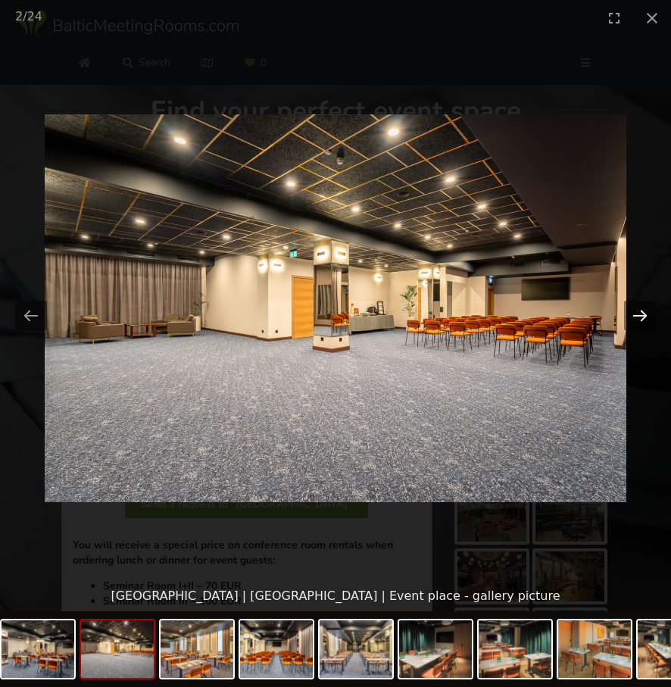
click at [629, 324] on button "Next slide" at bounding box center [640, 316] width 32 height 30
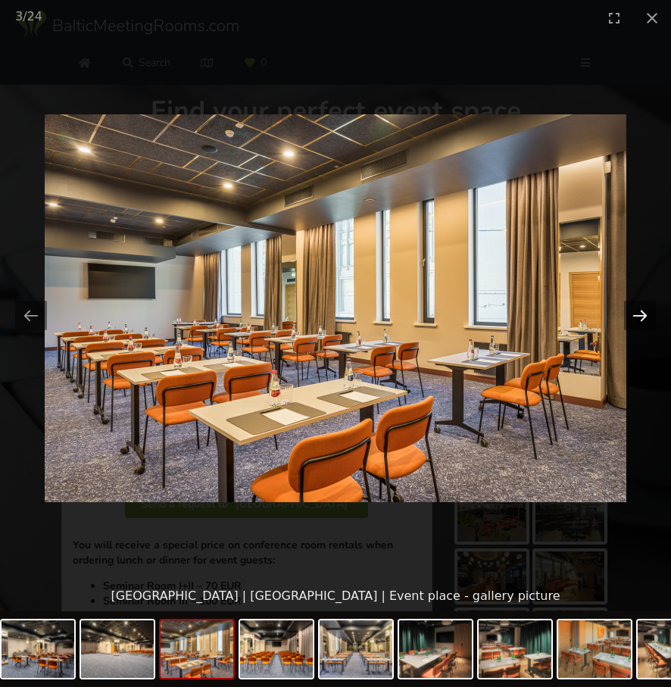
click at [629, 324] on button "Next slide" at bounding box center [640, 316] width 32 height 30
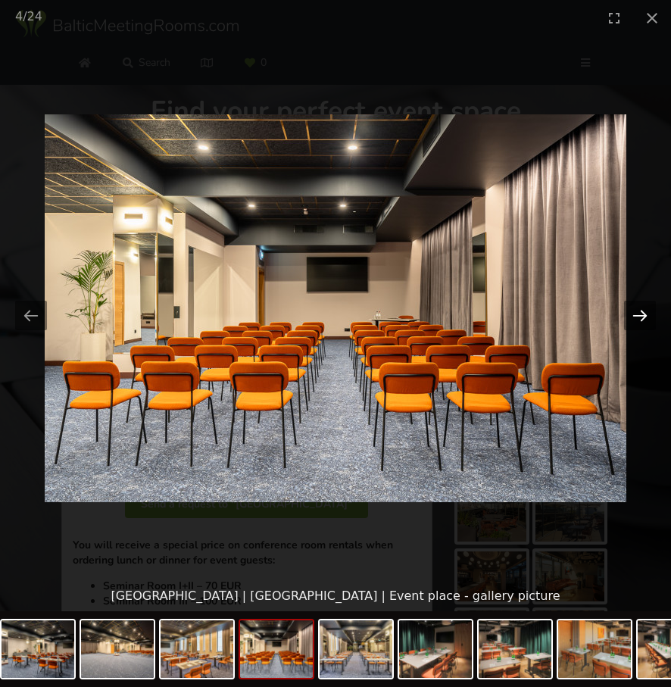
click at [629, 324] on button "Next slide" at bounding box center [640, 316] width 32 height 30
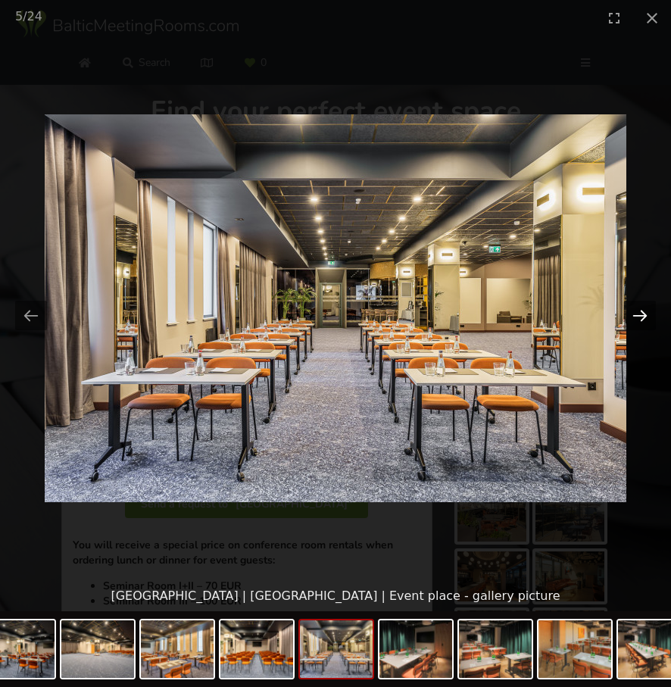
click at [629, 324] on button "Next slide" at bounding box center [640, 316] width 32 height 30
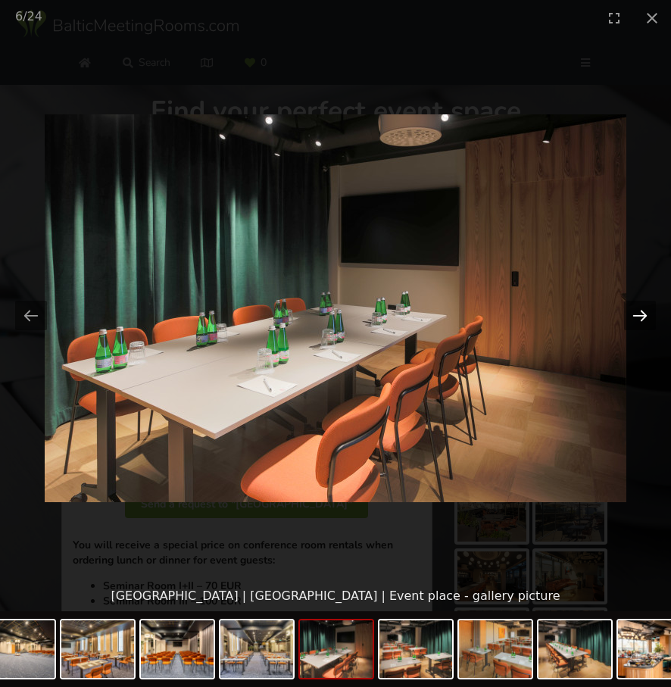
click at [629, 324] on button "Next slide" at bounding box center [640, 316] width 32 height 30
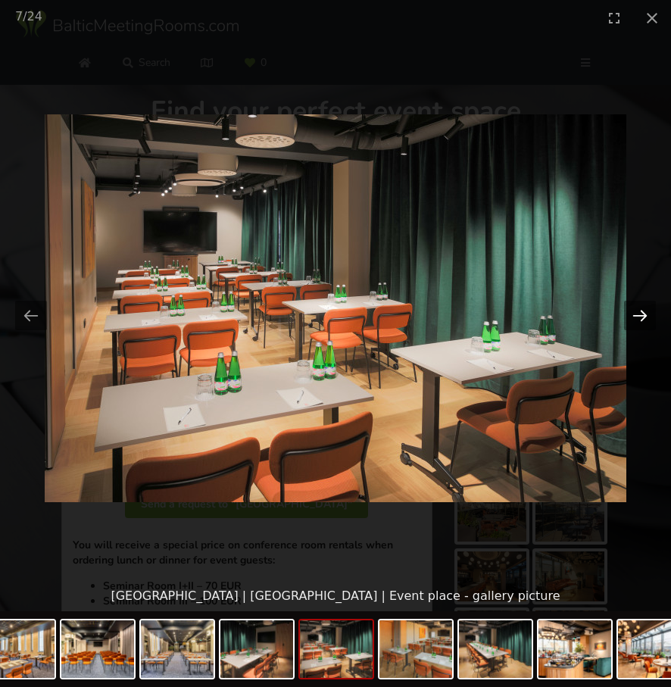
click at [629, 324] on button "Next slide" at bounding box center [640, 316] width 32 height 30
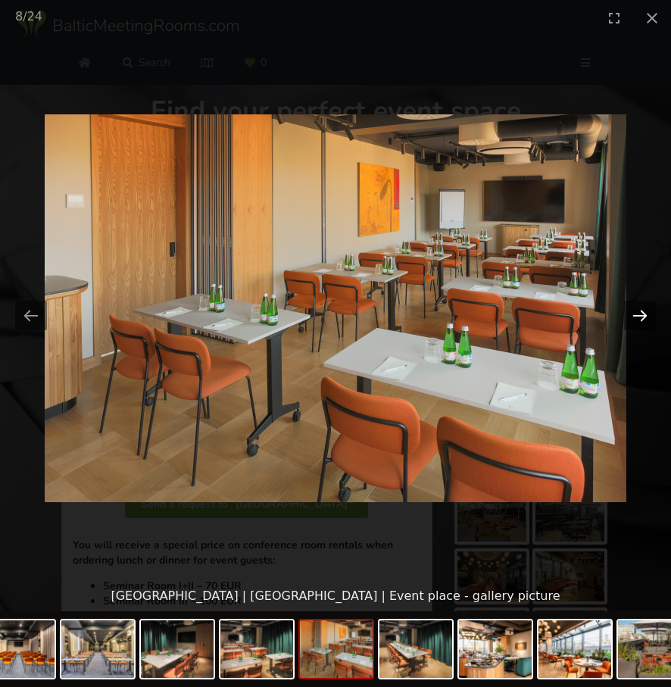
click at [629, 324] on button "Next slide" at bounding box center [640, 316] width 32 height 30
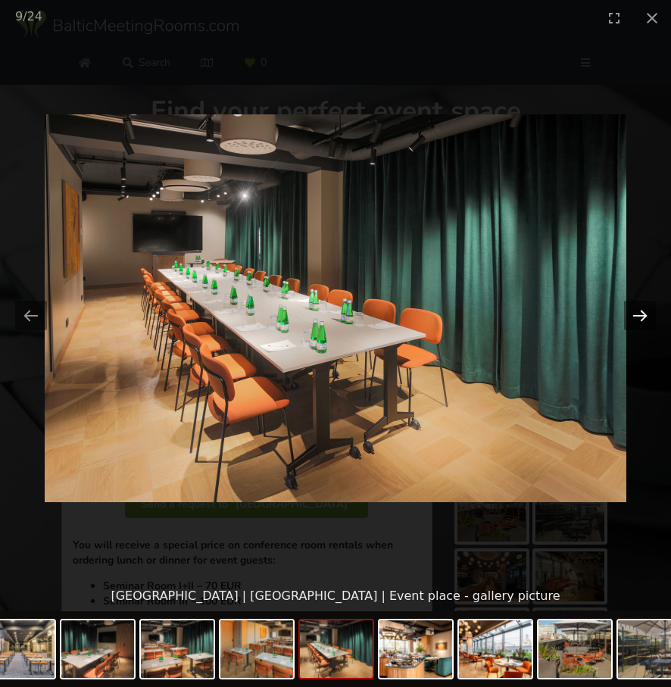
click at [629, 324] on button "Next slide" at bounding box center [640, 316] width 32 height 30
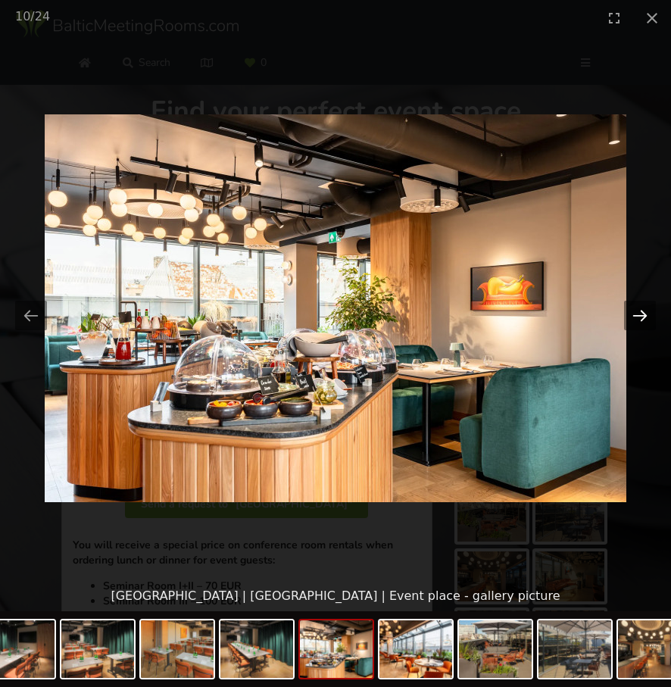
click at [629, 324] on button "Next slide" at bounding box center [640, 316] width 32 height 30
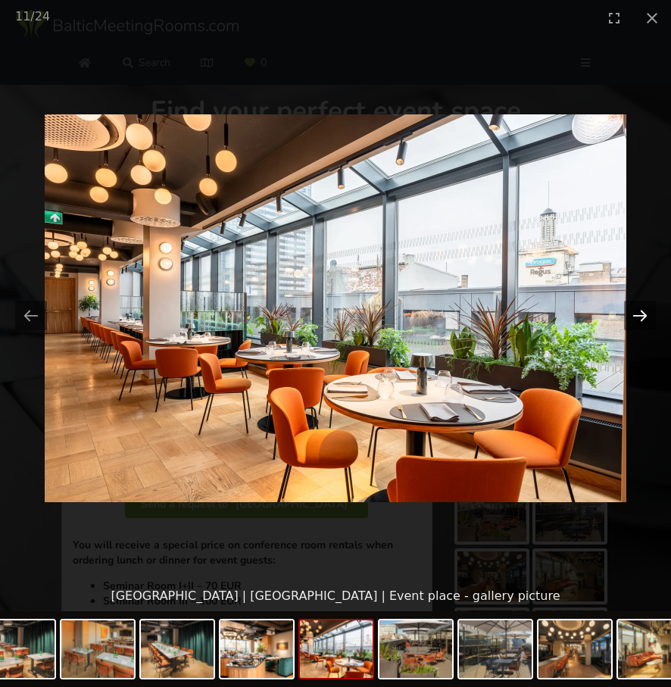
click at [629, 324] on button "Next slide" at bounding box center [640, 316] width 32 height 30
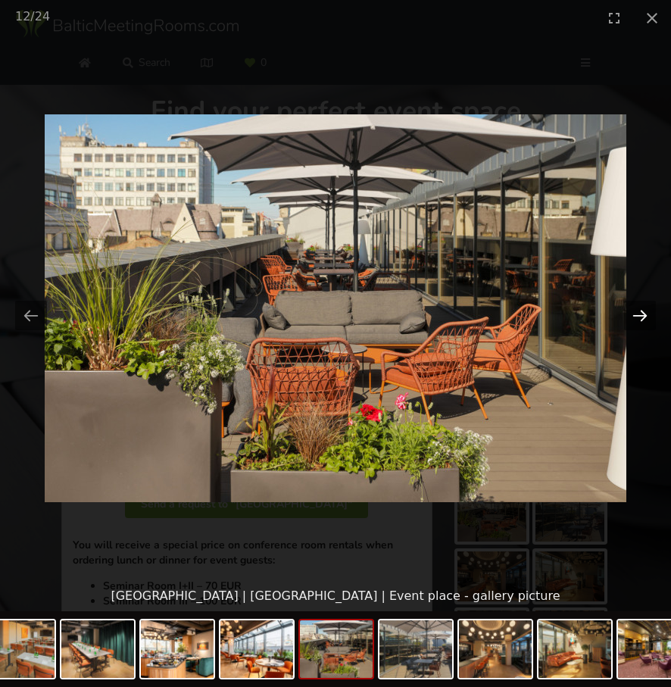
click at [629, 324] on button "Next slide" at bounding box center [640, 316] width 32 height 30
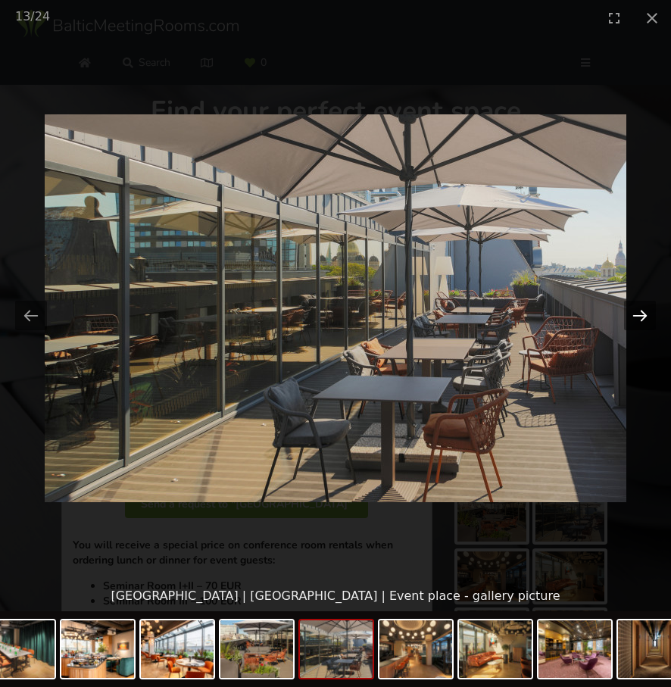
click at [629, 324] on button "Next slide" at bounding box center [640, 316] width 32 height 30
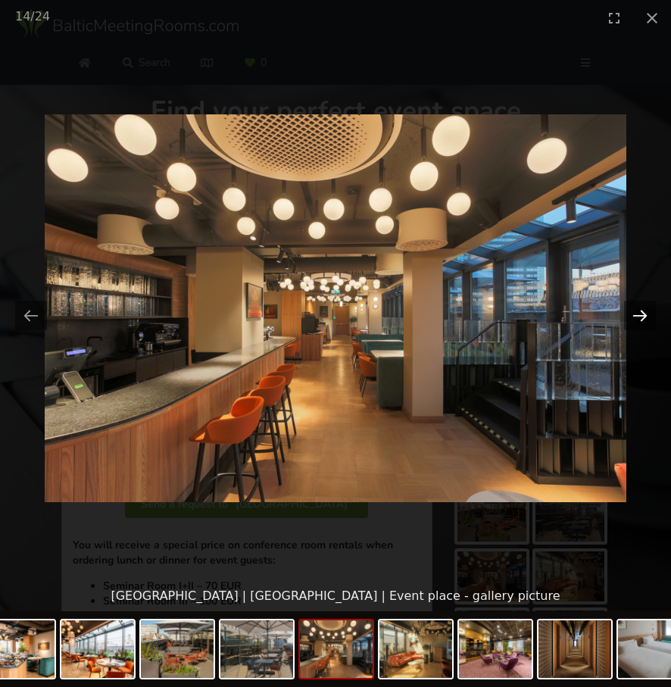
click at [629, 324] on button "Next slide" at bounding box center [640, 316] width 32 height 30
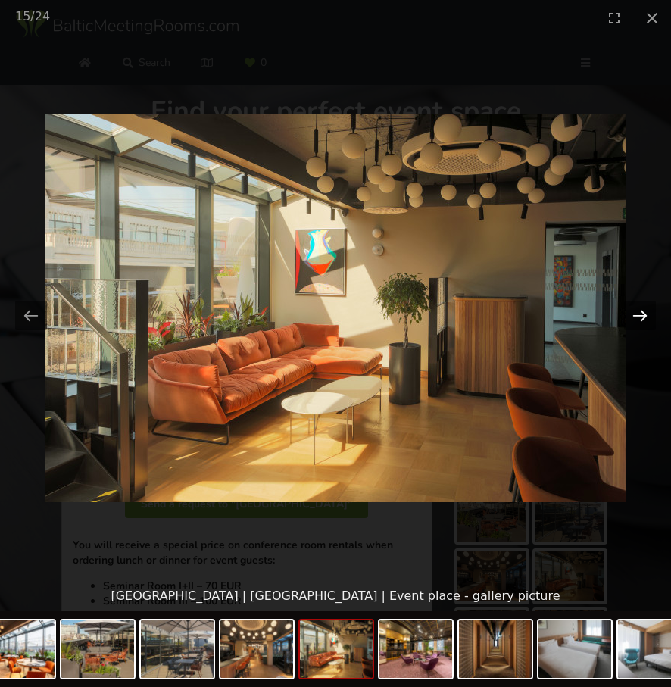
click at [629, 324] on button "Next slide" at bounding box center [640, 316] width 32 height 30
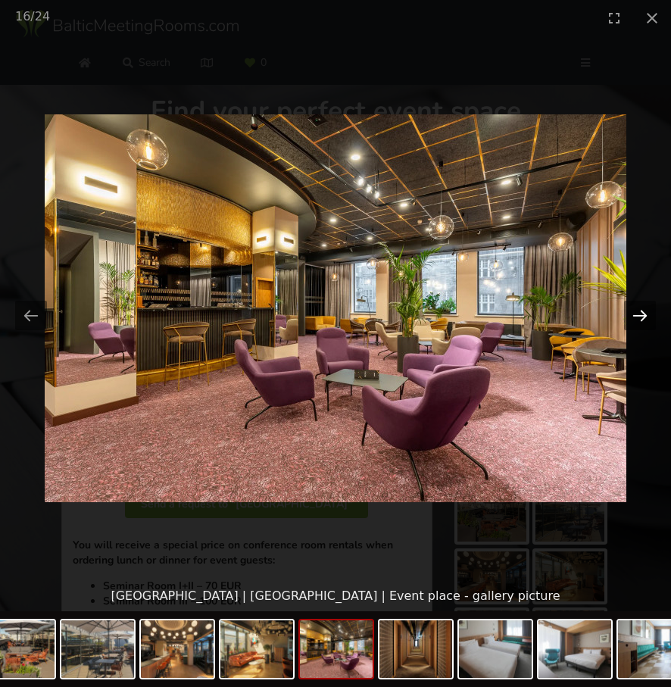
click at [629, 324] on button "Next slide" at bounding box center [640, 316] width 32 height 30
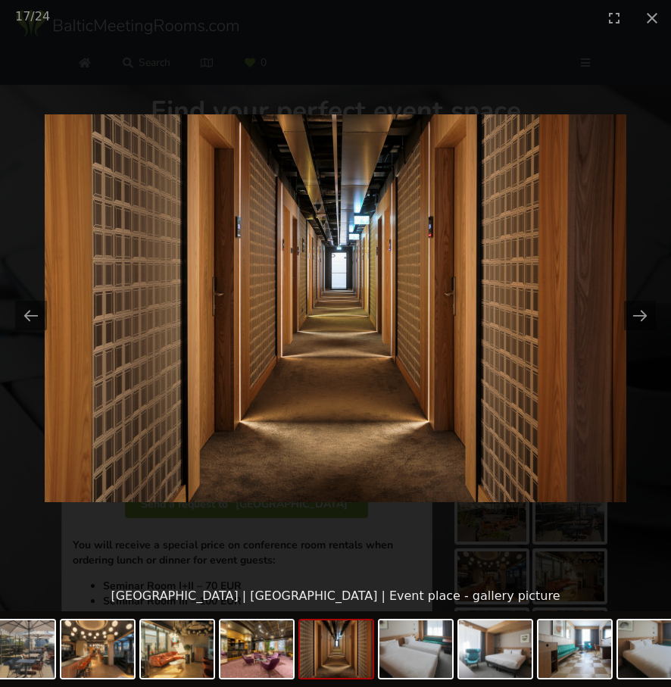
click at [640, 254] on picture at bounding box center [335, 308] width 671 height 545
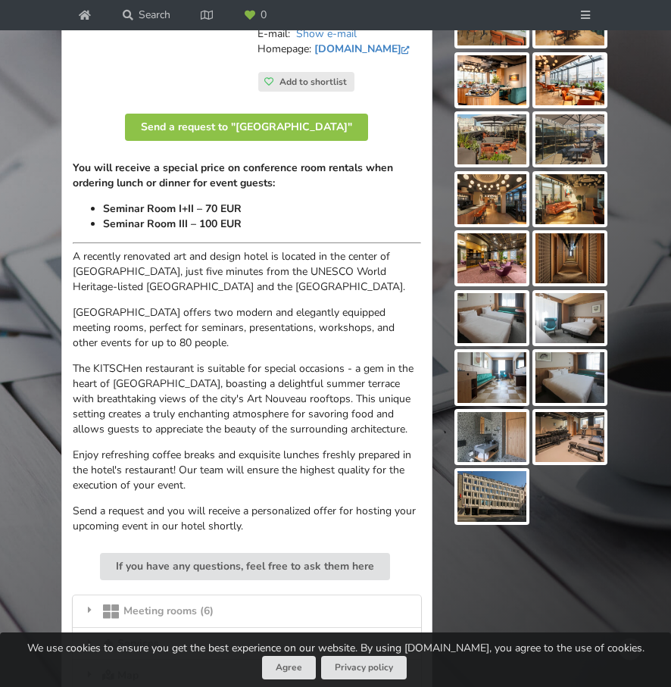
scroll to position [453, 0]
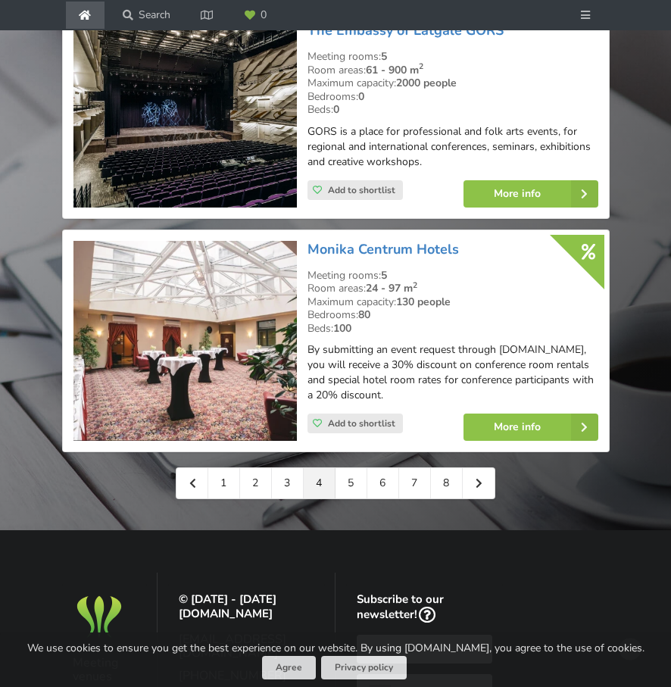
scroll to position [3551, 0]
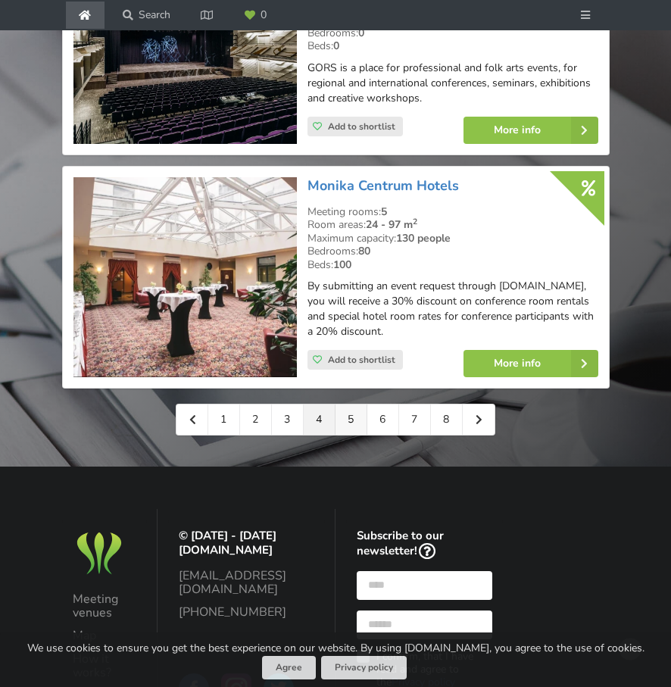
click at [348, 404] on link "5" at bounding box center [351, 419] width 32 height 30
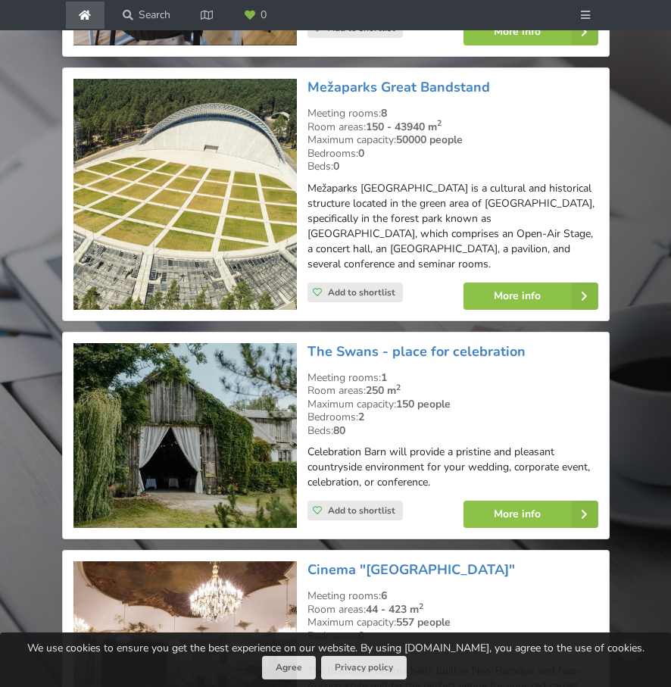
scroll to position [1332, 0]
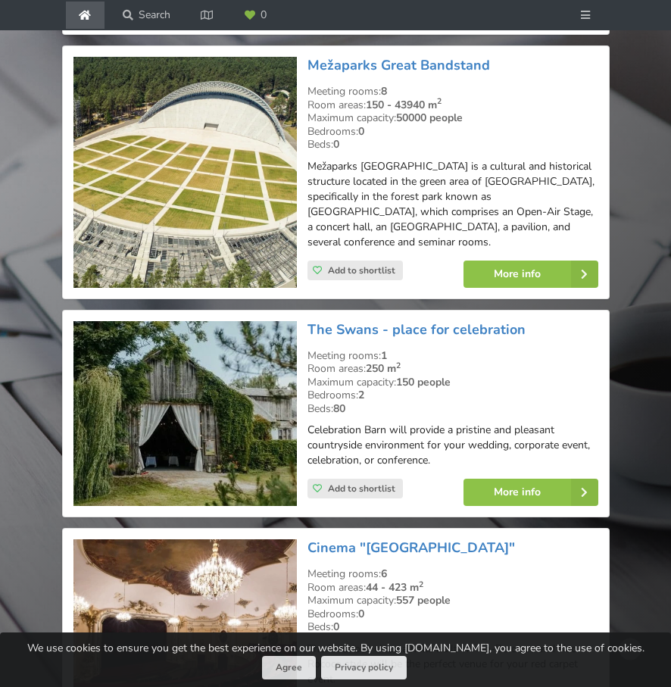
click at [198, 420] on img at bounding box center [184, 413] width 223 height 185
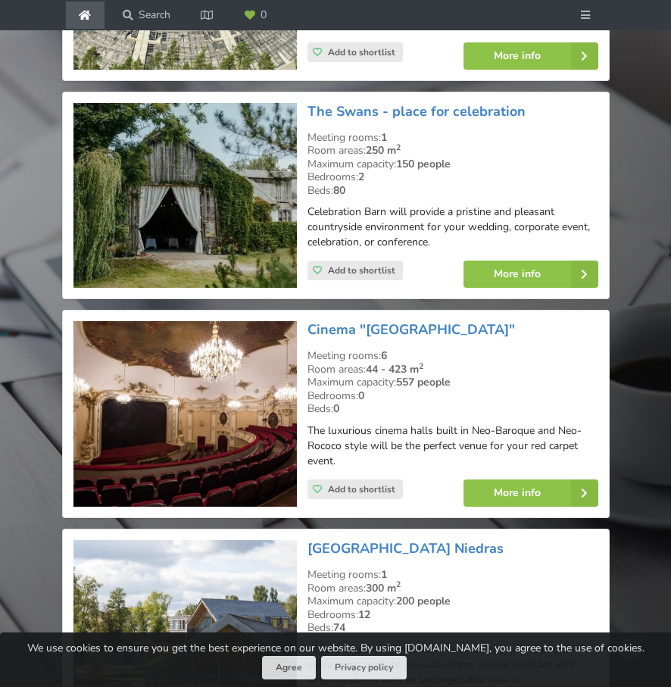
scroll to position [1553, 0]
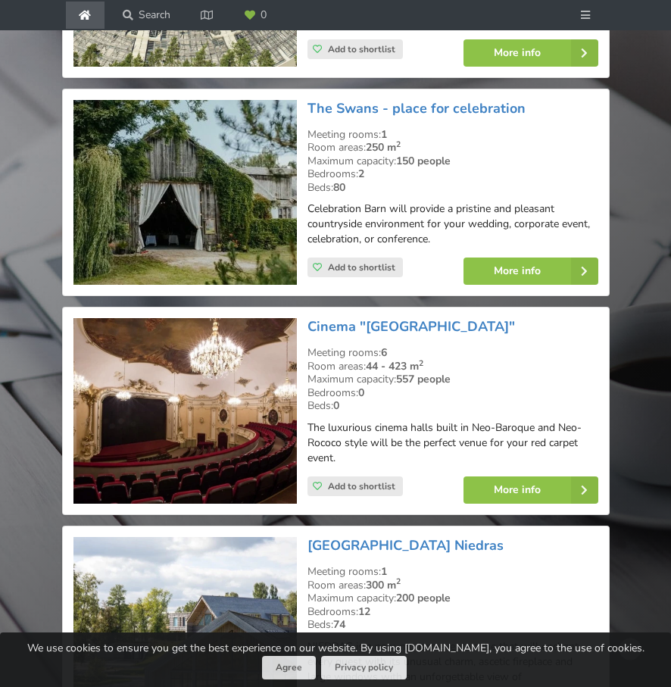
click at [212, 407] on img at bounding box center [184, 410] width 223 height 185
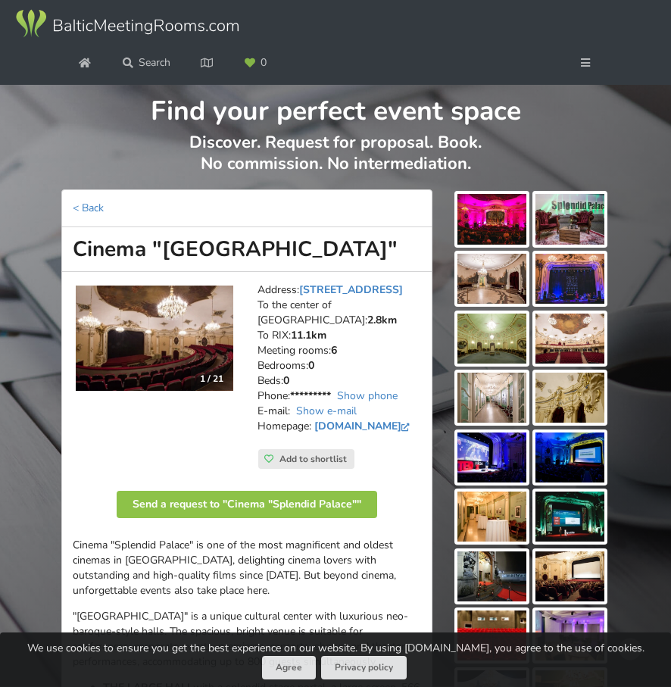
click at [488, 212] on img at bounding box center [491, 219] width 69 height 50
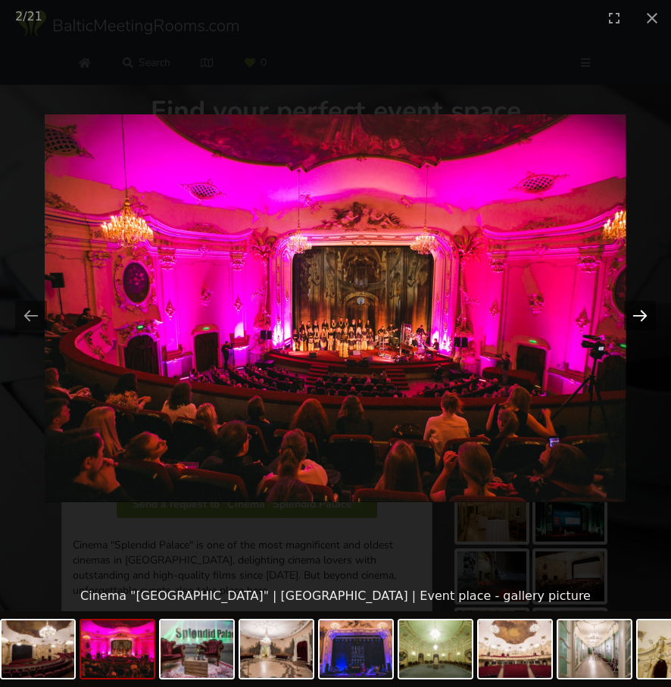
click at [645, 316] on button "Next slide" at bounding box center [640, 316] width 32 height 30
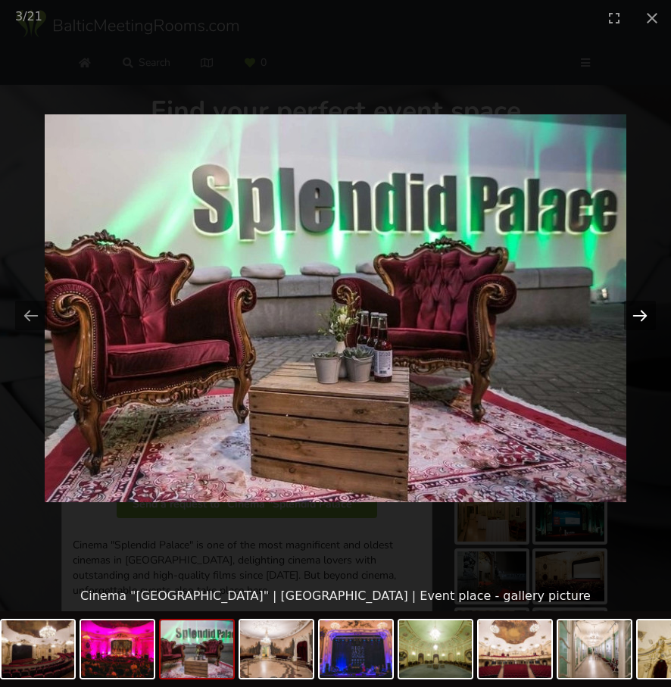
click at [645, 316] on button "Next slide" at bounding box center [640, 316] width 32 height 30
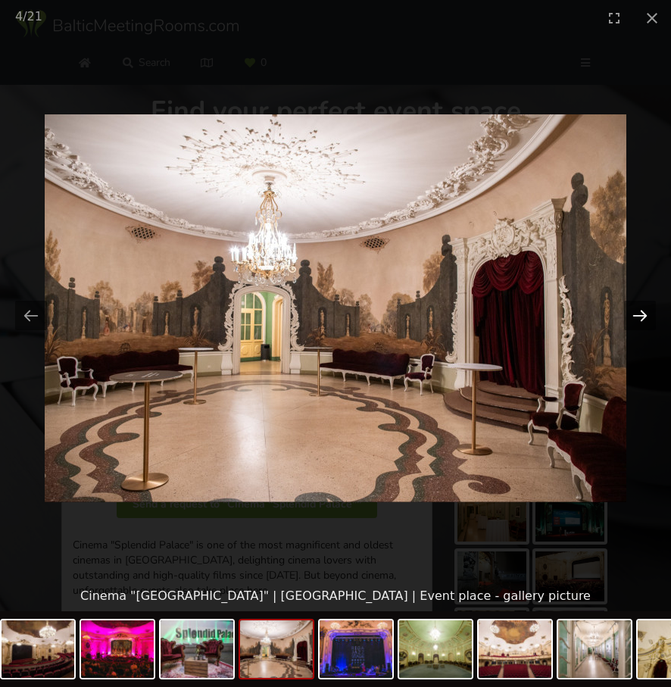
click at [645, 316] on button "Next slide" at bounding box center [640, 316] width 32 height 30
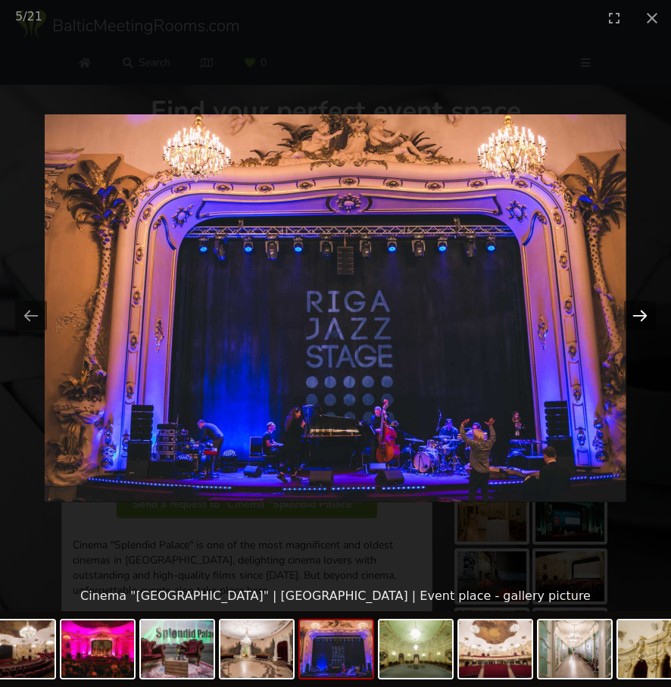
click at [645, 316] on button "Next slide" at bounding box center [640, 316] width 32 height 30
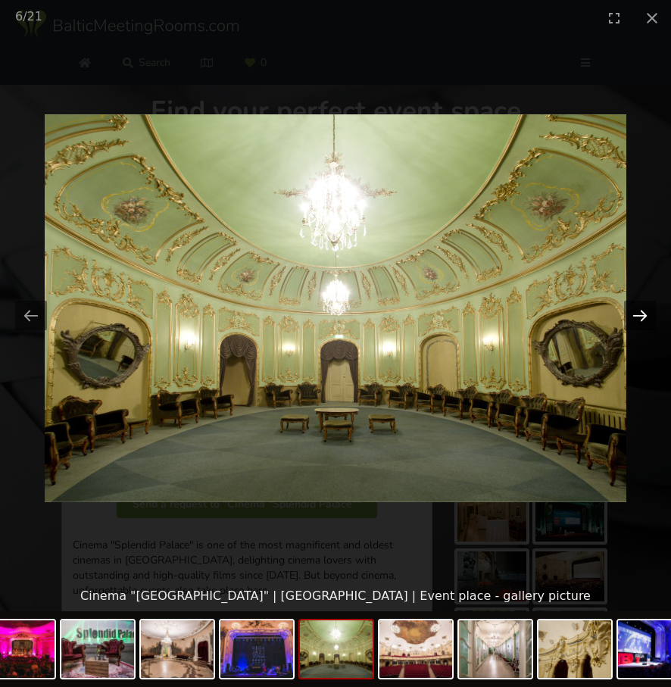
click at [645, 316] on button "Next slide" at bounding box center [640, 316] width 32 height 30
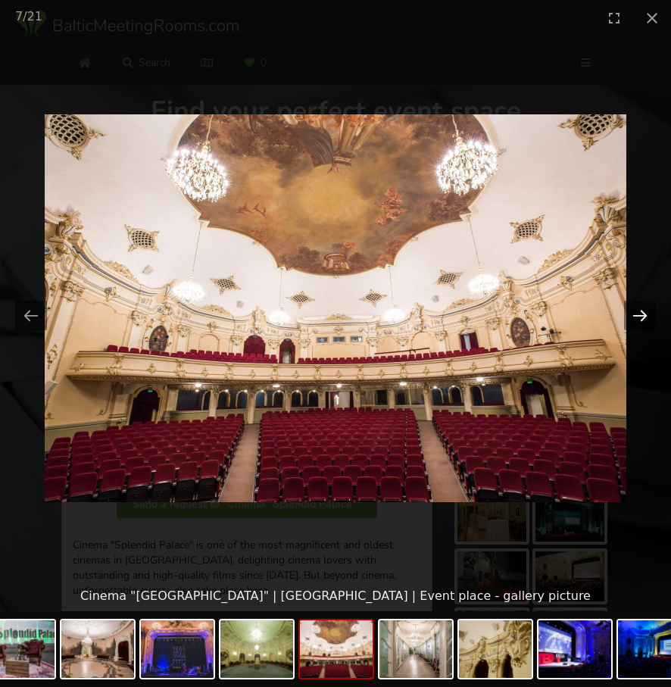
click at [645, 316] on button "Next slide" at bounding box center [640, 316] width 32 height 30
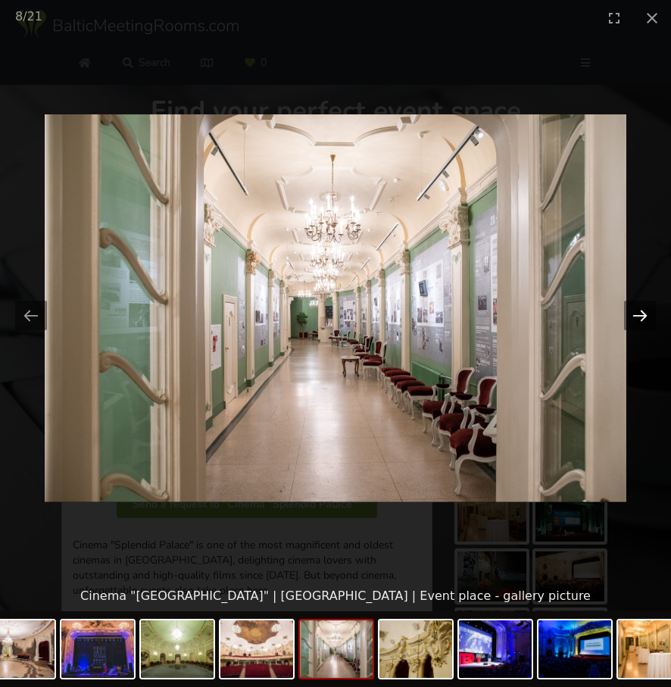
click at [645, 316] on button "Next slide" at bounding box center [640, 316] width 32 height 30
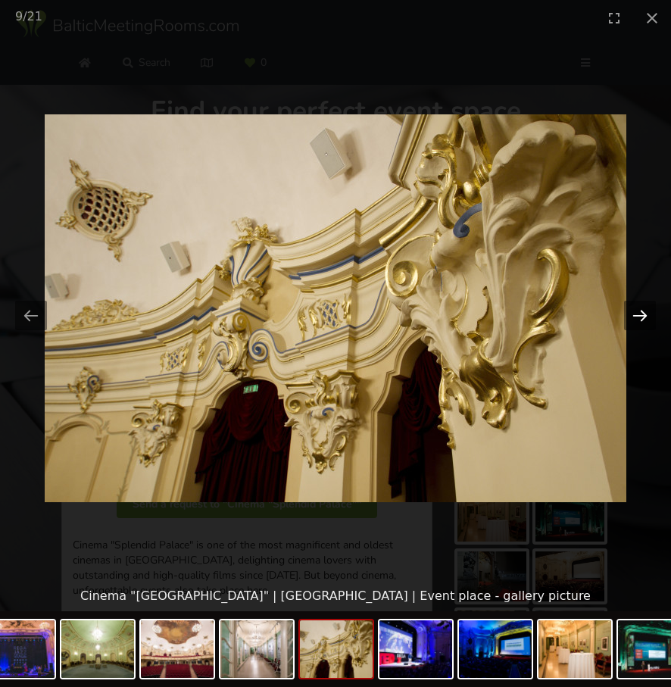
click at [645, 316] on button "Next slide" at bounding box center [640, 316] width 32 height 30
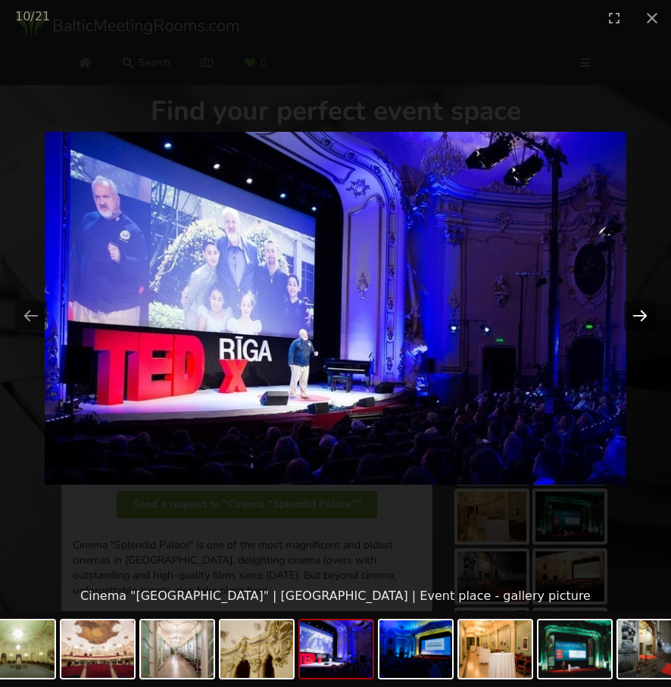
click at [645, 316] on button "Next slide" at bounding box center [640, 316] width 32 height 30
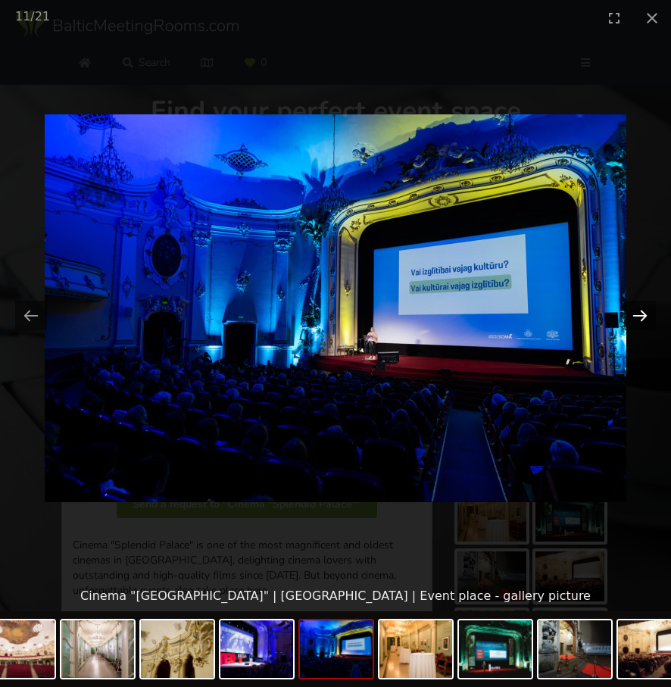
click at [645, 316] on button "Next slide" at bounding box center [640, 316] width 32 height 30
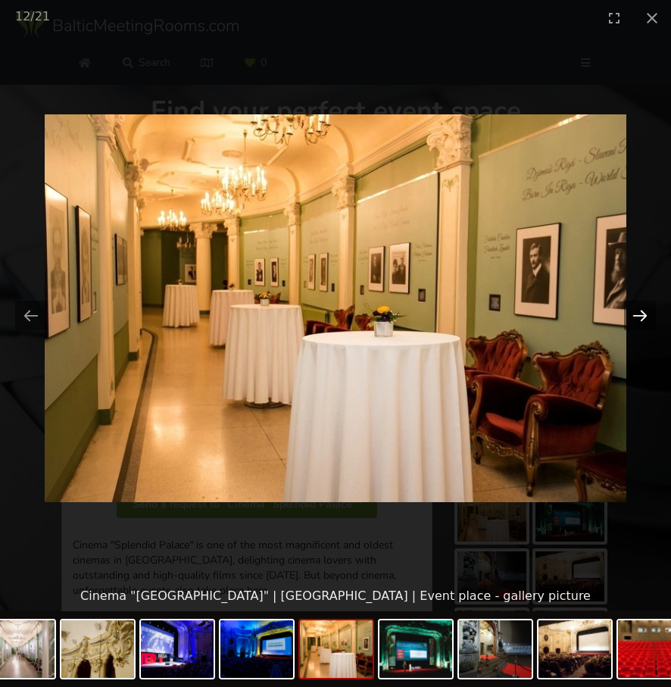
click at [645, 316] on button "Next slide" at bounding box center [640, 316] width 32 height 30
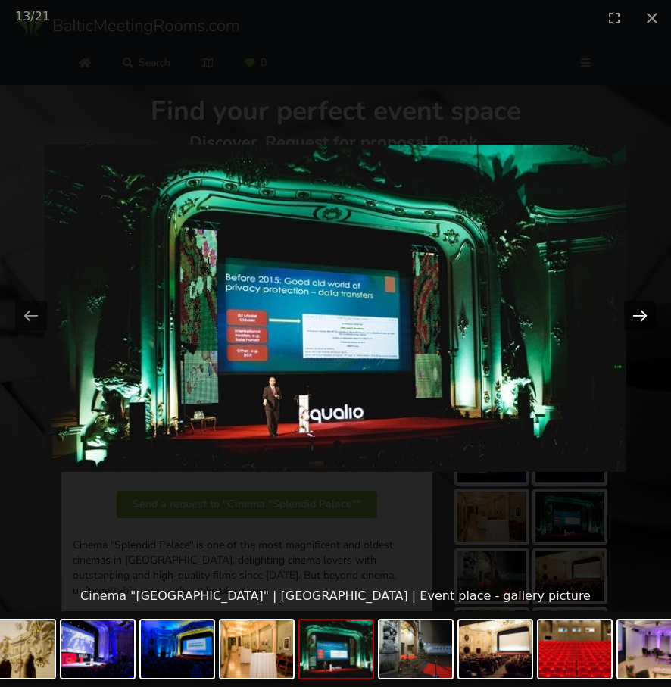
click at [645, 316] on button "Next slide" at bounding box center [640, 316] width 32 height 30
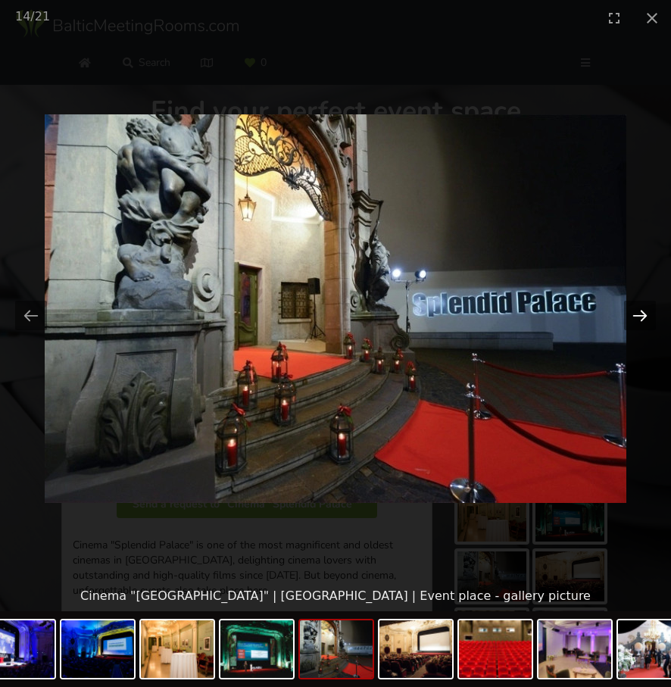
click at [644, 316] on button "Next slide" at bounding box center [640, 316] width 32 height 30
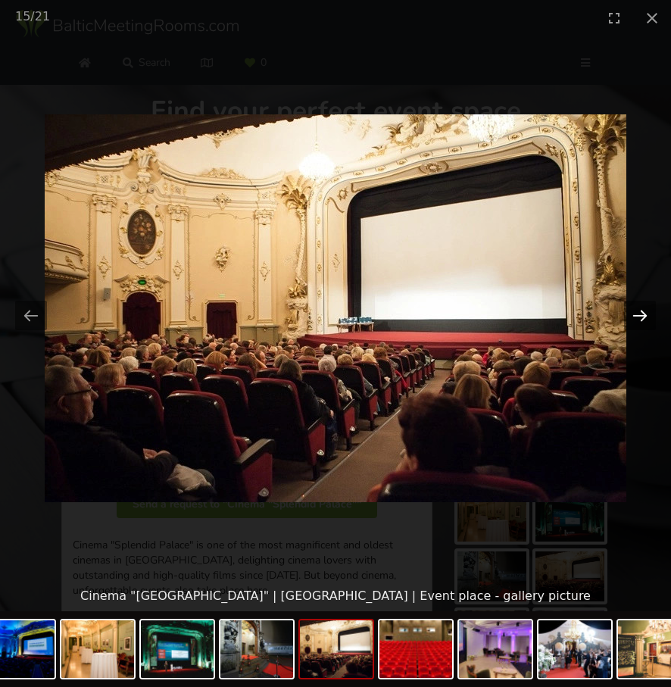
click at [644, 316] on button "Next slide" at bounding box center [640, 316] width 32 height 30
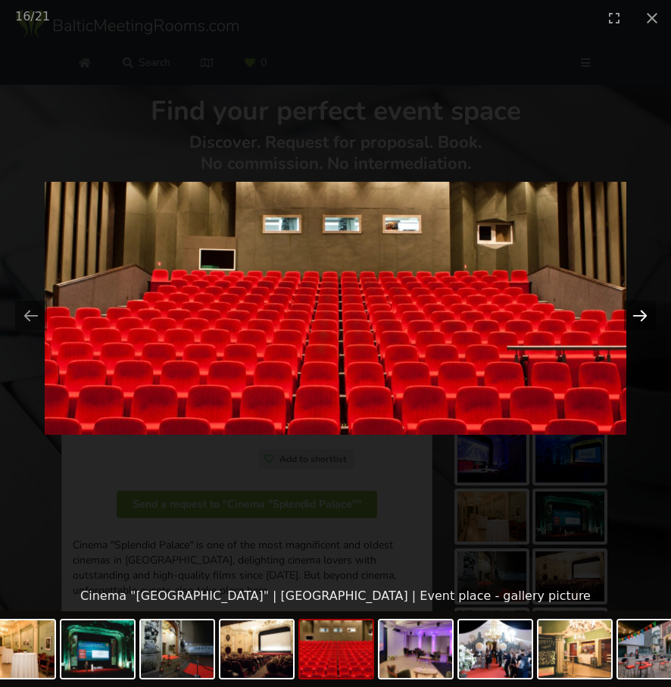
click at [644, 316] on button "Next slide" at bounding box center [640, 316] width 32 height 30
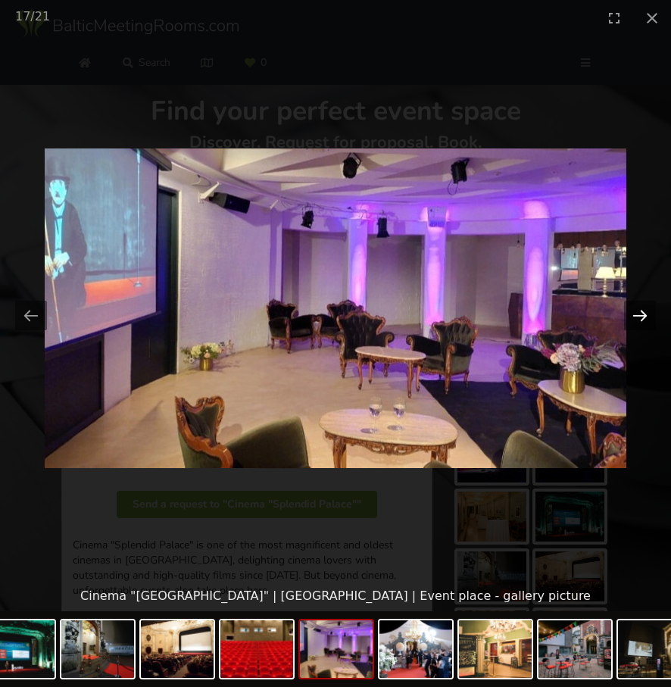
click at [644, 316] on button "Next slide" at bounding box center [640, 316] width 32 height 30
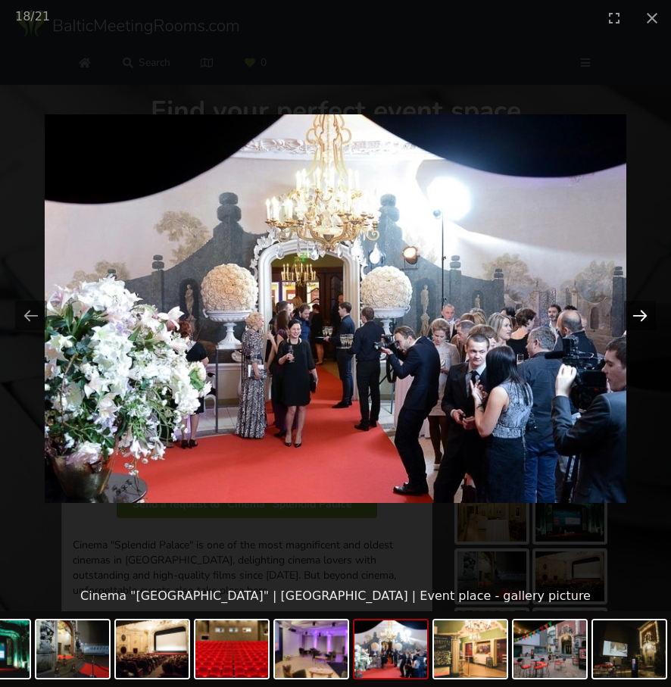
click at [644, 316] on button "Next slide" at bounding box center [640, 316] width 32 height 30
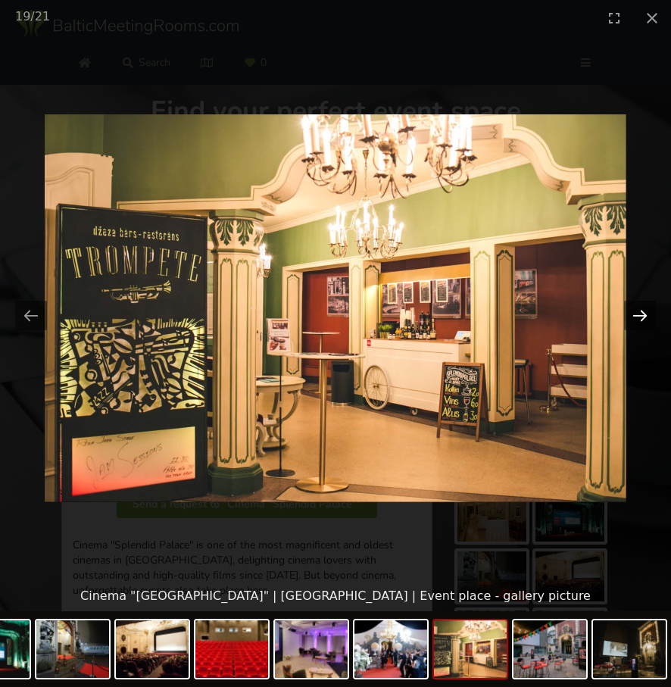
click at [644, 316] on button "Next slide" at bounding box center [640, 316] width 32 height 30
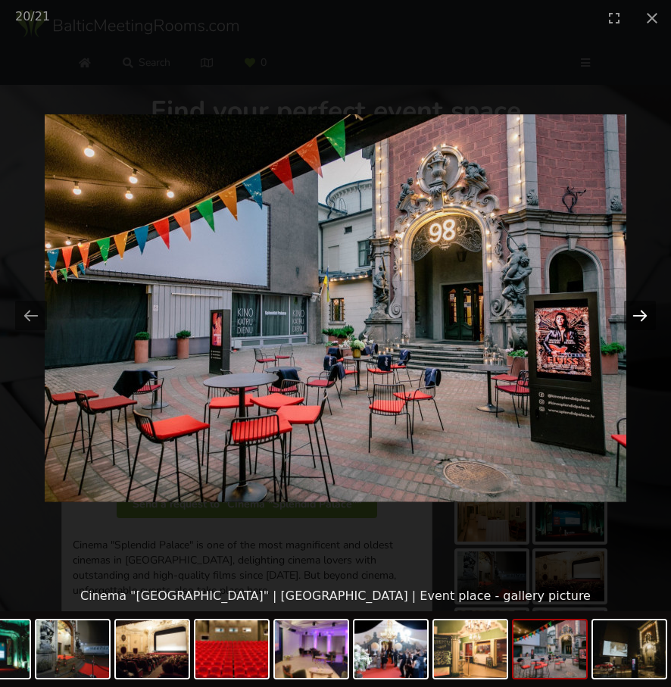
click at [644, 316] on button "Next slide" at bounding box center [640, 316] width 32 height 30
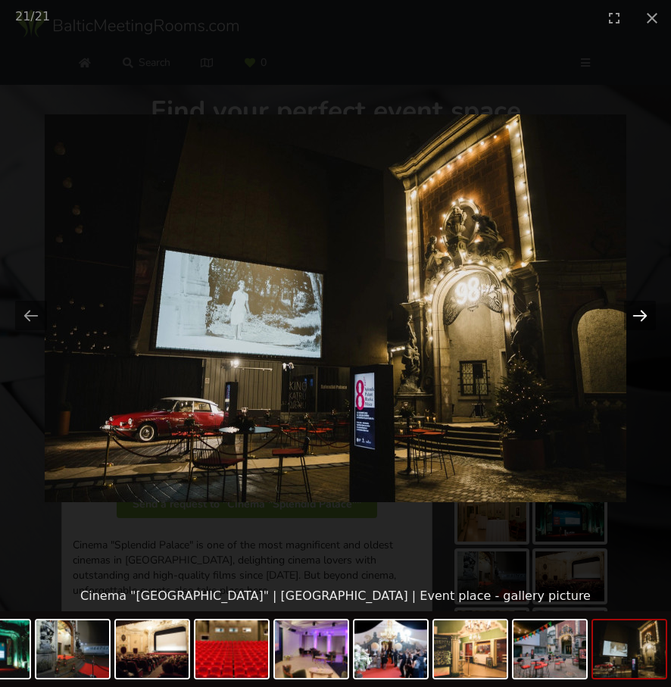
click at [644, 316] on button "Next slide" at bounding box center [640, 316] width 32 height 30
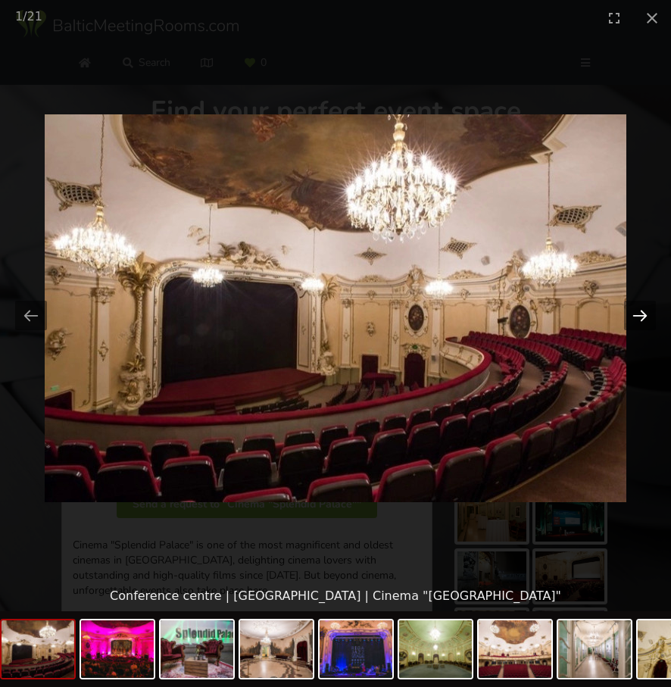
click at [644, 316] on button "Next slide" at bounding box center [640, 316] width 32 height 30
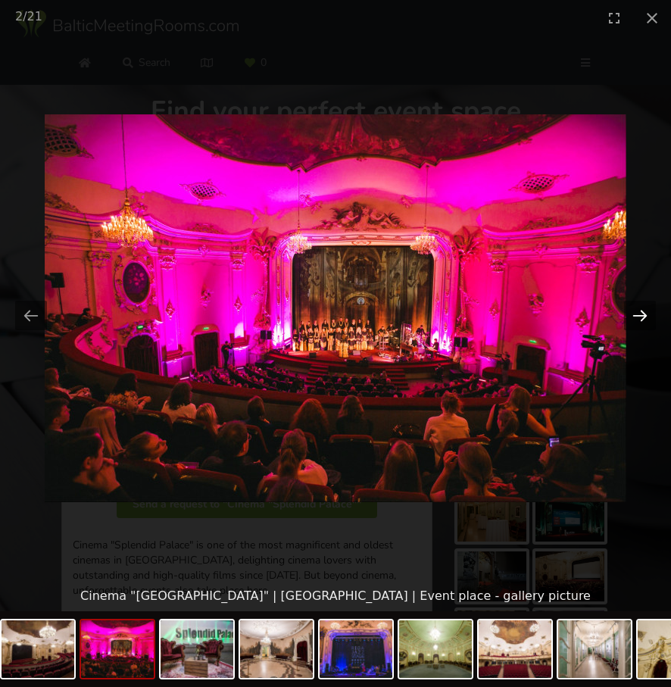
click at [644, 316] on button "Next slide" at bounding box center [640, 316] width 32 height 30
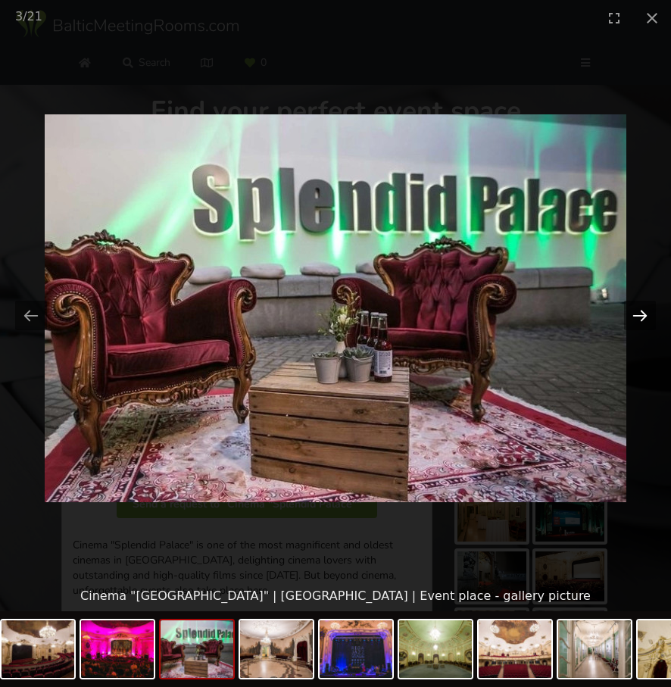
click at [644, 316] on button "Next slide" at bounding box center [640, 316] width 32 height 30
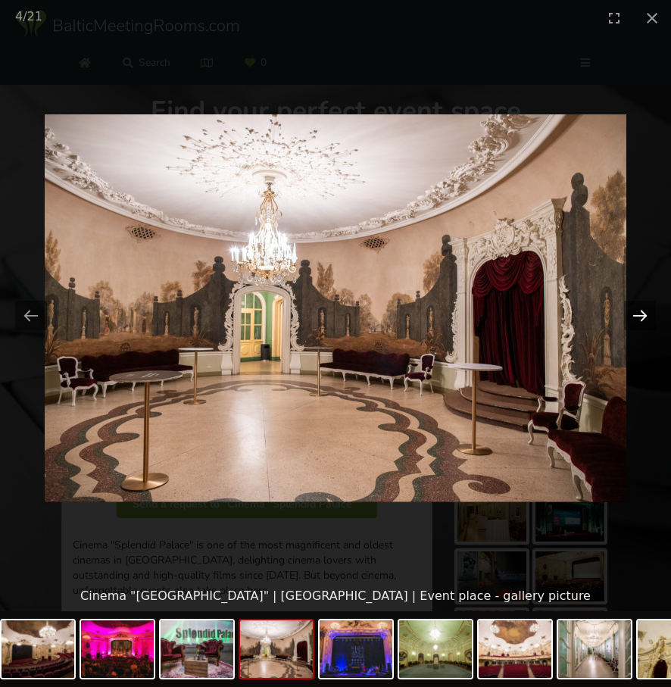
click at [644, 316] on button "Next slide" at bounding box center [640, 316] width 32 height 30
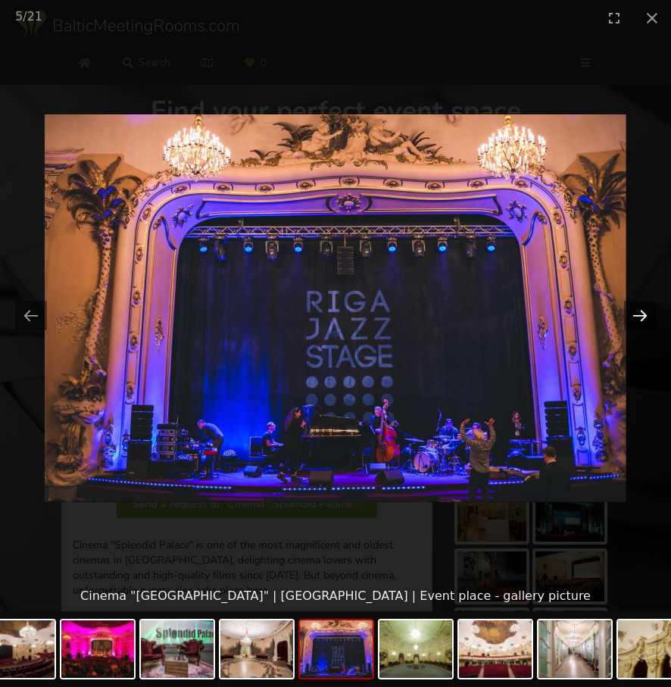
click at [644, 316] on button "Next slide" at bounding box center [640, 316] width 32 height 30
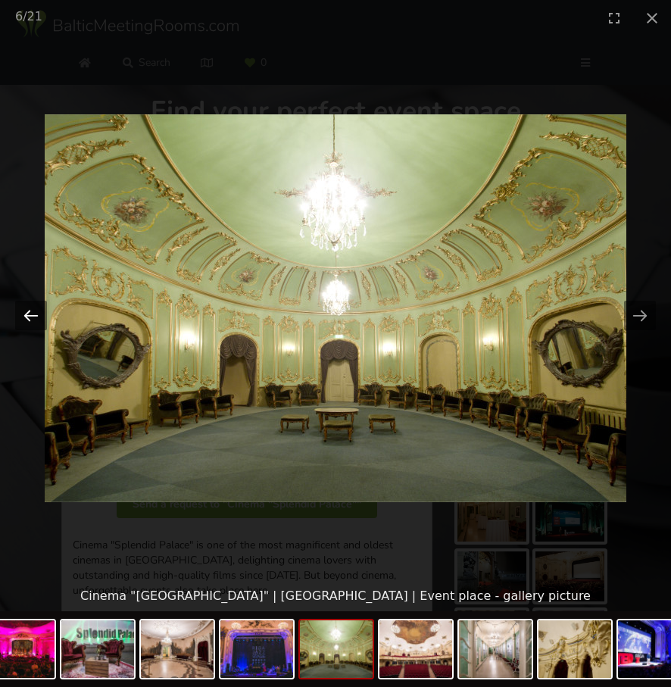
click at [39, 318] on button "Previous slide" at bounding box center [31, 316] width 32 height 30
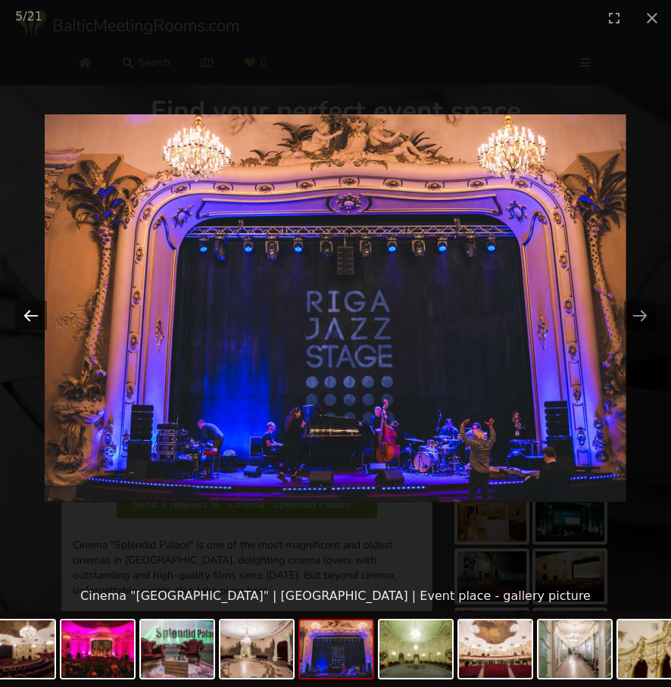
click at [39, 318] on button "Previous slide" at bounding box center [31, 316] width 32 height 30
click at [30, 306] on button "Previous slide" at bounding box center [31, 316] width 32 height 30
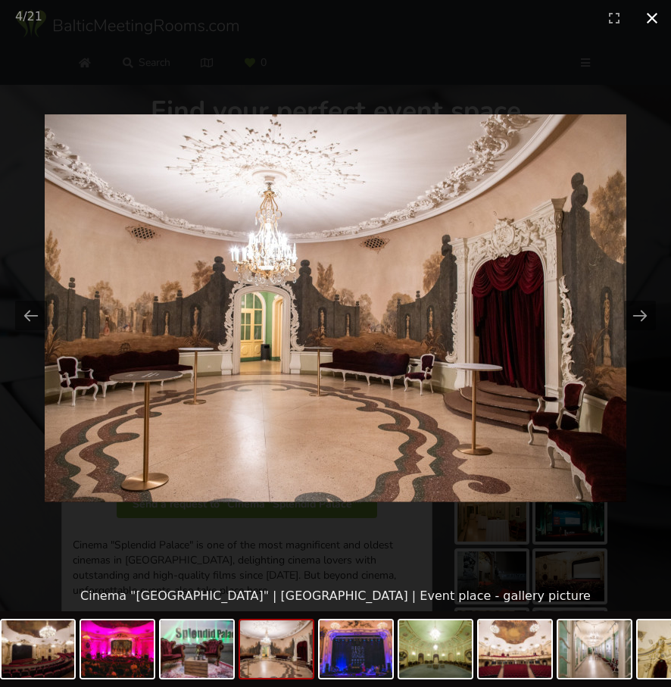
click at [649, 20] on button "Close gallery" at bounding box center [652, 18] width 38 height 36
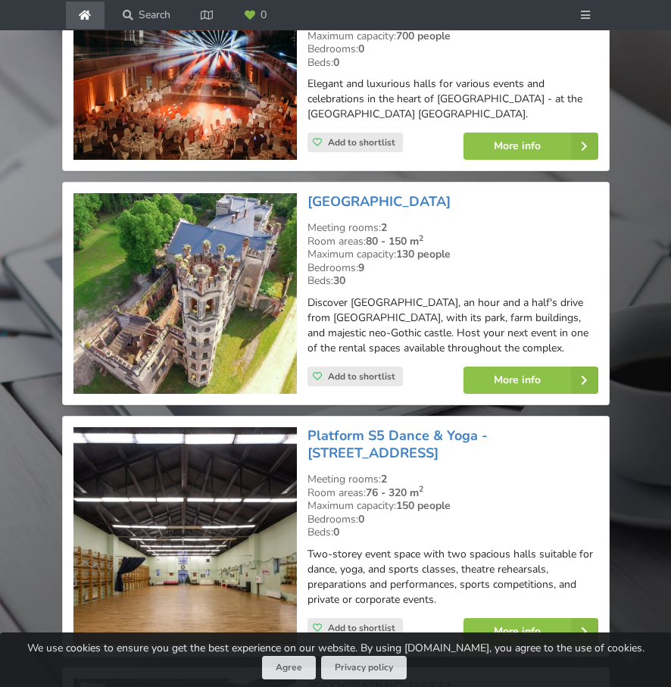
scroll to position [2350, 0]
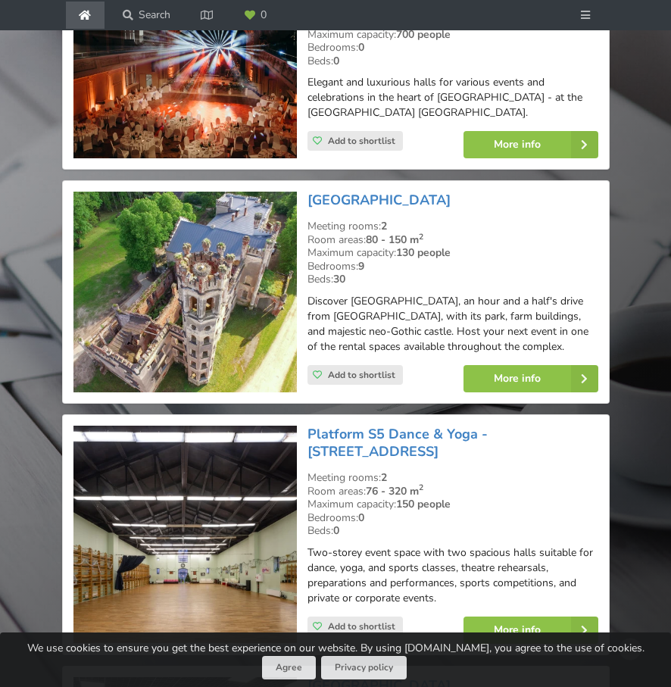
click at [216, 498] on img at bounding box center [184, 534] width 223 height 218
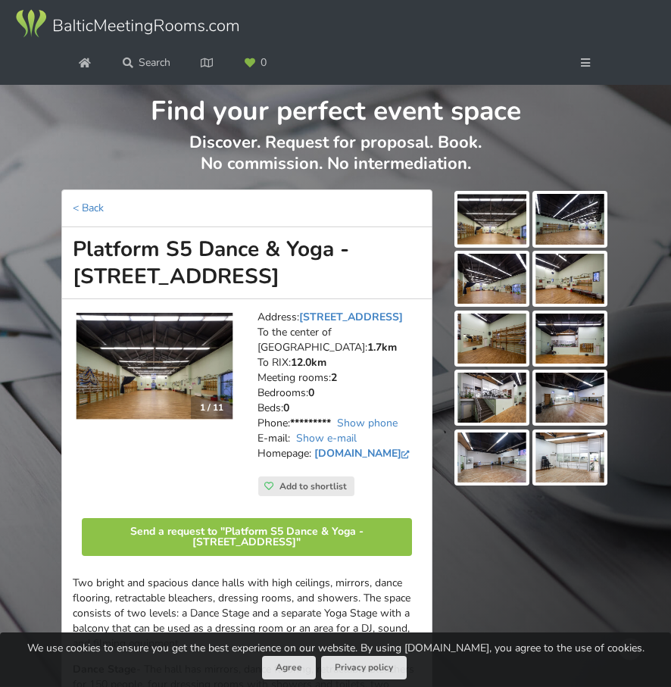
click at [192, 382] on img at bounding box center [154, 366] width 157 height 107
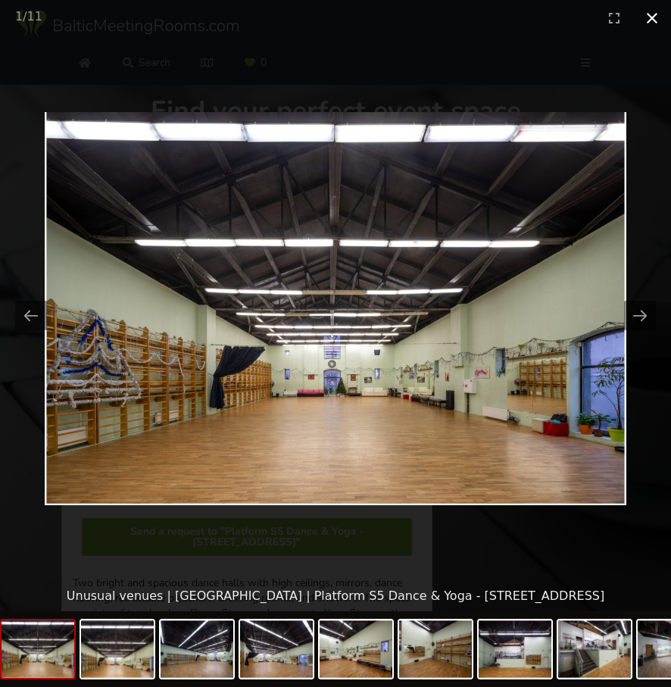
click at [655, 19] on button "Close gallery" at bounding box center [652, 18] width 38 height 36
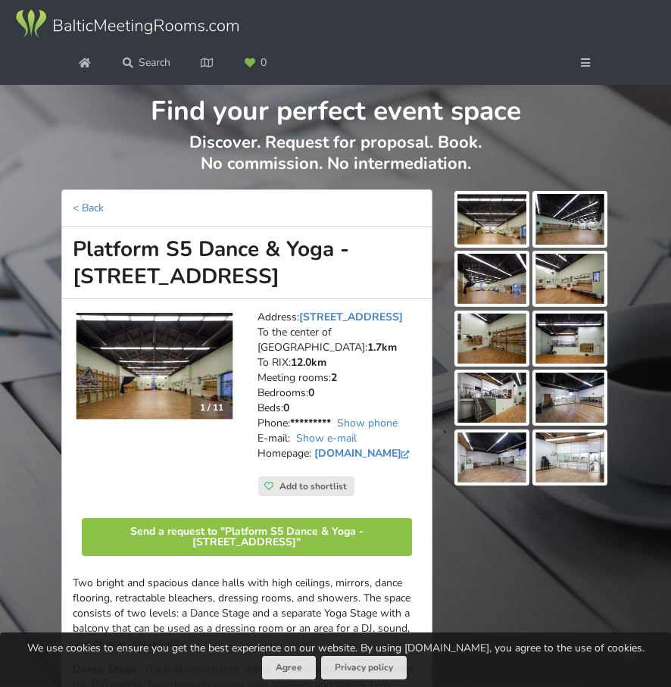
click at [521, 218] on img at bounding box center [491, 219] width 69 height 50
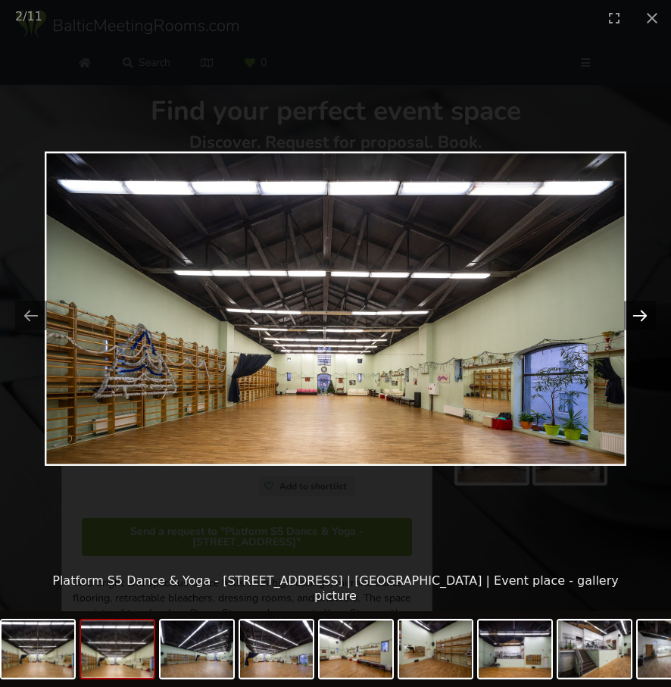
click at [631, 307] on button "Next slide" at bounding box center [640, 316] width 32 height 30
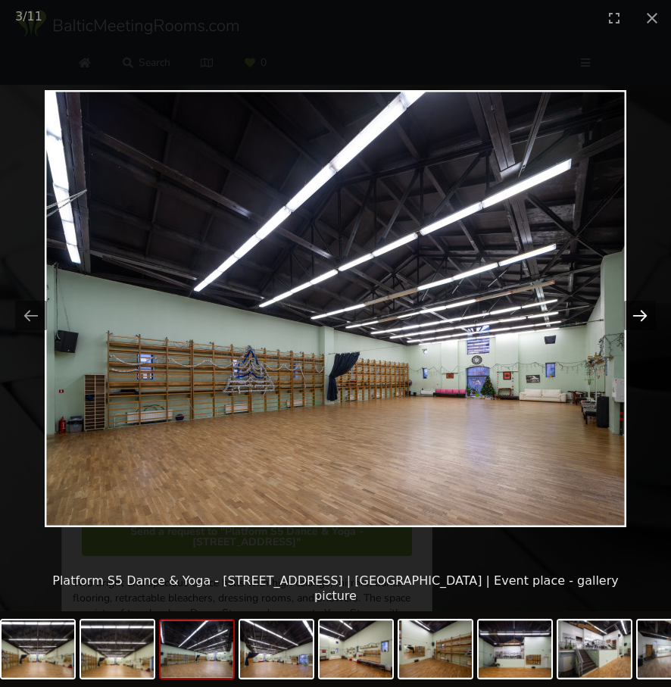
click at [631, 307] on button "Next slide" at bounding box center [640, 316] width 32 height 30
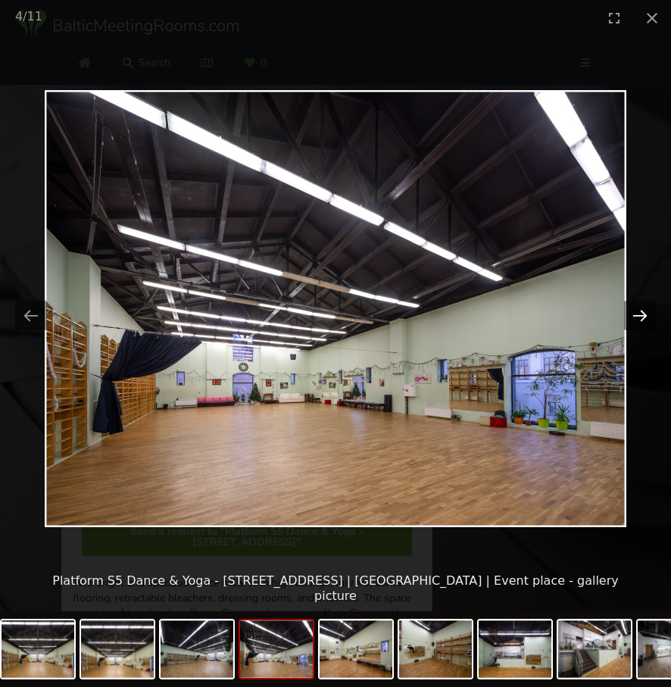
click at [631, 307] on button "Next slide" at bounding box center [640, 316] width 32 height 30
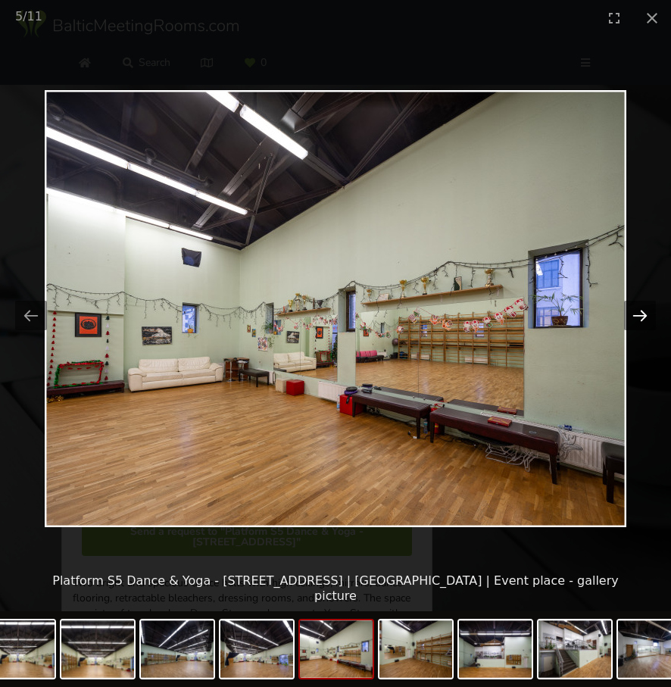
click at [631, 307] on button "Next slide" at bounding box center [640, 316] width 32 height 30
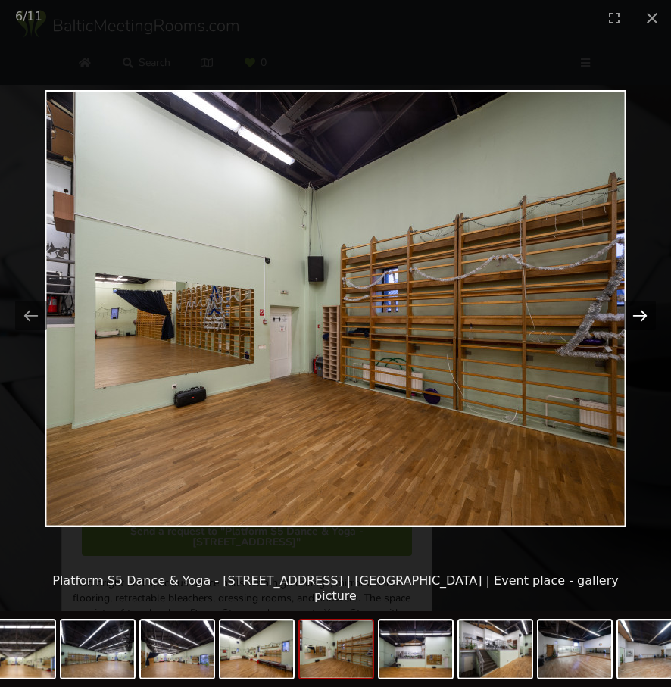
click at [631, 307] on button "Next slide" at bounding box center [640, 316] width 32 height 30
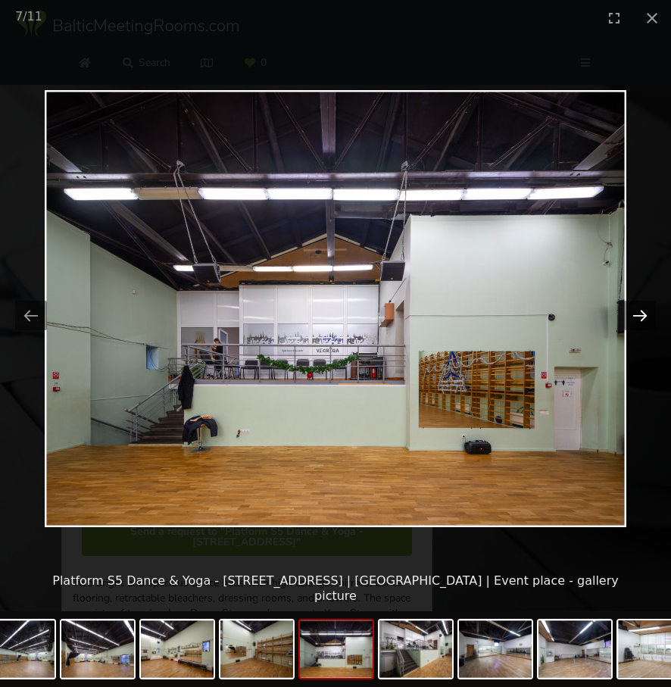
click at [631, 307] on button "Next slide" at bounding box center [640, 316] width 32 height 30
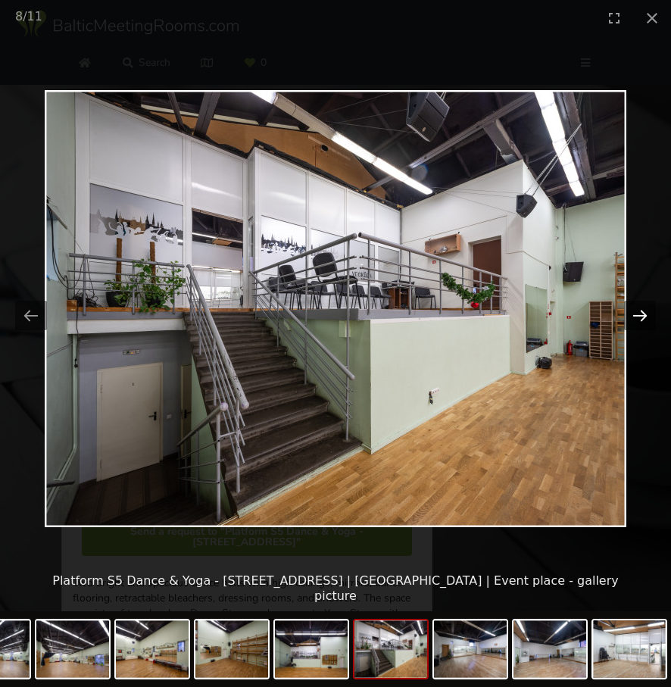
click at [631, 307] on button "Next slide" at bounding box center [640, 316] width 32 height 30
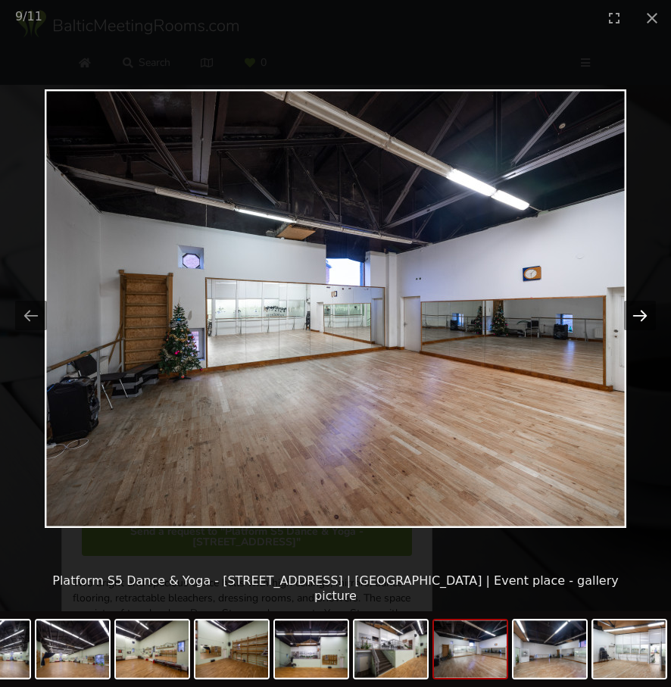
click at [631, 307] on button "Next slide" at bounding box center [640, 316] width 32 height 30
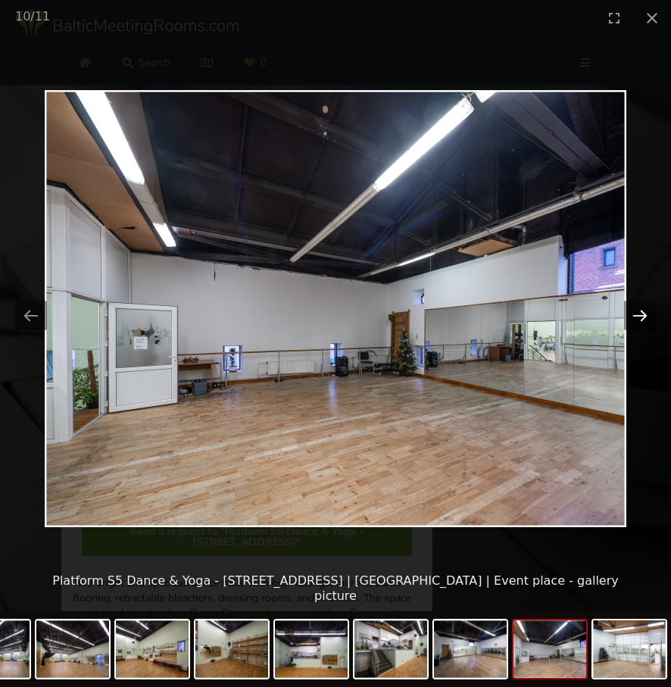
click at [631, 307] on button "Next slide" at bounding box center [640, 316] width 32 height 30
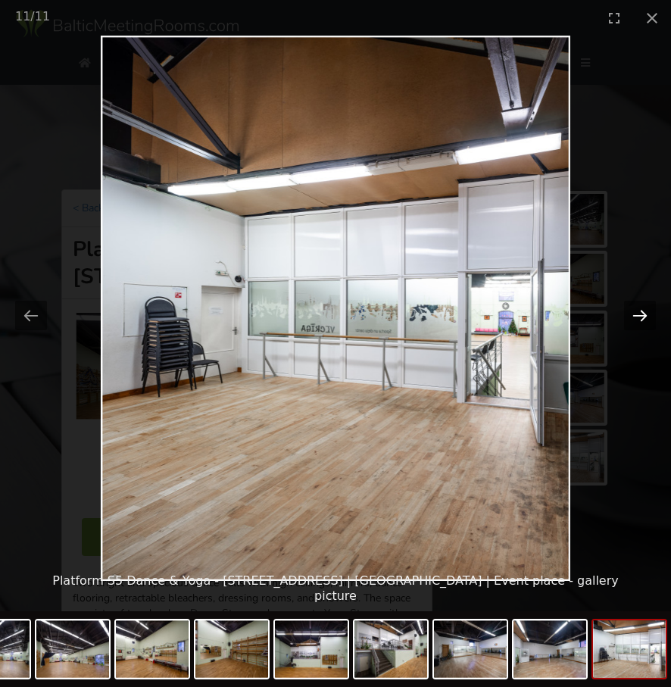
click at [631, 307] on button "Next slide" at bounding box center [640, 316] width 32 height 30
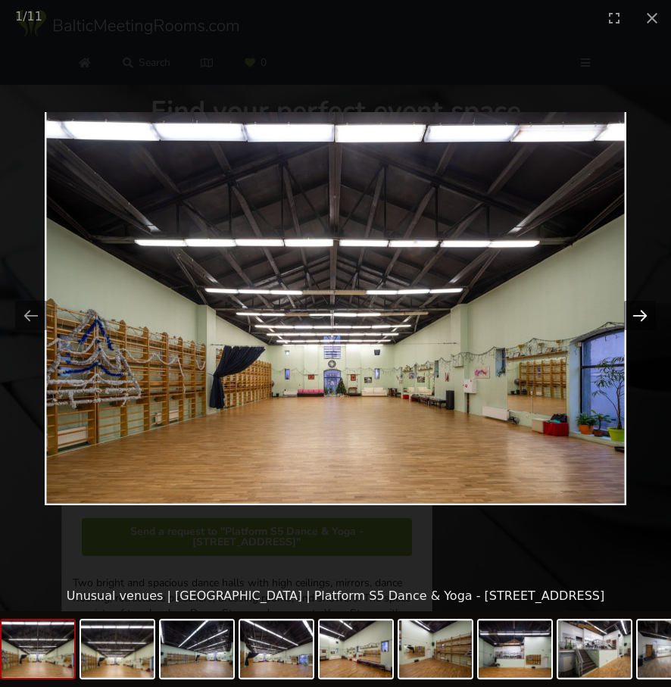
click at [631, 307] on button "Next slide" at bounding box center [640, 316] width 32 height 30
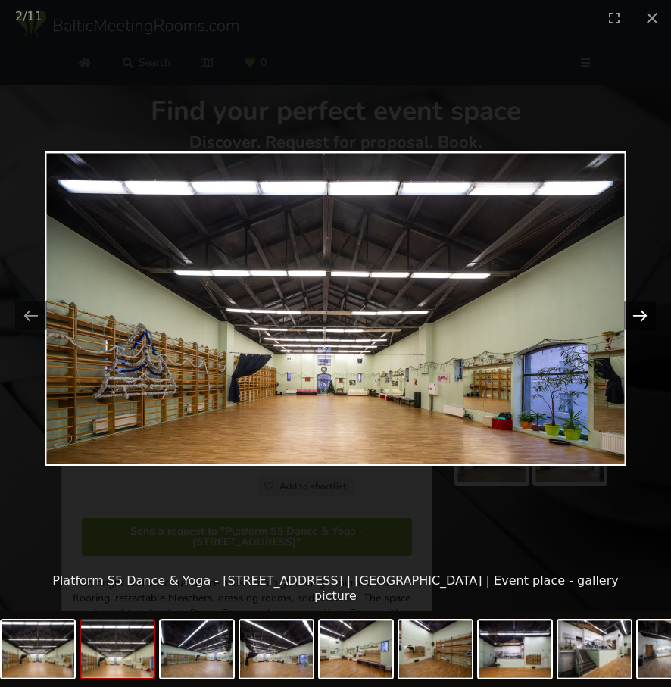
click at [631, 307] on button "Next slide" at bounding box center [640, 316] width 32 height 30
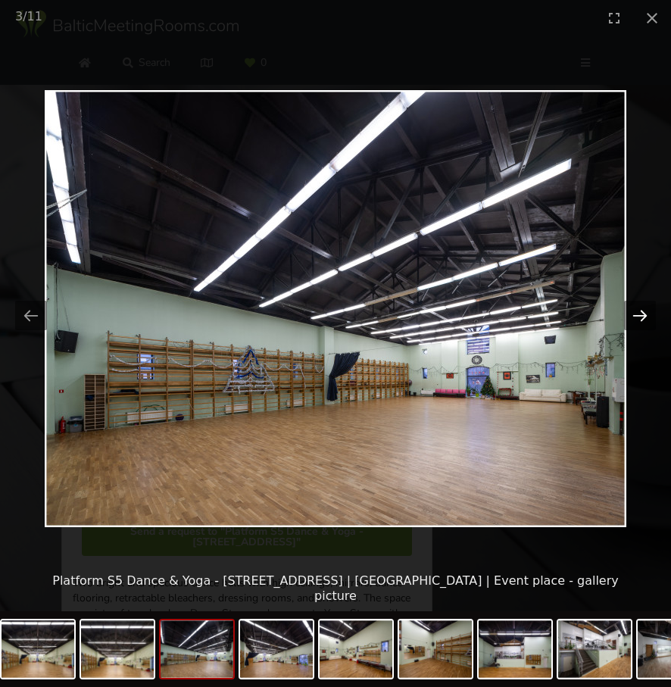
click at [631, 307] on button "Next slide" at bounding box center [640, 316] width 32 height 30
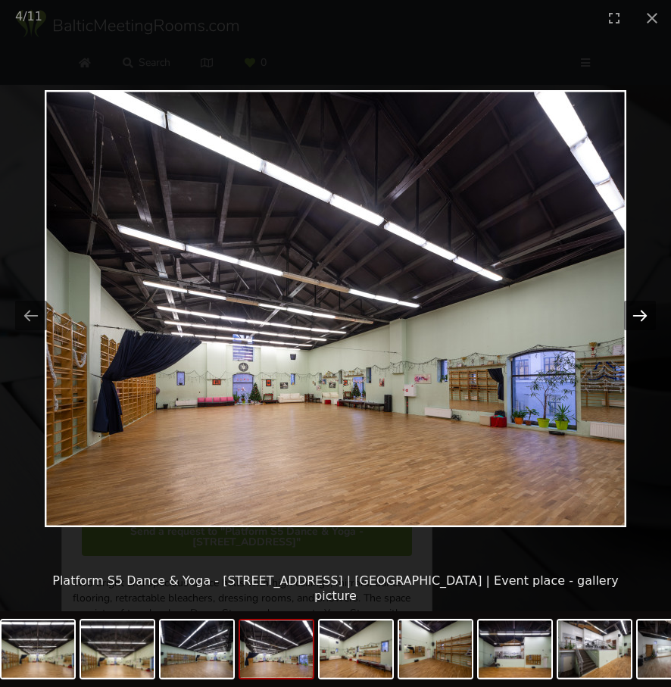
click at [631, 307] on button "Next slide" at bounding box center [640, 316] width 32 height 30
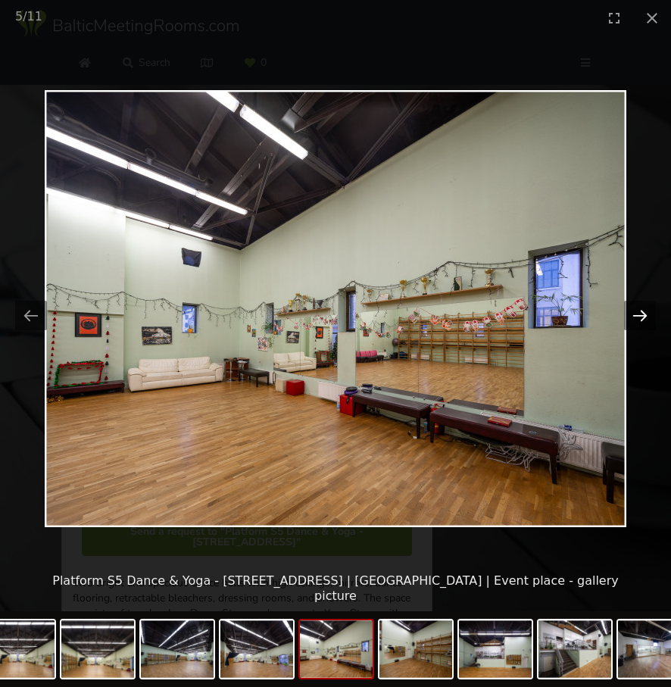
click at [631, 307] on button "Next slide" at bounding box center [640, 316] width 32 height 30
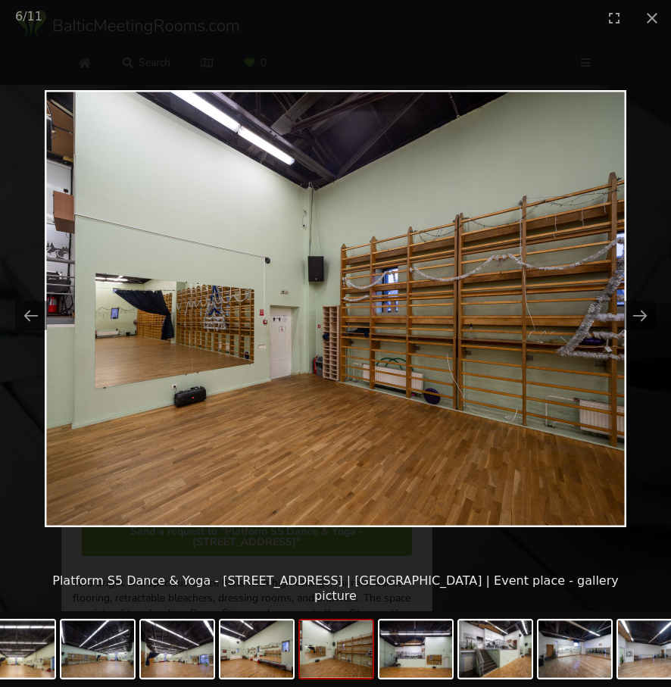
click at [640, 232] on picture at bounding box center [335, 308] width 671 height 545
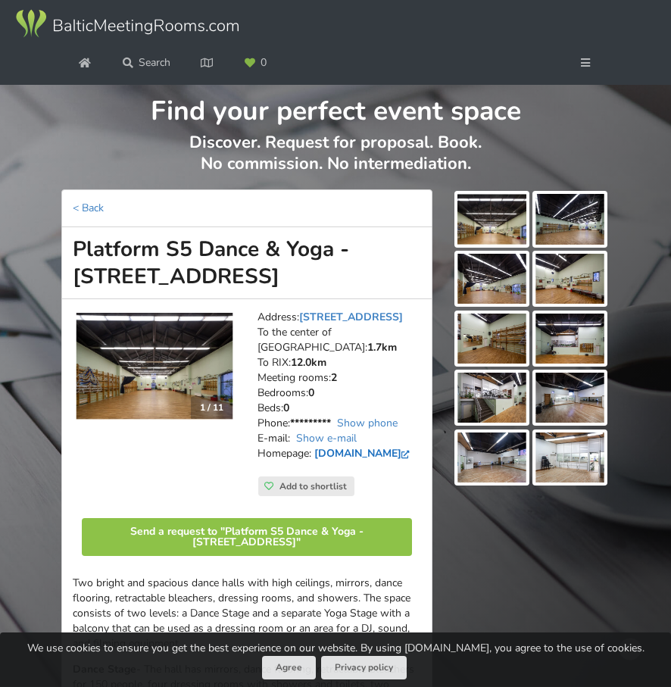
click at [319, 452] on link "www.facebook.com" at bounding box center [363, 453] width 99 height 14
click at [341, 453] on link "www.facebook.com" at bounding box center [363, 453] width 99 height 14
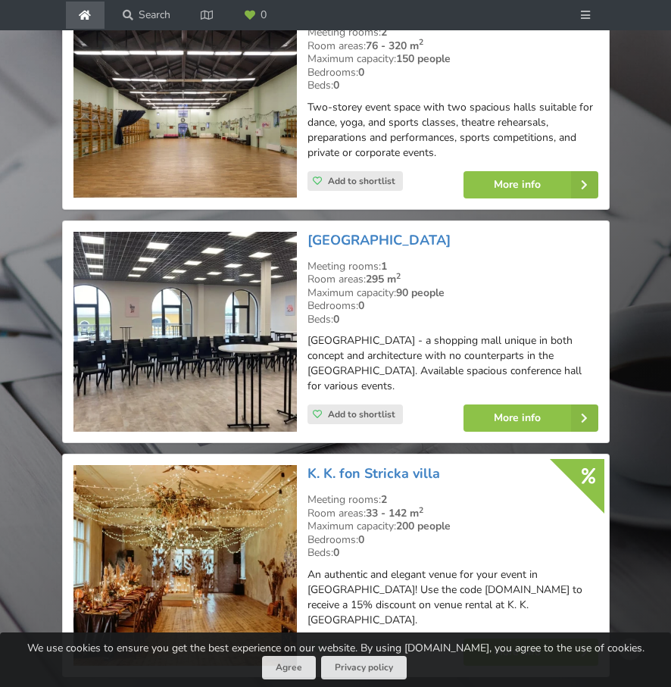
scroll to position [2796, 0]
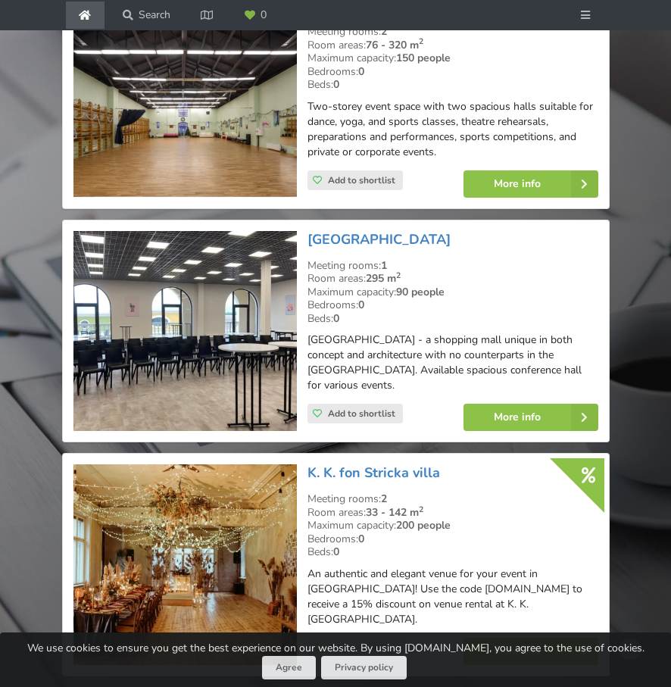
click at [254, 464] on img at bounding box center [184, 564] width 223 height 201
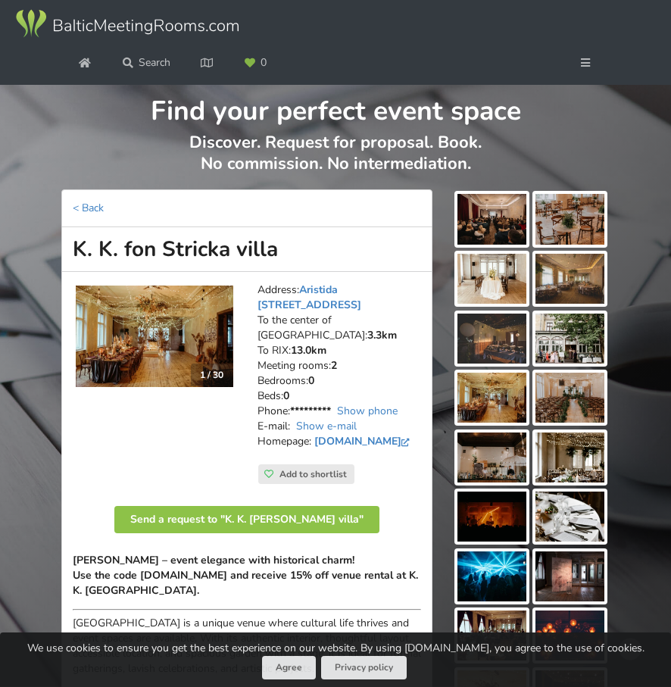
click at [508, 218] on img at bounding box center [491, 219] width 69 height 50
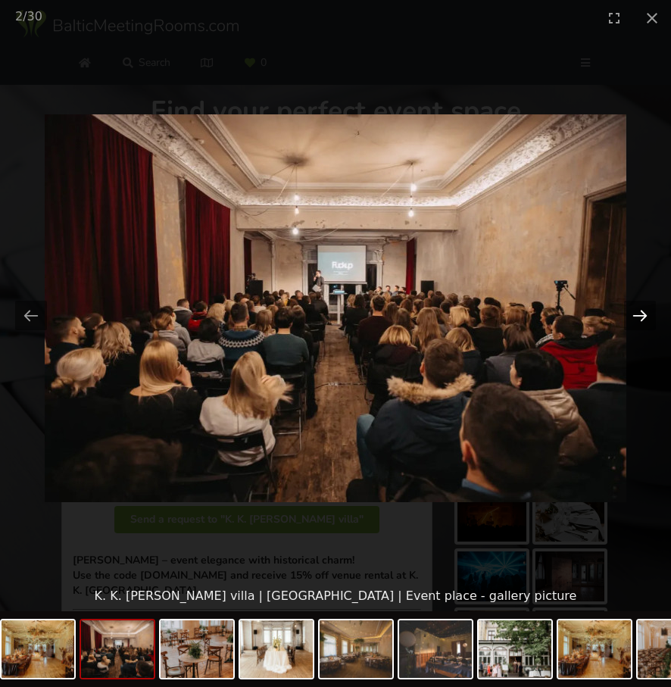
click at [640, 310] on button "Next slide" at bounding box center [640, 316] width 32 height 30
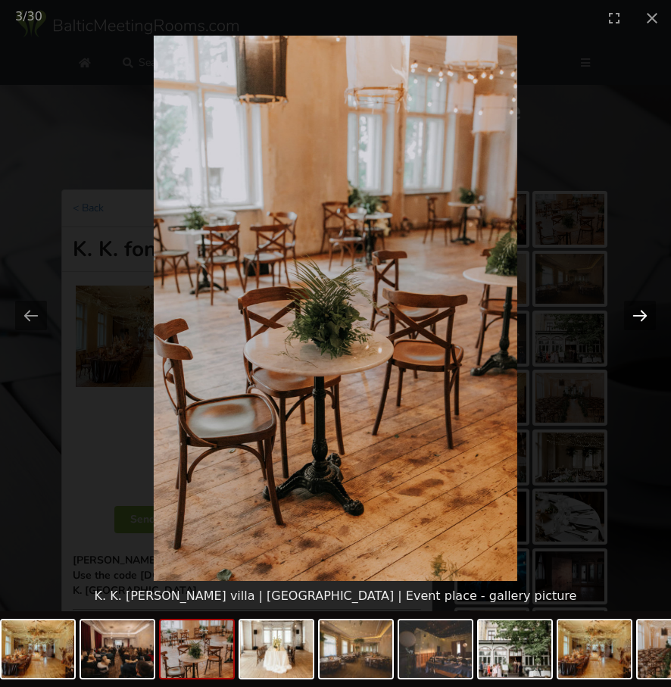
click at [640, 310] on button "Next slide" at bounding box center [640, 316] width 32 height 30
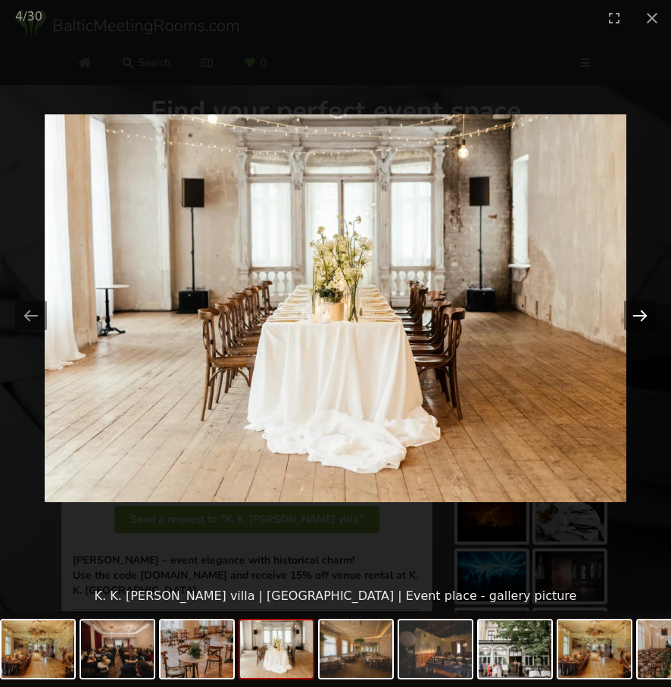
click at [640, 310] on button "Next slide" at bounding box center [640, 316] width 32 height 30
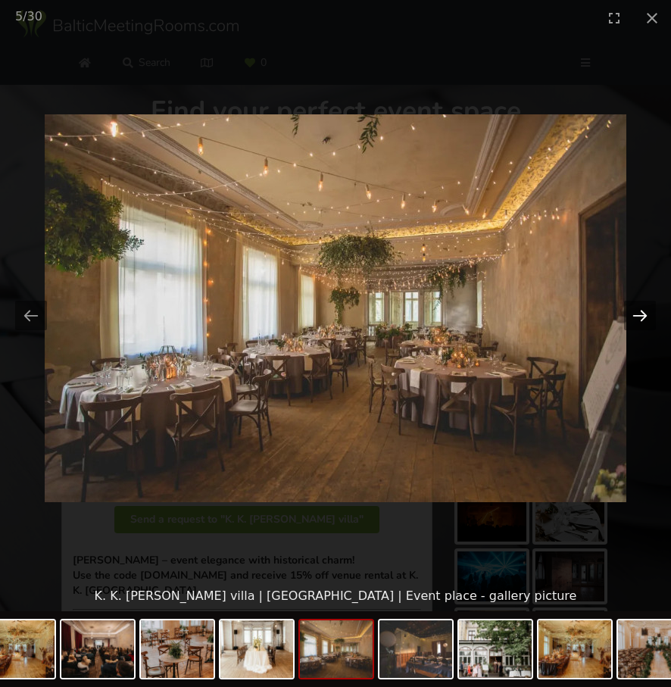
click at [640, 310] on button "Next slide" at bounding box center [640, 316] width 32 height 30
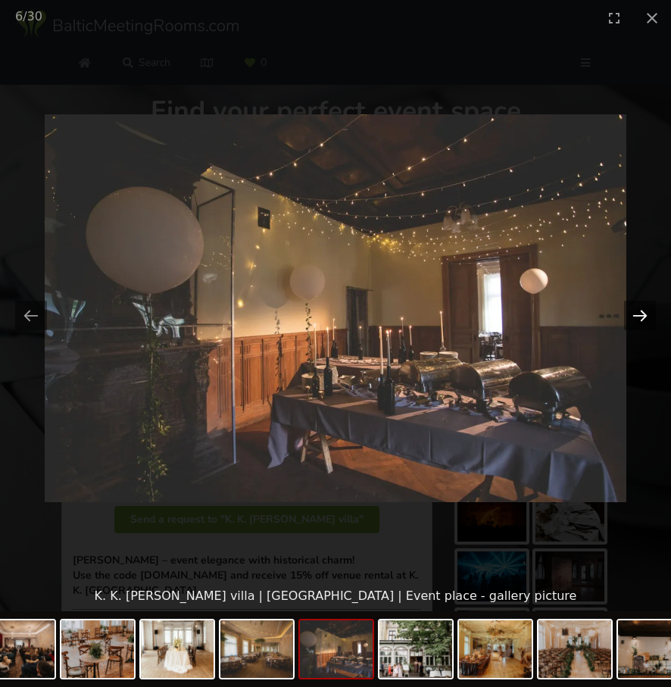
click at [640, 310] on button "Next slide" at bounding box center [640, 316] width 32 height 30
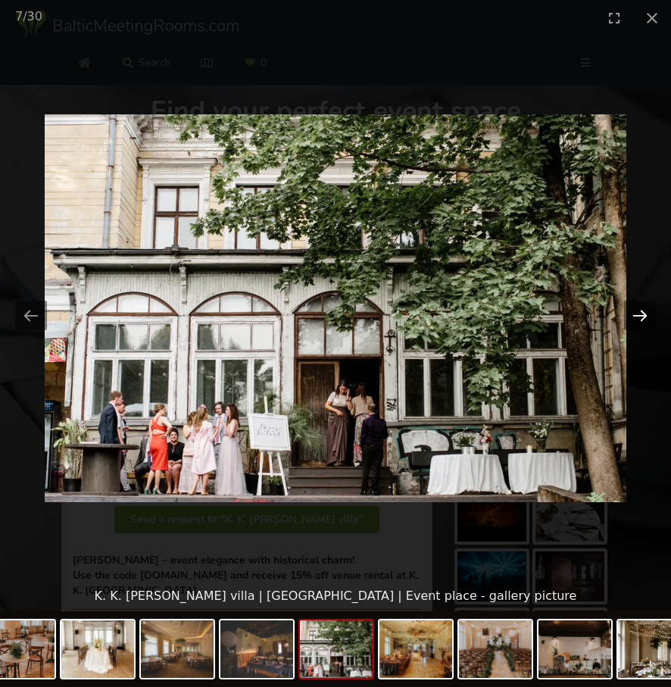
click at [640, 310] on button "Next slide" at bounding box center [640, 316] width 32 height 30
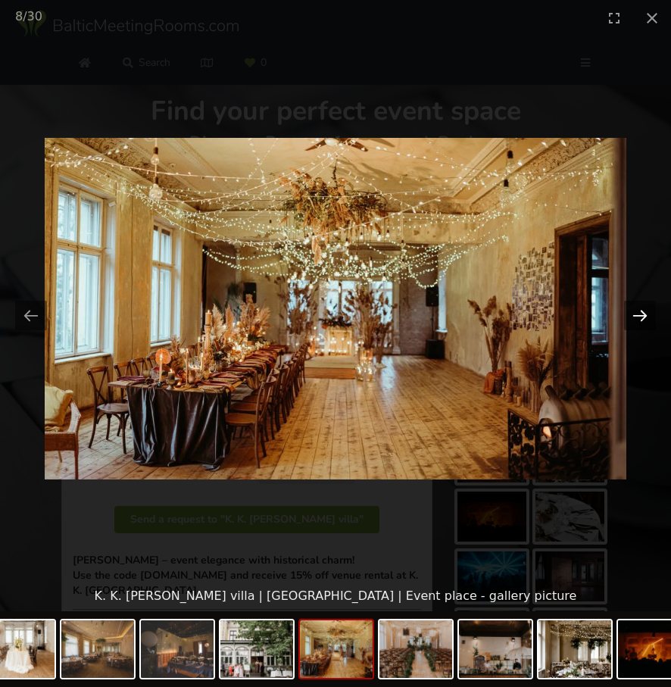
click at [640, 310] on button "Next slide" at bounding box center [640, 316] width 32 height 30
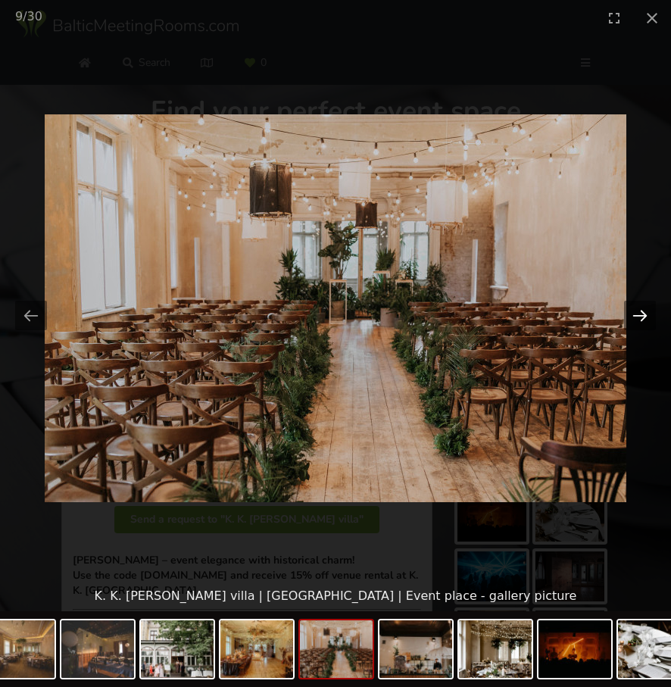
click at [640, 310] on button "Next slide" at bounding box center [640, 316] width 32 height 30
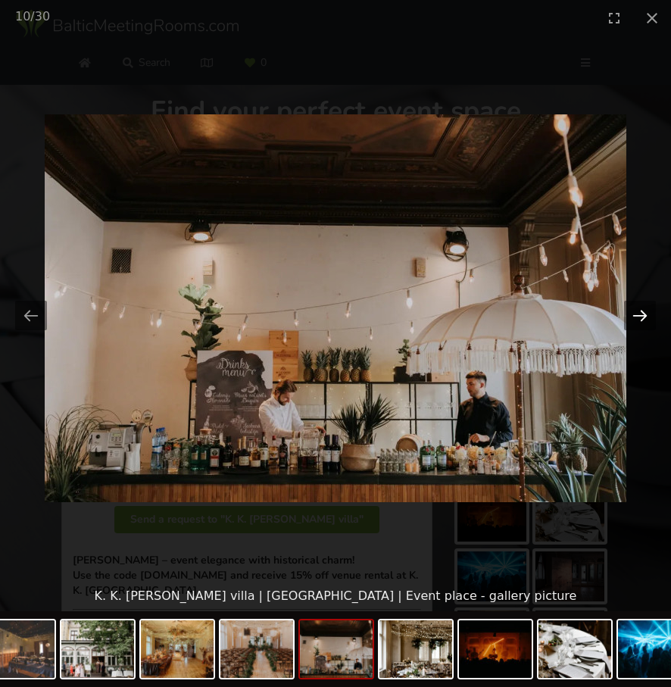
click at [640, 310] on button "Next slide" at bounding box center [640, 316] width 32 height 30
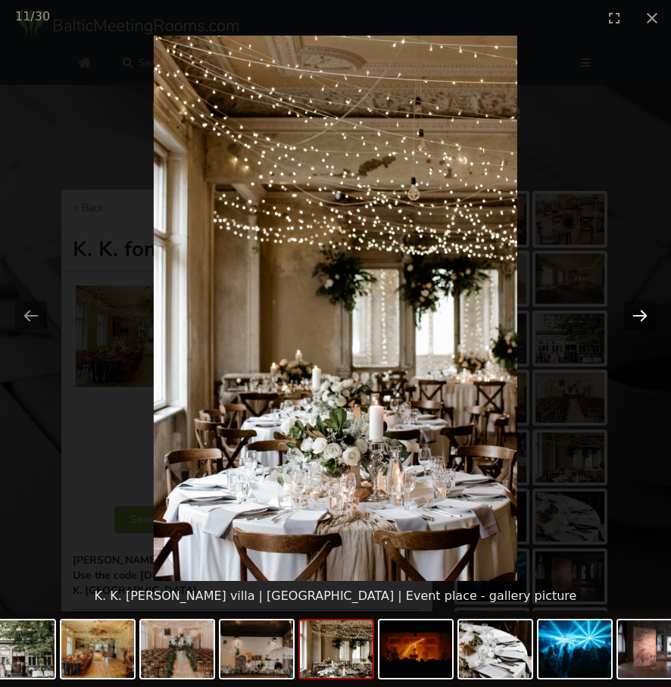
click at [640, 310] on button "Next slide" at bounding box center [640, 316] width 32 height 30
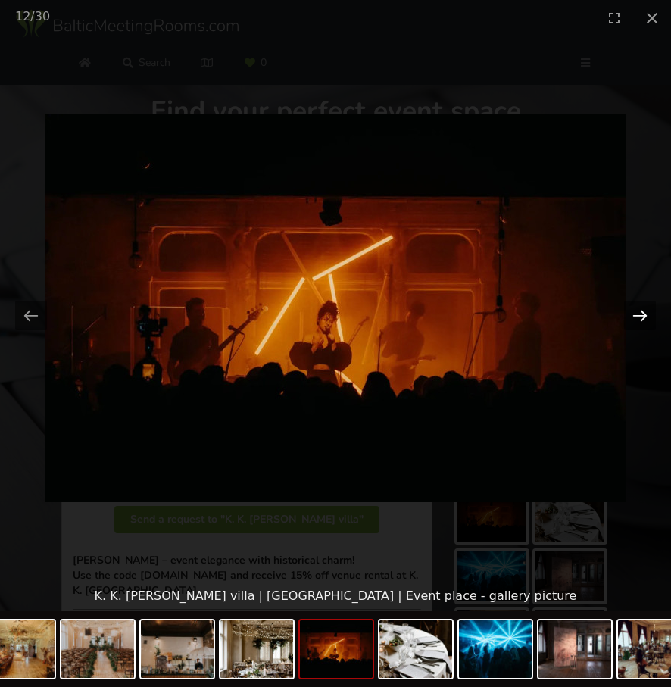
click at [640, 310] on button "Next slide" at bounding box center [640, 316] width 32 height 30
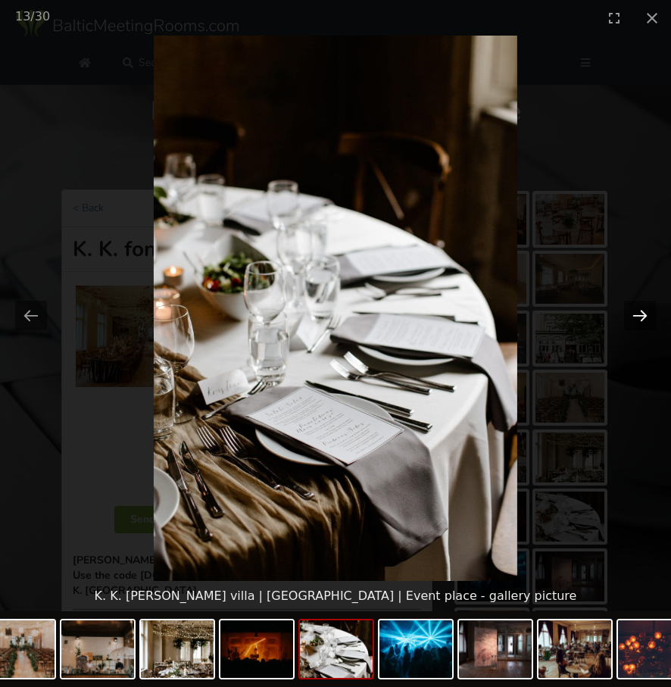
click at [640, 310] on button "Next slide" at bounding box center [640, 316] width 32 height 30
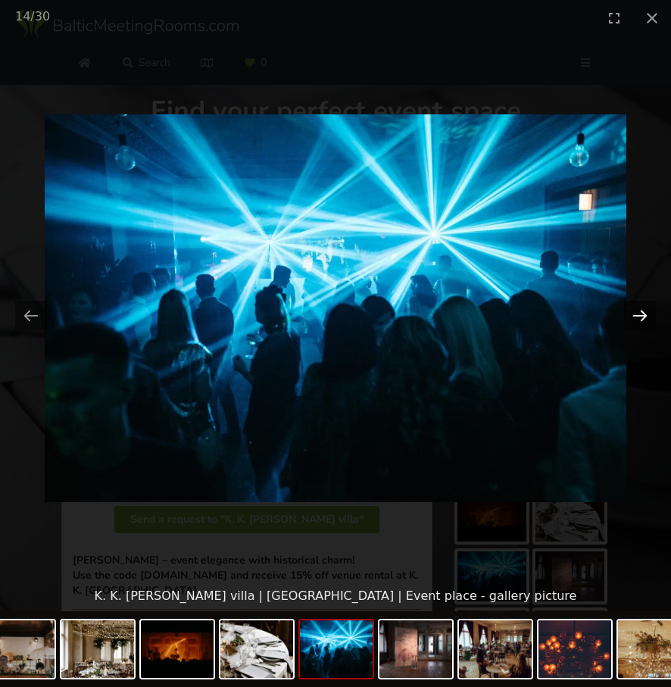
click at [640, 310] on button "Next slide" at bounding box center [640, 316] width 32 height 30
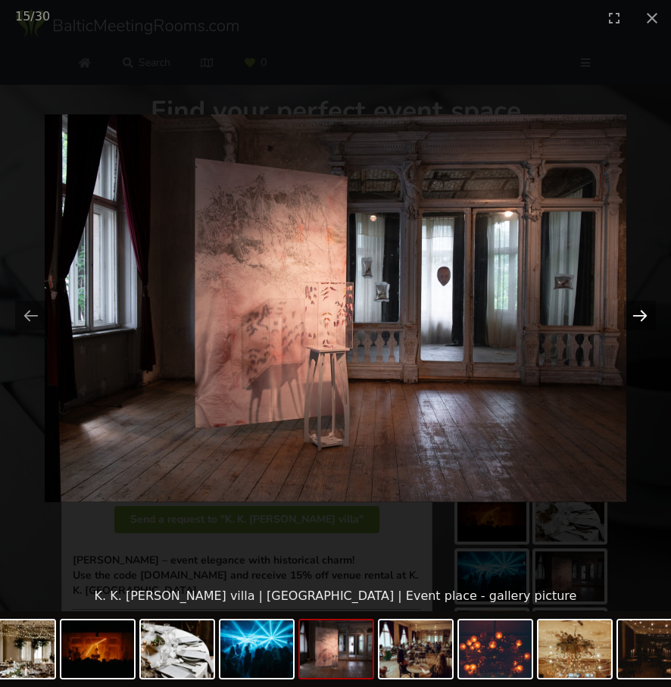
click at [640, 310] on button "Next slide" at bounding box center [640, 316] width 32 height 30
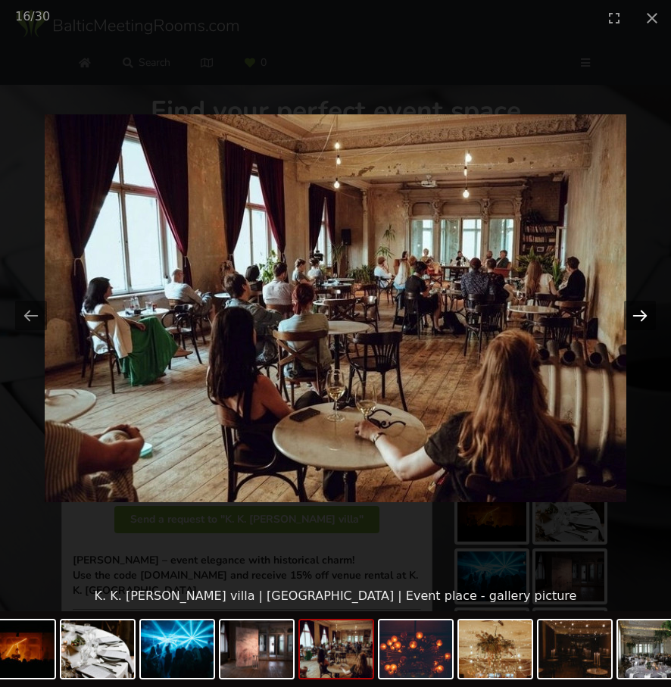
click at [640, 310] on button "Next slide" at bounding box center [640, 316] width 32 height 30
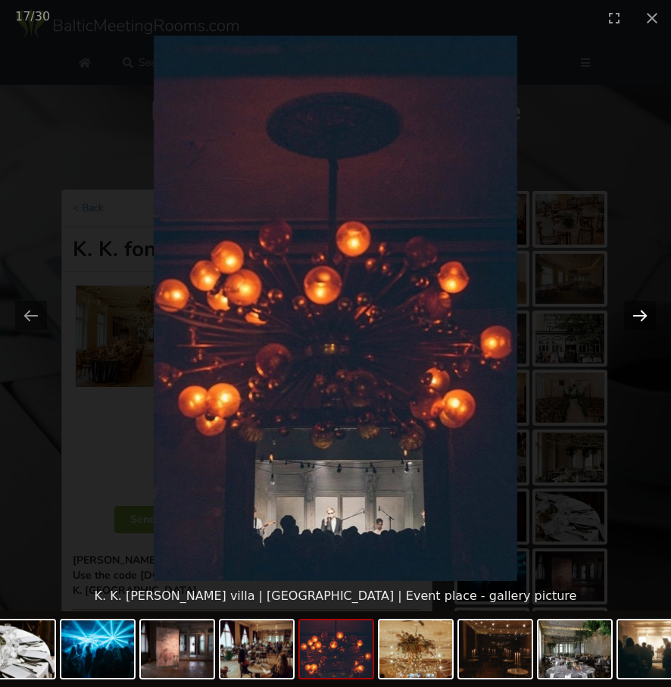
click at [640, 310] on button "Next slide" at bounding box center [640, 316] width 32 height 30
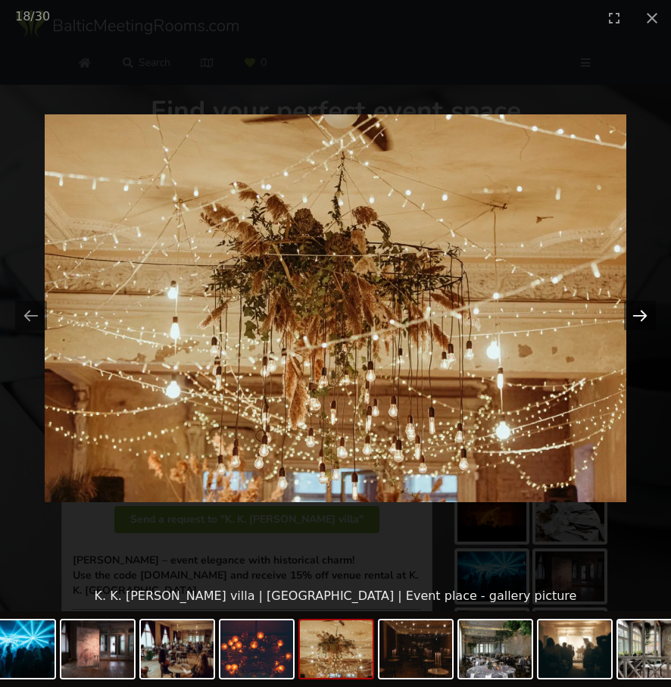
click at [640, 310] on button "Next slide" at bounding box center [640, 316] width 32 height 30
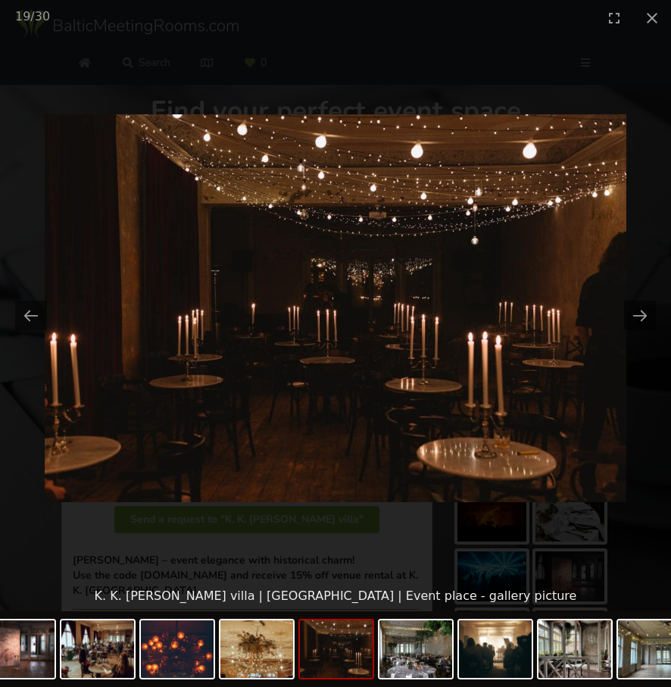
click at [634, 282] on picture at bounding box center [335, 308] width 671 height 545
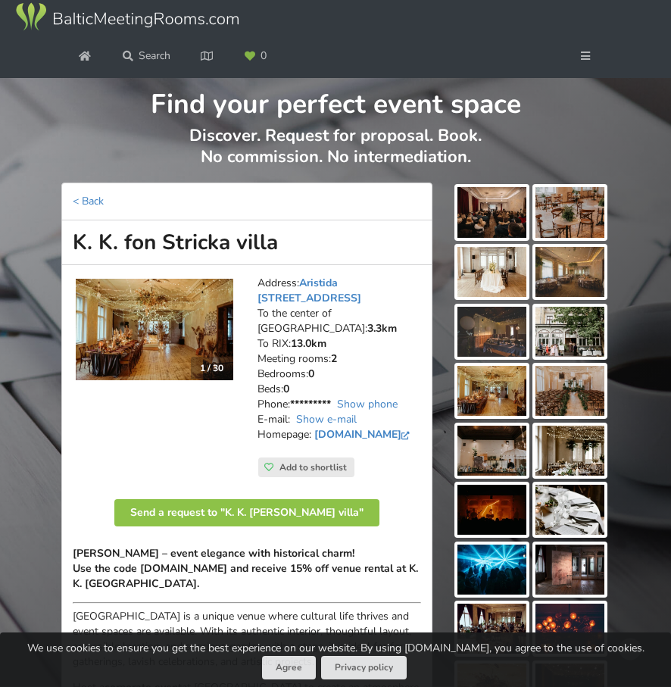
scroll to position [24, 0]
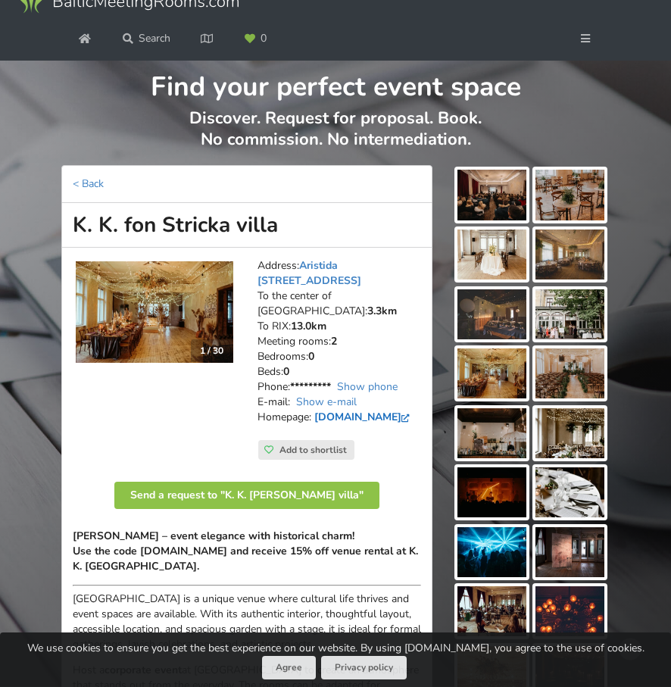
click at [369, 410] on link "[DOMAIN_NAME]" at bounding box center [363, 417] width 99 height 14
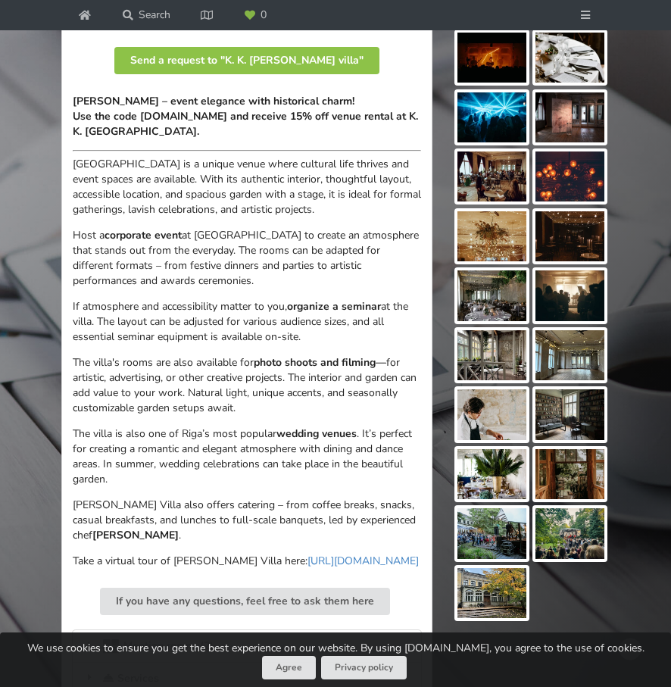
scroll to position [459, 0]
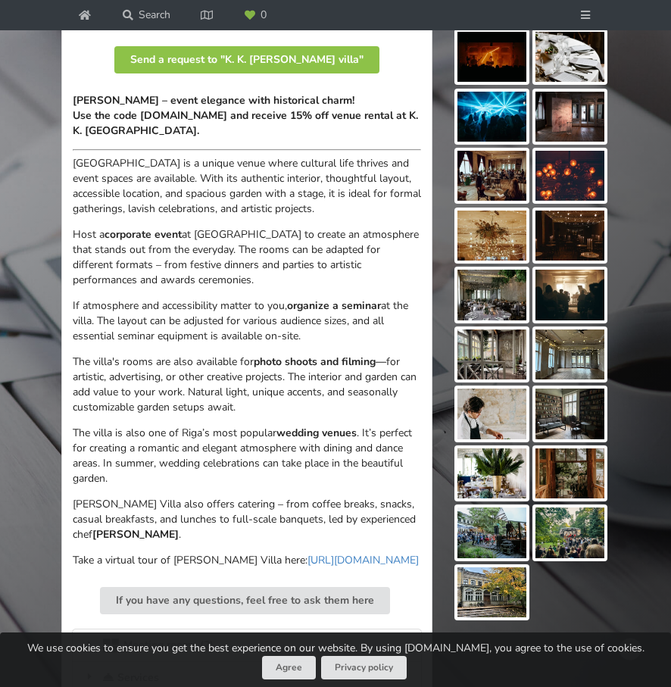
click at [503, 374] on img at bounding box center [491, 354] width 69 height 50
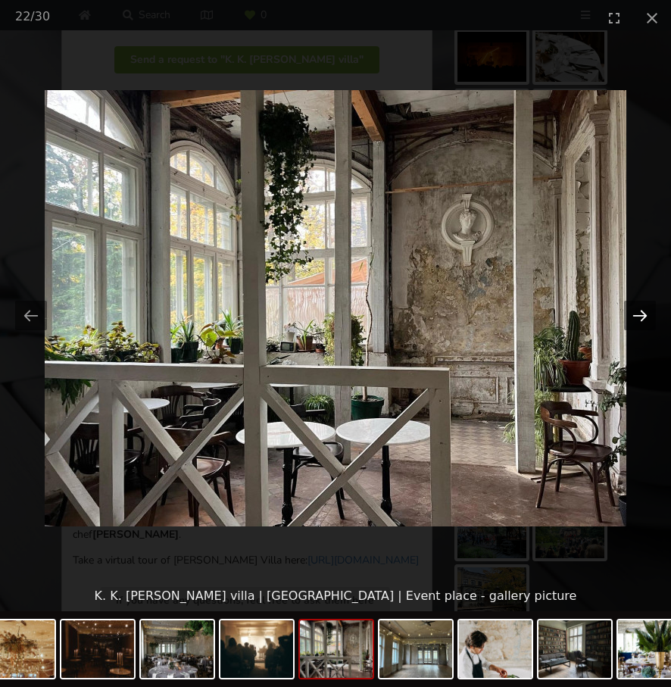
click at [638, 311] on button "Next slide" at bounding box center [640, 316] width 32 height 30
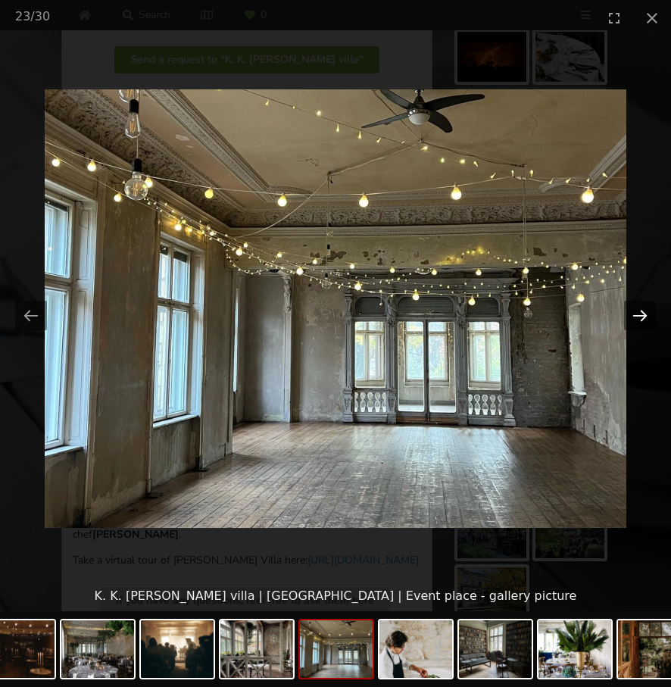
click at [638, 311] on button "Next slide" at bounding box center [640, 316] width 32 height 30
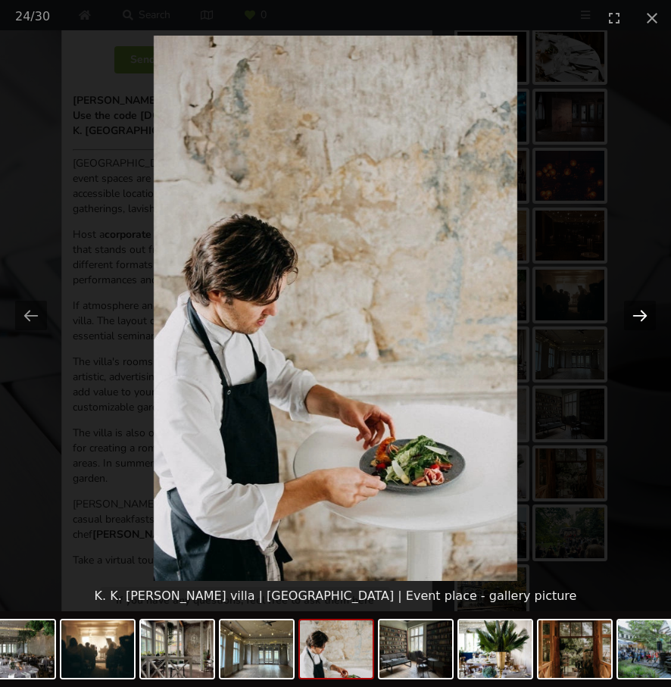
click at [638, 311] on button "Next slide" at bounding box center [640, 316] width 32 height 30
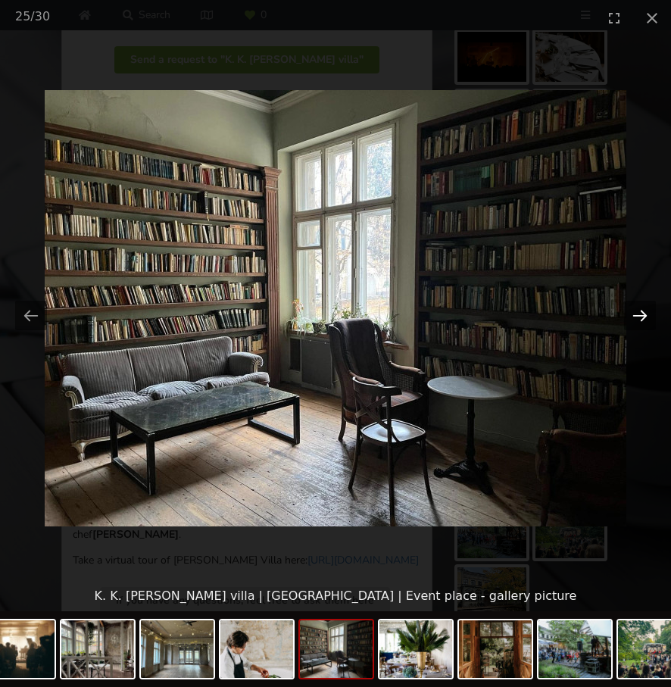
click at [638, 311] on button "Next slide" at bounding box center [640, 316] width 32 height 30
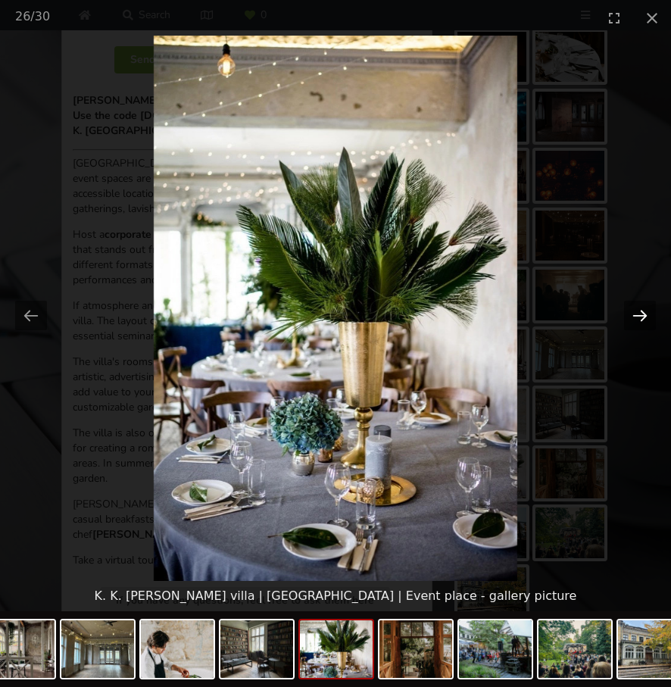
click at [638, 311] on button "Next slide" at bounding box center [640, 316] width 32 height 30
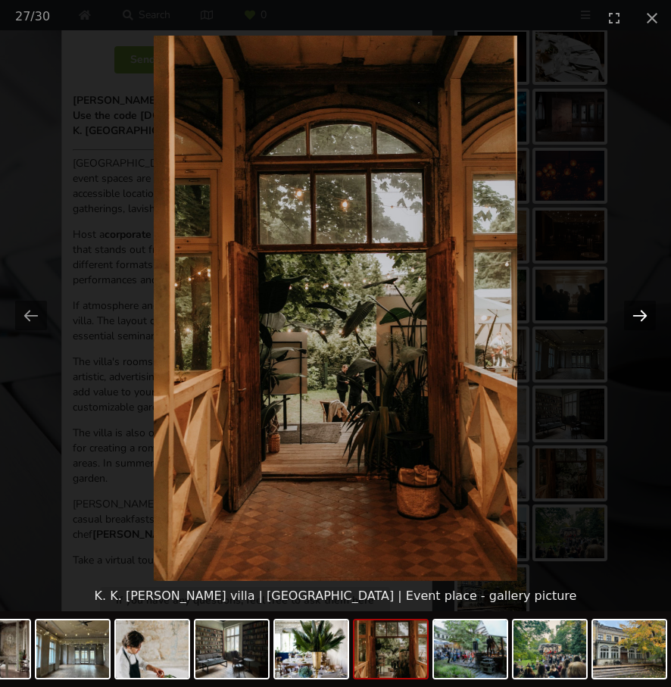
click at [638, 311] on button "Next slide" at bounding box center [640, 316] width 32 height 30
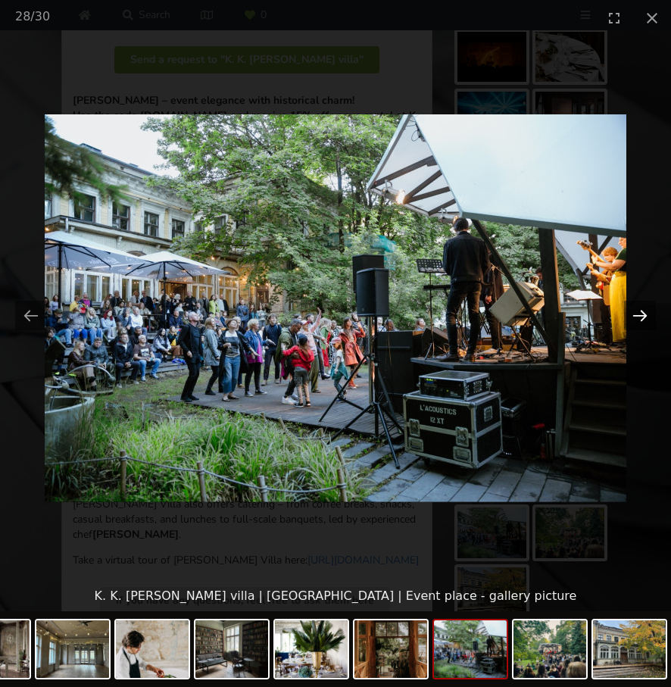
click at [638, 311] on button "Next slide" at bounding box center [640, 316] width 32 height 30
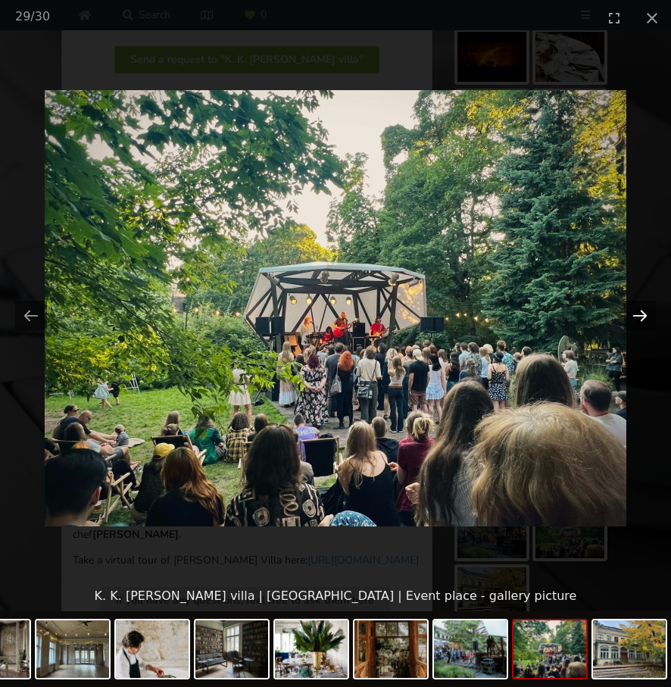
click at [638, 311] on button "Next slide" at bounding box center [640, 316] width 32 height 30
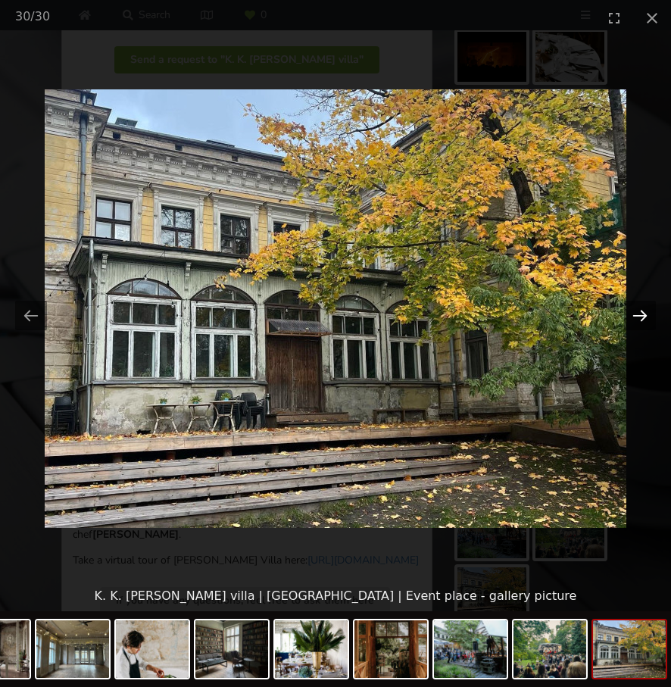
click at [638, 311] on button "Next slide" at bounding box center [640, 316] width 32 height 30
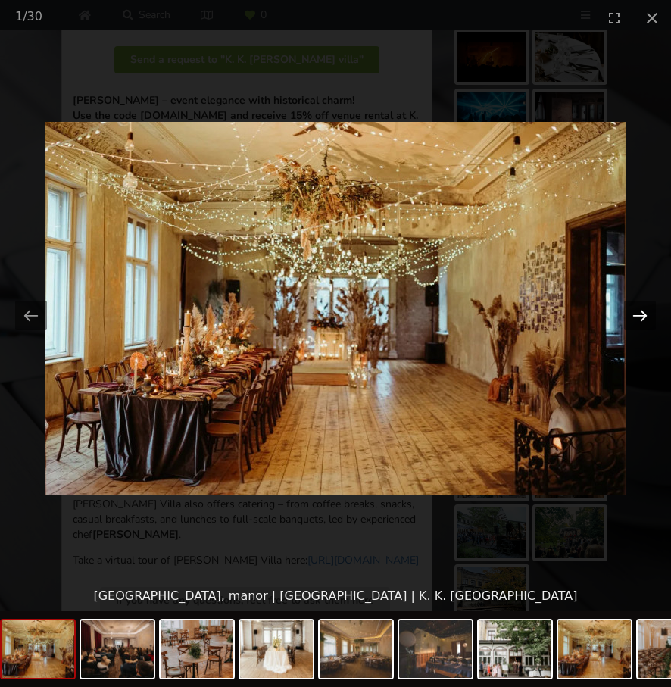
click at [638, 311] on button "Next slide" at bounding box center [640, 316] width 32 height 30
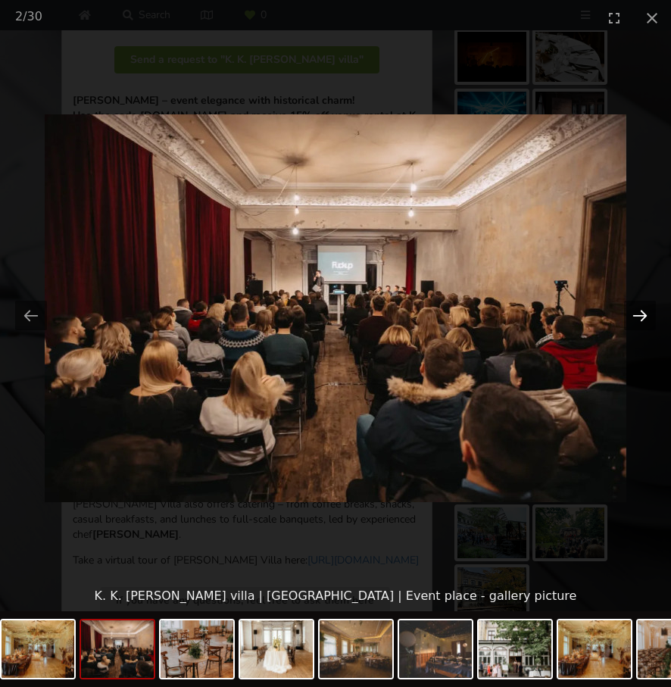
click at [638, 311] on button "Next slide" at bounding box center [640, 316] width 32 height 30
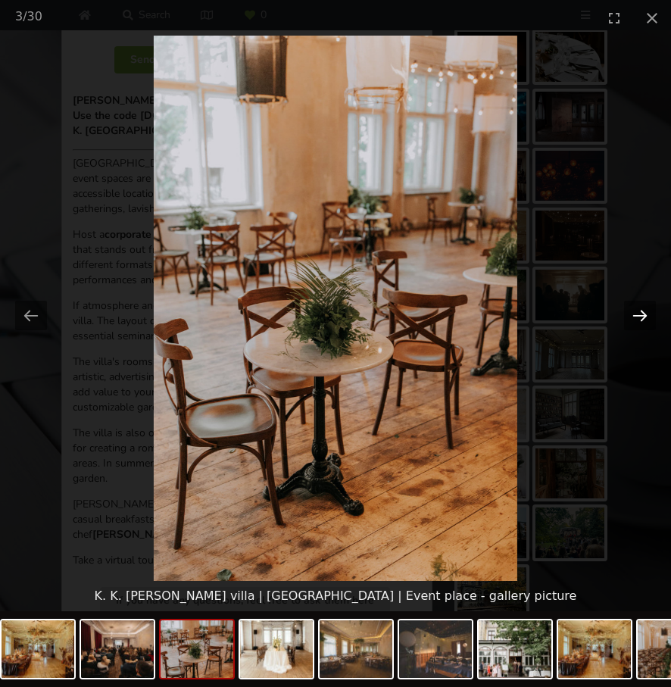
click at [638, 311] on button "Next slide" at bounding box center [640, 316] width 32 height 30
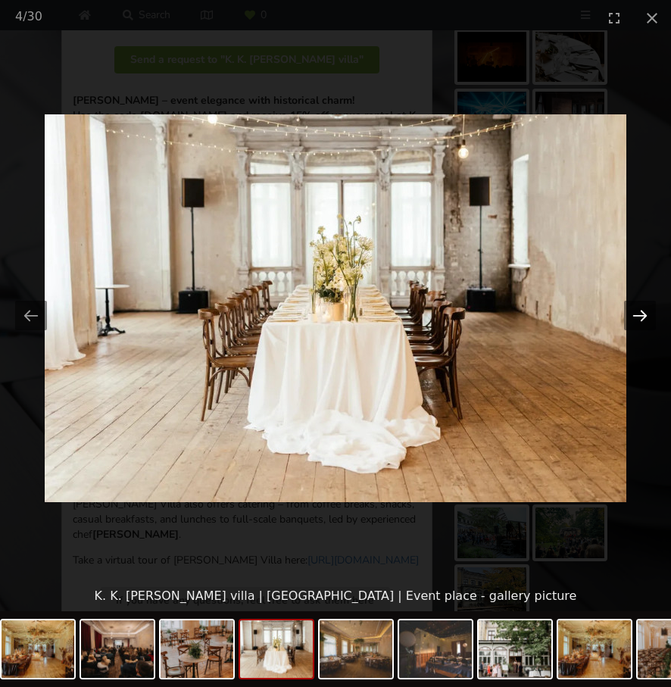
click at [638, 311] on button "Next slide" at bounding box center [640, 316] width 32 height 30
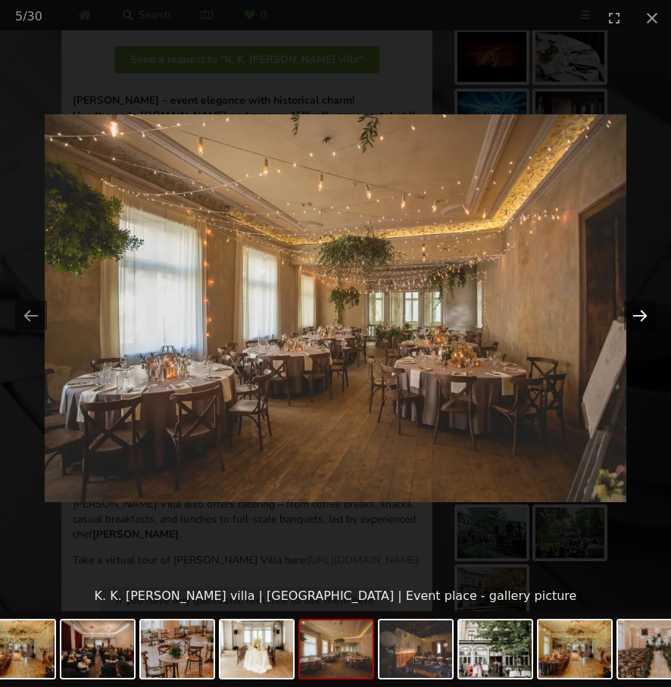
click at [638, 311] on button "Next slide" at bounding box center [640, 316] width 32 height 30
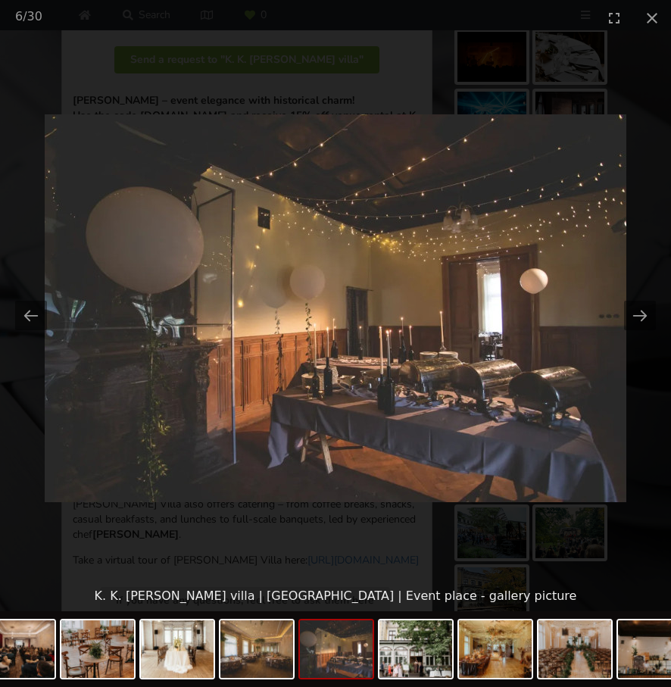
scroll to position [0, 0]
click at [618, 263] on picture at bounding box center [335, 308] width 671 height 545
click at [656, 13] on button "Close gallery" at bounding box center [652, 18] width 38 height 36
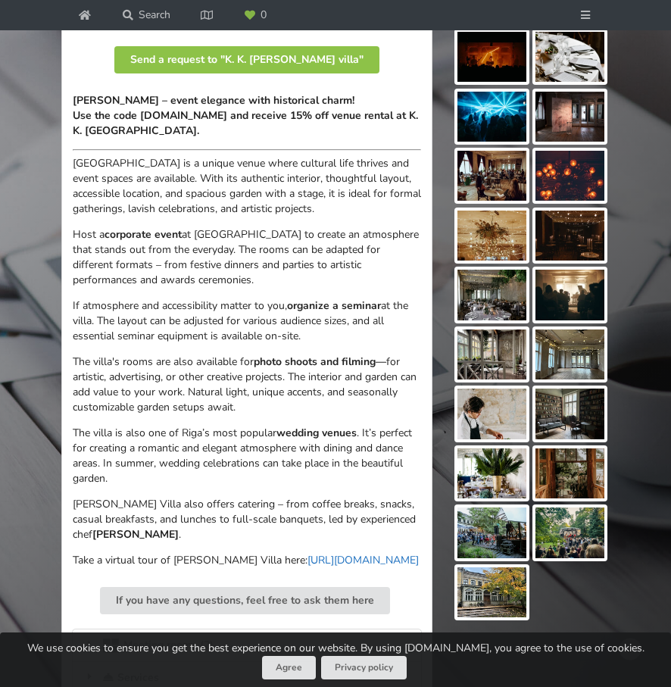
click at [353, 553] on link "[URL][DOMAIN_NAME]" at bounding box center [362, 560] width 111 height 14
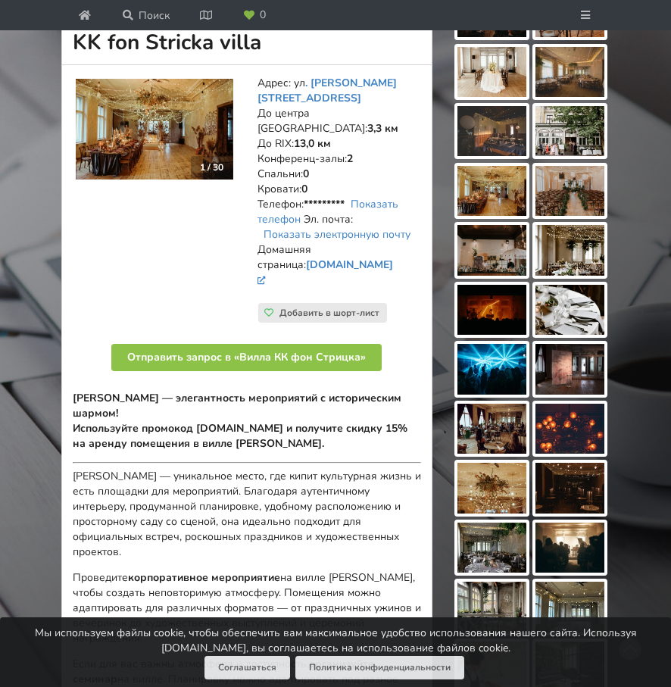
scroll to position [240, 0]
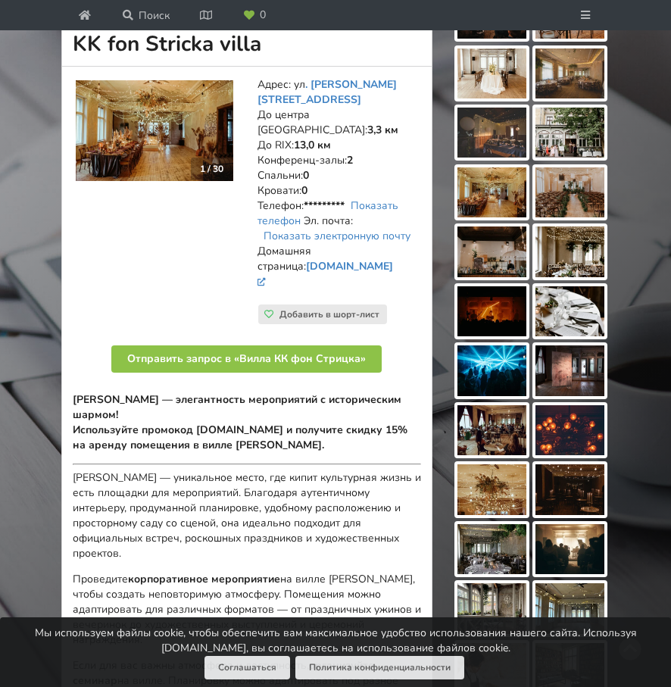
click at [201, 154] on img at bounding box center [154, 130] width 157 height 101
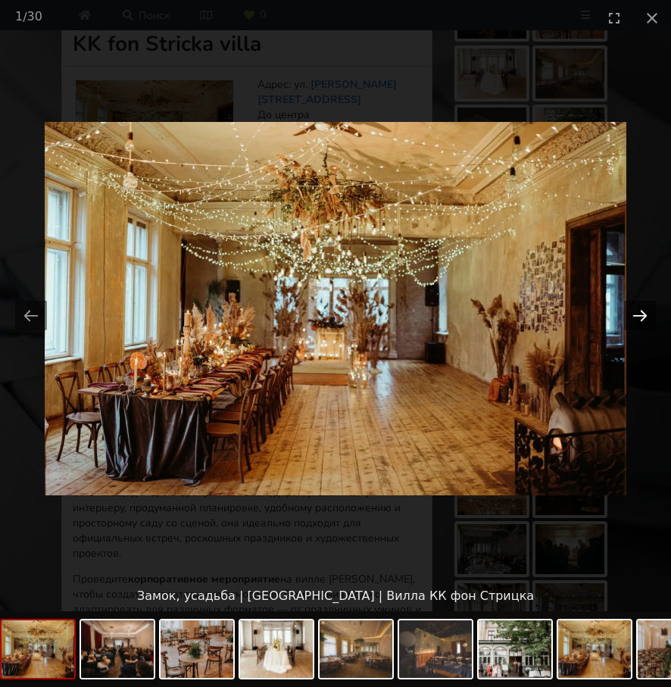
click at [634, 313] on button "Следующий слайд" at bounding box center [640, 316] width 32 height 30
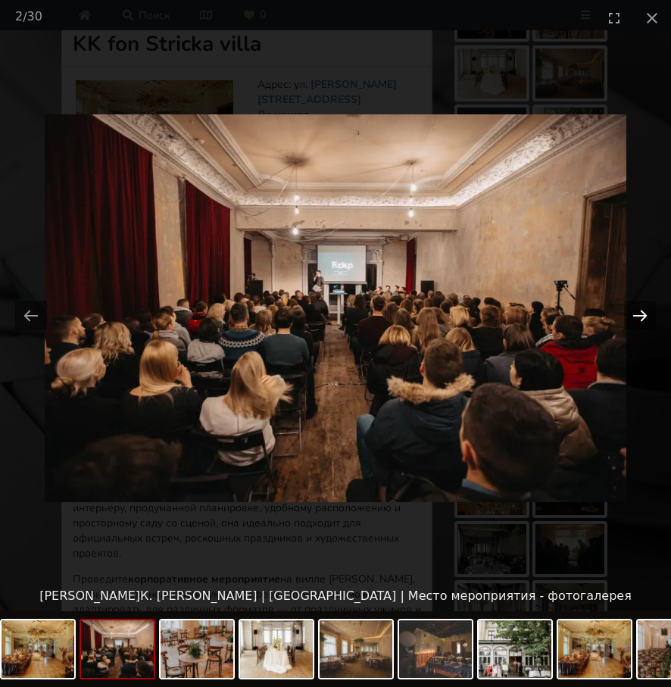
click at [634, 313] on button "Следующий слайд" at bounding box center [640, 316] width 32 height 30
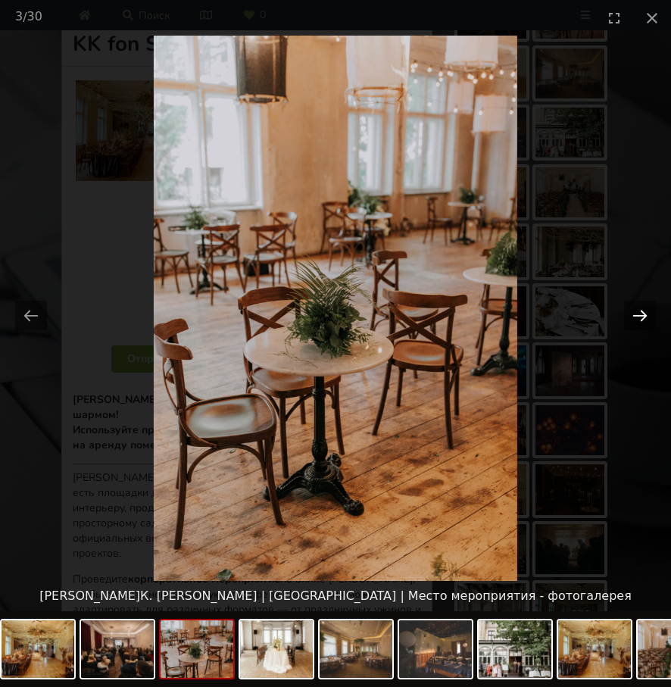
click at [634, 313] on button "Следующий слайд" at bounding box center [640, 316] width 32 height 30
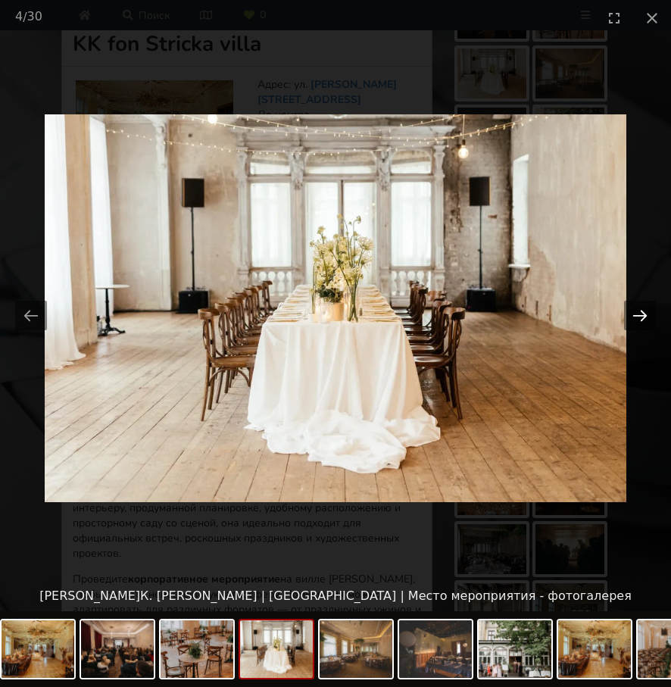
click at [634, 313] on button "Следующий слайд" at bounding box center [640, 316] width 32 height 30
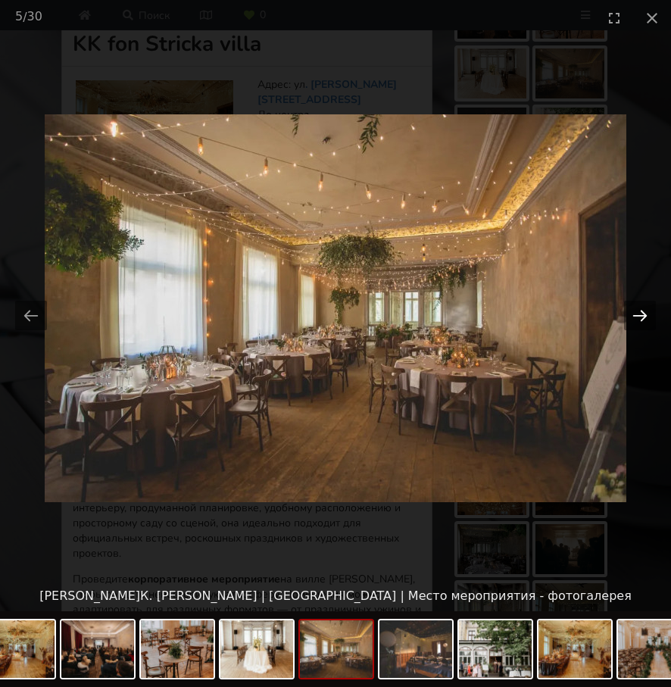
click at [634, 313] on button "Следующий слайд" at bounding box center [640, 316] width 32 height 30
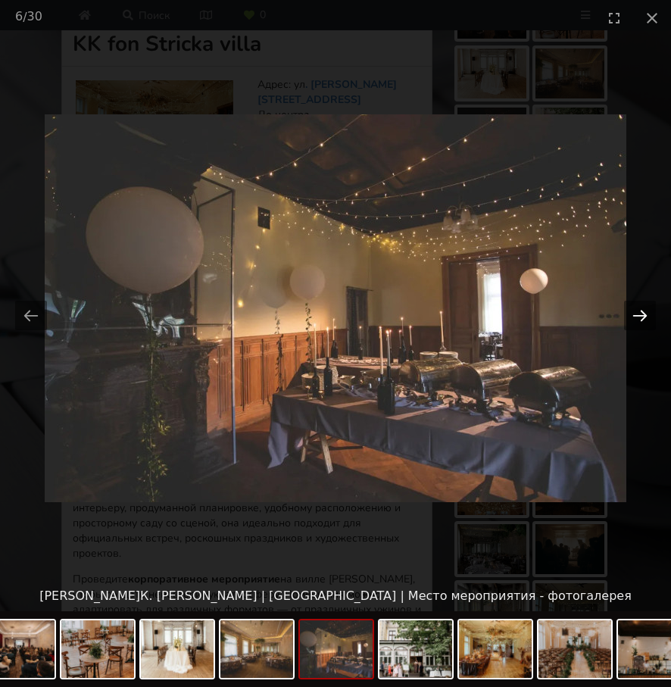
click at [634, 313] on button "Следующий слайд" at bounding box center [640, 316] width 32 height 30
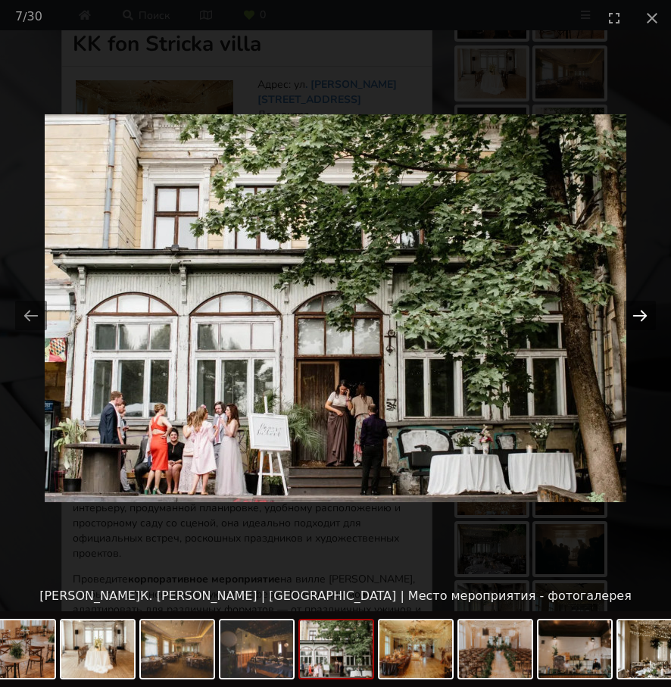
click at [634, 313] on button "Следующий слайд" at bounding box center [640, 316] width 32 height 30
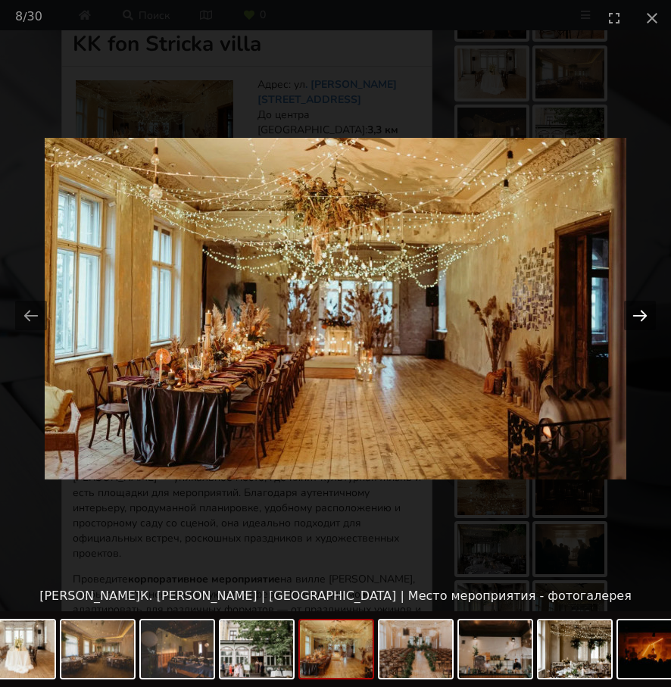
click at [634, 313] on button "Следующий слайд" at bounding box center [640, 316] width 32 height 30
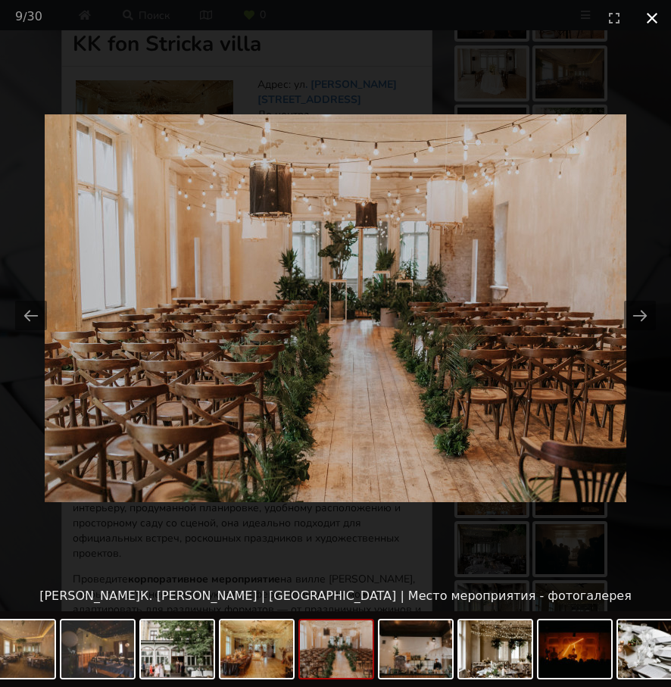
click at [651, 19] on button "Закрыть галерею" at bounding box center [652, 18] width 38 height 36
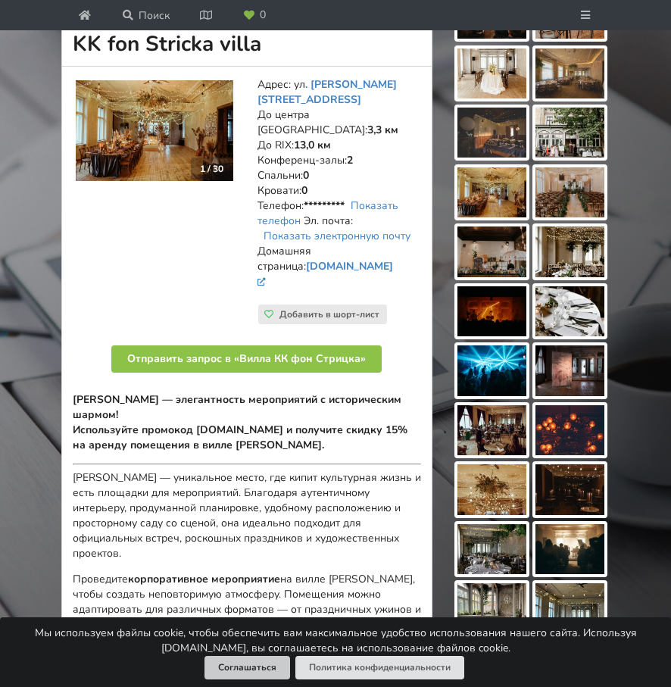
click at [259, 662] on font "Соглашаться" at bounding box center [247, 667] width 58 height 12
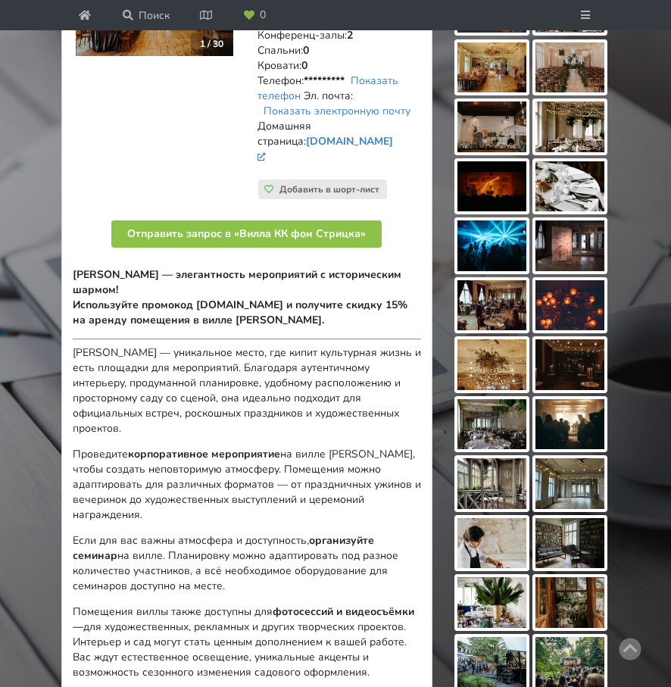
scroll to position [364, 0]
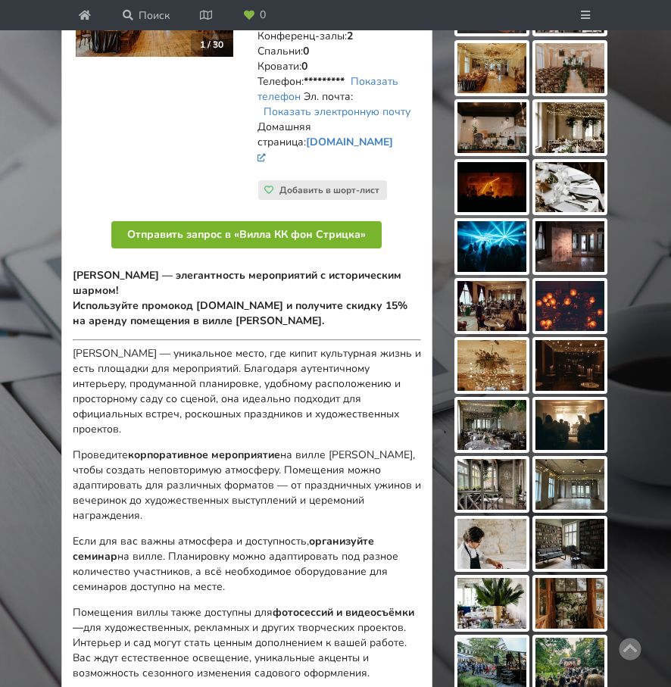
click at [210, 228] on button "Отправить запрос в «Вилла КК фон Стрицка»" at bounding box center [246, 234] width 270 height 27
